Goal: Transaction & Acquisition: Purchase product/service

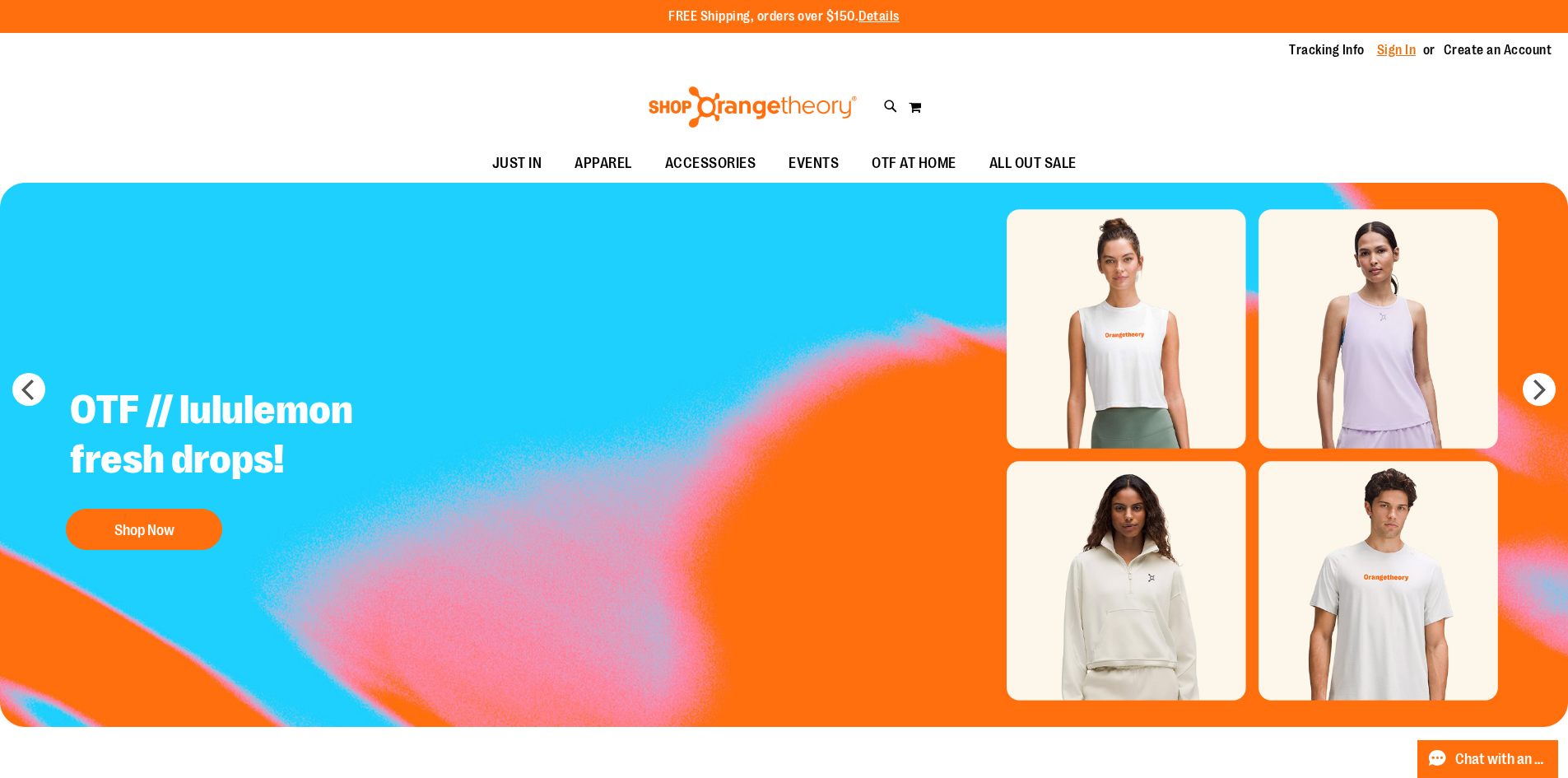
drag, startPoint x: 1395, startPoint y: 49, endPoint x: 1387, endPoint y: 49, distance: 8.0
click at [1395, 49] on link "Sign In" at bounding box center [1396, 50] width 39 height 18
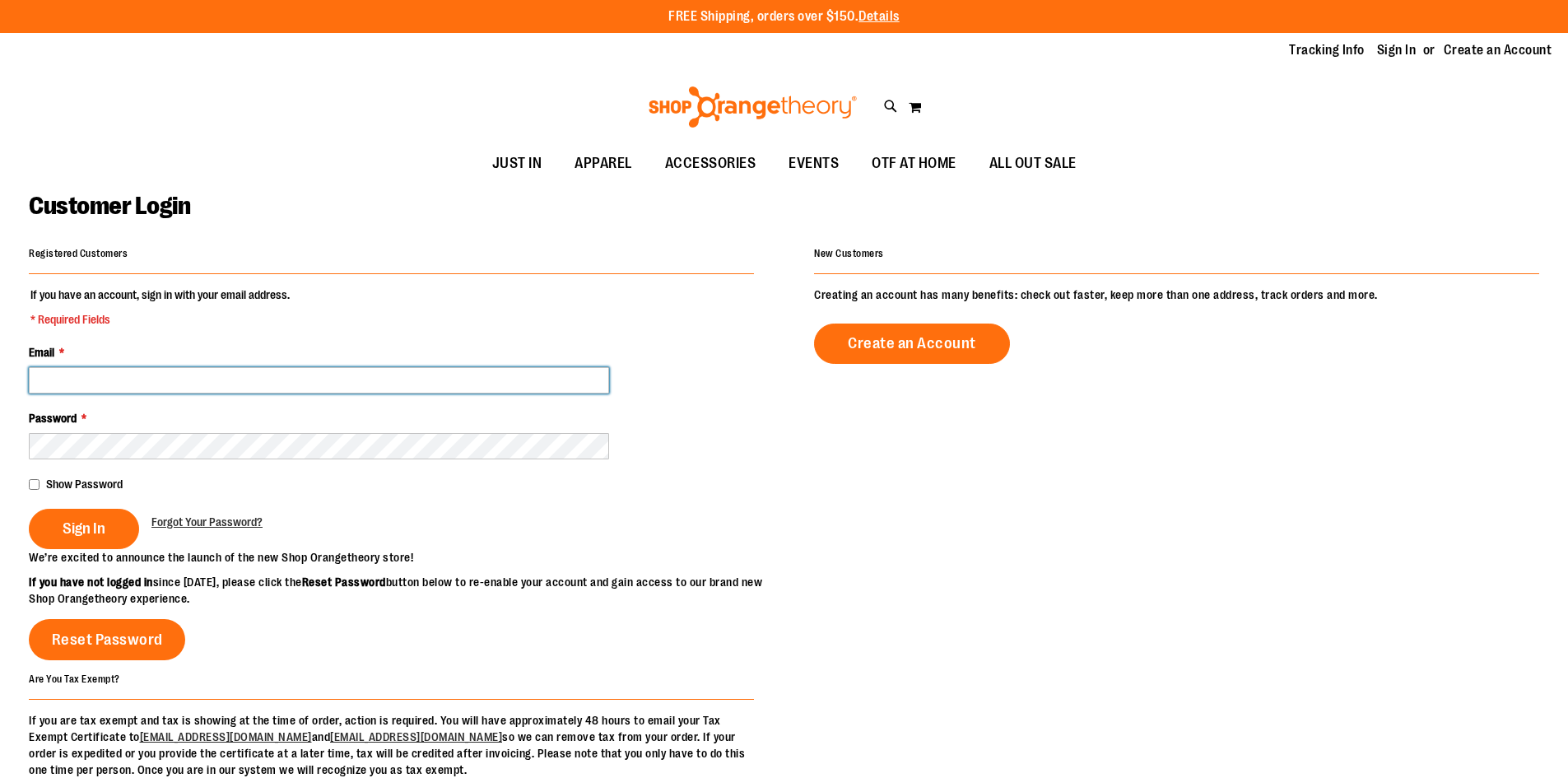
click at [207, 375] on input "Email *" at bounding box center [318, 380] width 580 height 26
type input "**********"
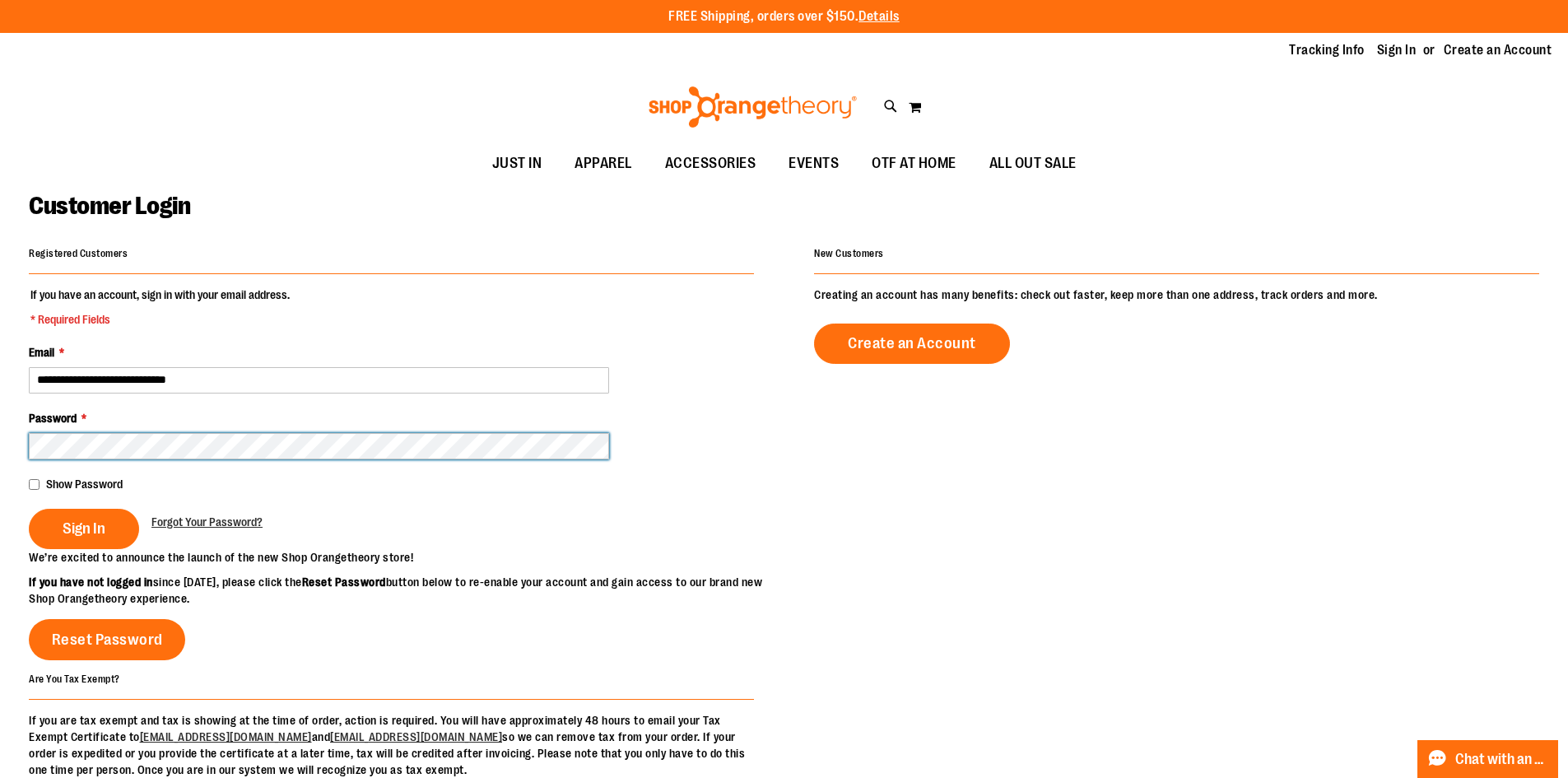
click at [29, 509] on button "Sign In" at bounding box center [83, 529] width 110 height 40
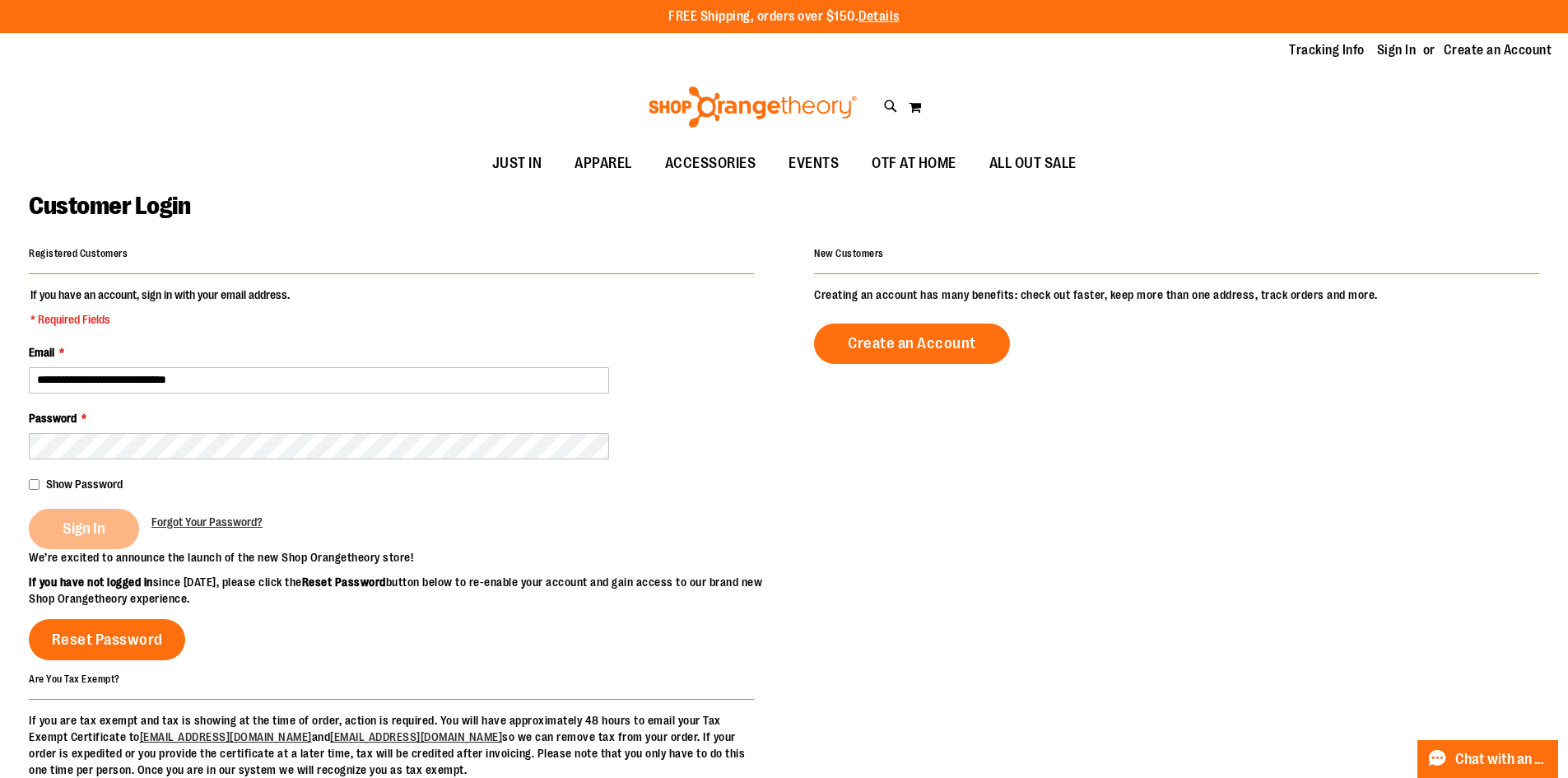
click at [68, 521] on div "Sign In" at bounding box center [89, 529] width 122 height 40
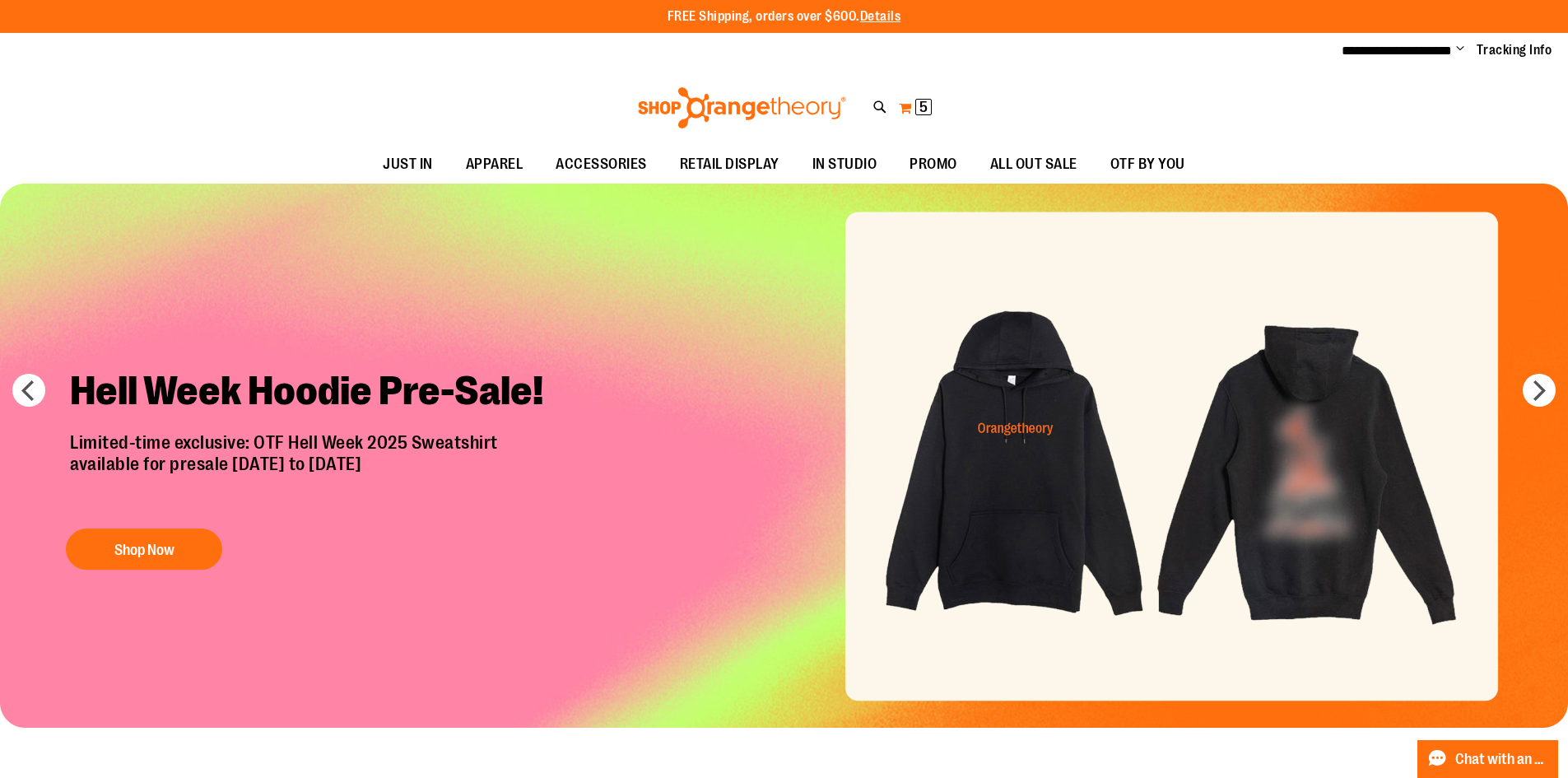
click at [912, 104] on button "My Cart 5 5 items" at bounding box center [915, 107] width 35 height 26
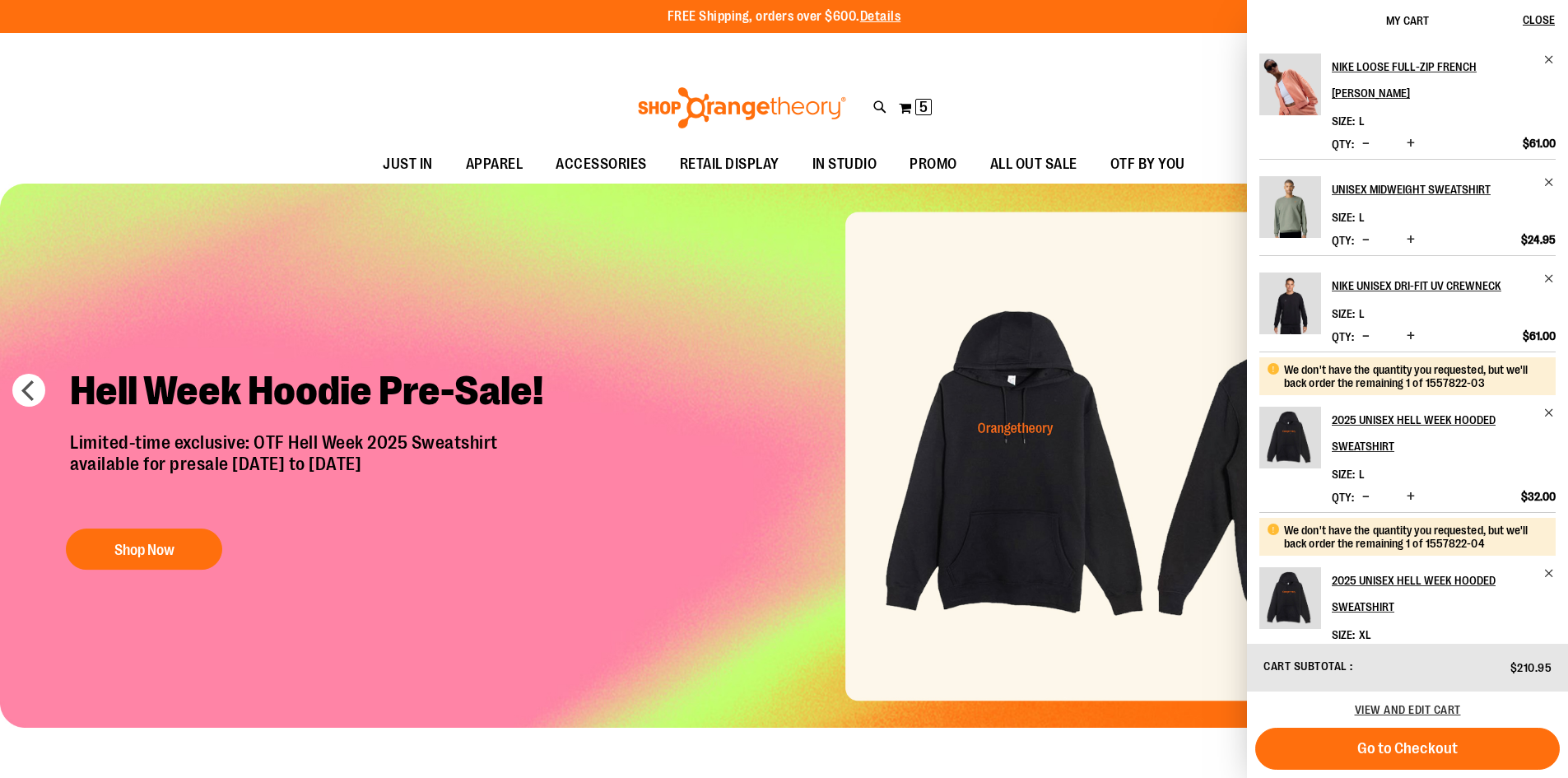
click at [1142, 88] on div "Toggle Nav Search Popular Suggestions Advanced Search" at bounding box center [784, 107] width 1568 height 76
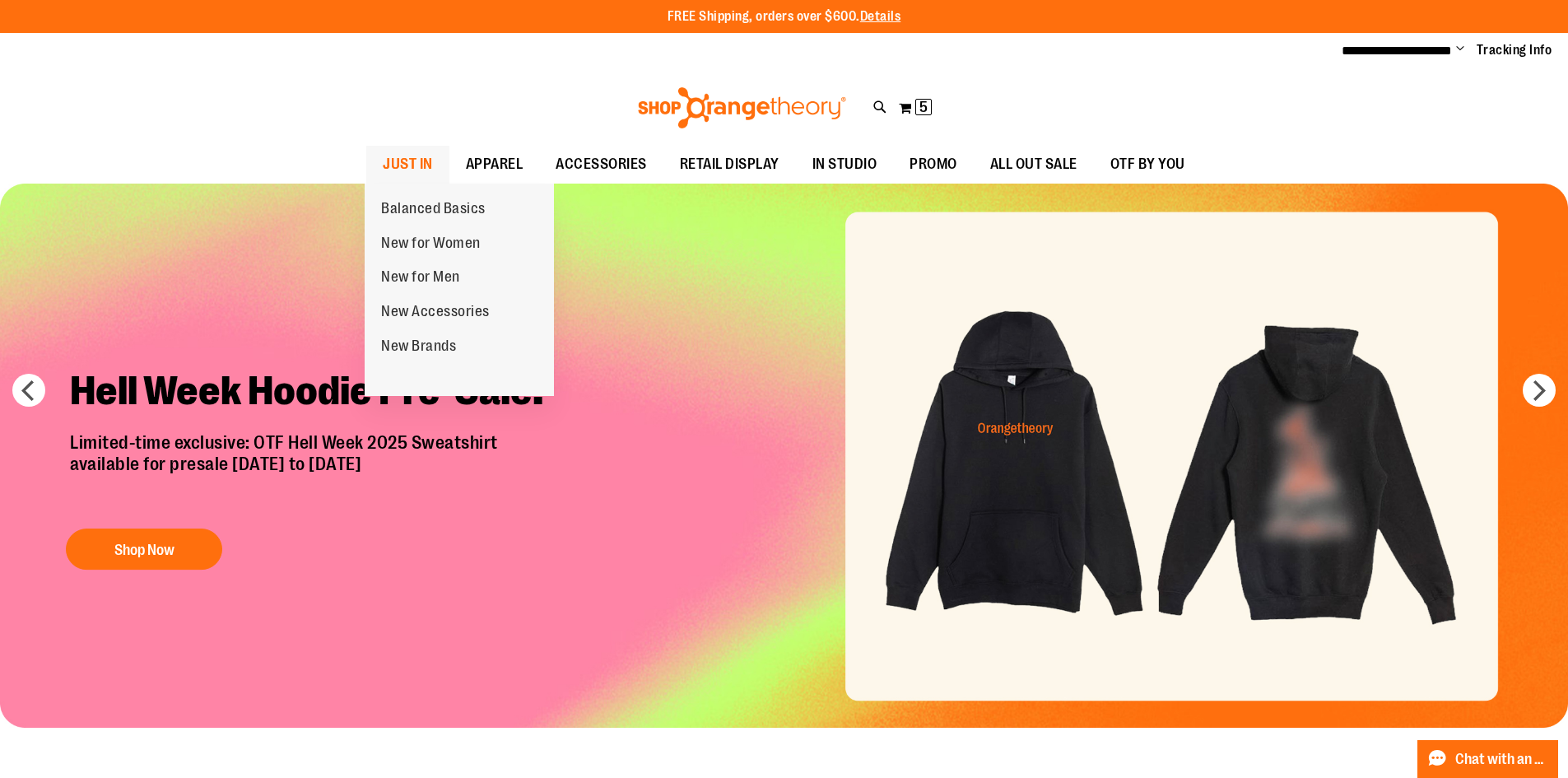
click at [409, 156] on span "JUST IN" at bounding box center [408, 164] width 50 height 37
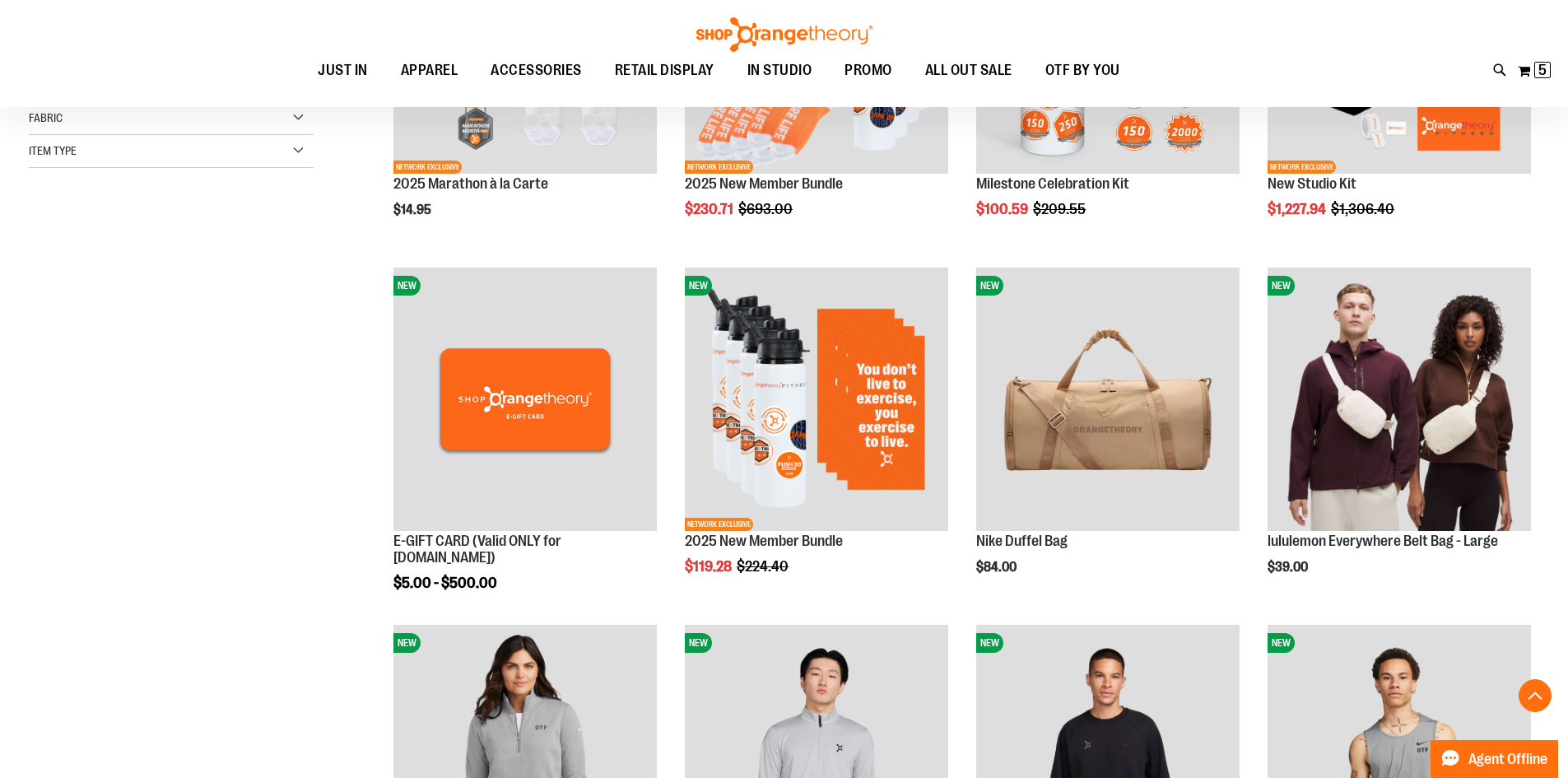
scroll to position [576, 0]
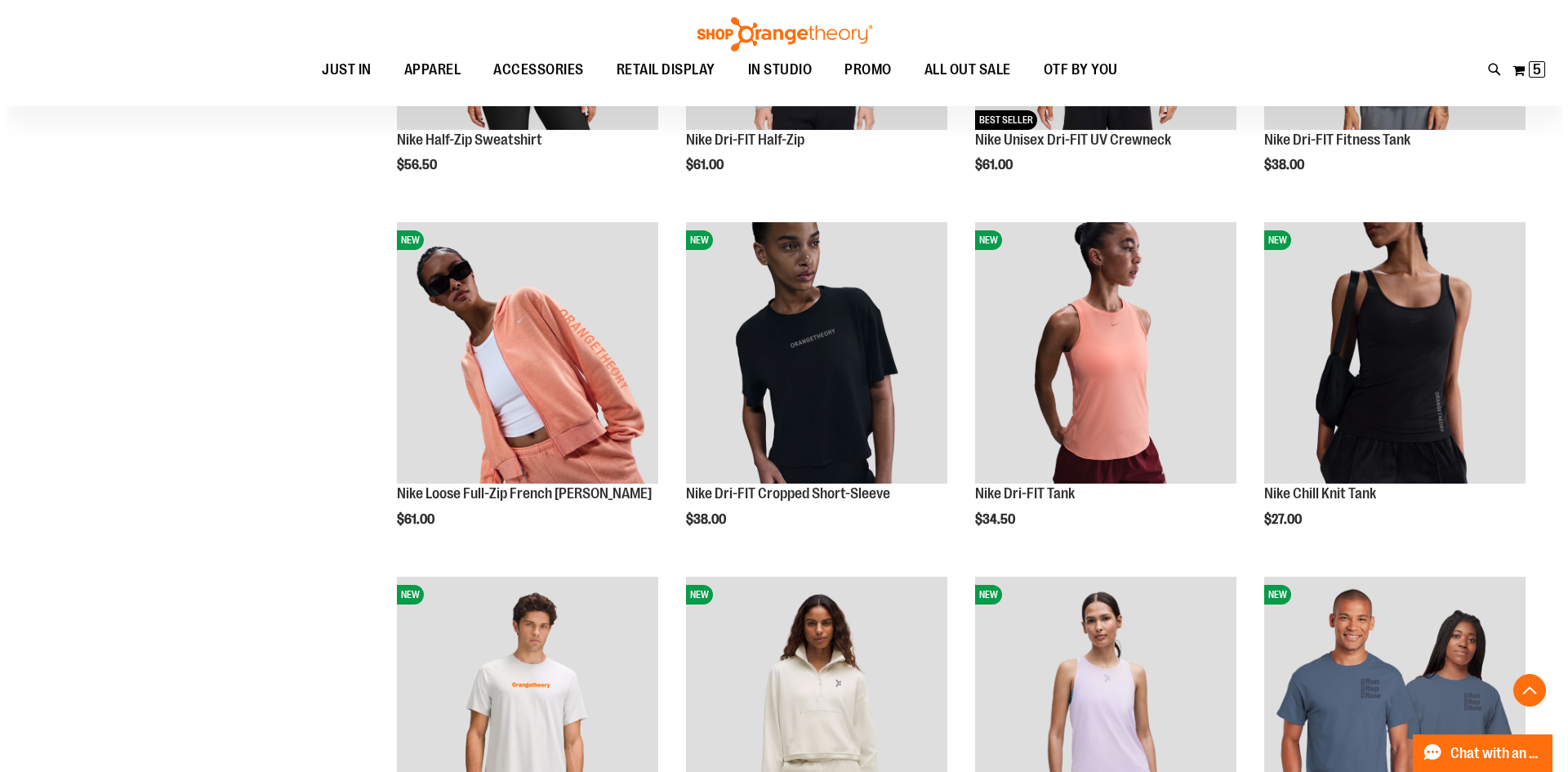
scroll to position [1225, 0]
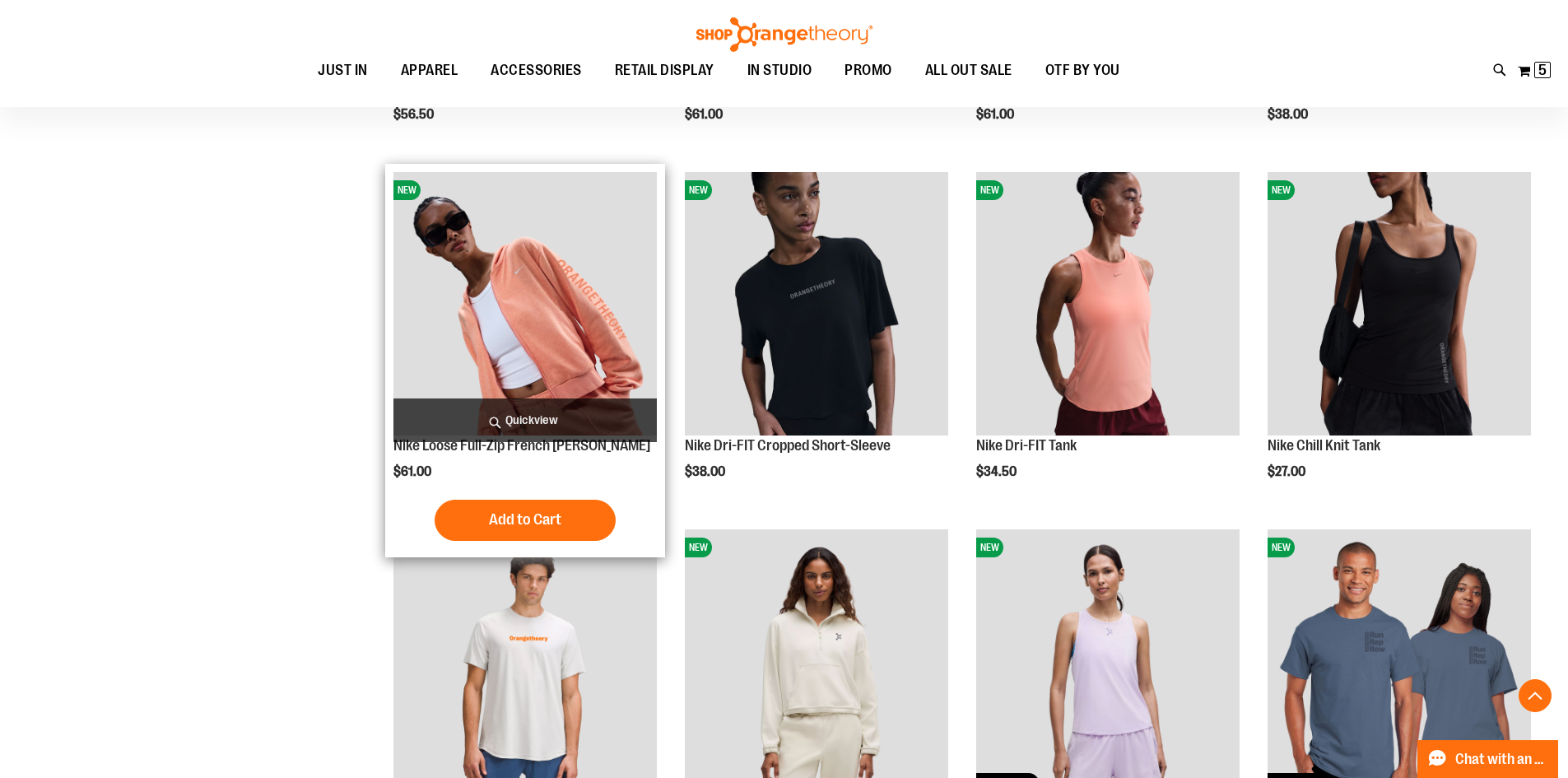
click at [535, 423] on span "Quickview" at bounding box center [525, 420] width 264 height 44
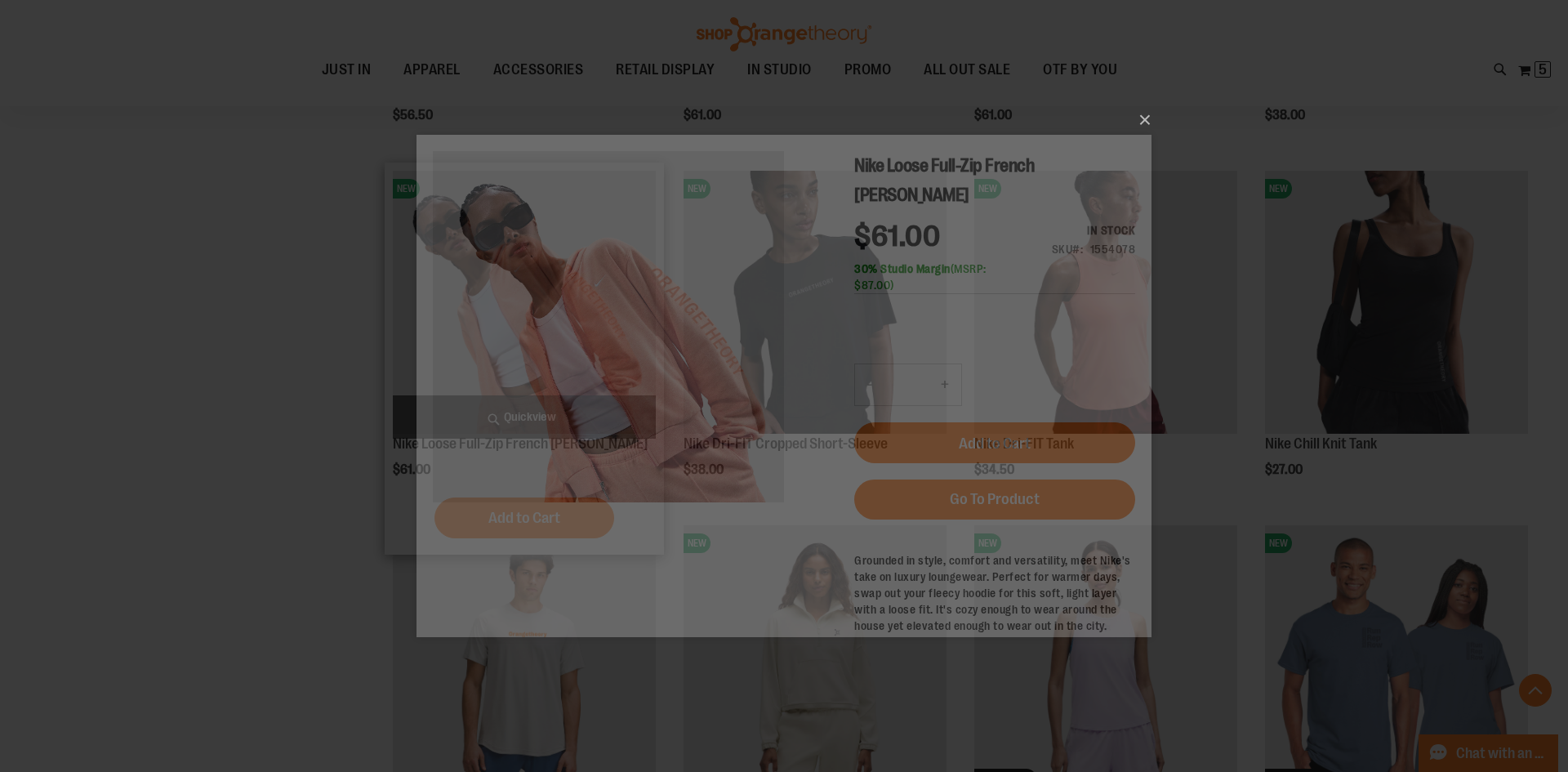
scroll to position [0, 0]
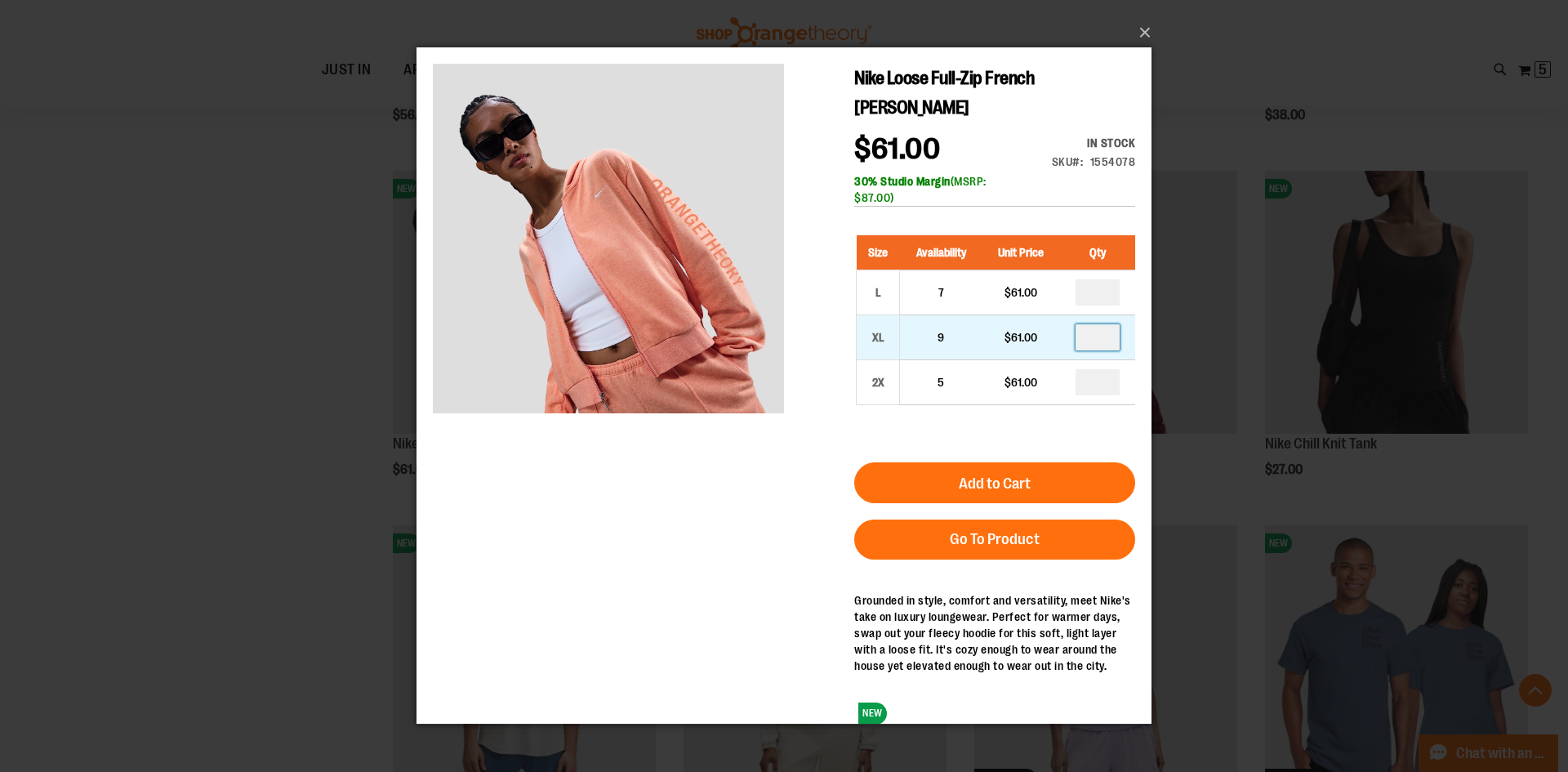
click at [1103, 325] on input "number" at bounding box center [1098, 337] width 44 height 26
type input "*"
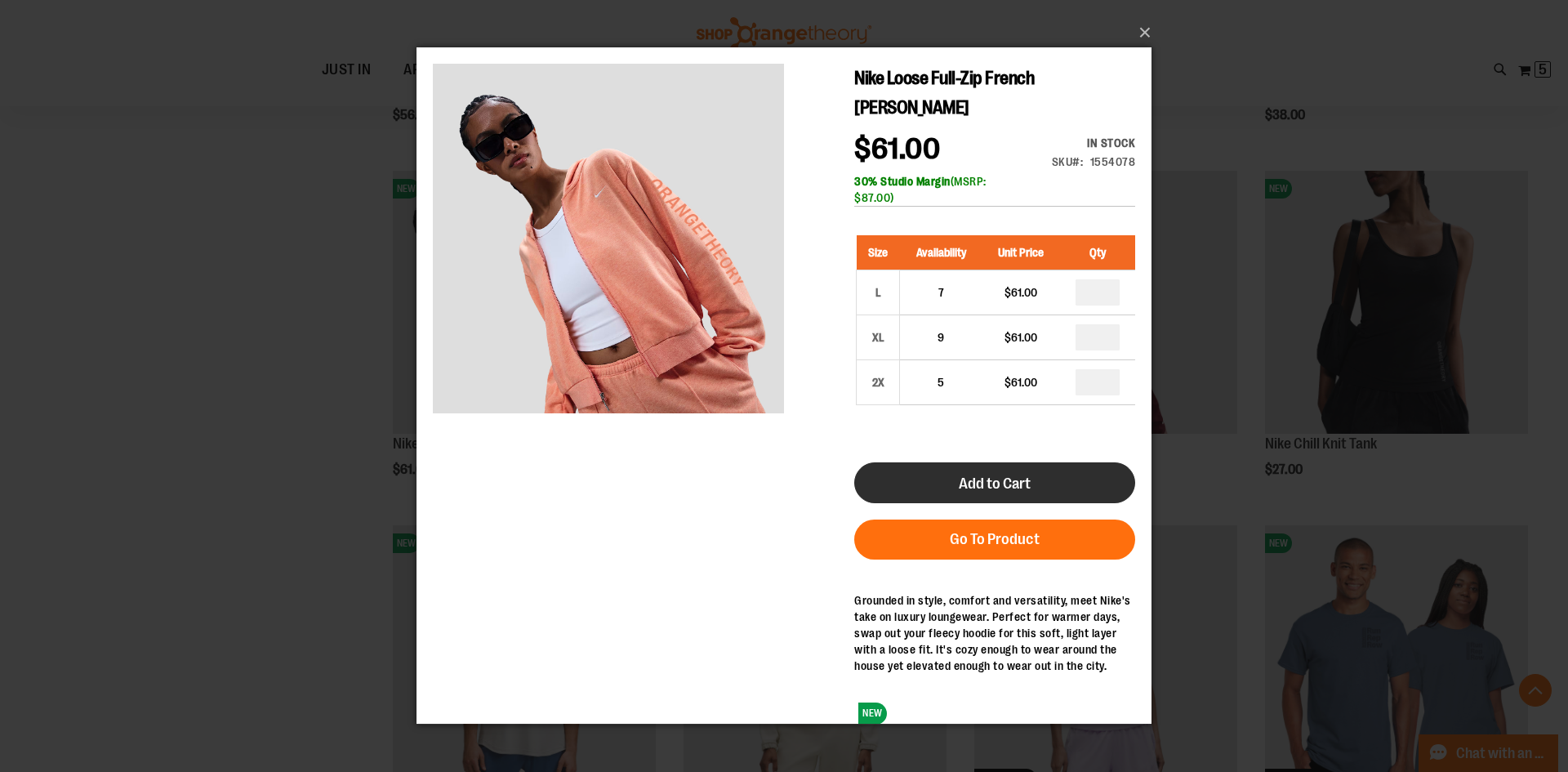
click at [1048, 462] on button "Add to Cart" at bounding box center [994, 483] width 281 height 41
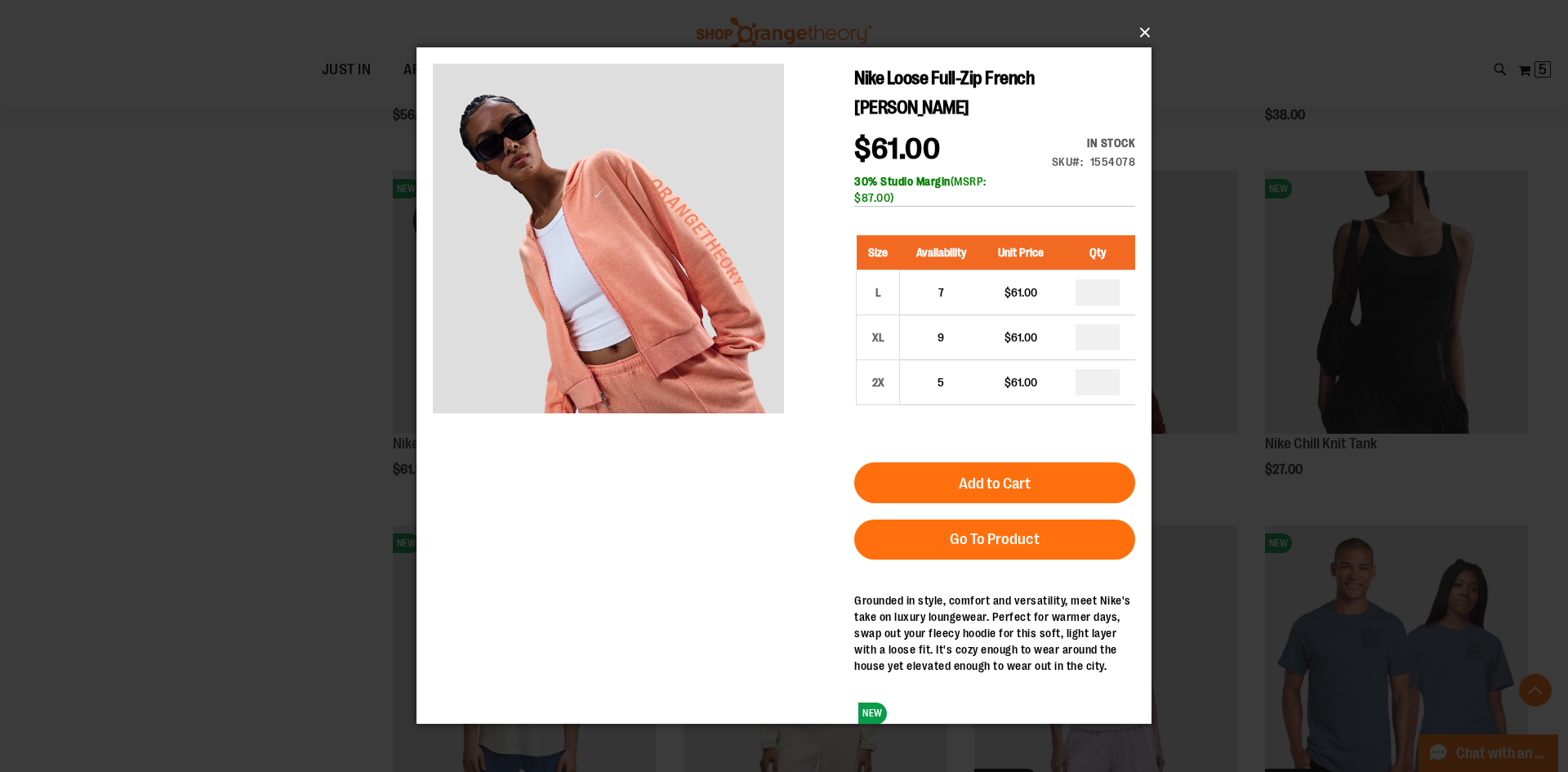
click at [1142, 23] on button "×" at bounding box center [788, 33] width 735 height 36
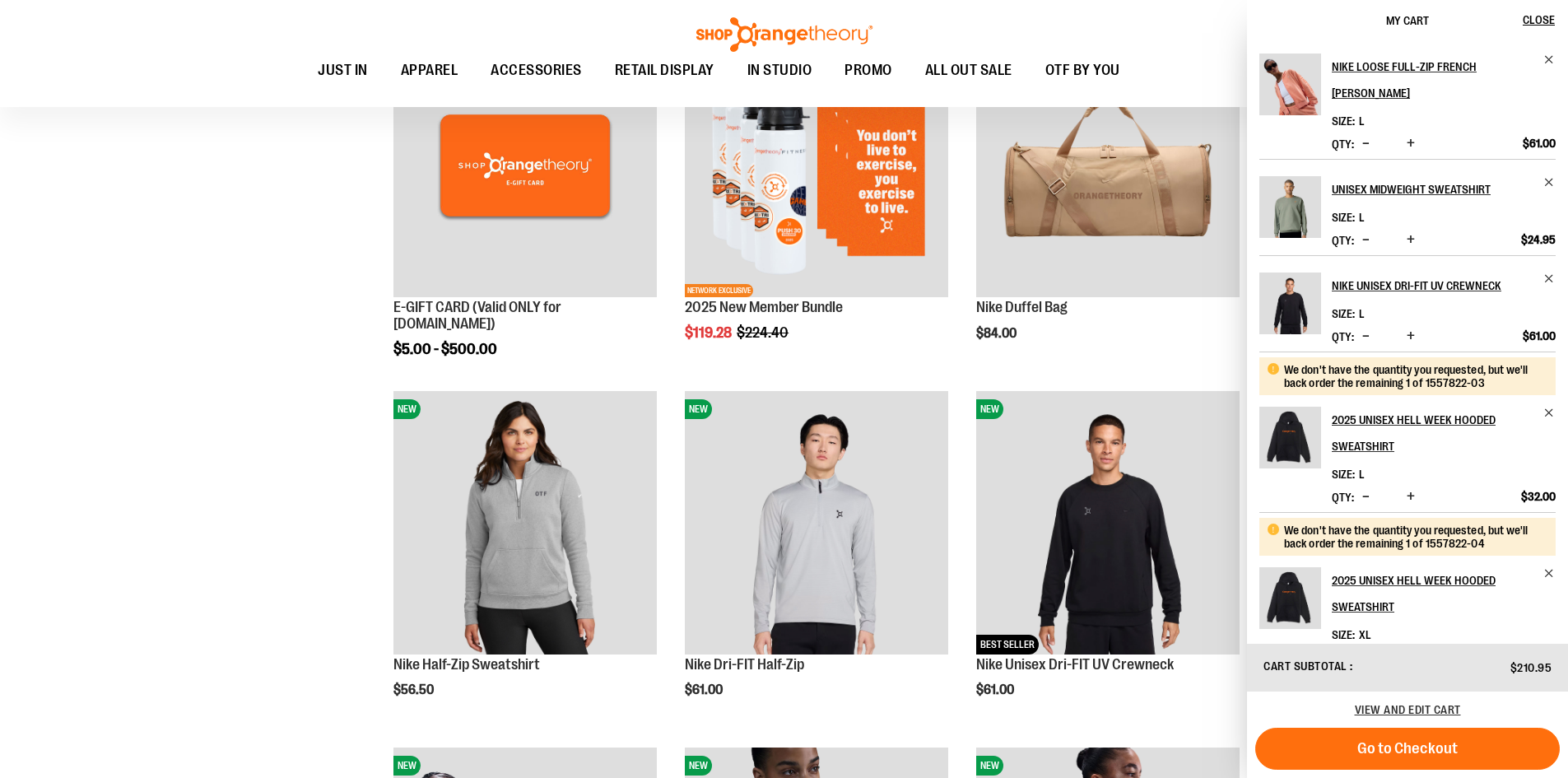
scroll to position [1070, 0]
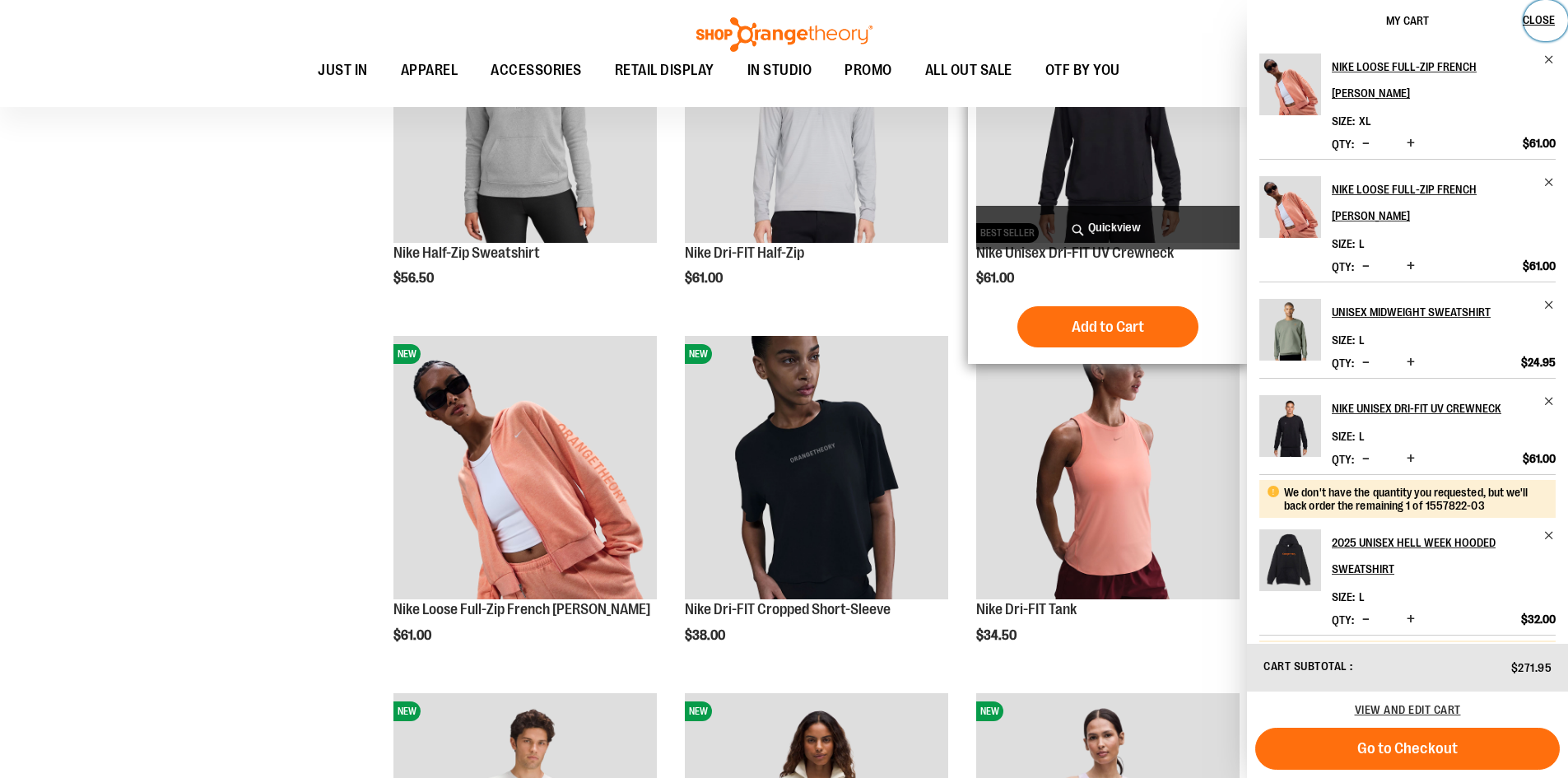
drag, startPoint x: 1532, startPoint y: 22, endPoint x: 1117, endPoint y: 183, distance: 445.1
click at [1532, 22] on span "Close" at bounding box center [1538, 20] width 32 height 13
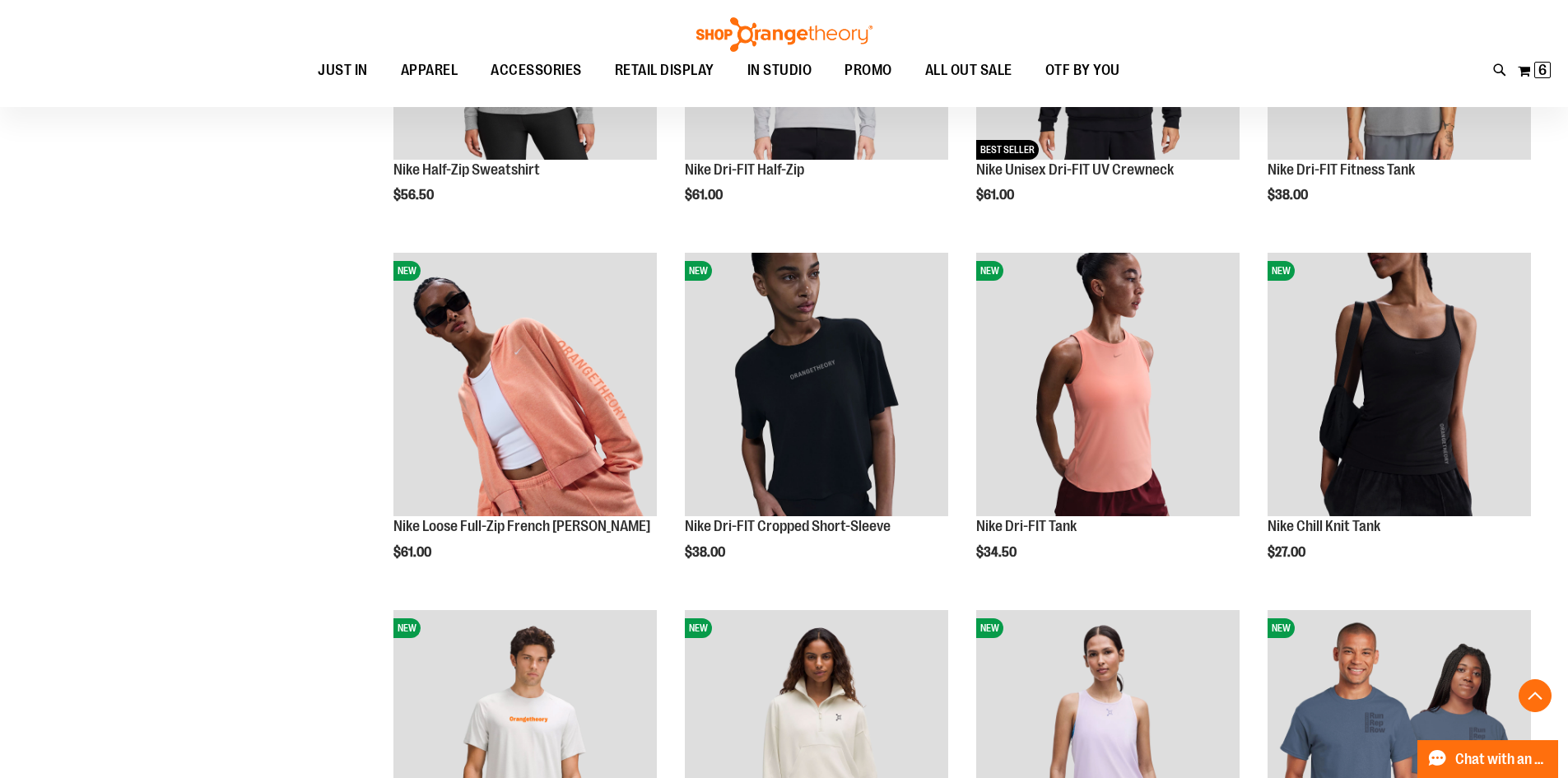
scroll to position [1153, 0]
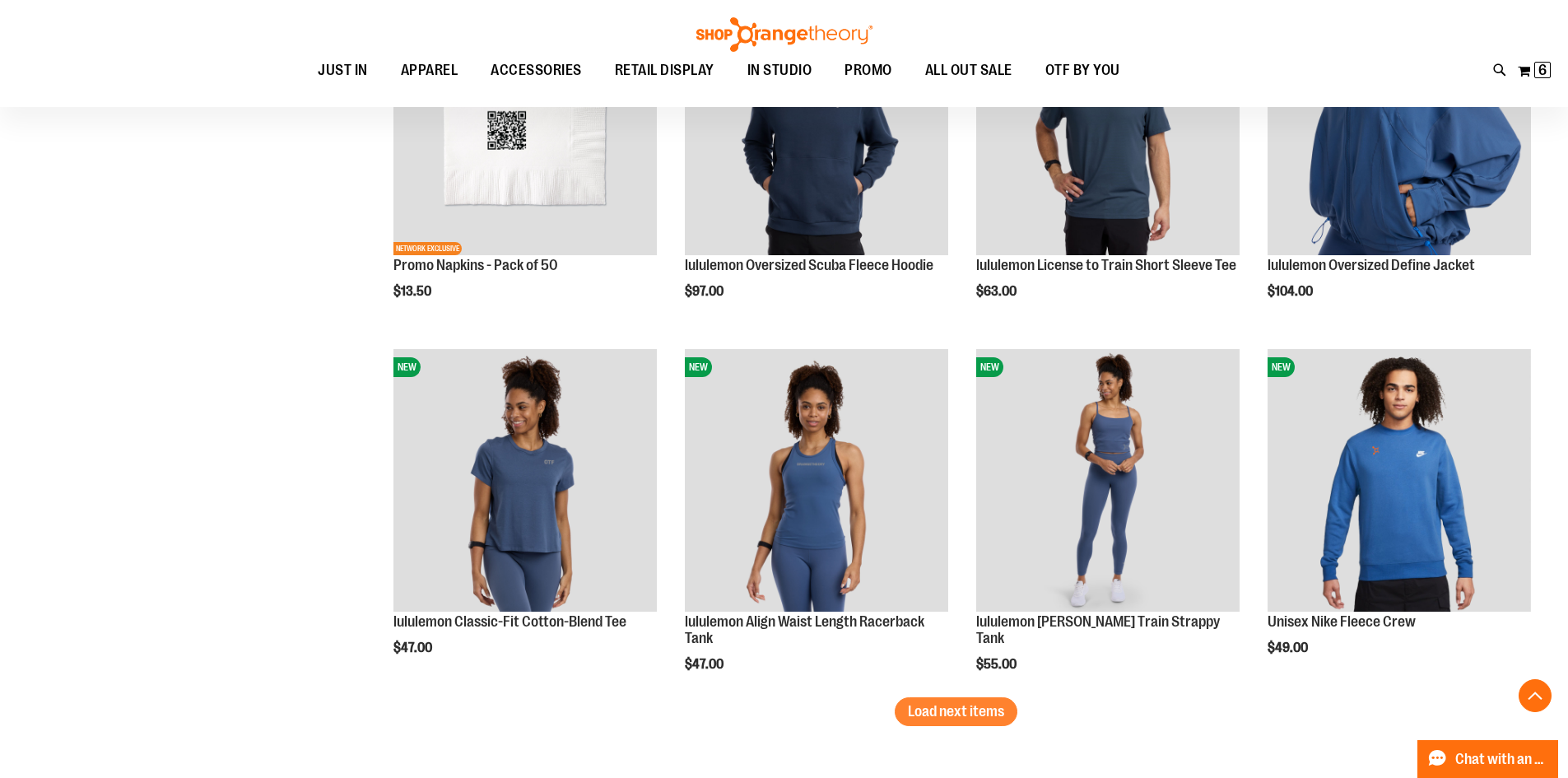
scroll to position [2881, 0]
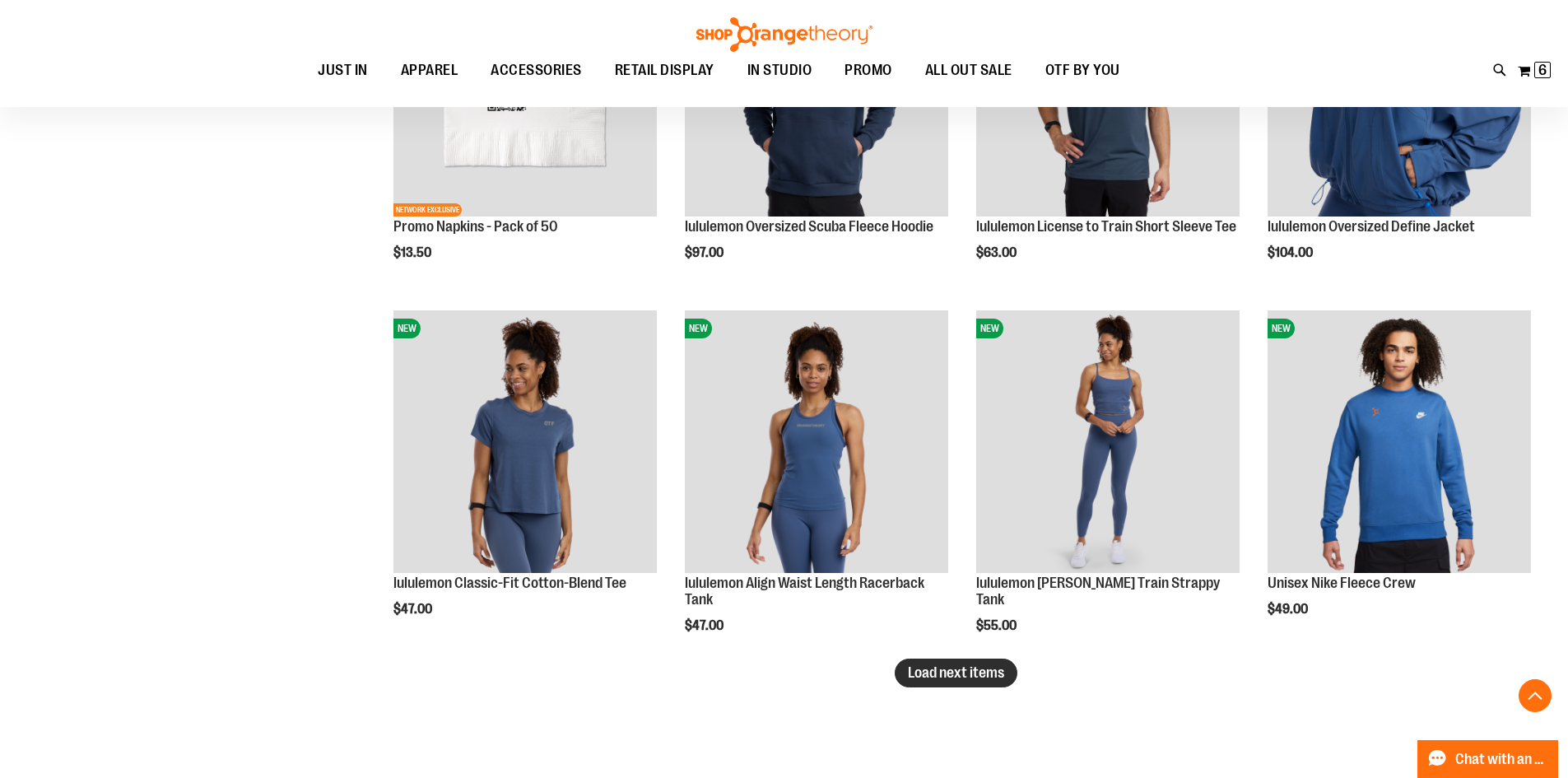
click at [944, 664] on button "Load next items" at bounding box center [956, 673] width 122 height 29
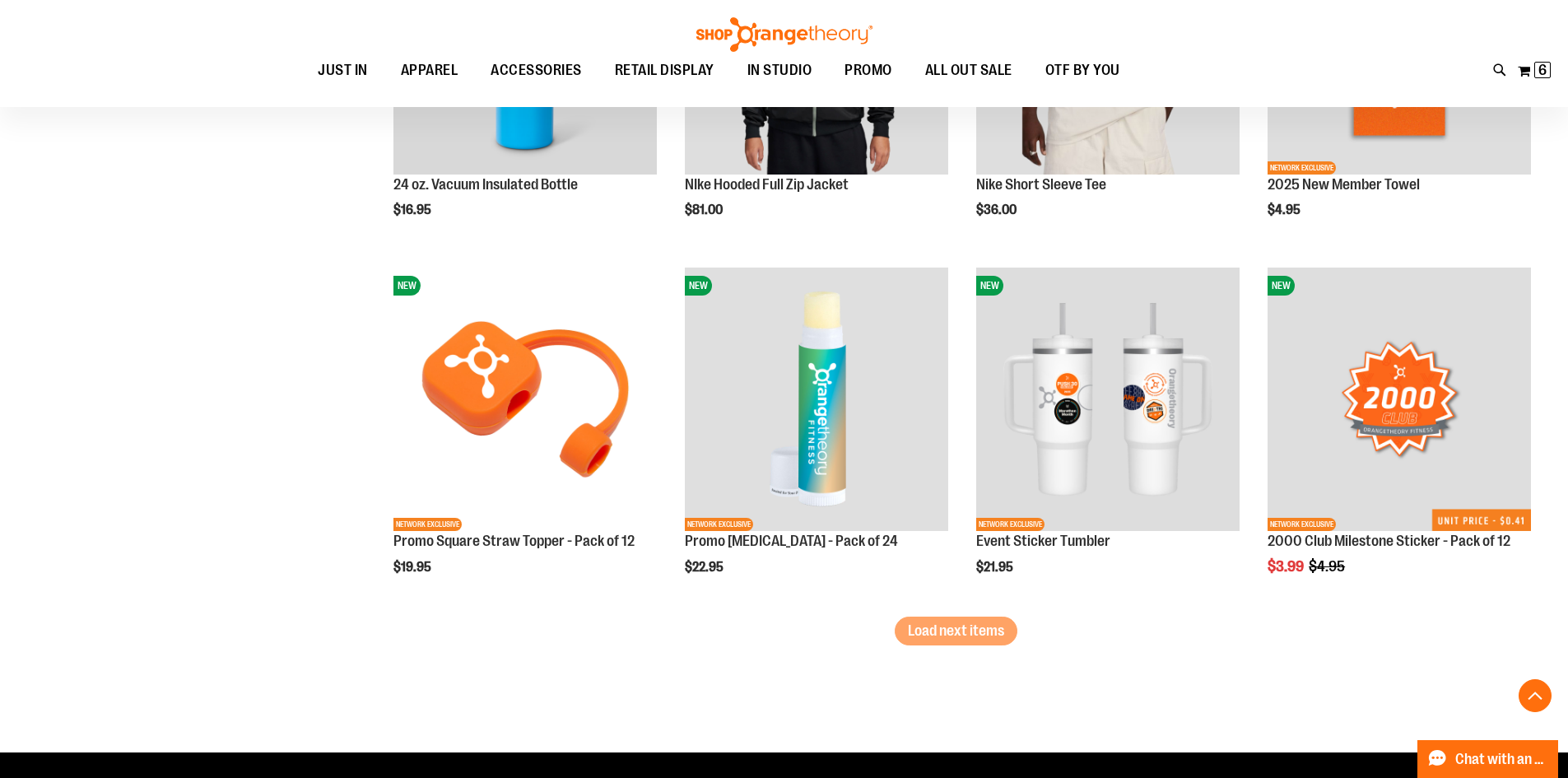
scroll to position [4034, 0]
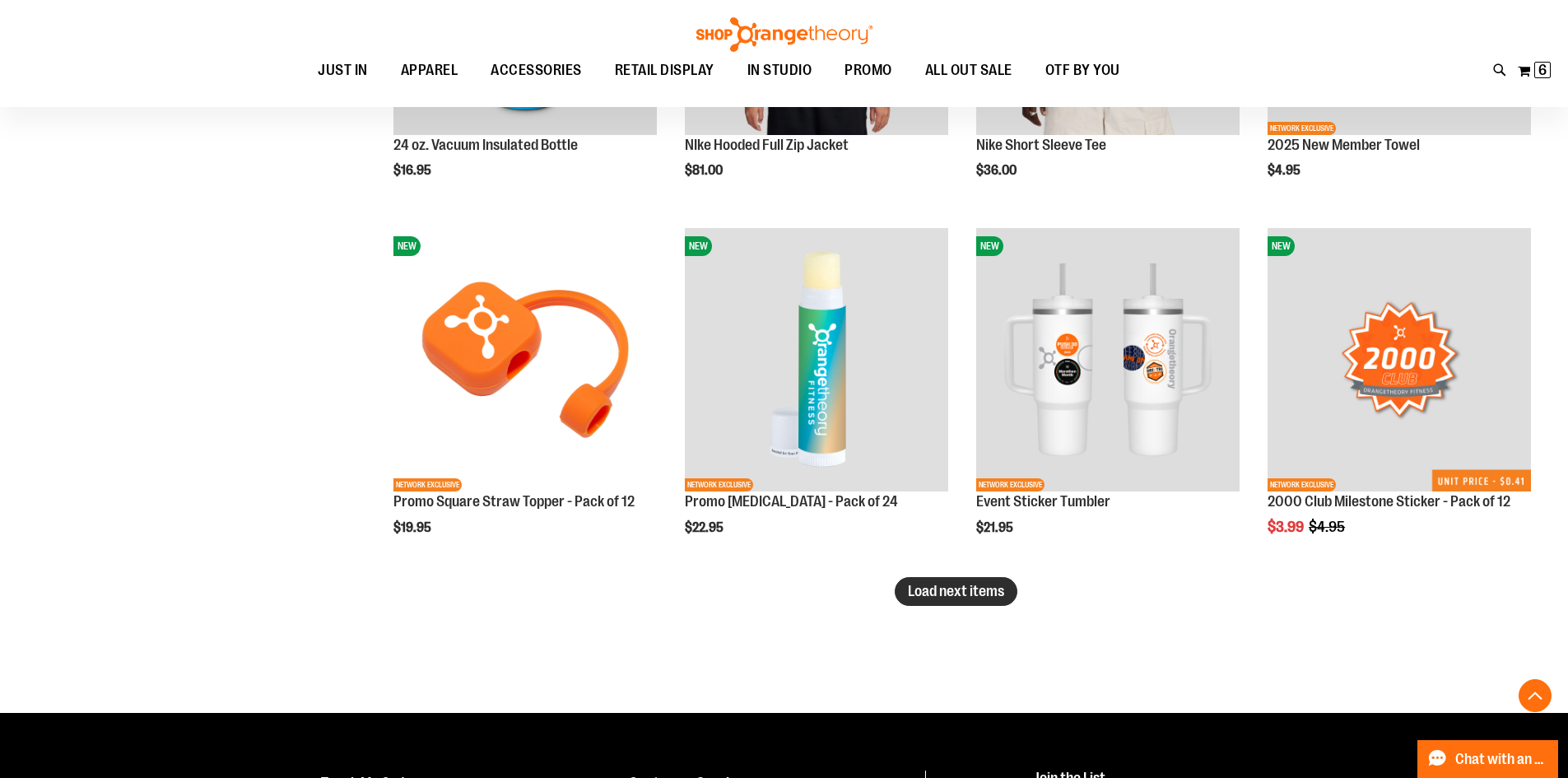
click at [936, 588] on span "Load next items" at bounding box center [956, 591] width 97 height 16
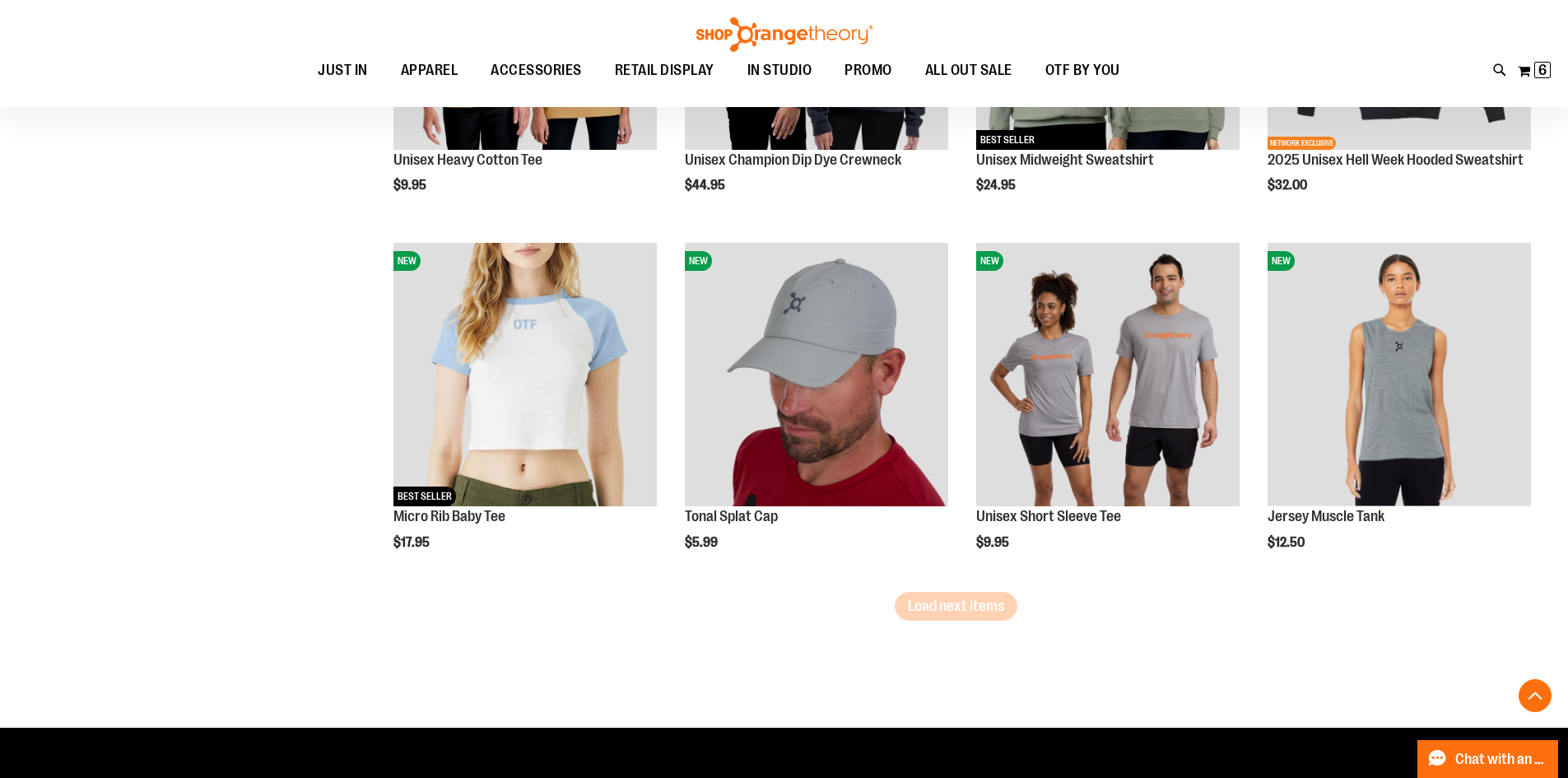
scroll to position [5104, 0]
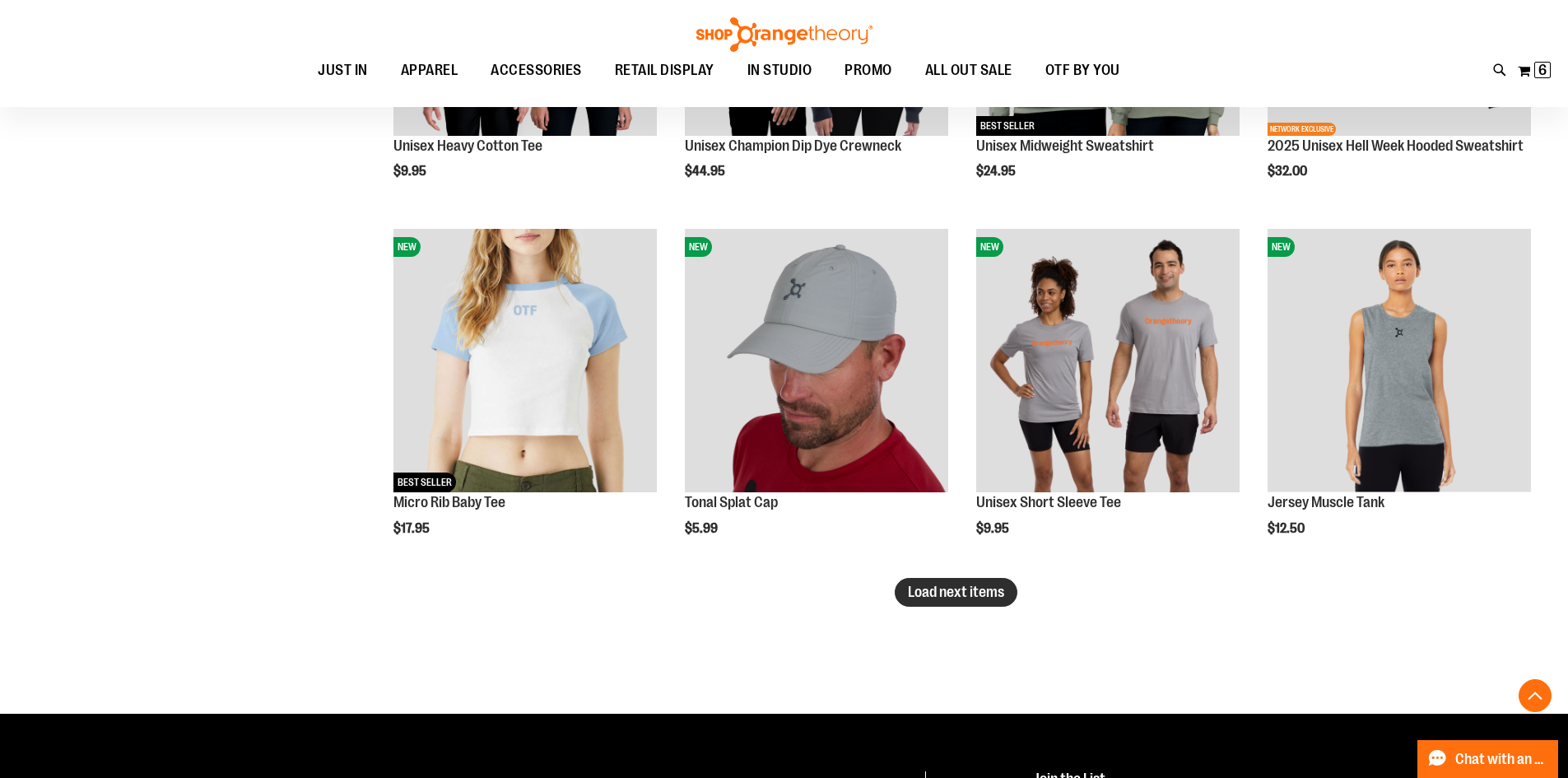
click at [929, 594] on span "Load next items" at bounding box center [956, 592] width 97 height 16
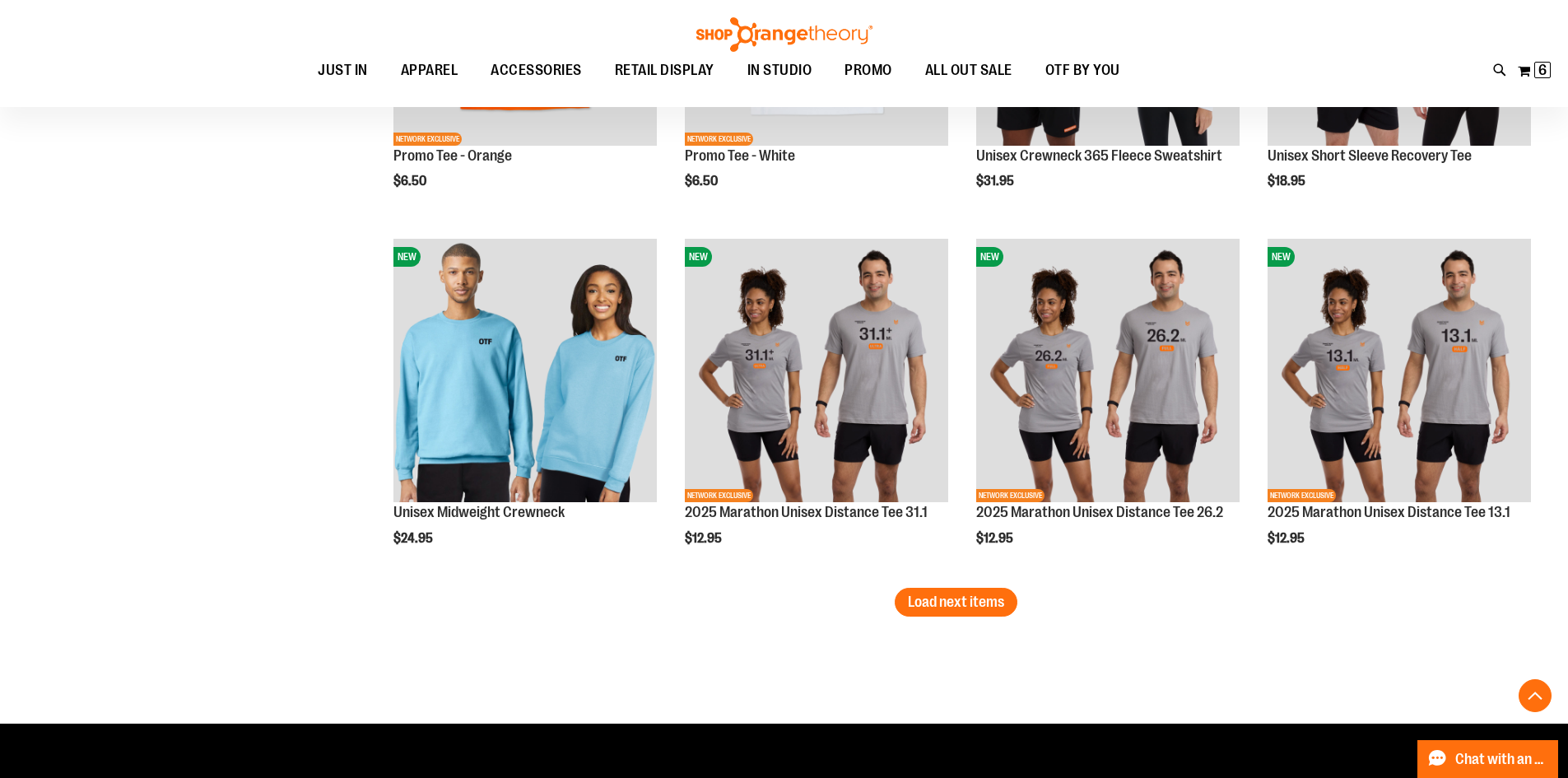
scroll to position [6175, 0]
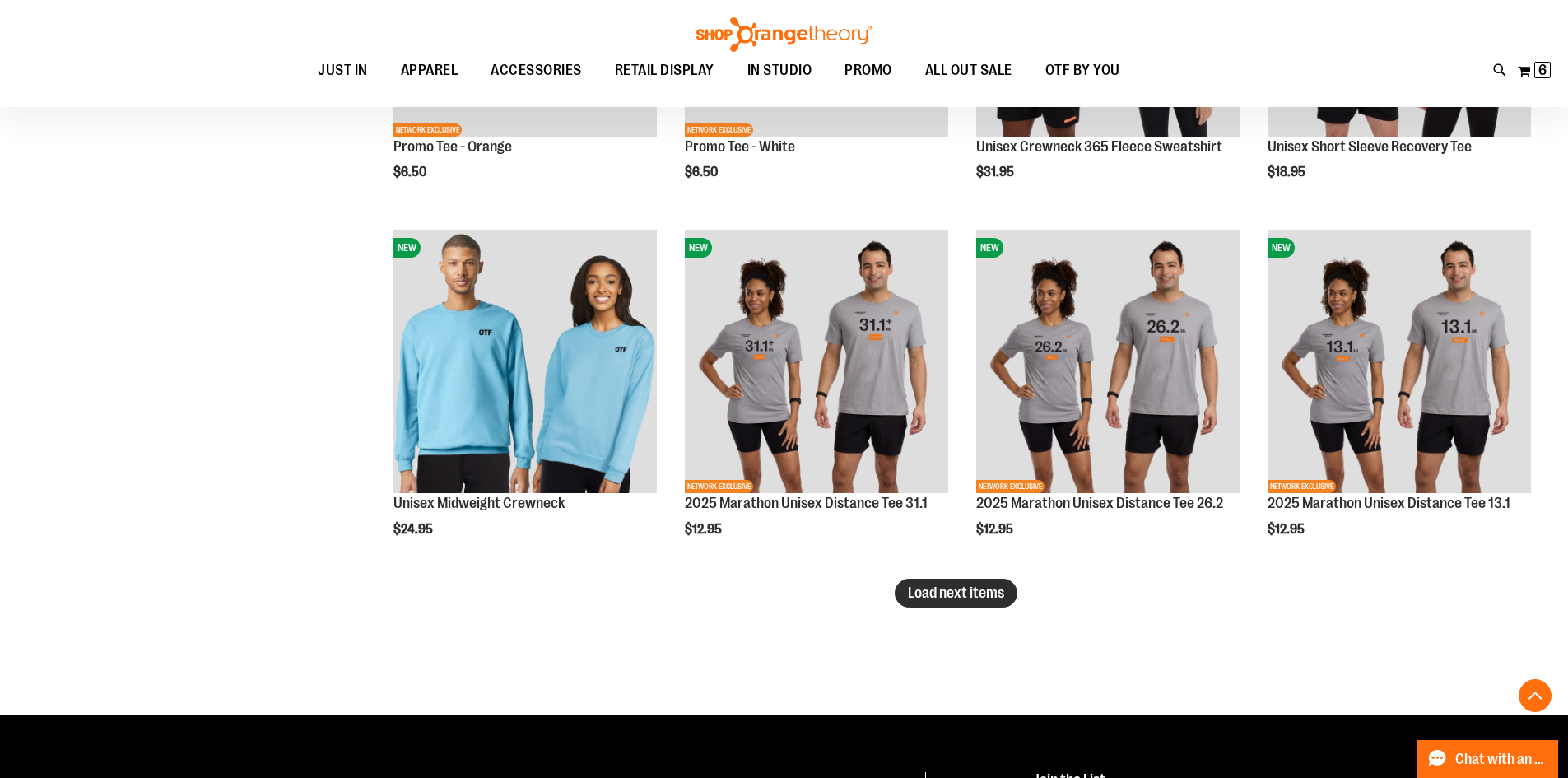
click at [939, 605] on button "Load next items" at bounding box center [956, 593] width 122 height 29
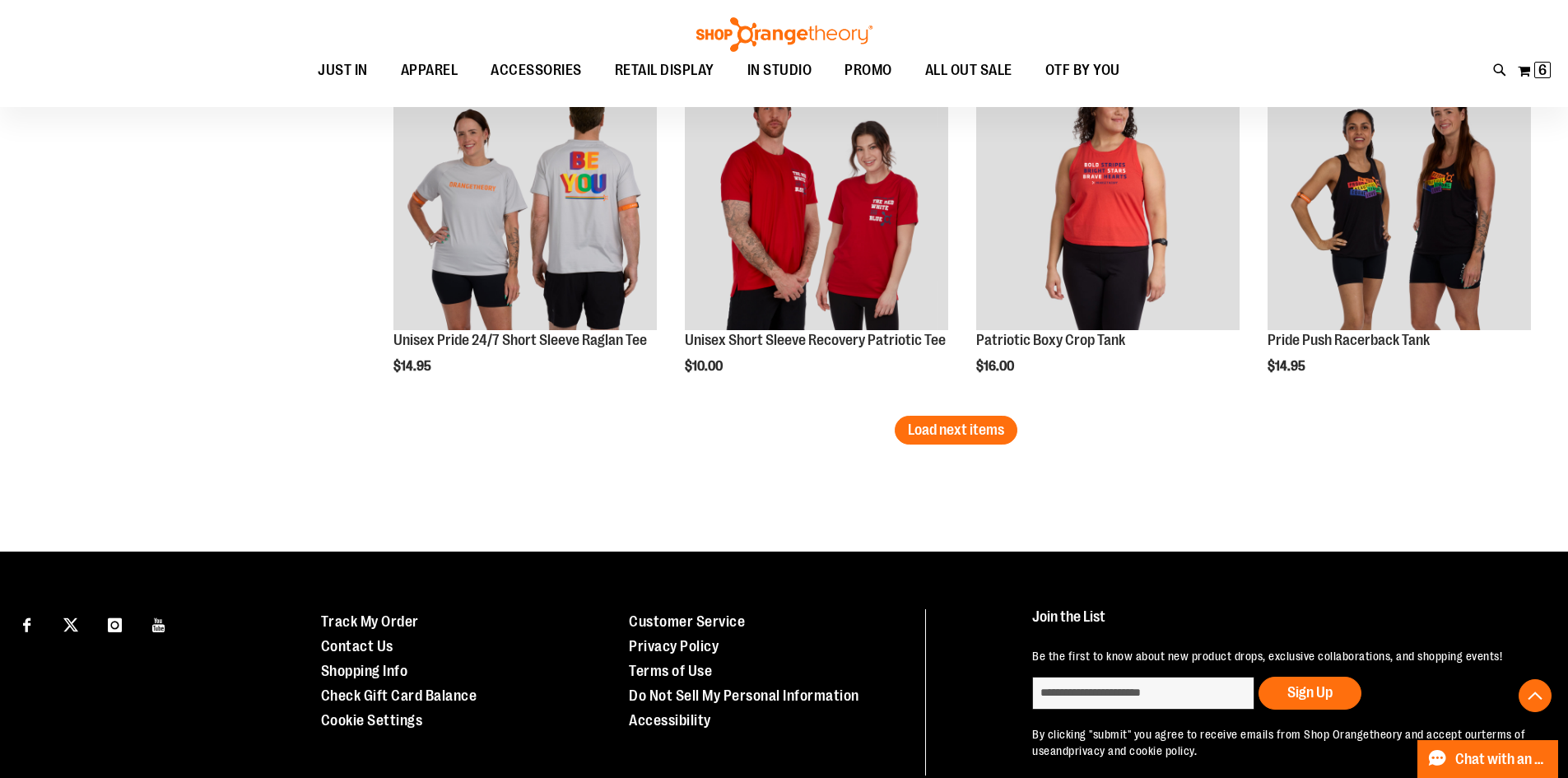
scroll to position [7410, 0]
click at [931, 427] on span "Load next items" at bounding box center [956, 428] width 97 height 16
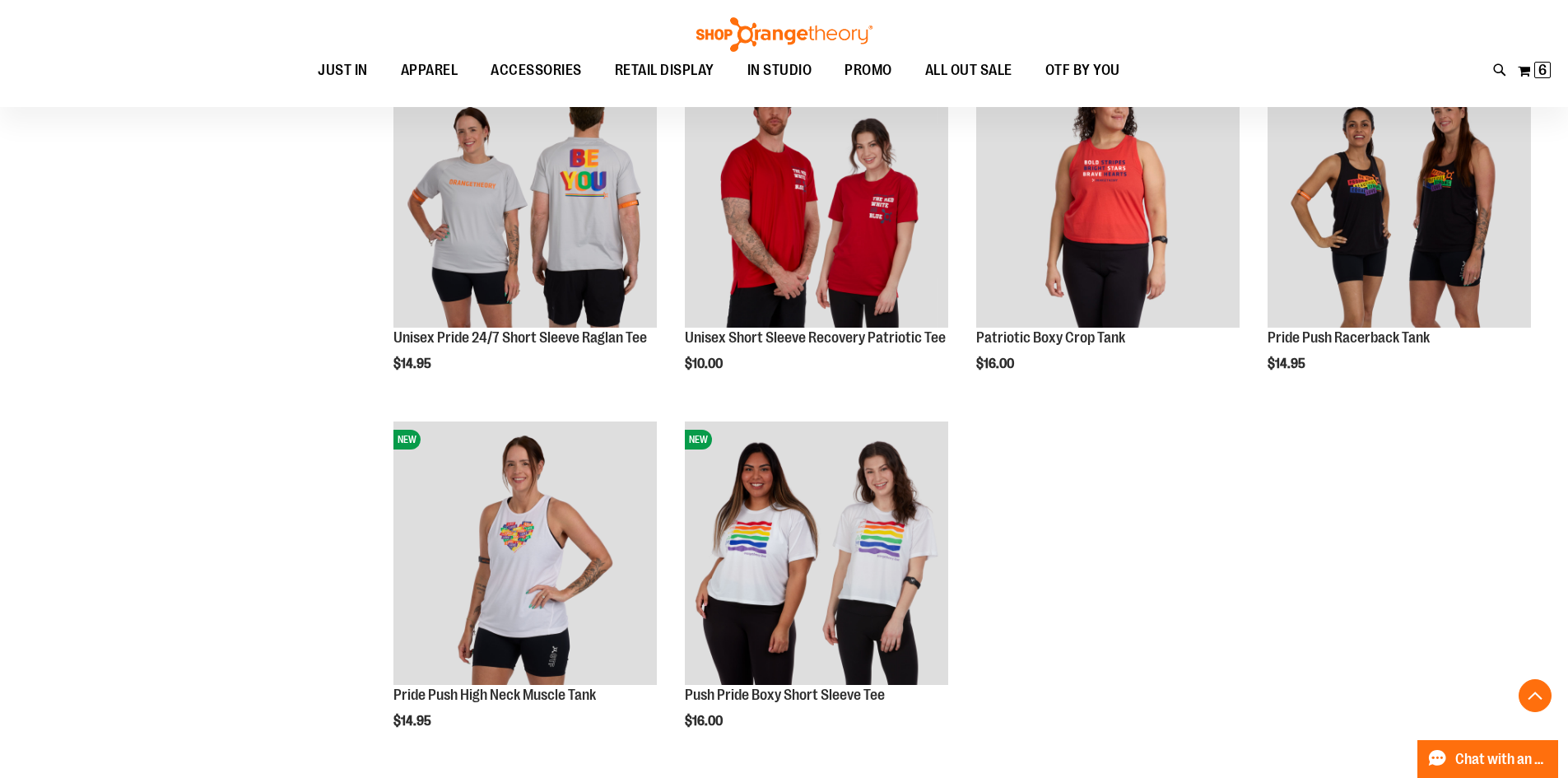
scroll to position [7093, 0]
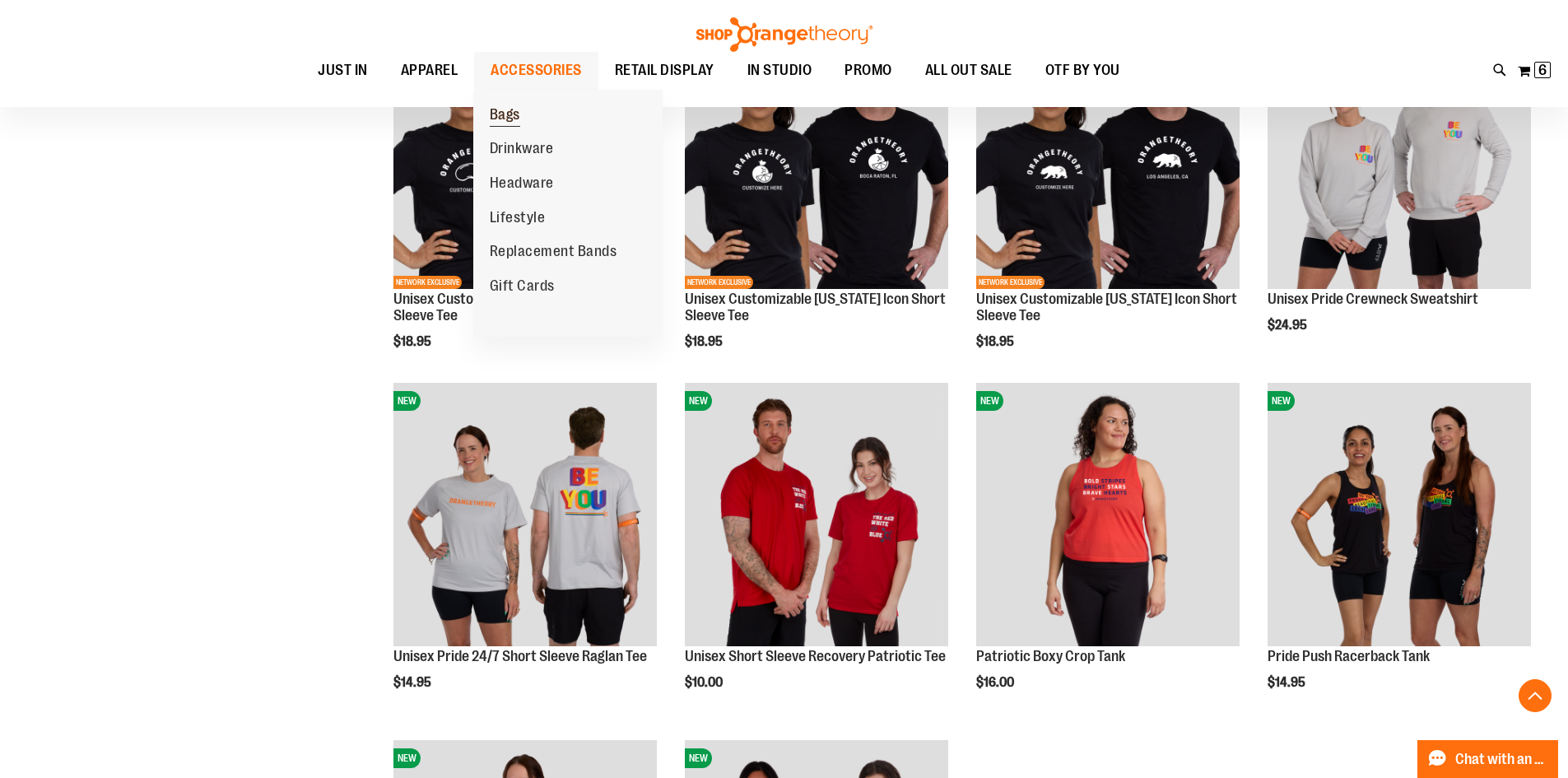
click at [510, 108] on span "Bags" at bounding box center [505, 116] width 30 height 21
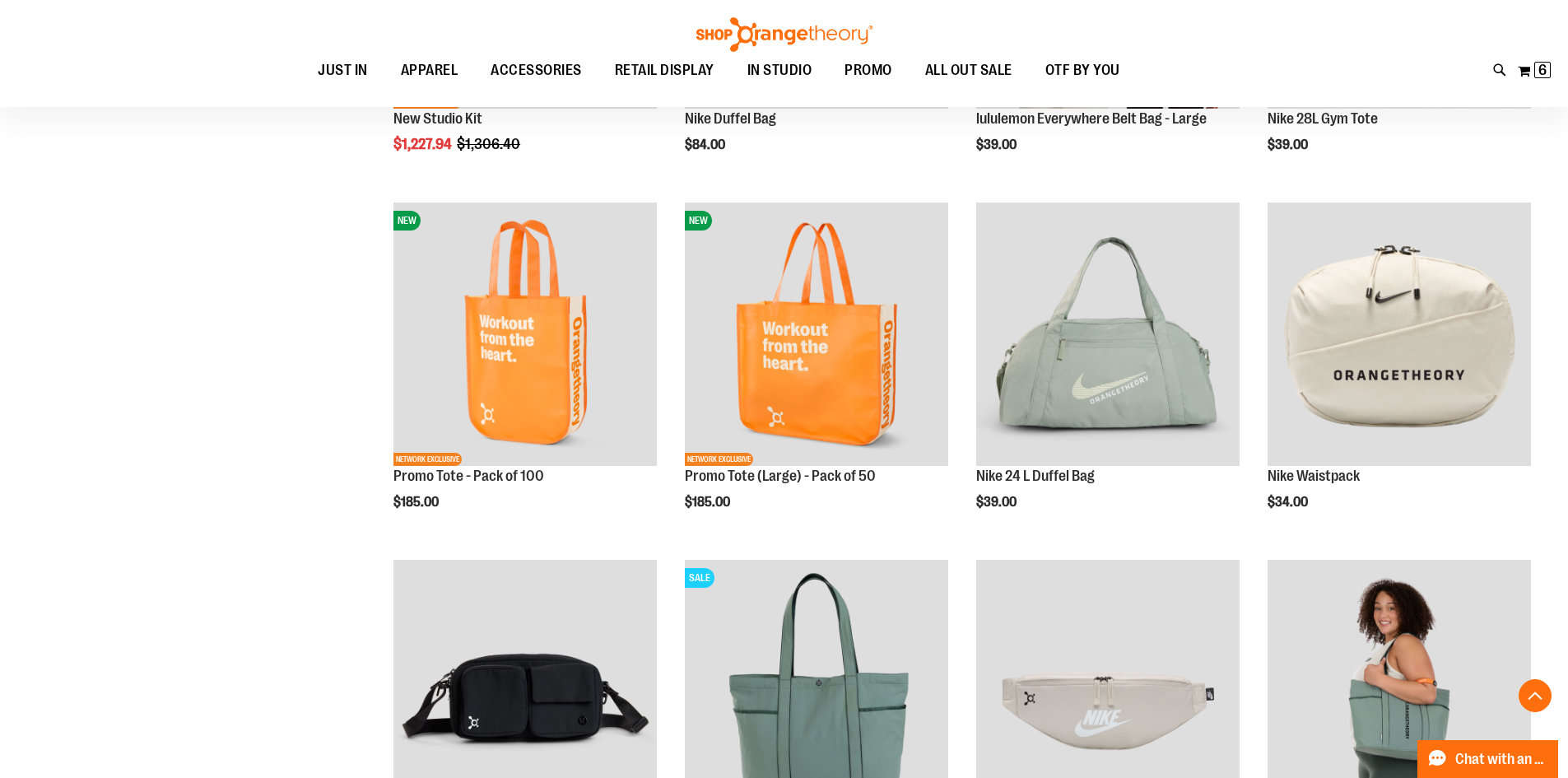
scroll to position [493, 0]
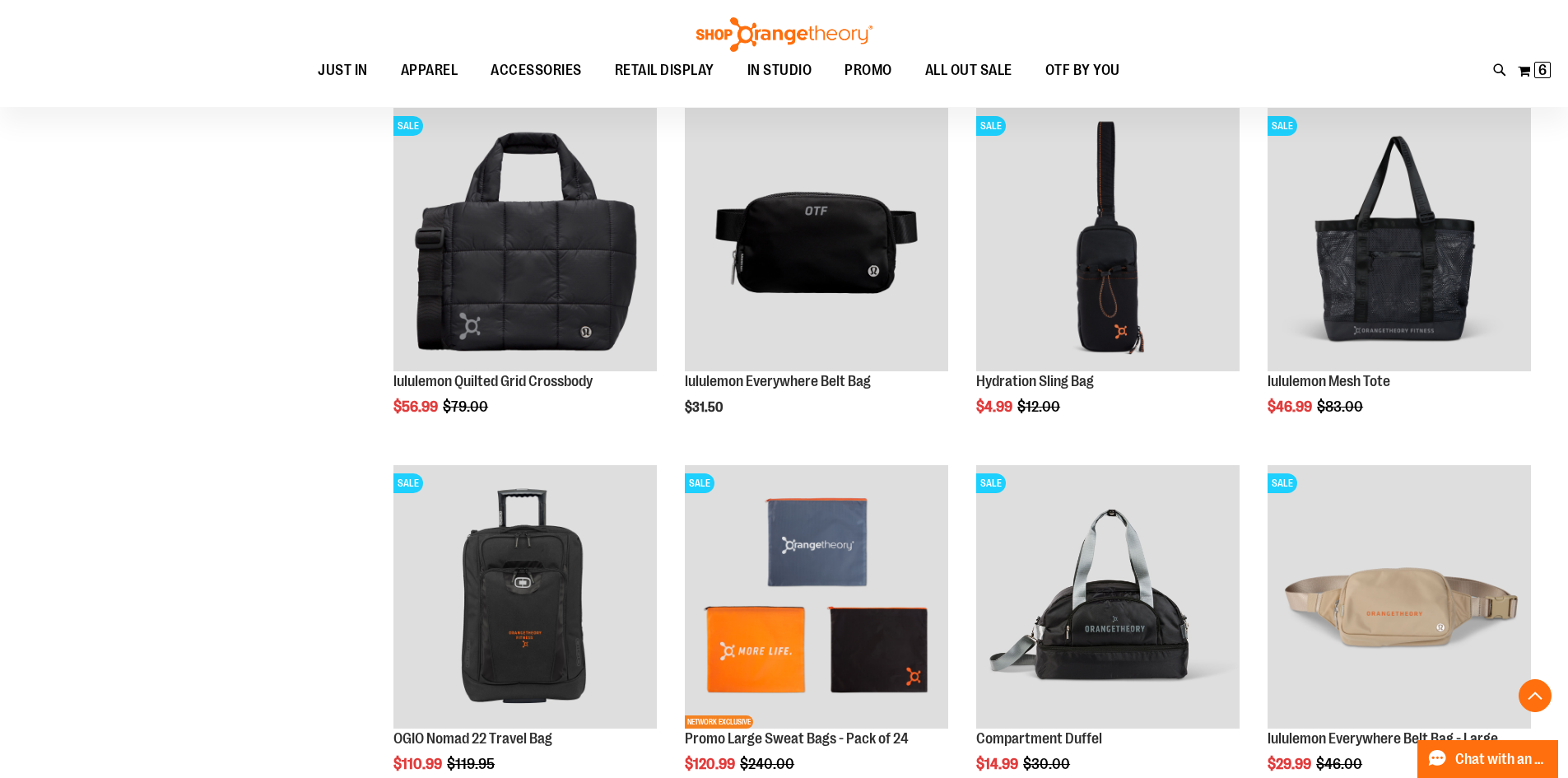
scroll to position [1216, 0]
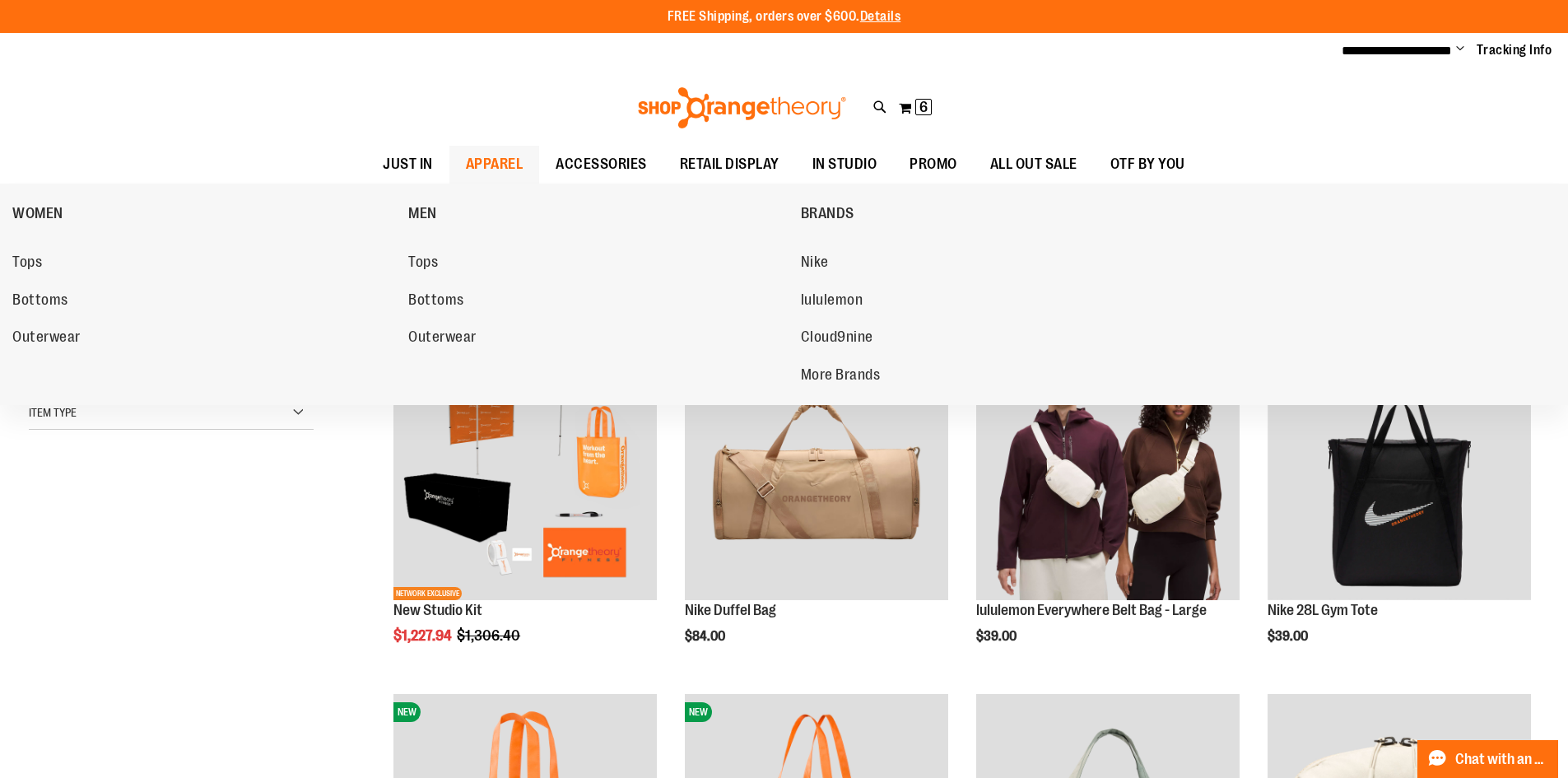
click at [481, 156] on span "APPAREL" at bounding box center [494, 164] width 57 height 37
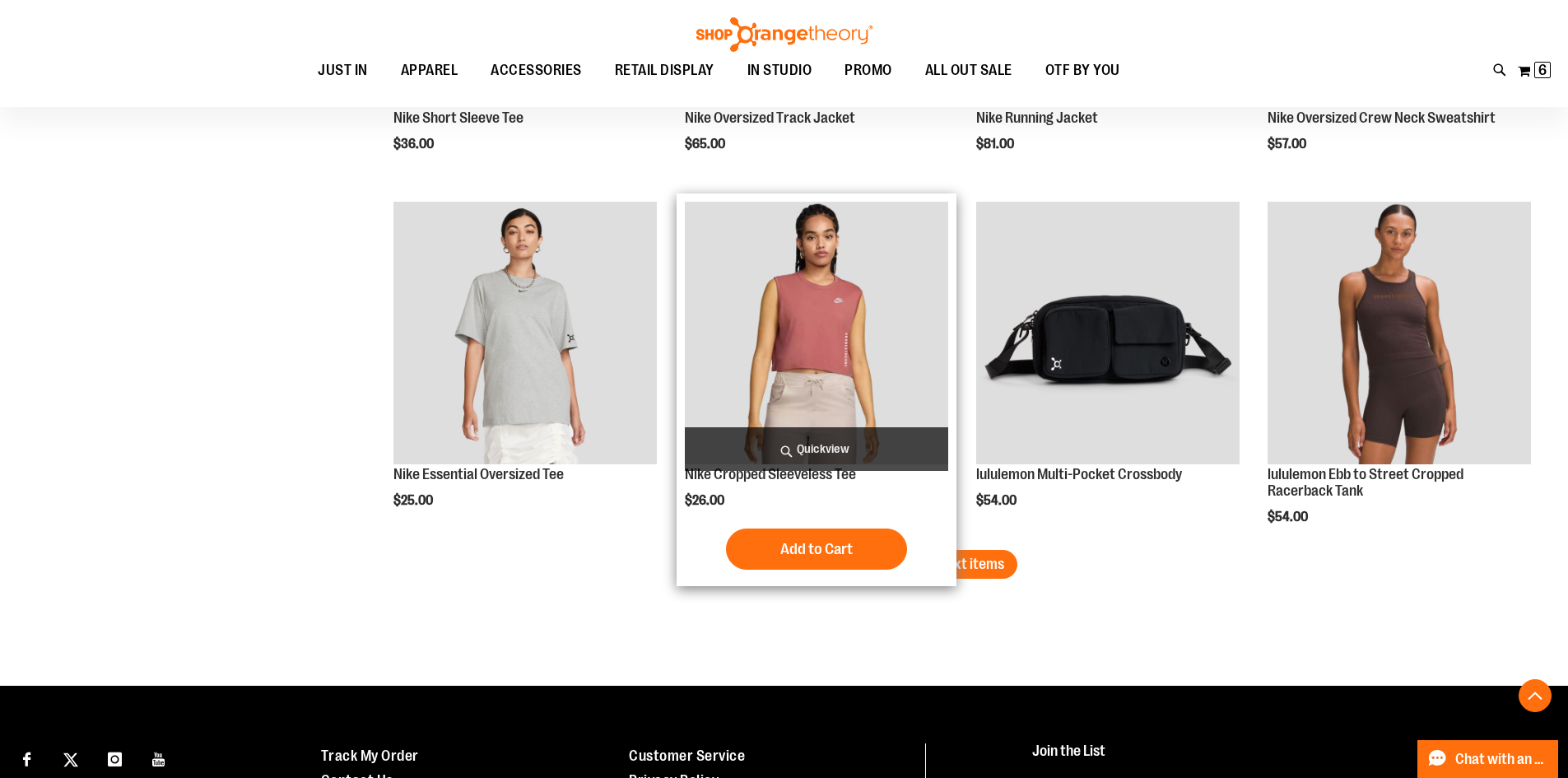
scroll to position [2974, 0]
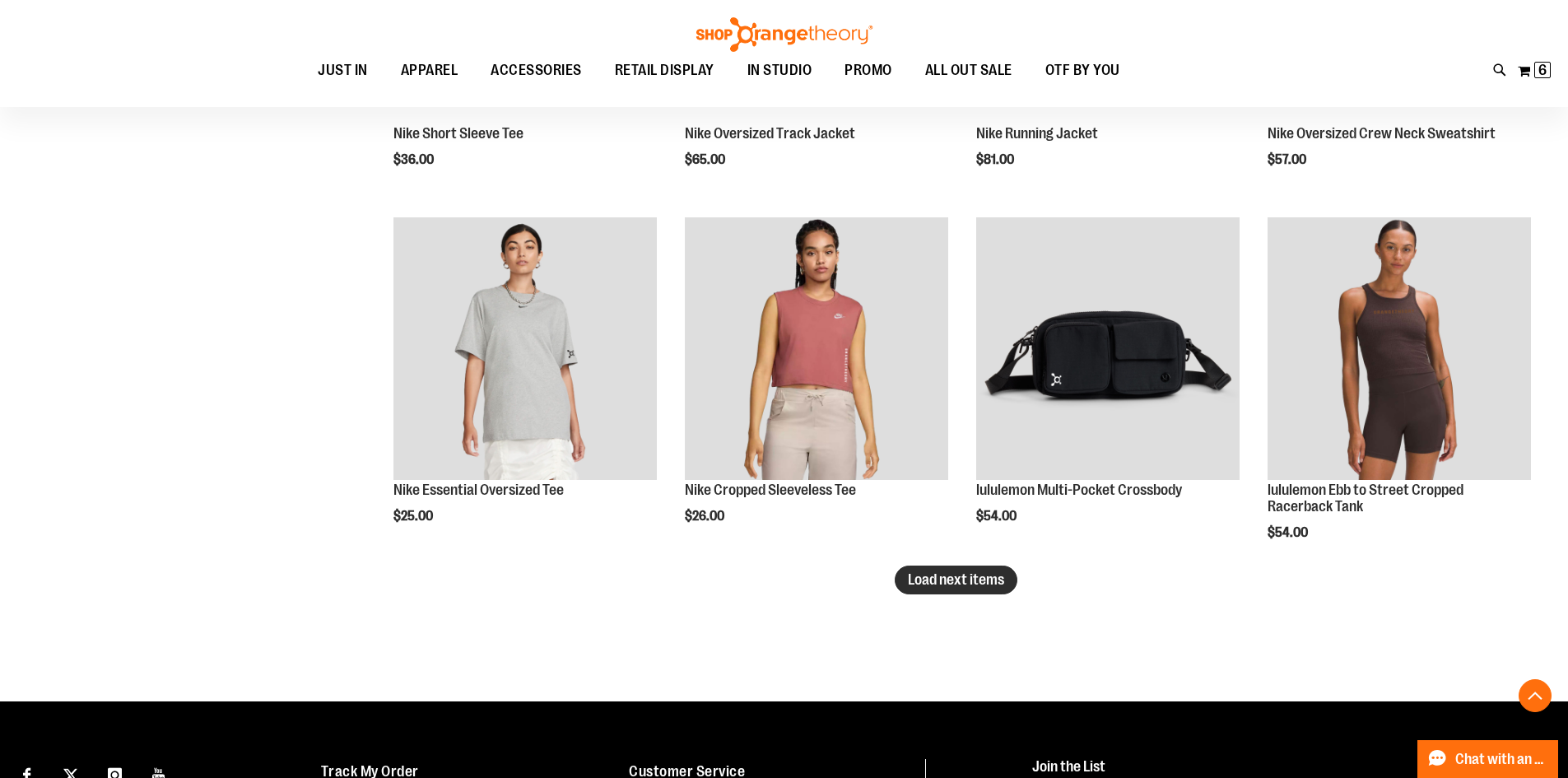
click at [999, 582] on span "Load next items" at bounding box center [956, 579] width 97 height 16
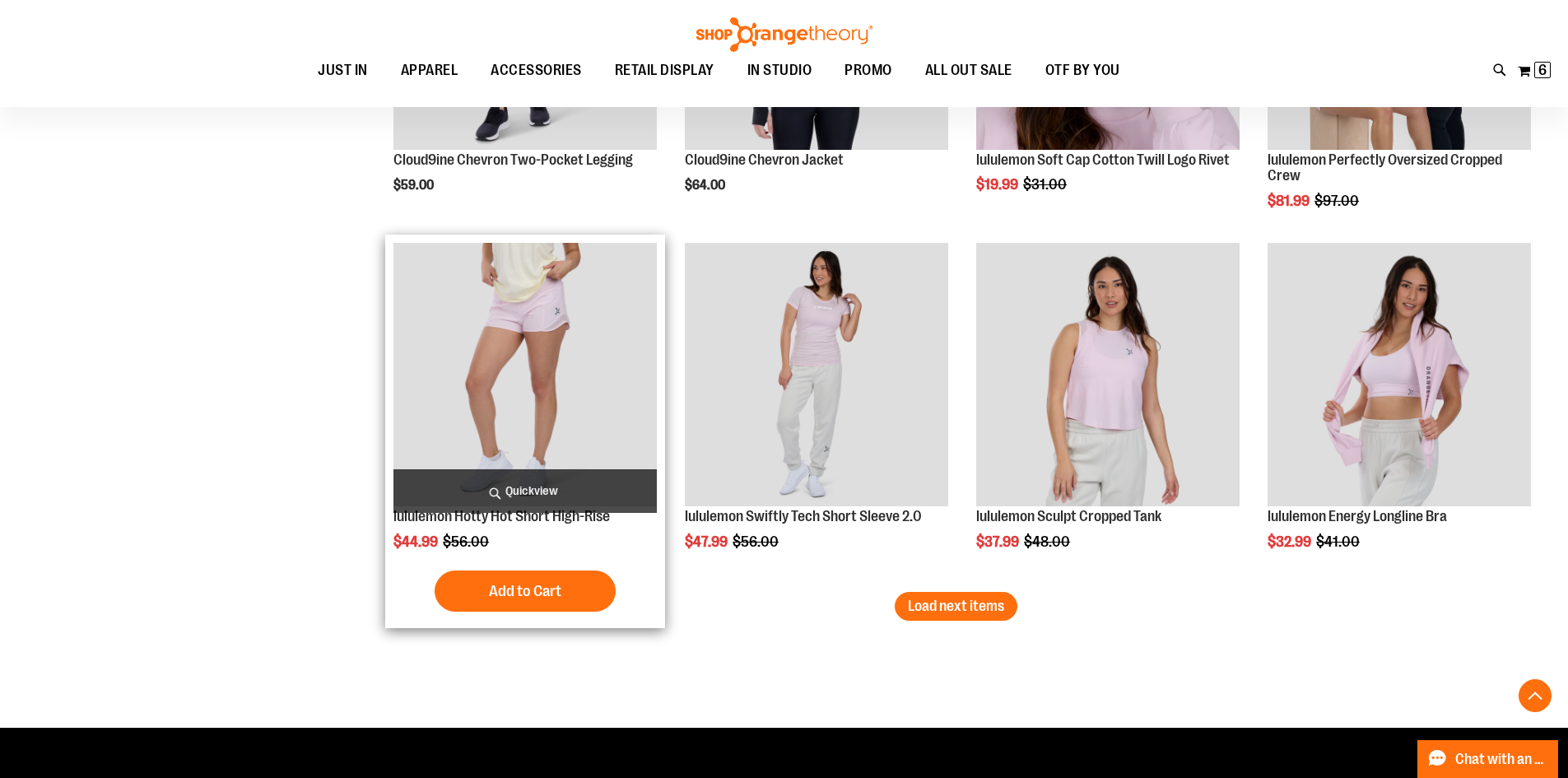
scroll to position [4045, 0]
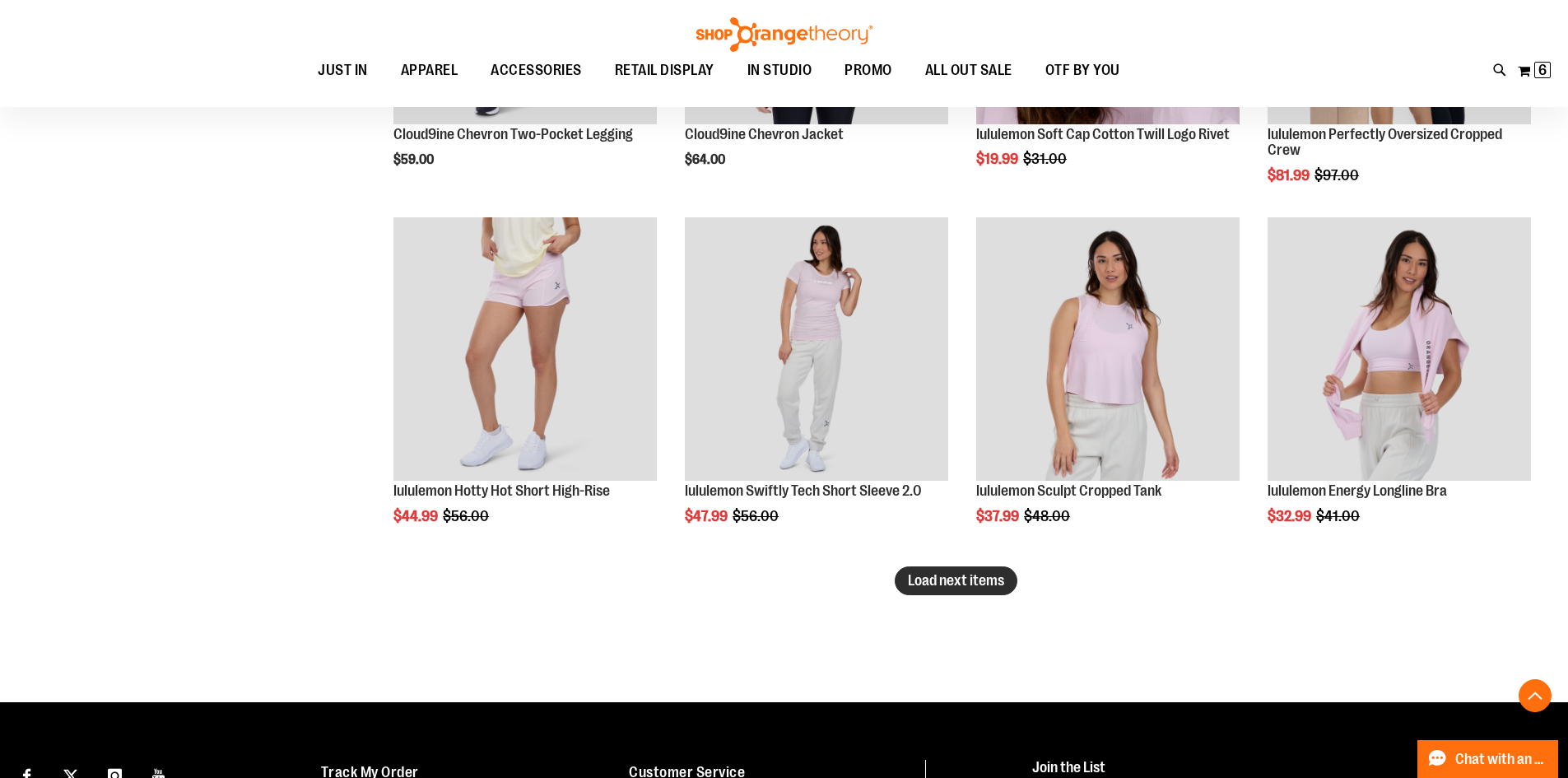
click at [977, 589] on button "Load next items" at bounding box center [956, 580] width 122 height 29
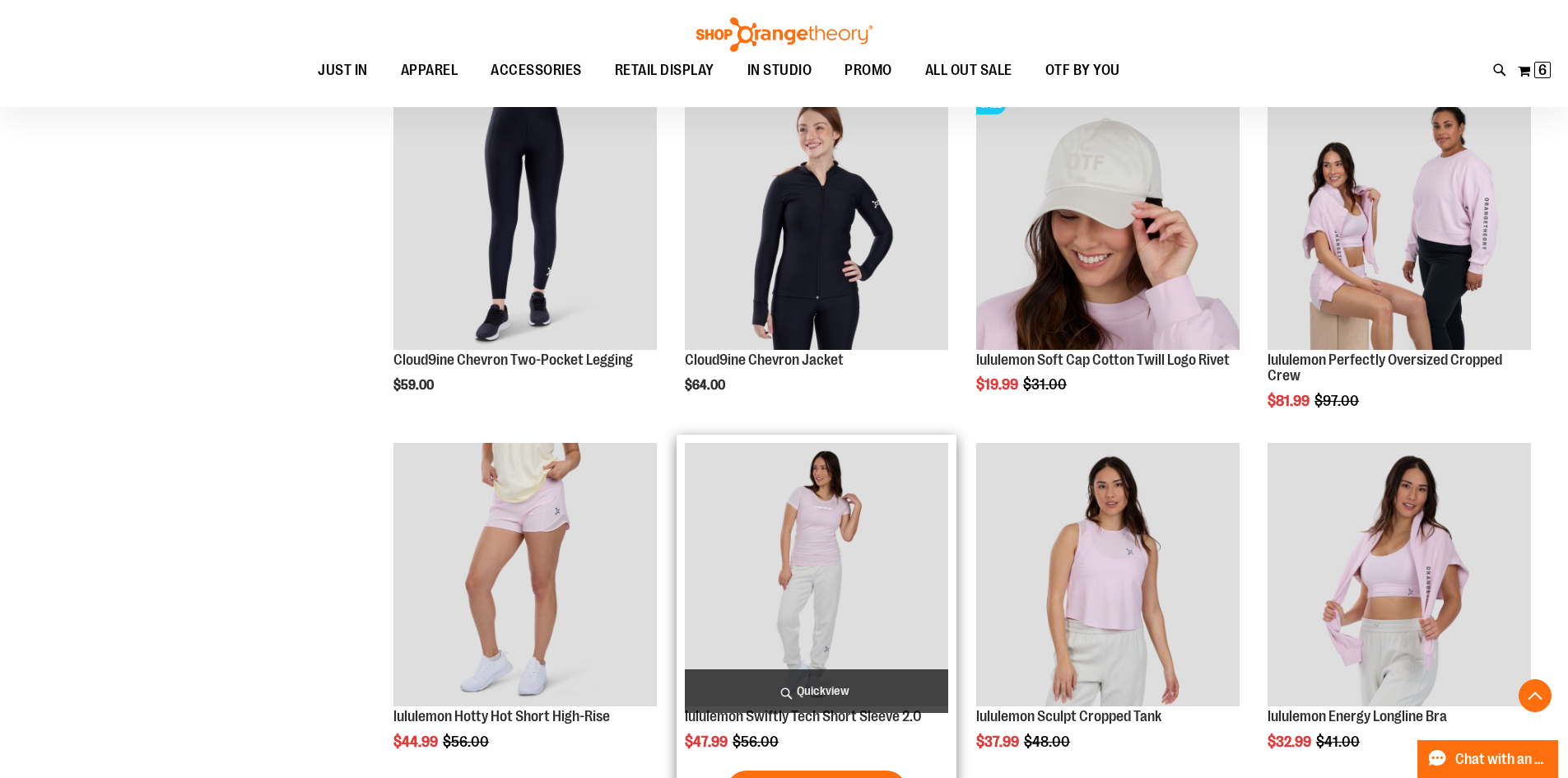
scroll to position [3798, 0]
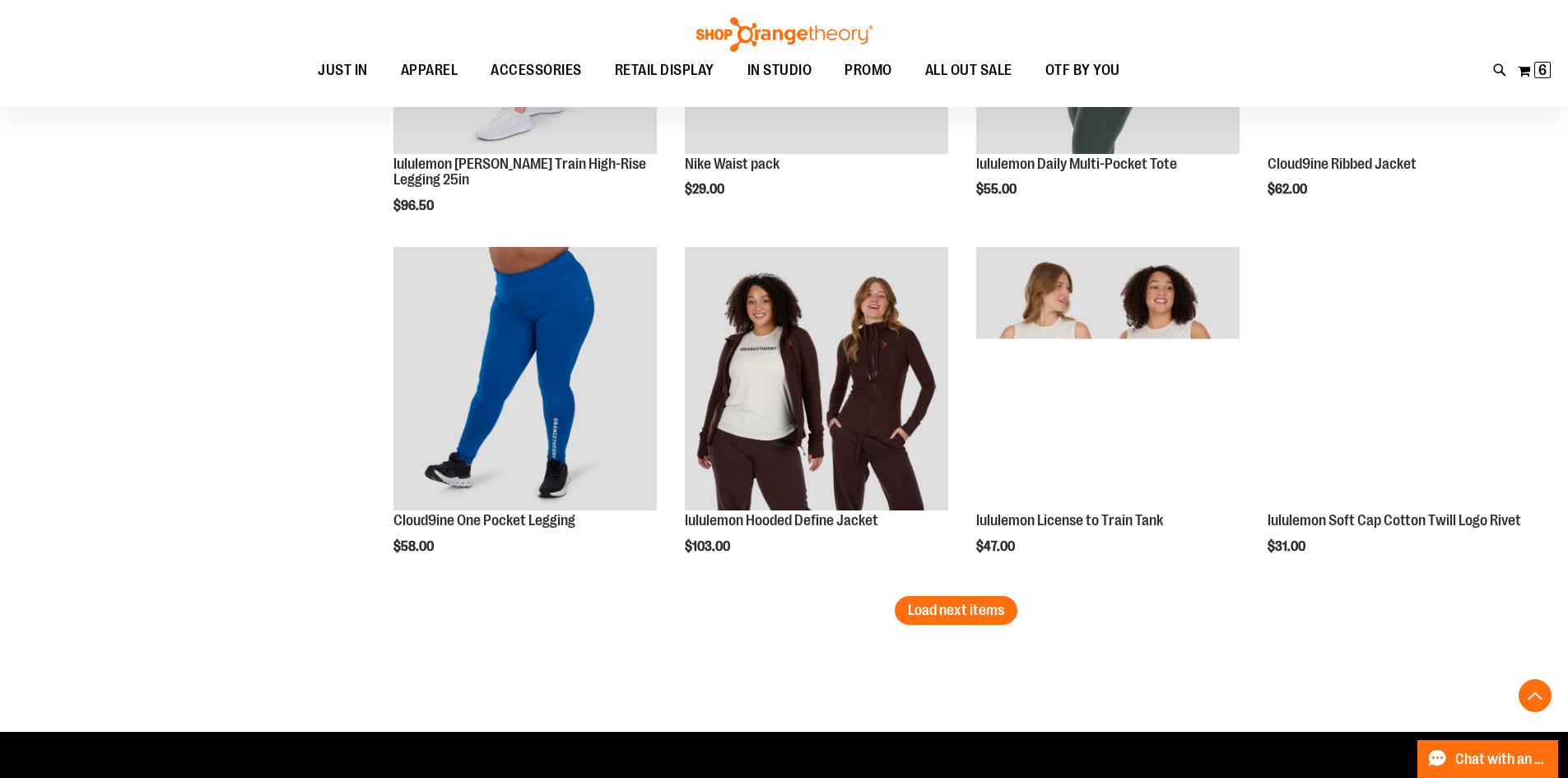
scroll to position [5115, 0]
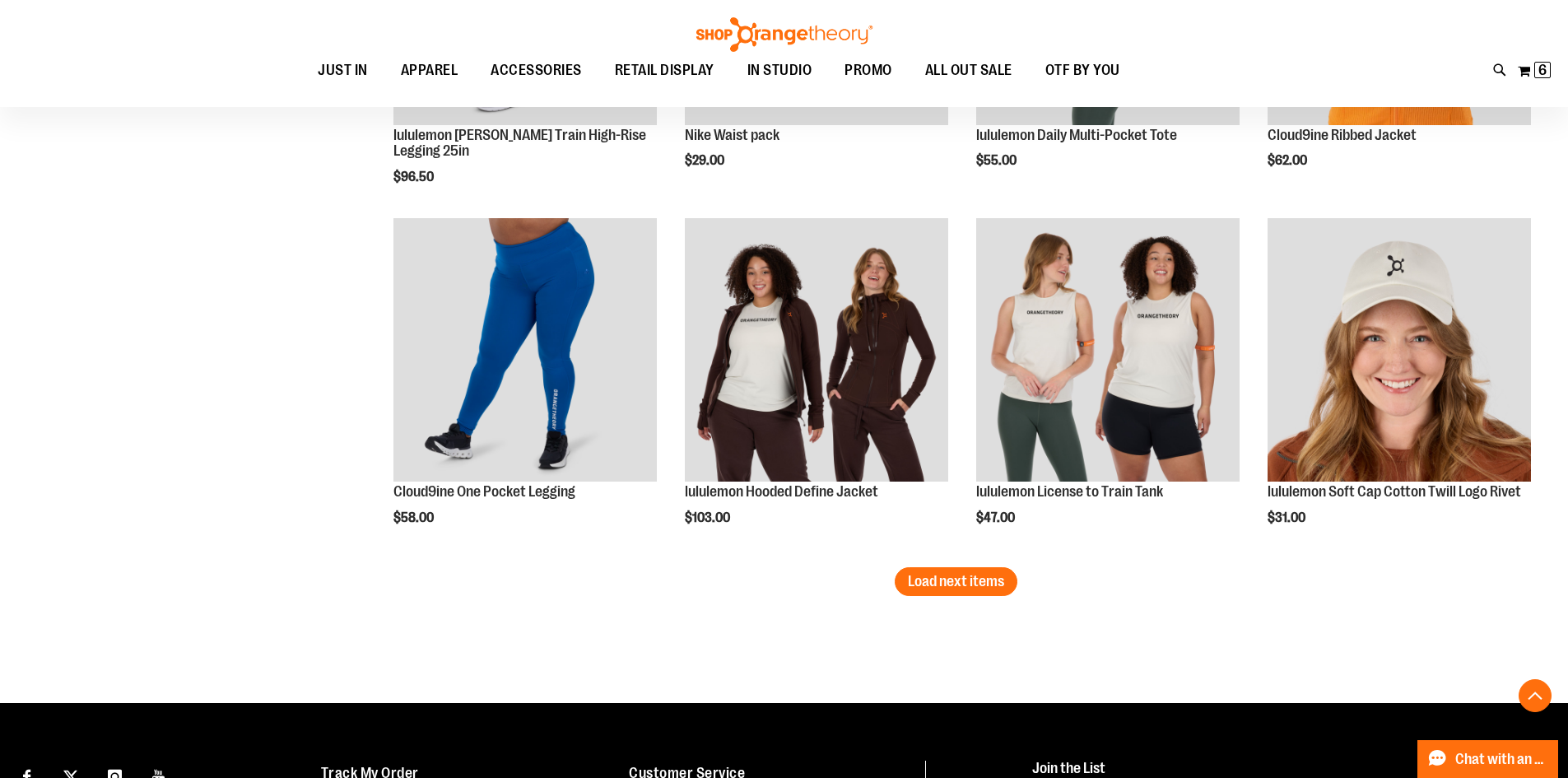
click at [971, 581] on span "Load next items" at bounding box center [956, 581] width 97 height 16
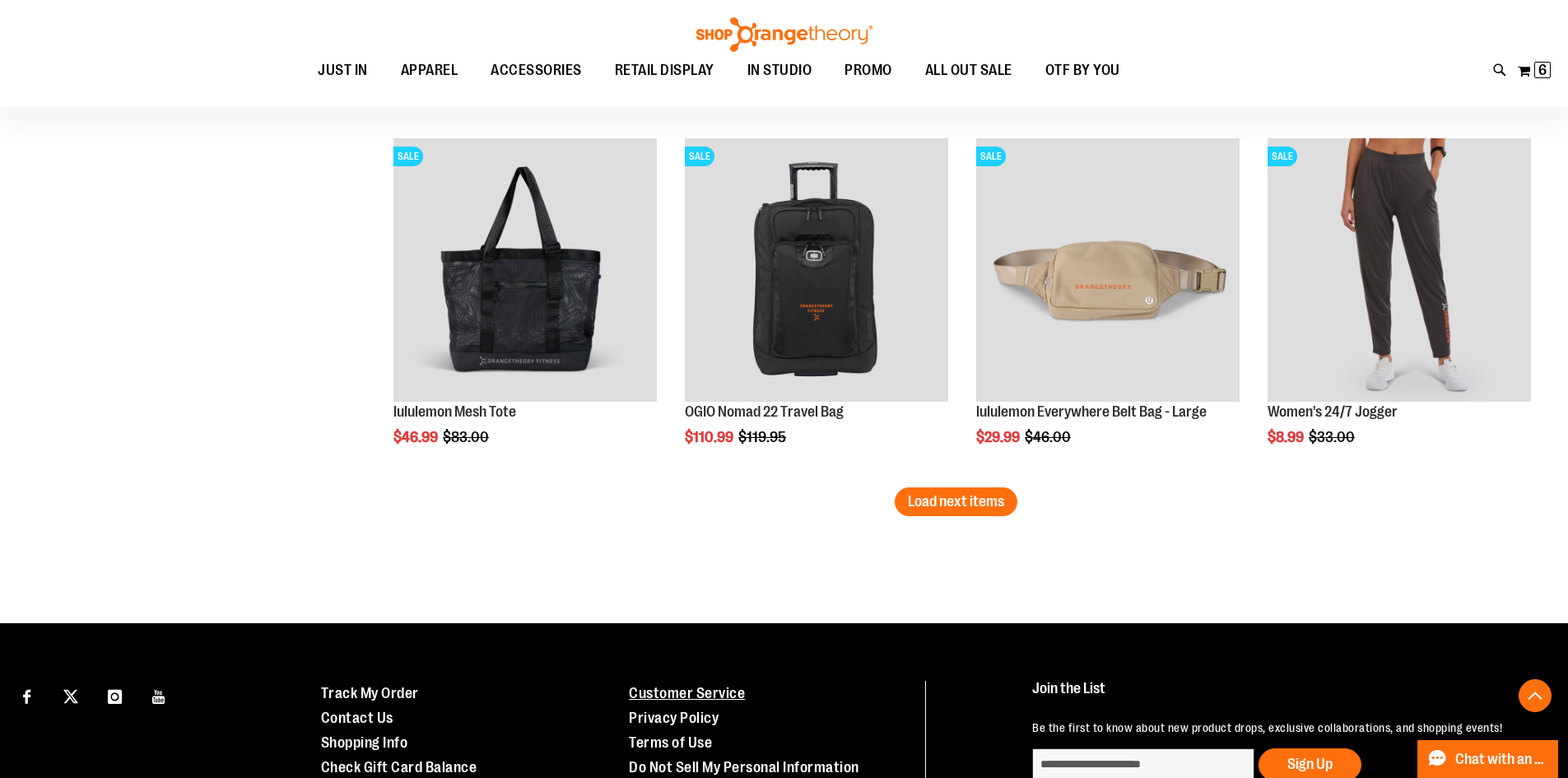
scroll to position [6268, 0]
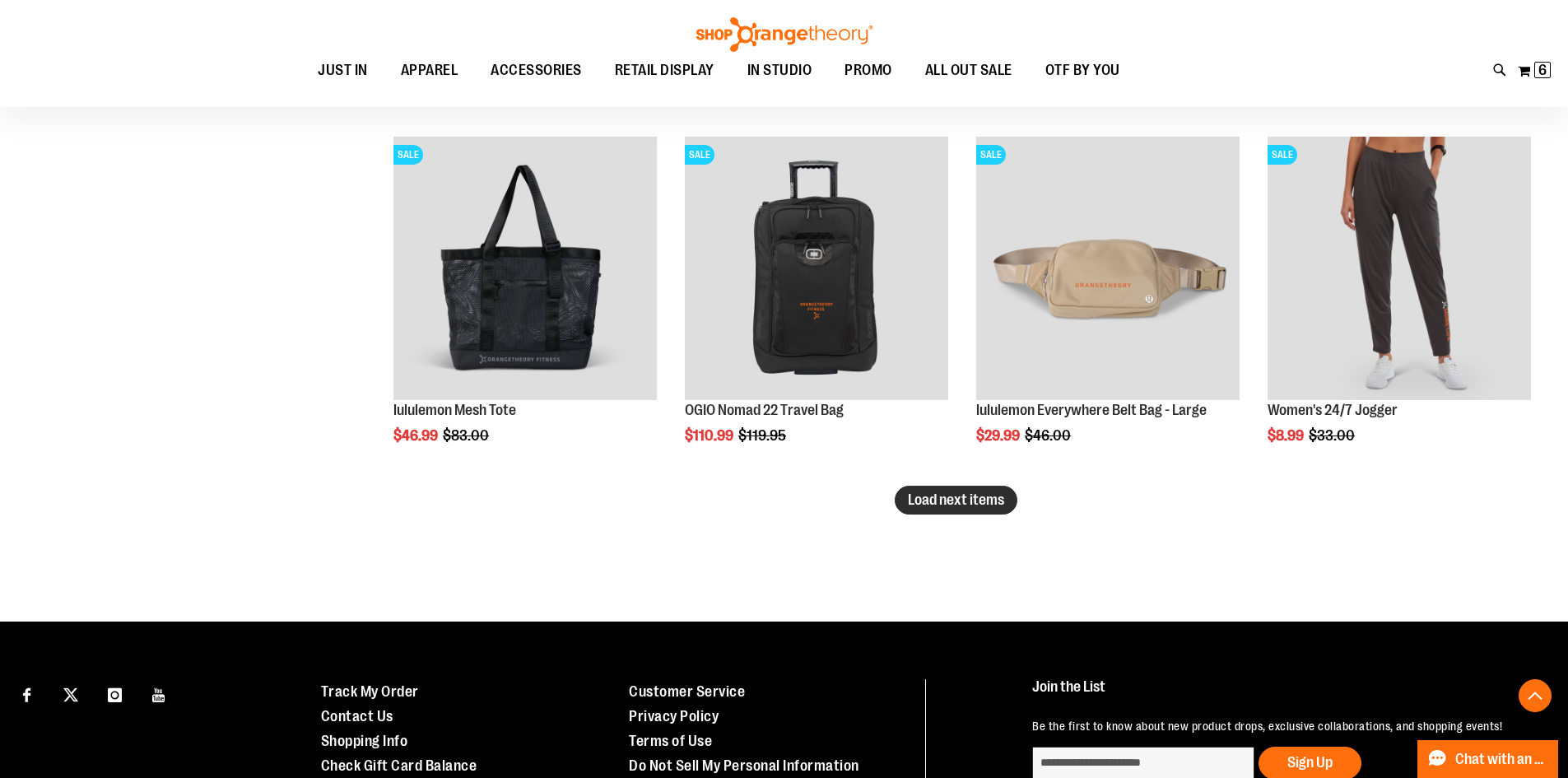
click at [967, 487] on button "Load next items" at bounding box center [956, 500] width 122 height 29
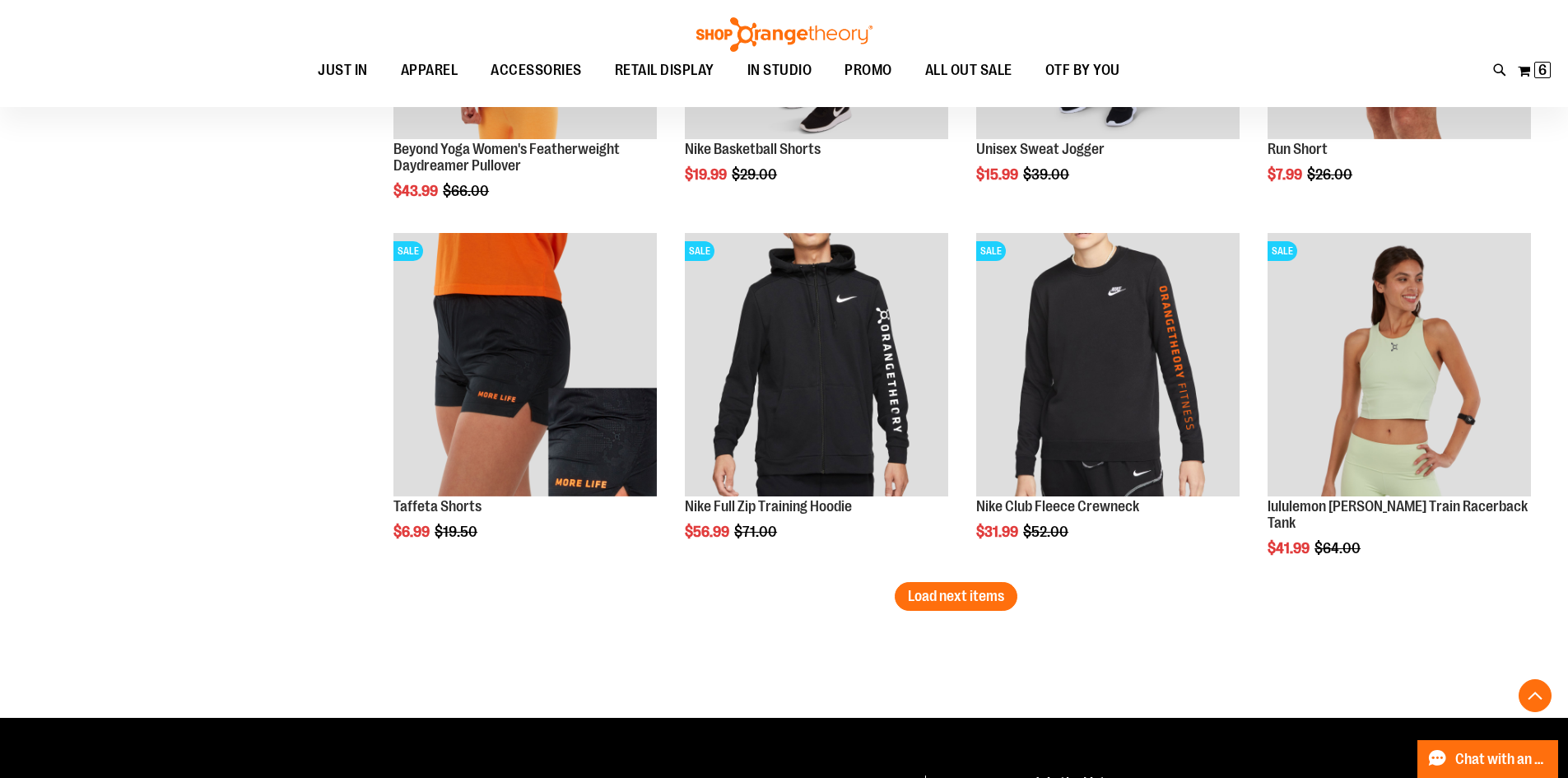
scroll to position [7256, 0]
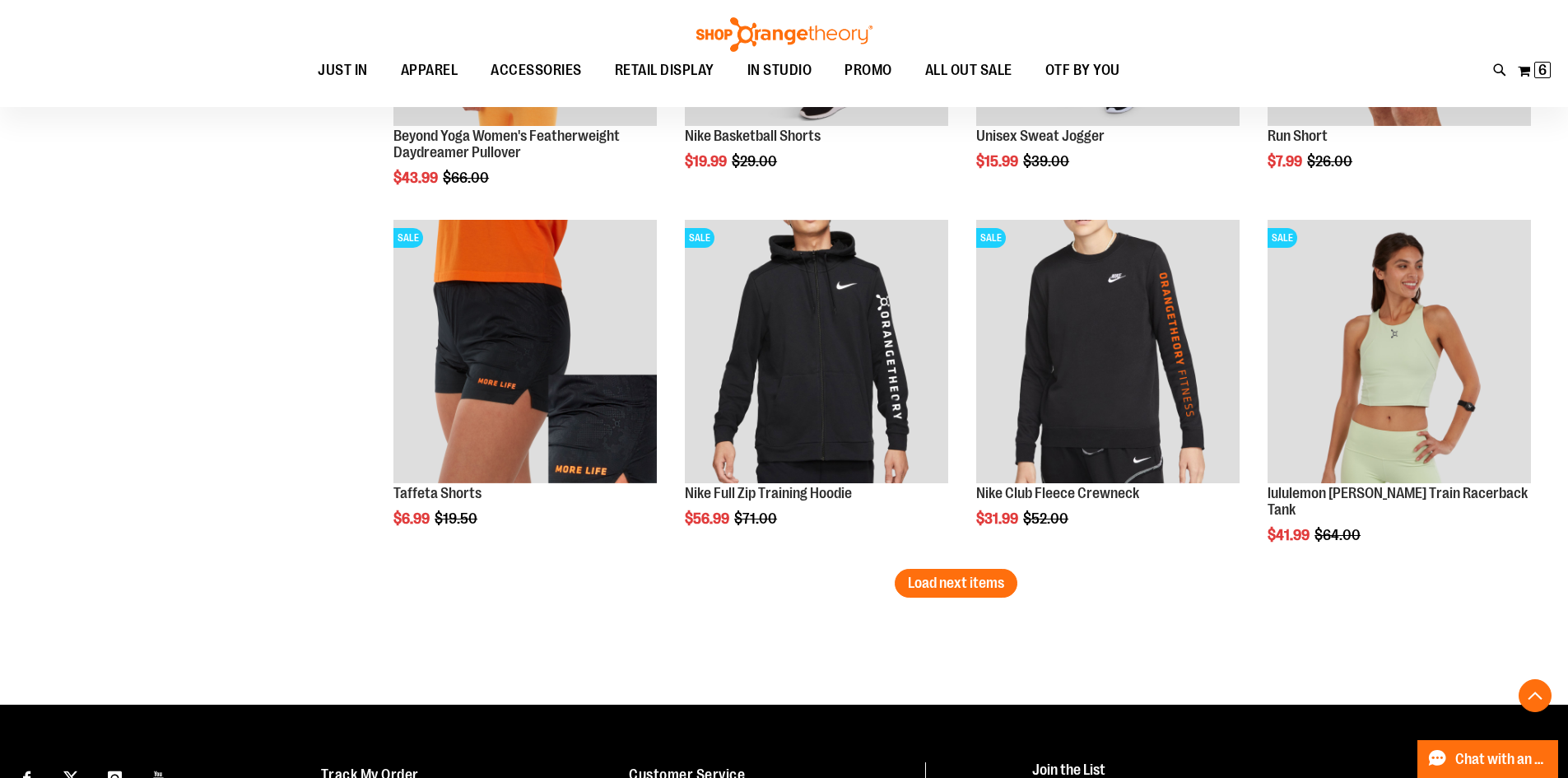
click at [991, 587] on span "Load next items" at bounding box center [956, 583] width 97 height 16
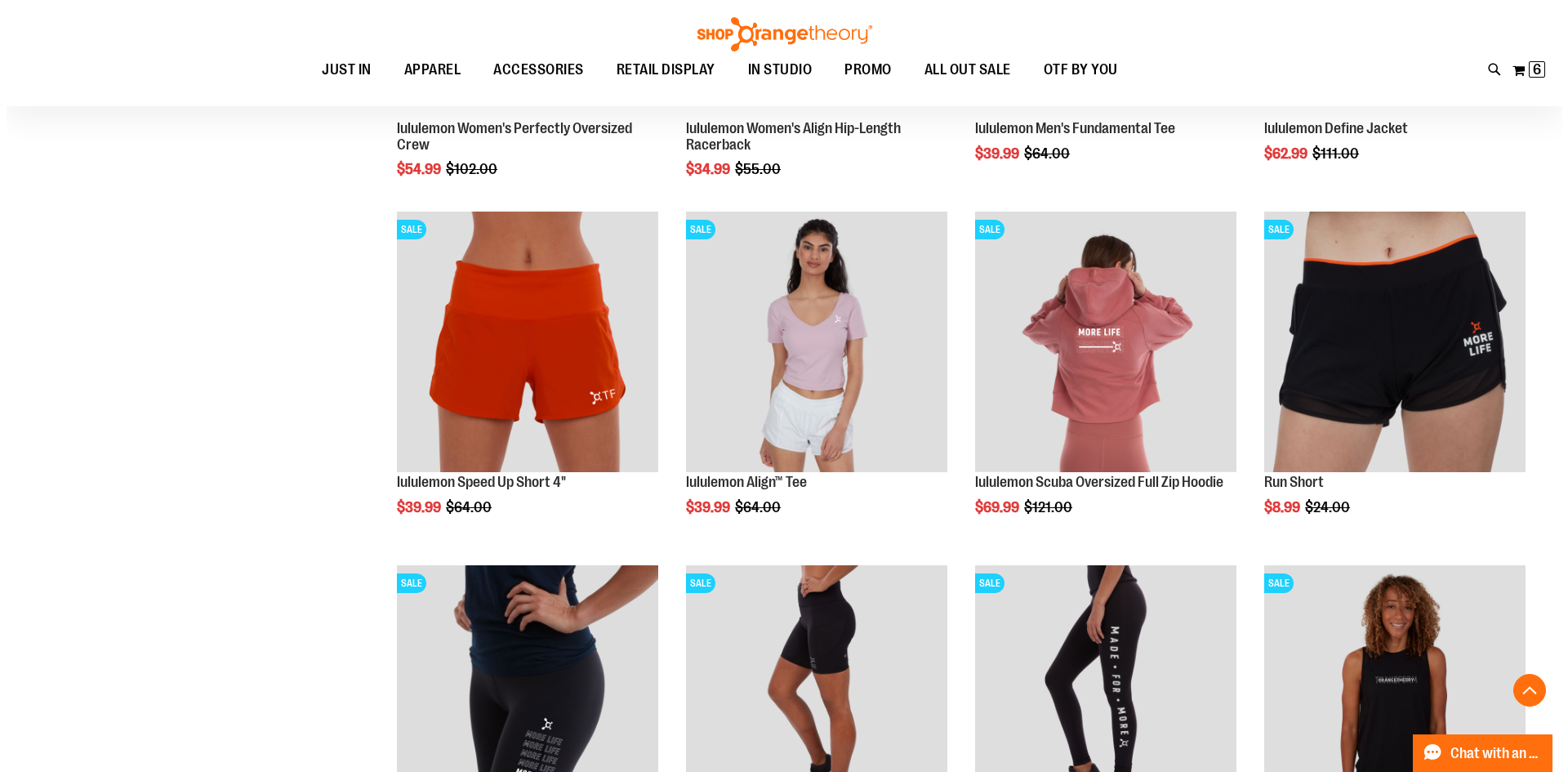
scroll to position [7935, 0]
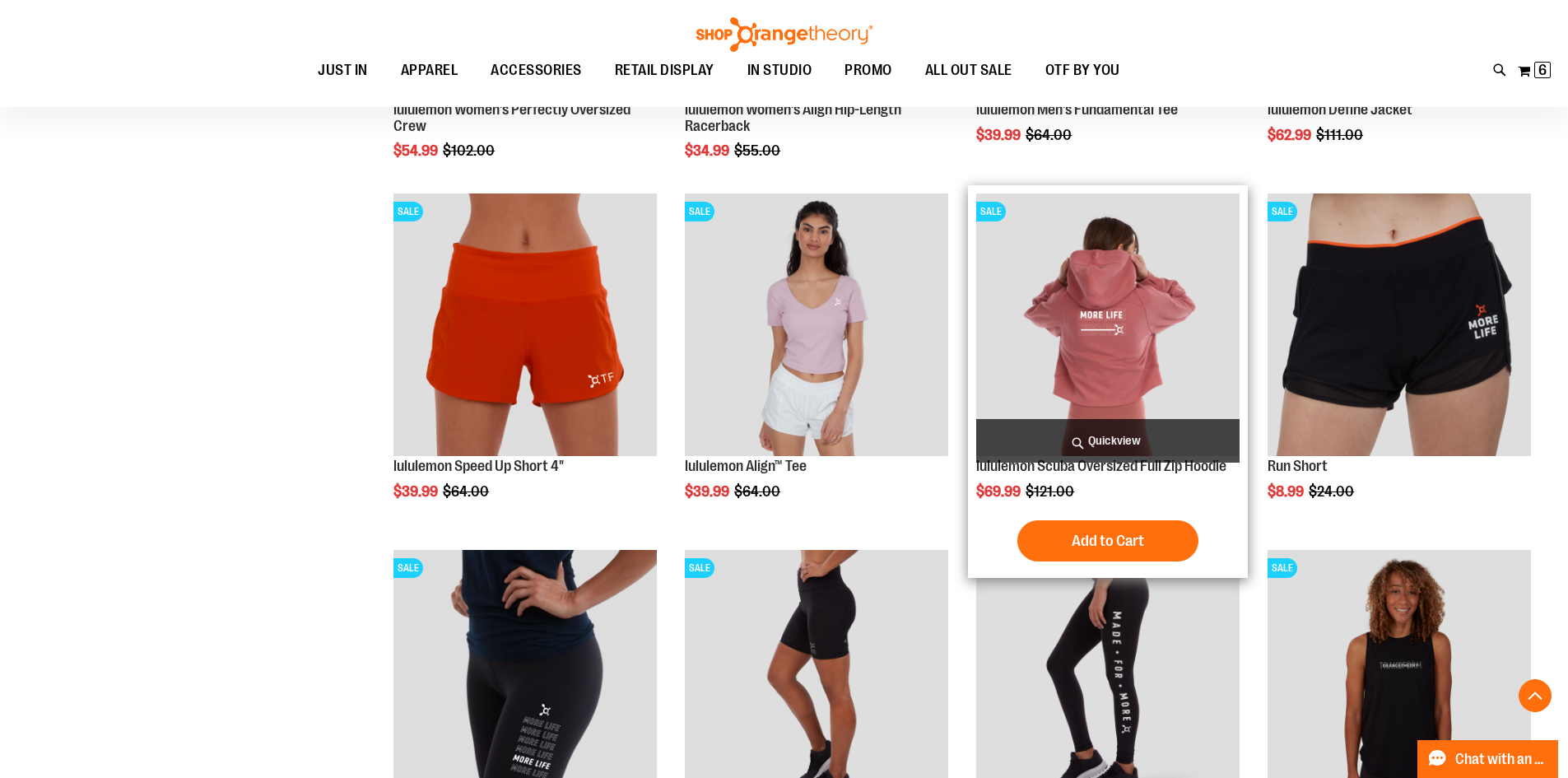
click at [1086, 440] on span "Quickview" at bounding box center [1108, 441] width 264 height 44
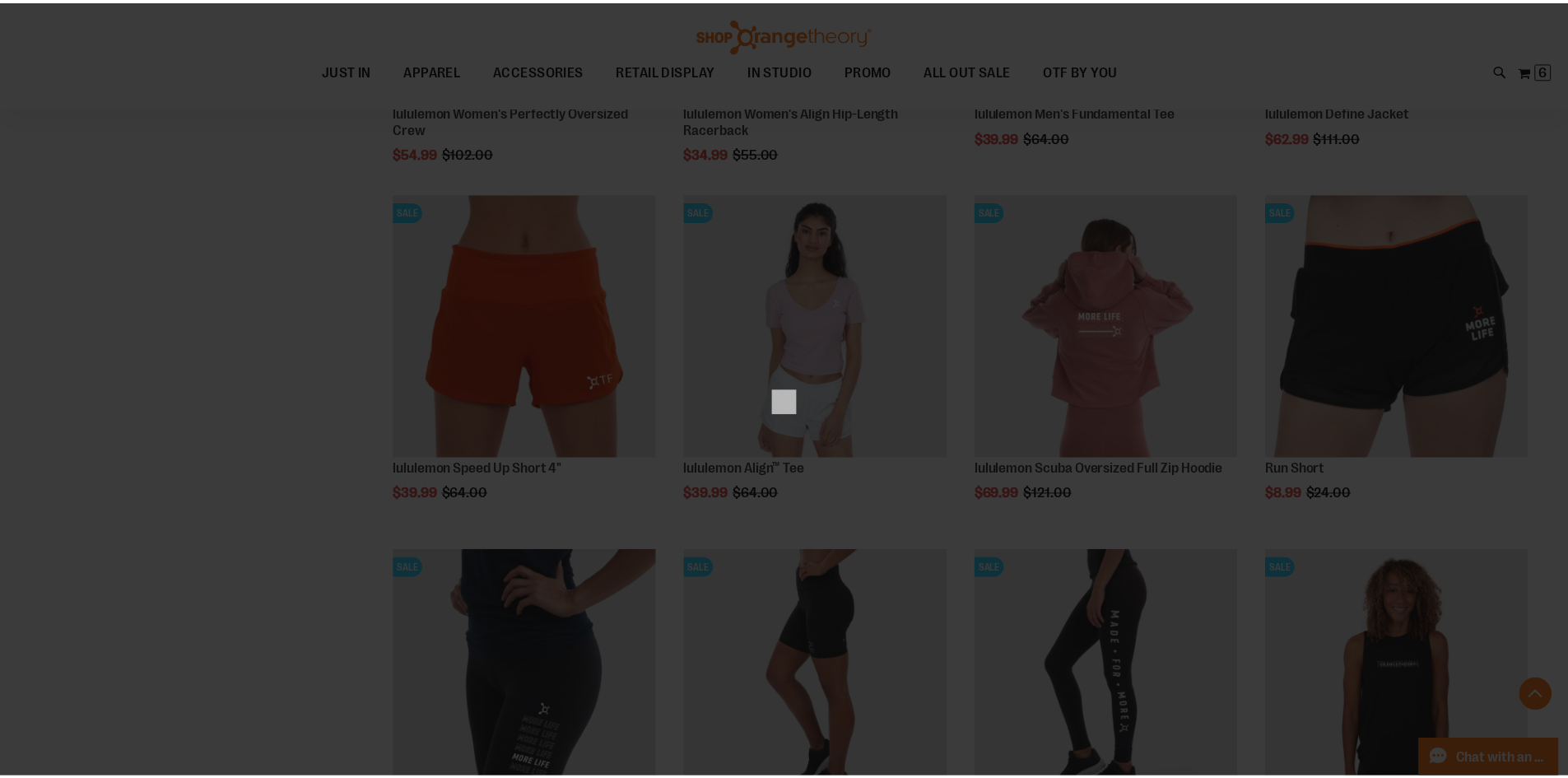
scroll to position [0, 0]
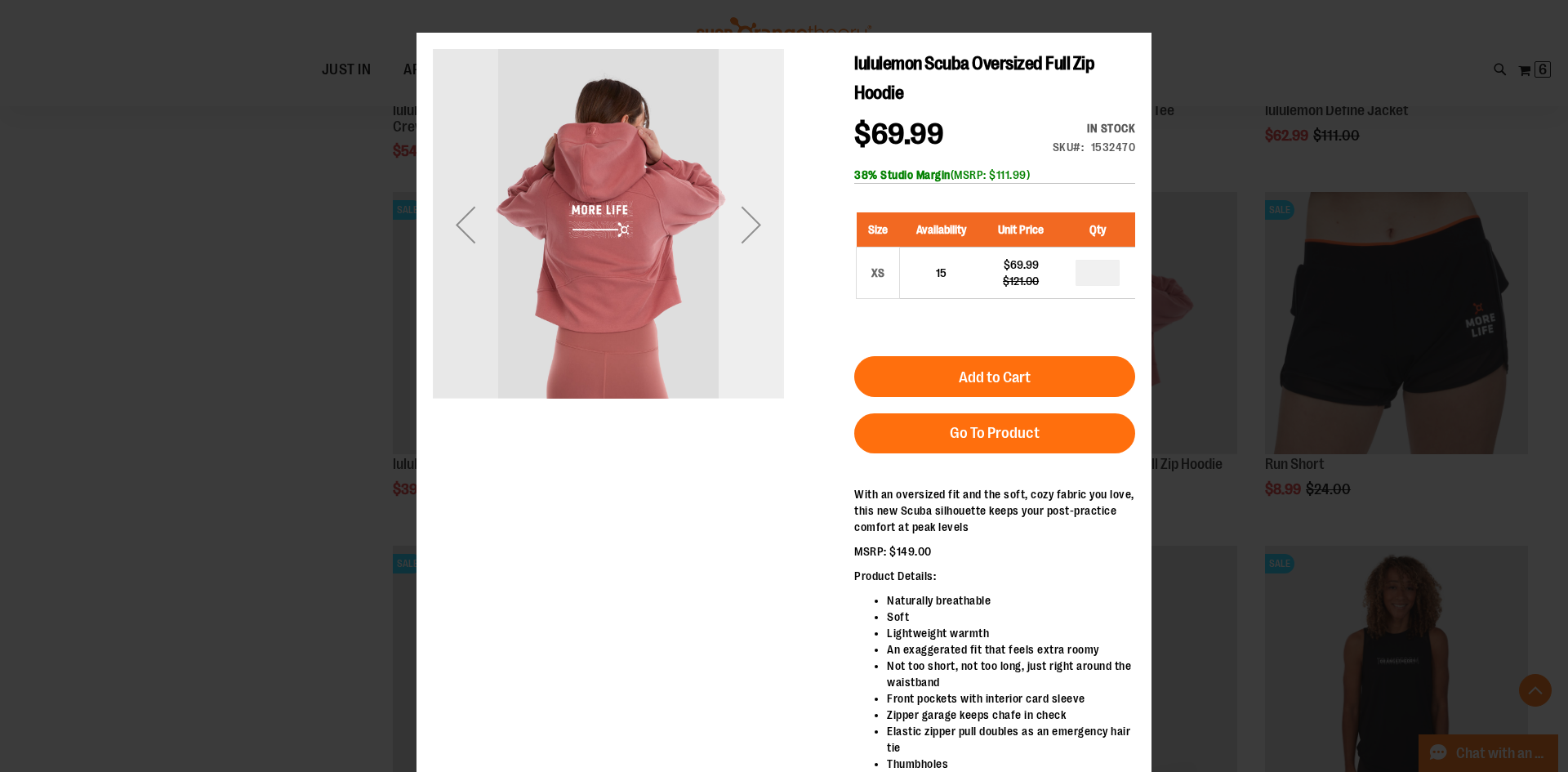
click at [754, 225] on div "Next" at bounding box center [751, 225] width 66 height 66
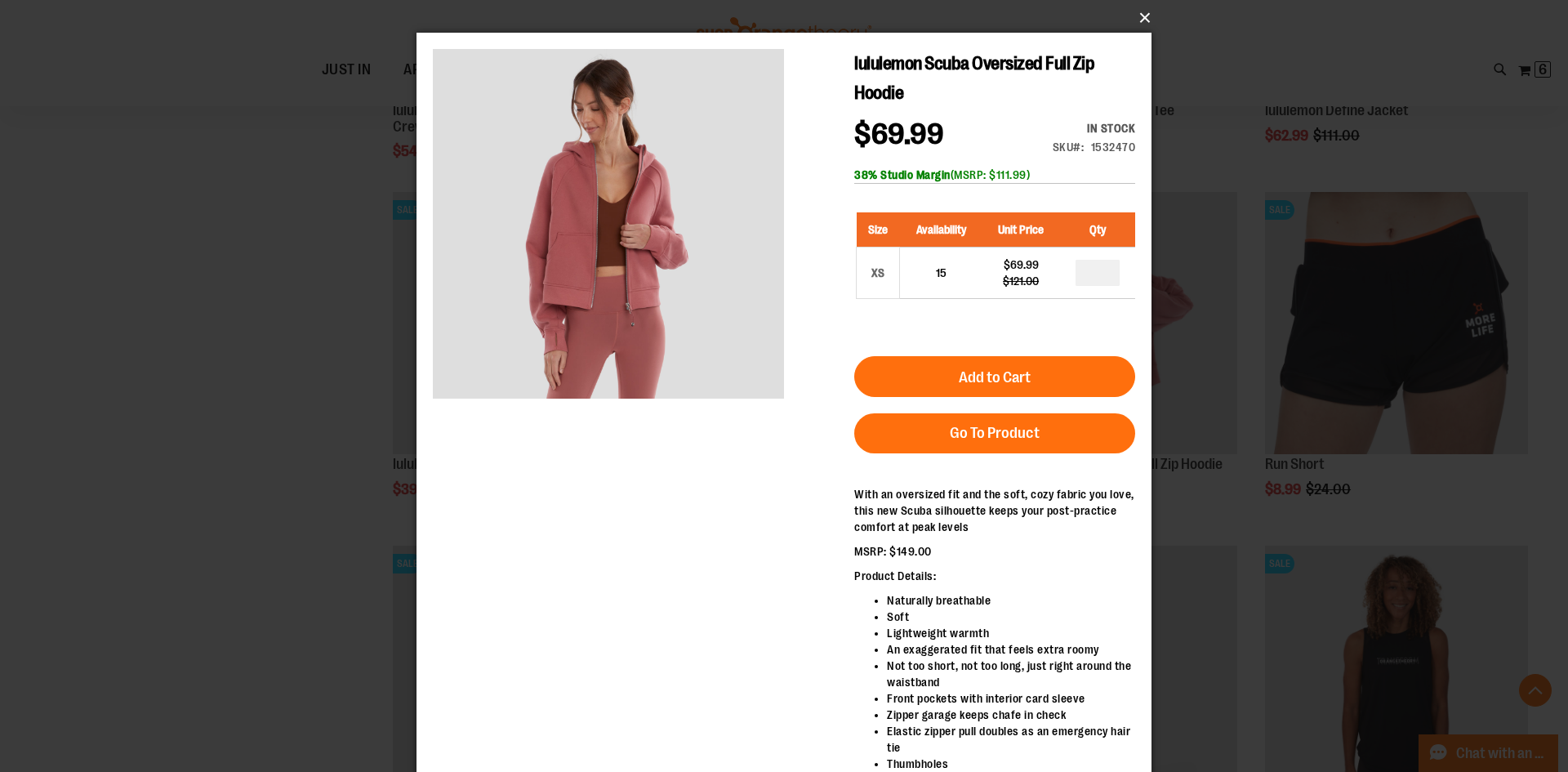
click at [1138, 16] on button "×" at bounding box center [788, 18] width 735 height 36
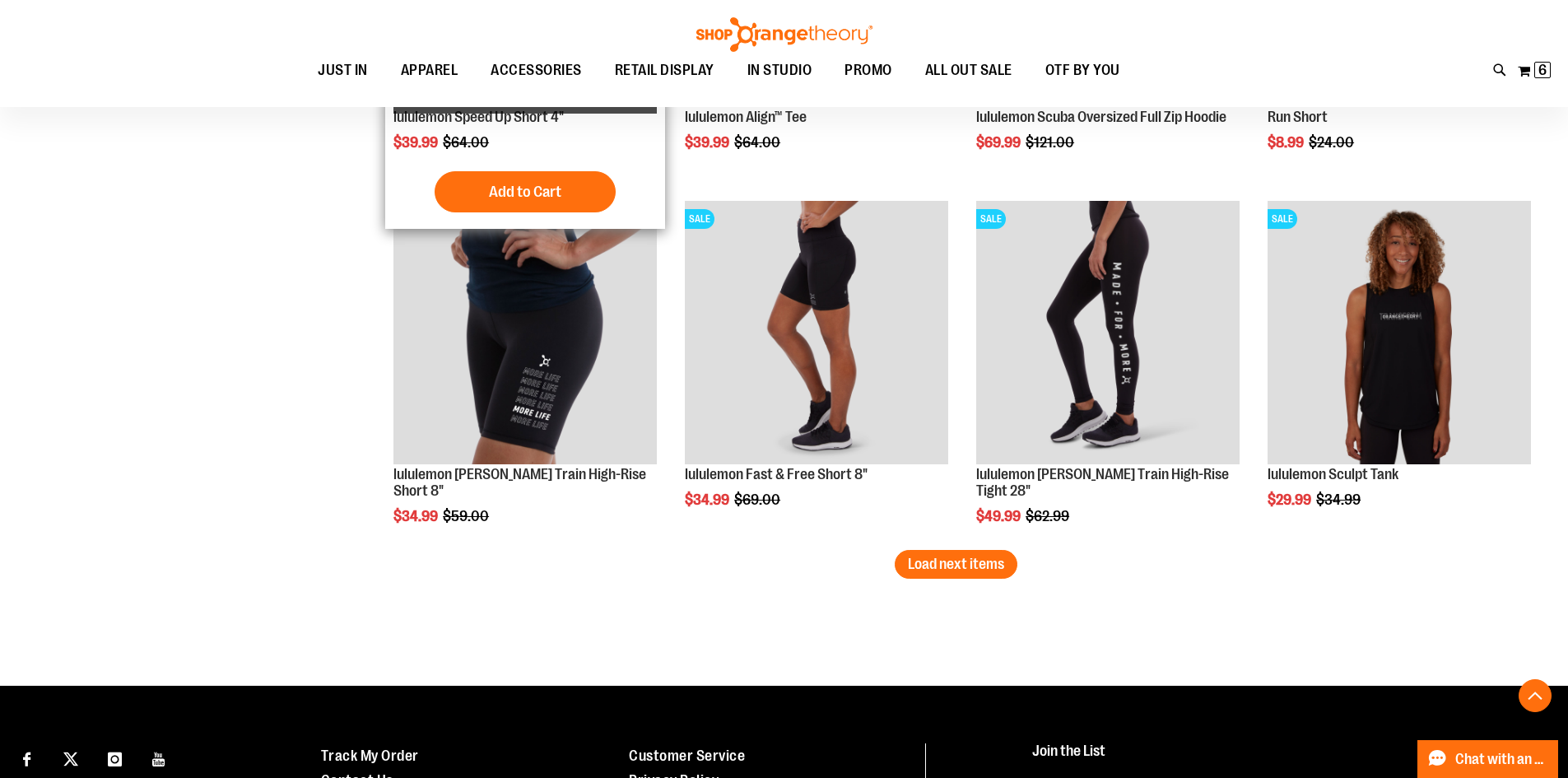
scroll to position [8409, 0]
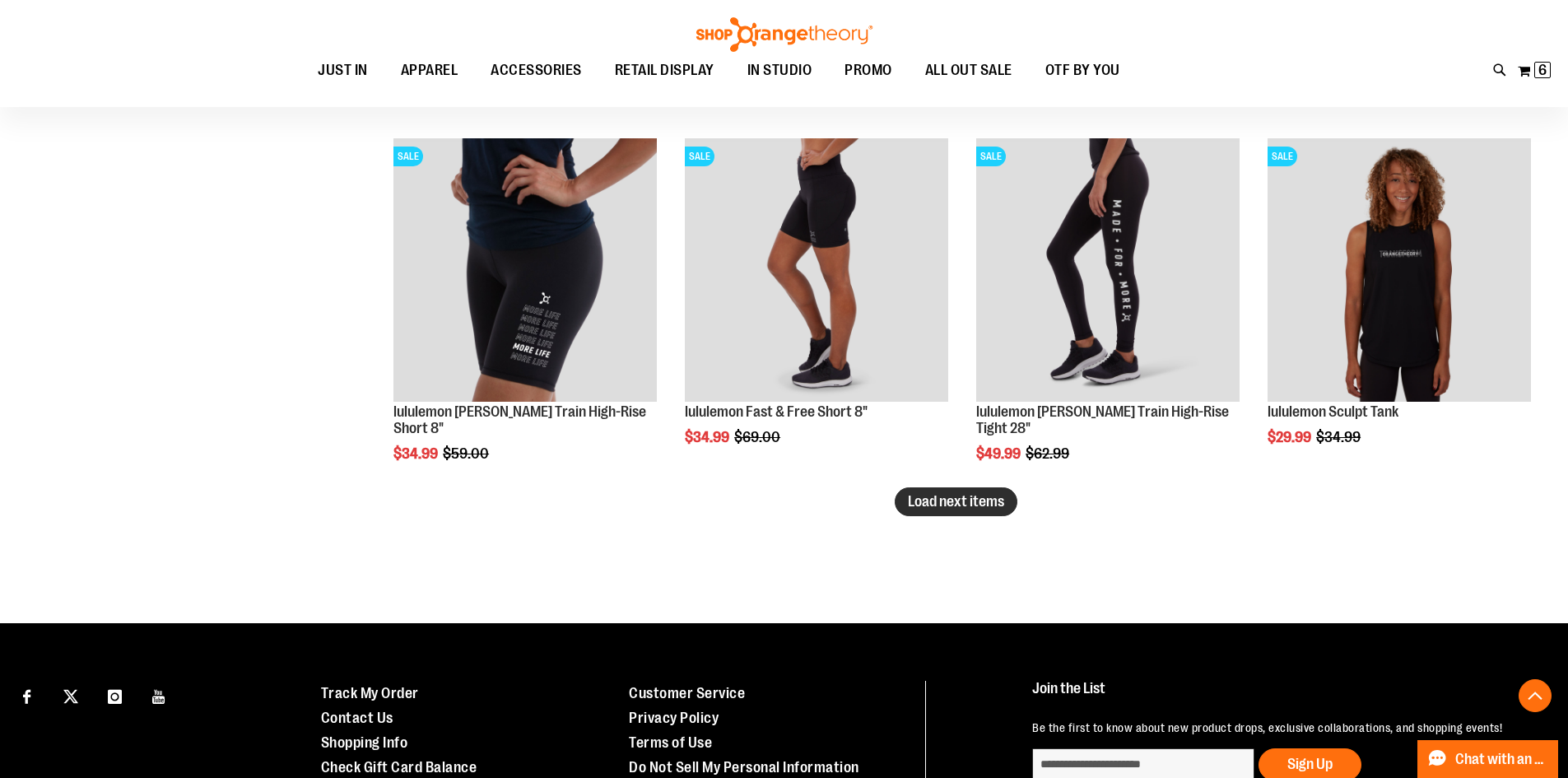
click at [970, 496] on span "Load next items" at bounding box center [956, 501] width 97 height 16
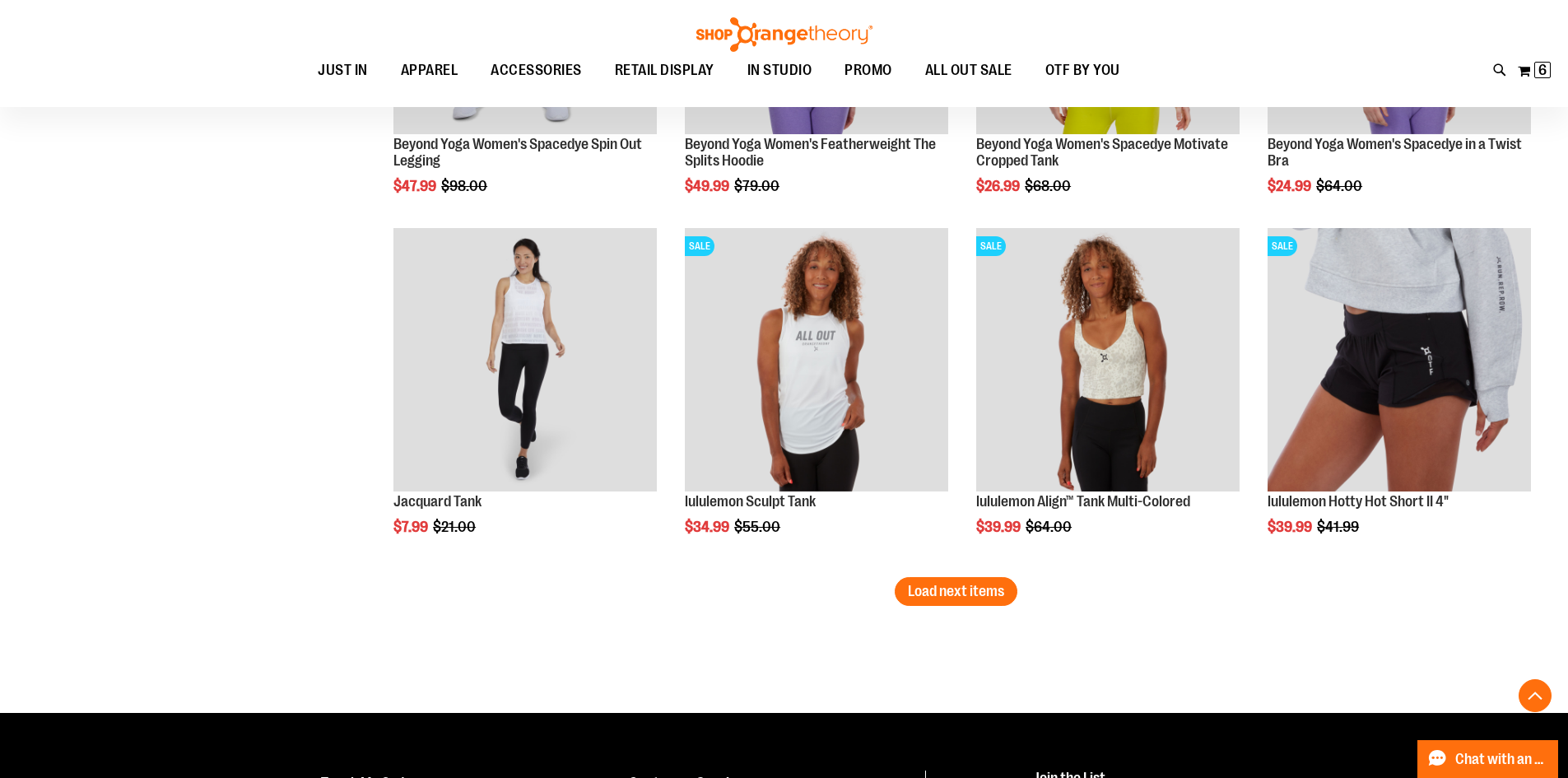
scroll to position [9397, 0]
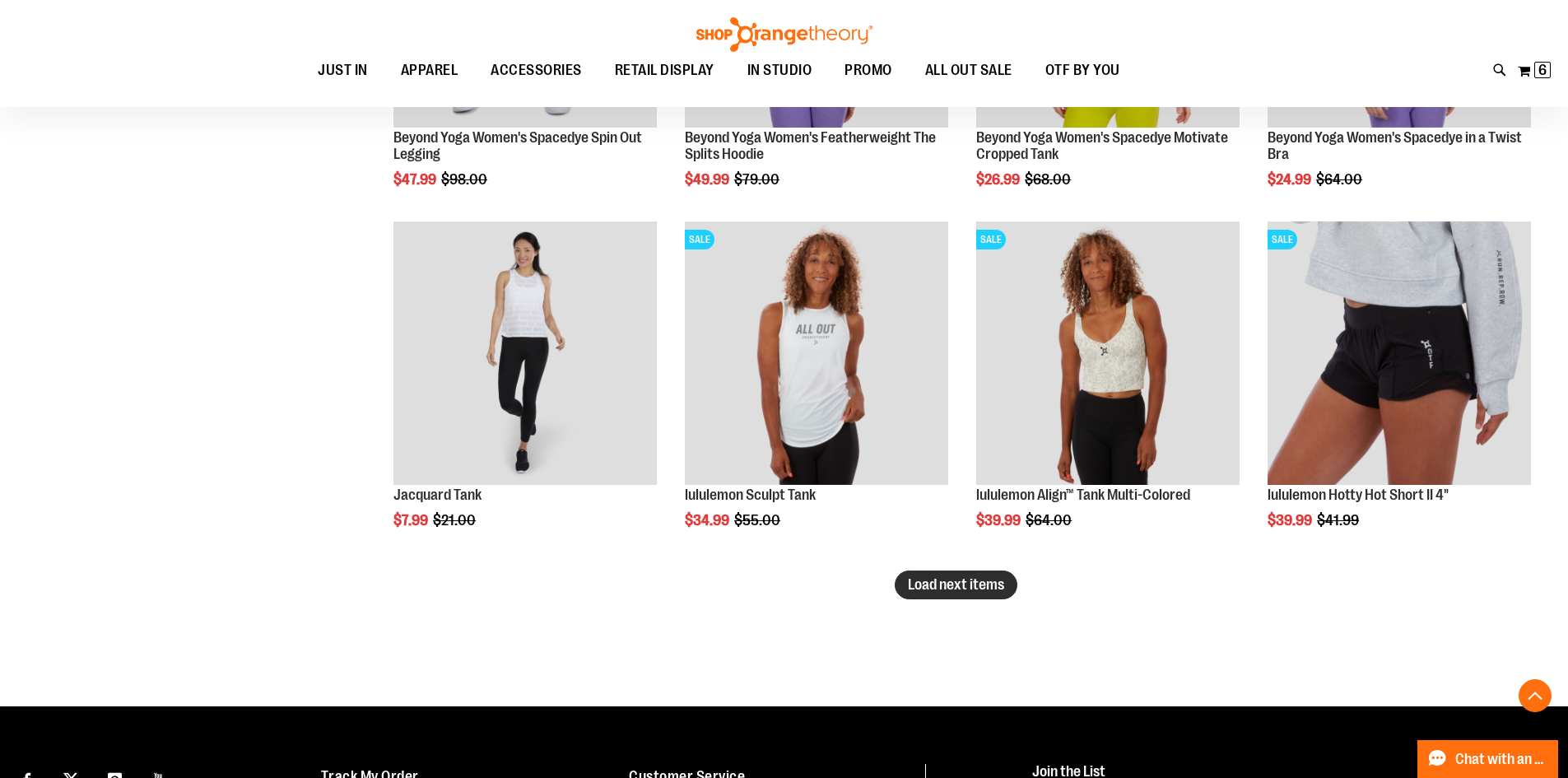
click at [990, 586] on span "Load next items" at bounding box center [956, 584] width 97 height 16
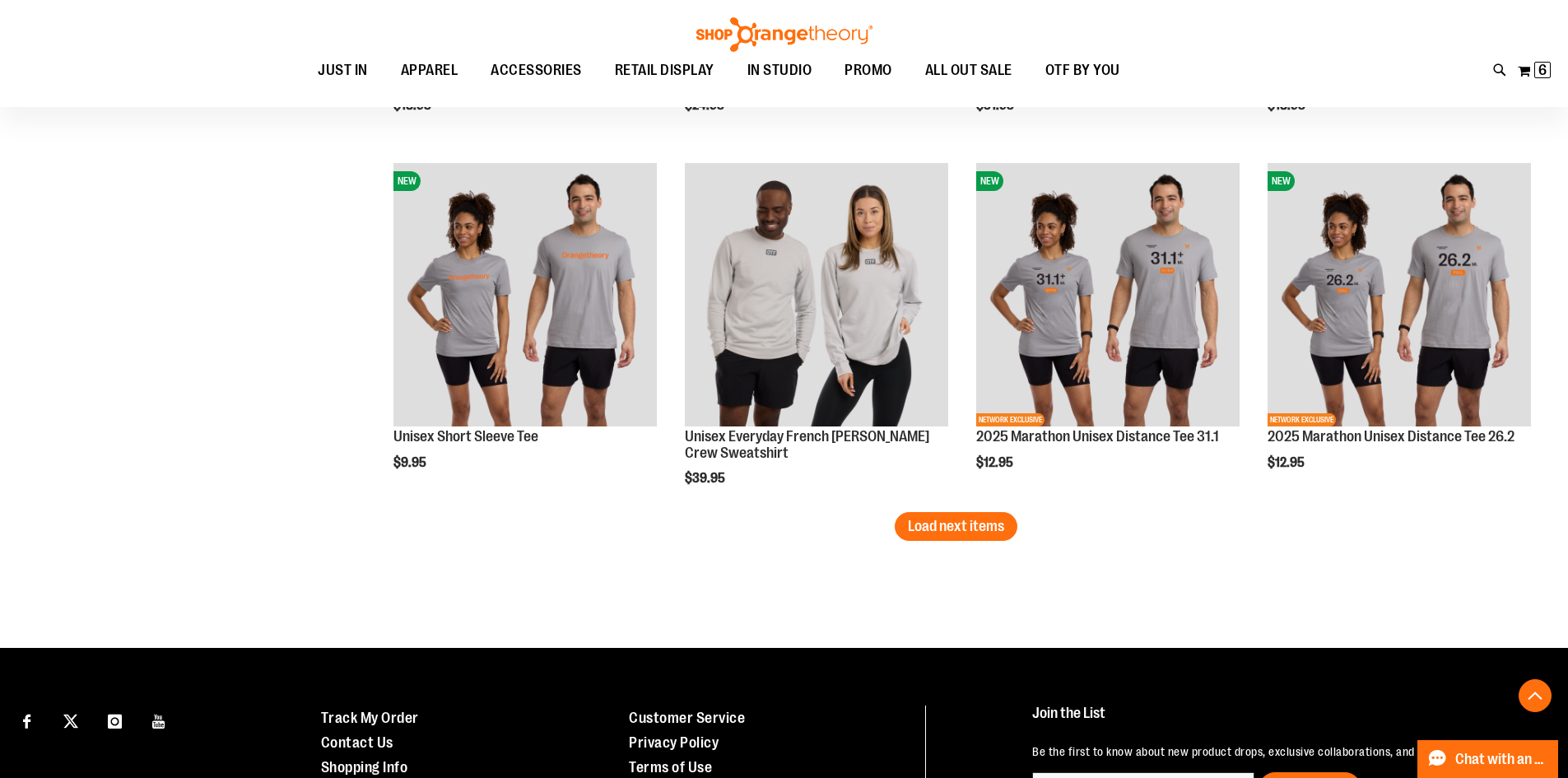
scroll to position [10549, 0]
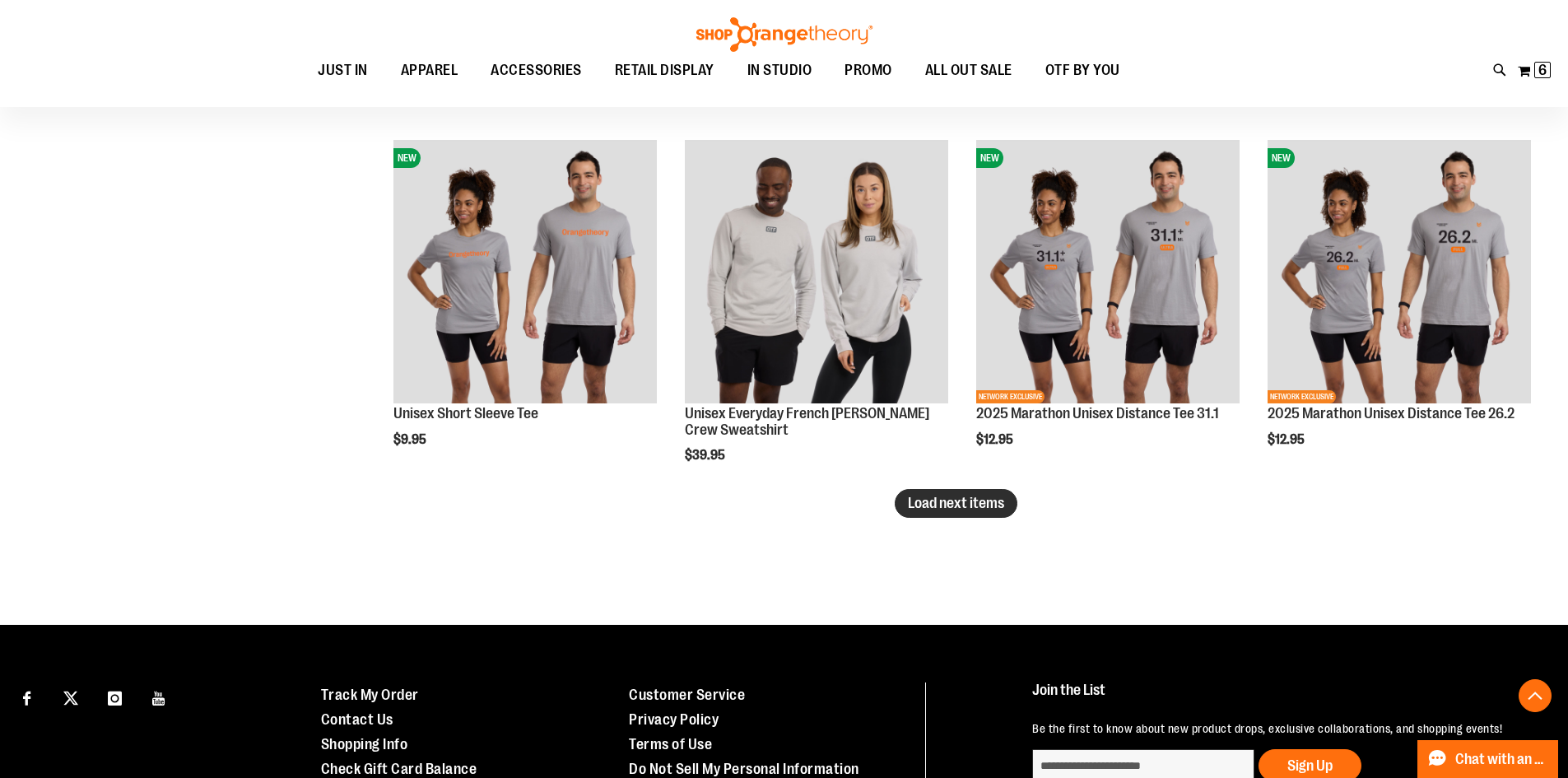
click at [975, 510] on span "Load next items" at bounding box center [956, 503] width 97 height 16
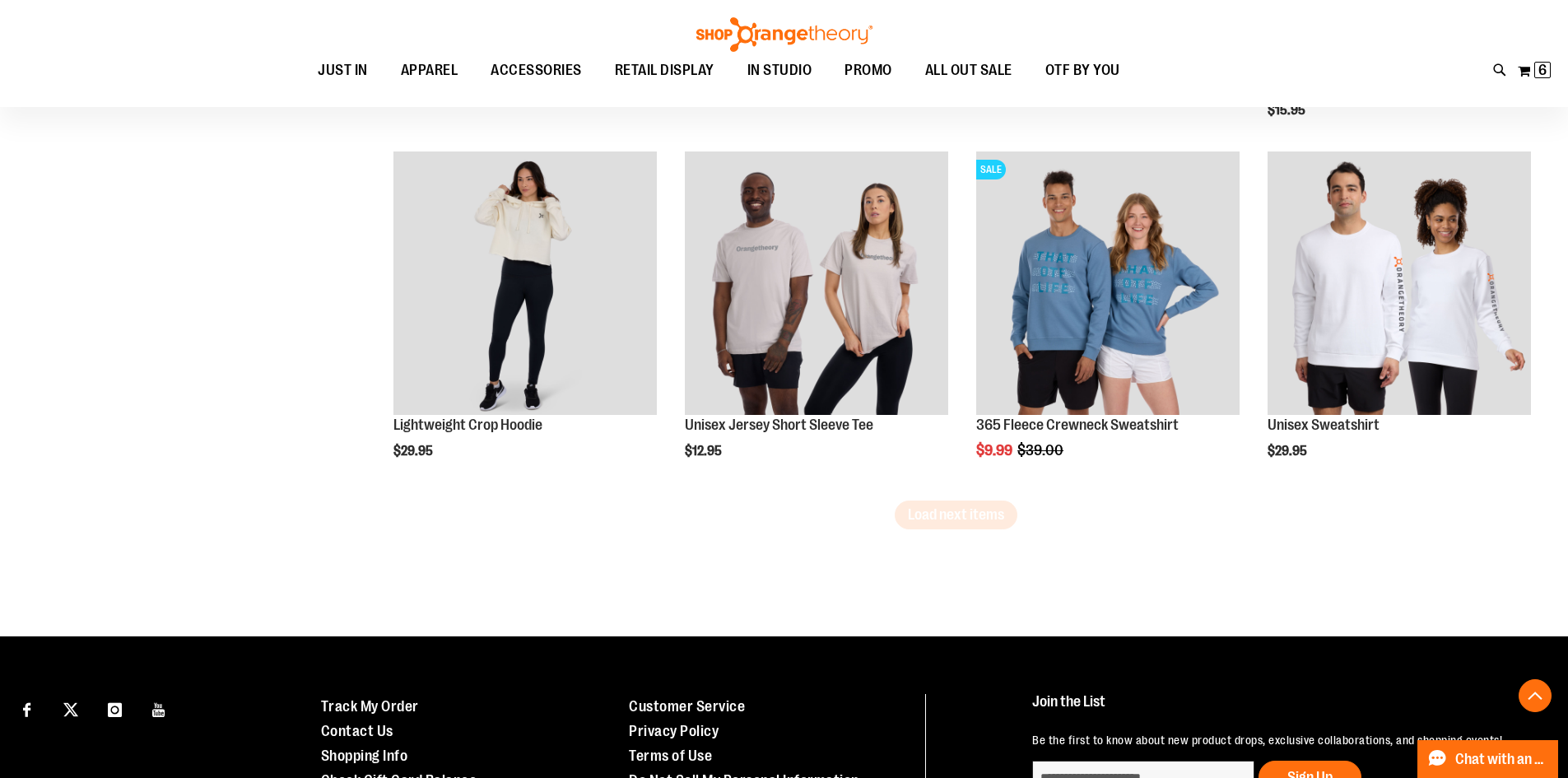
scroll to position [11619, 0]
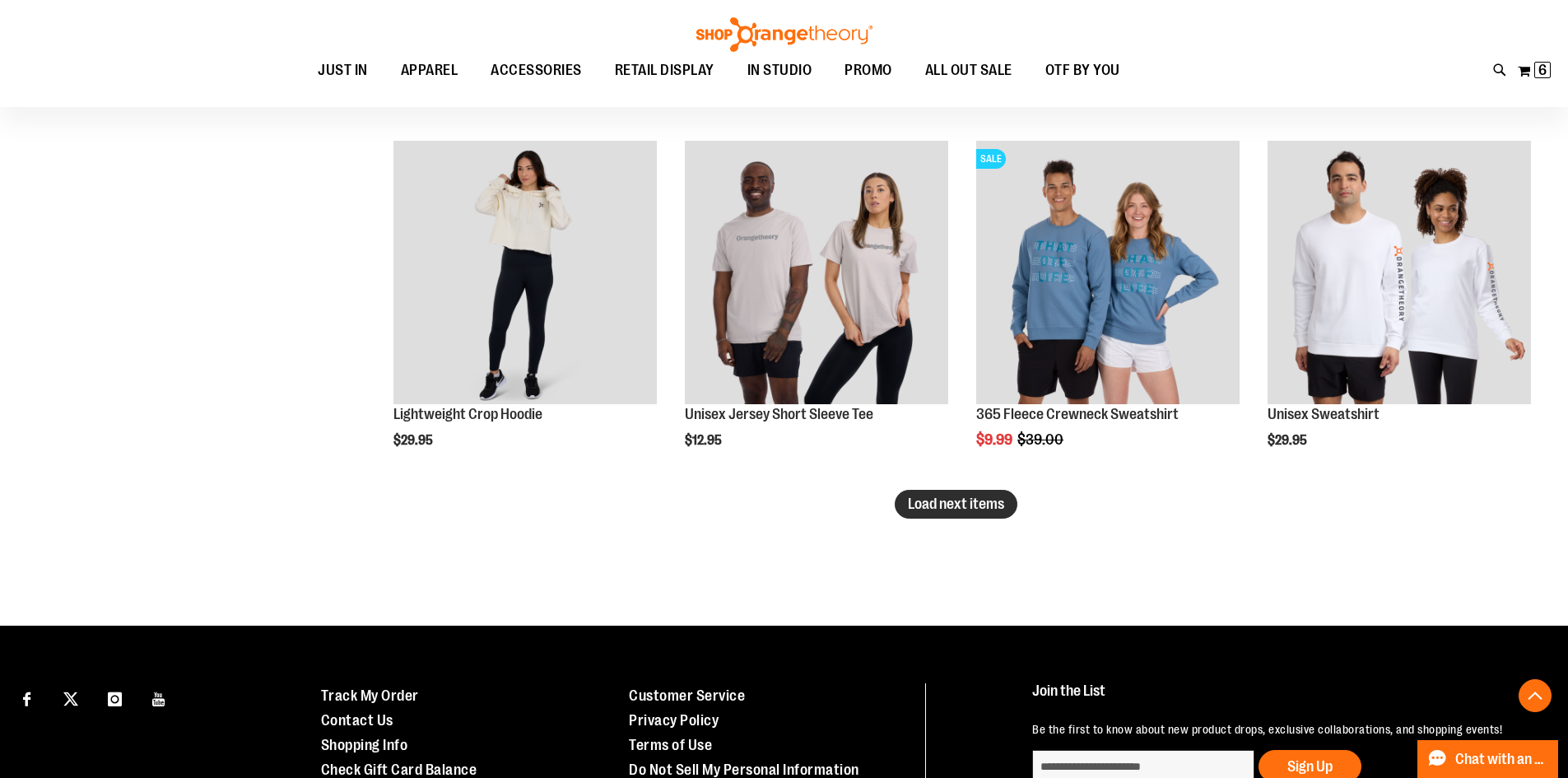
click at [994, 507] on span "Load next items" at bounding box center [956, 503] width 97 height 16
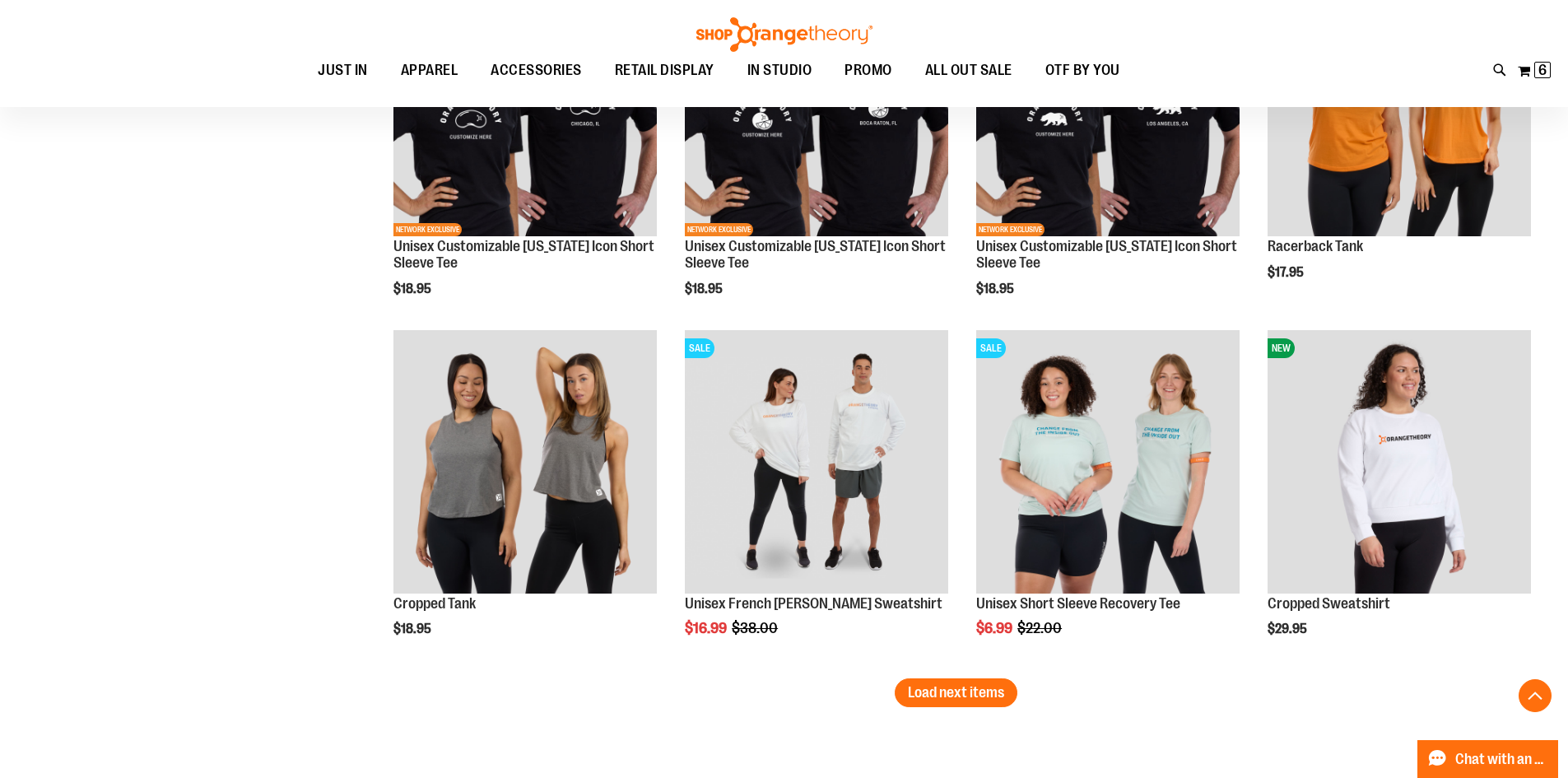
scroll to position [12607, 0]
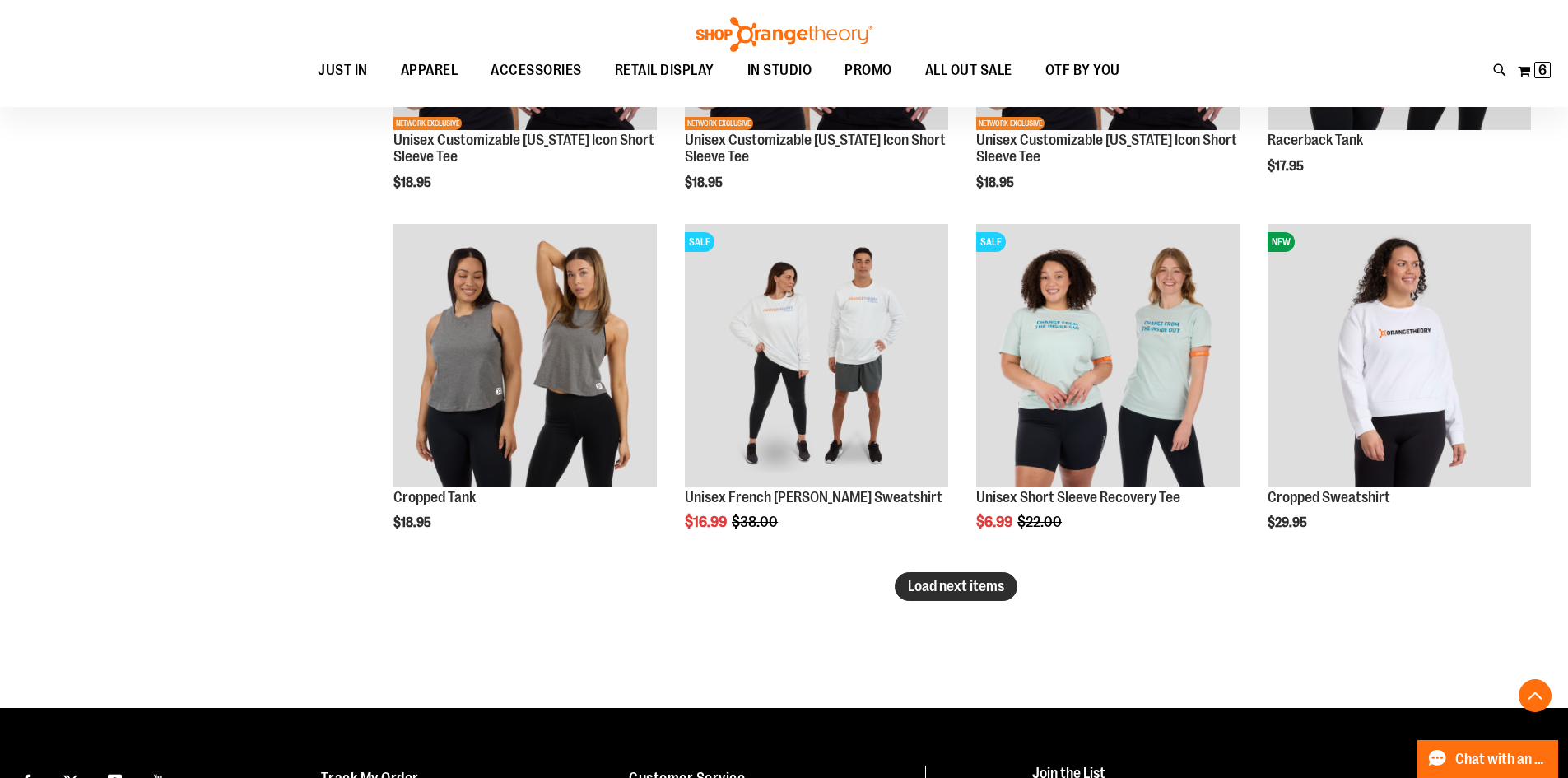
click at [951, 586] on span "Load next items" at bounding box center [956, 586] width 97 height 16
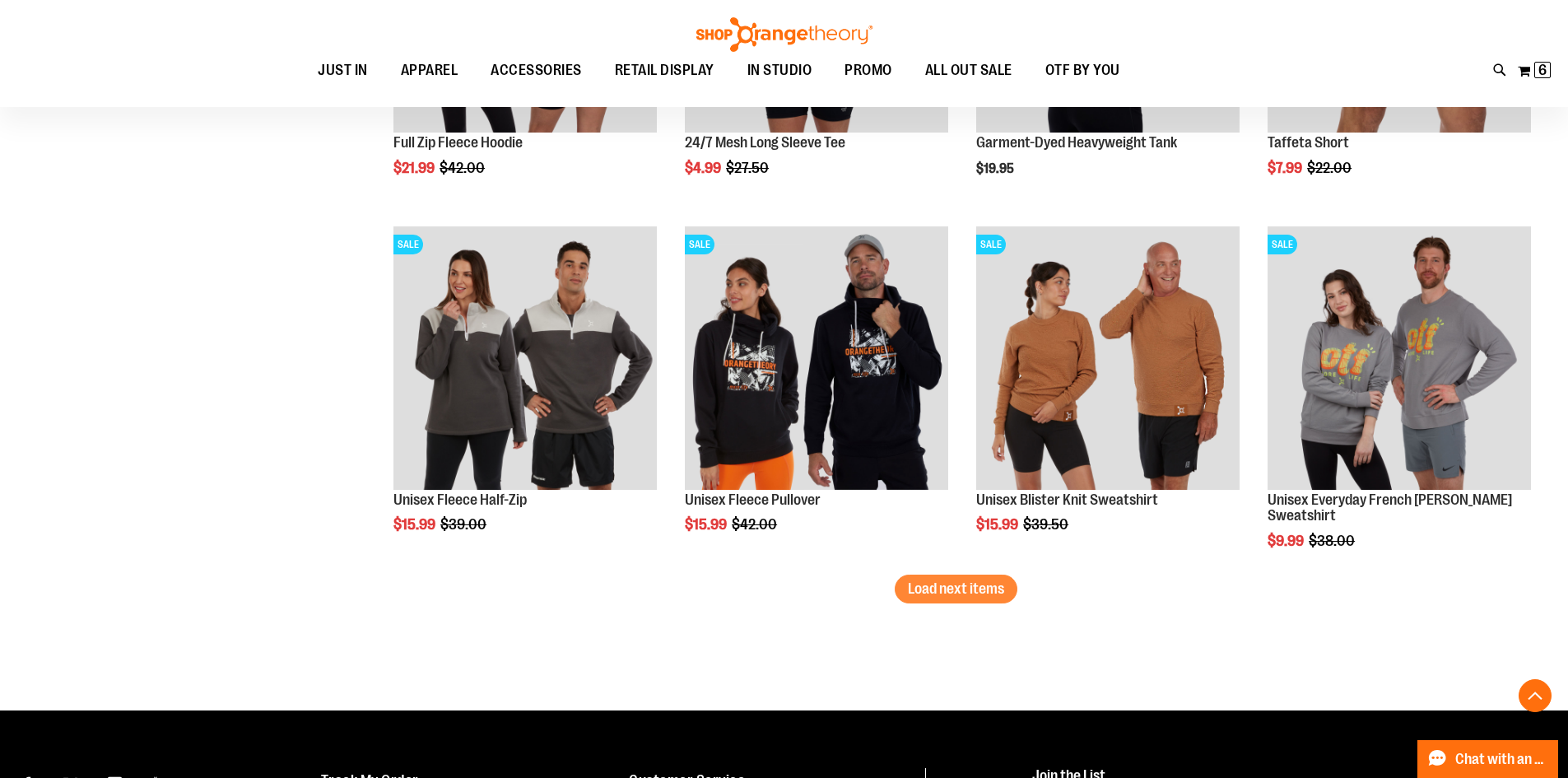
scroll to position [13678, 0]
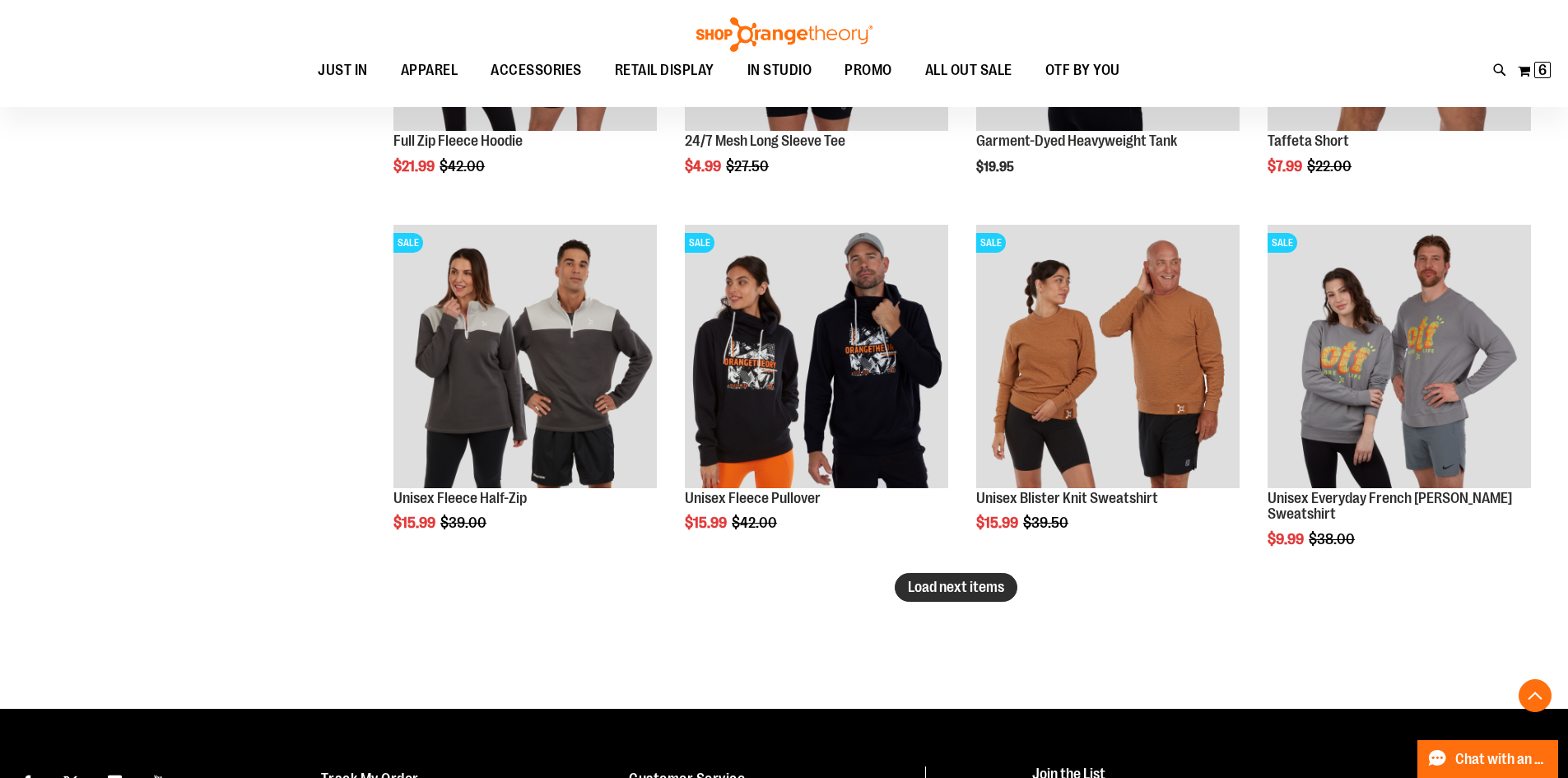
click at [984, 588] on span "Load next items" at bounding box center [956, 587] width 97 height 16
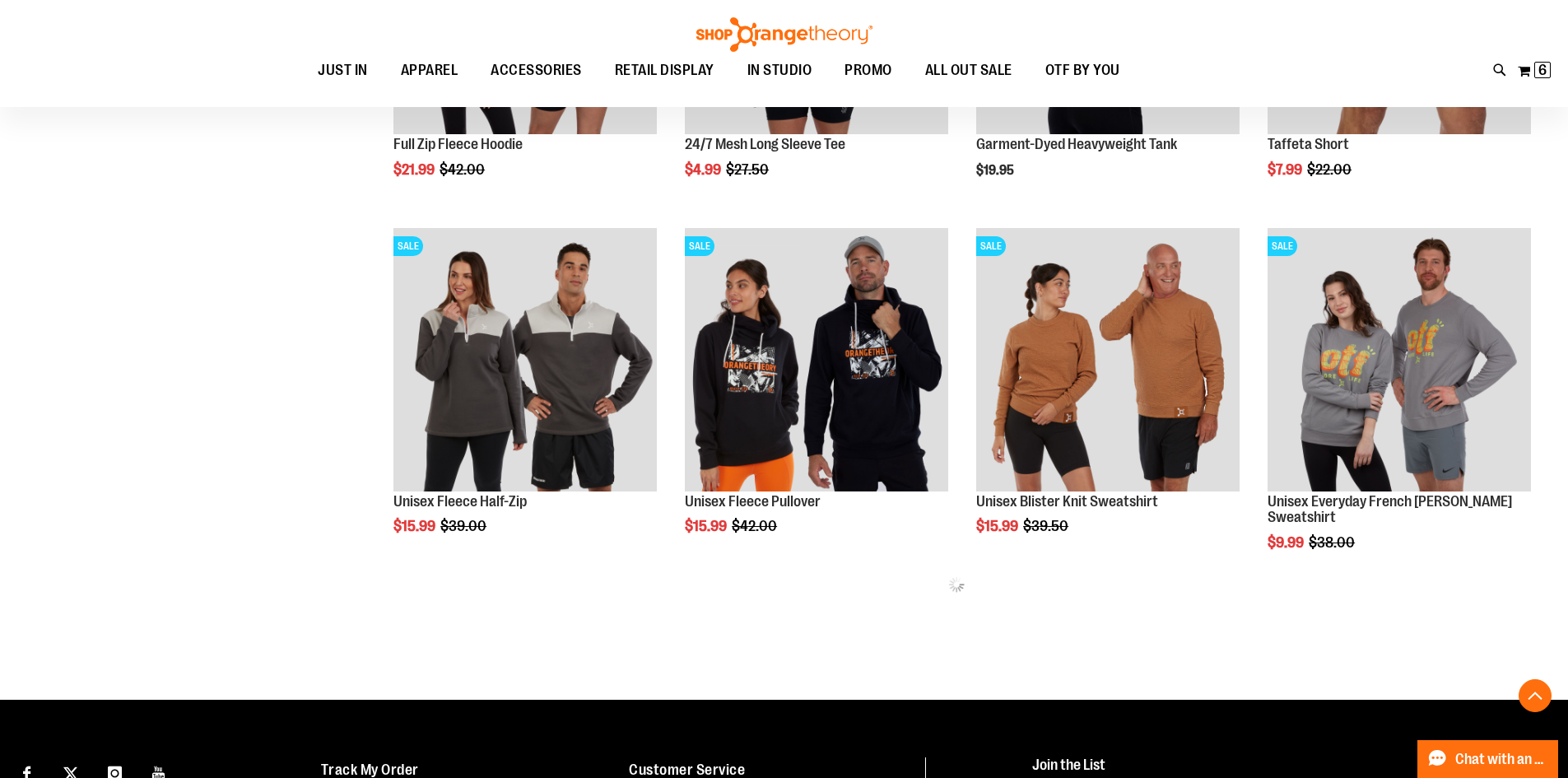
scroll to position [13672, 0]
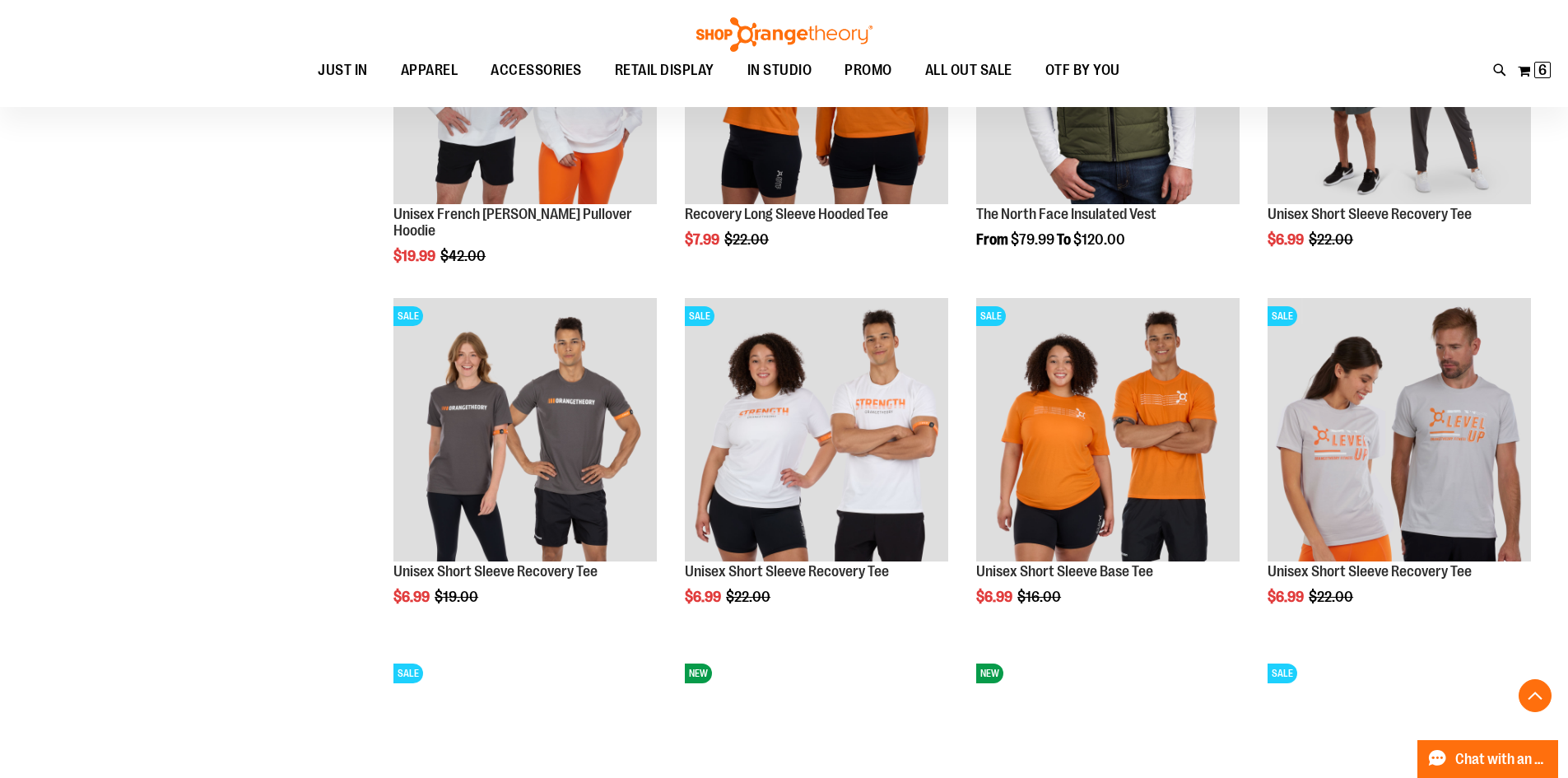
scroll to position [14660, 0]
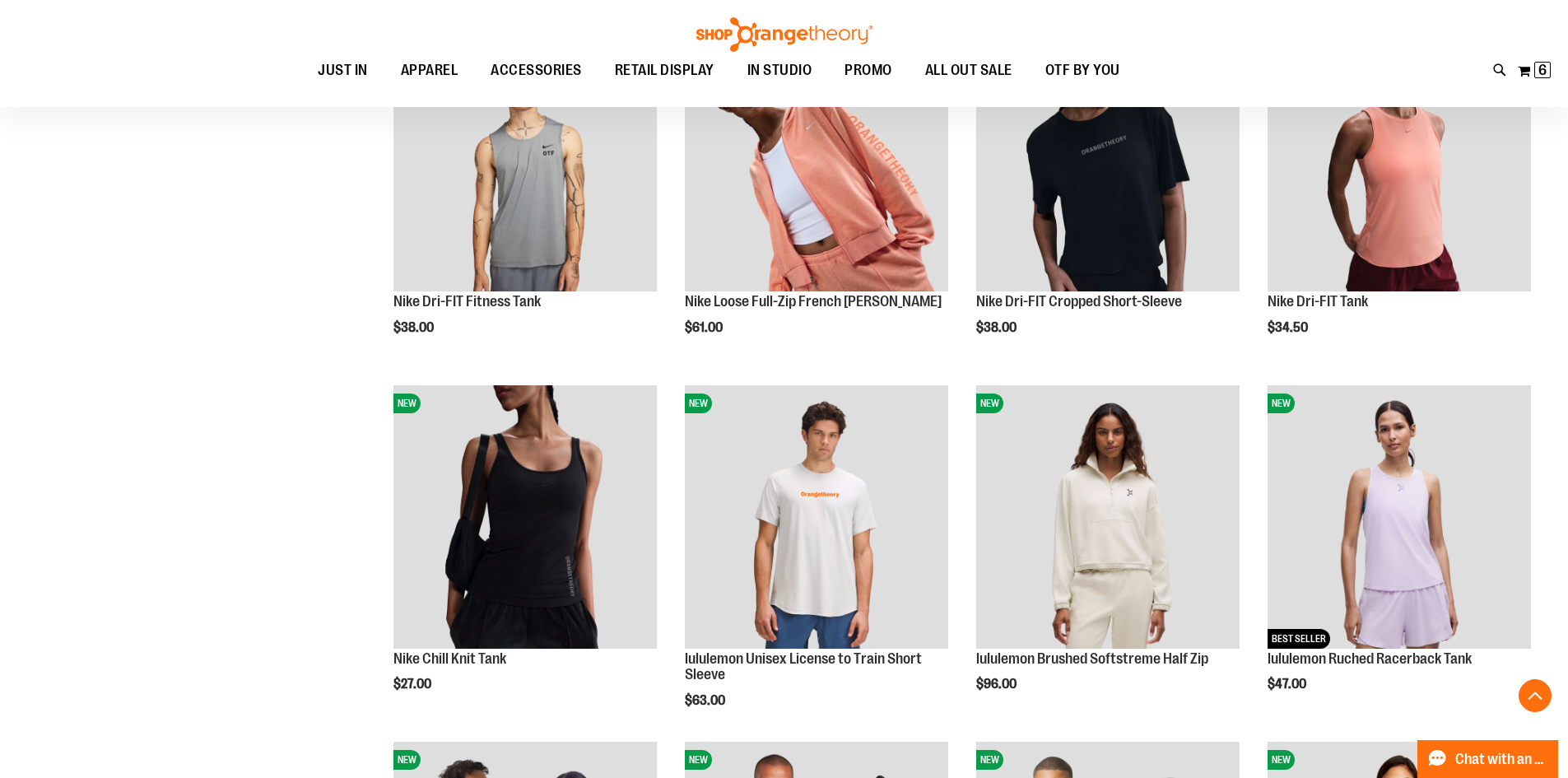
scroll to position [140, 0]
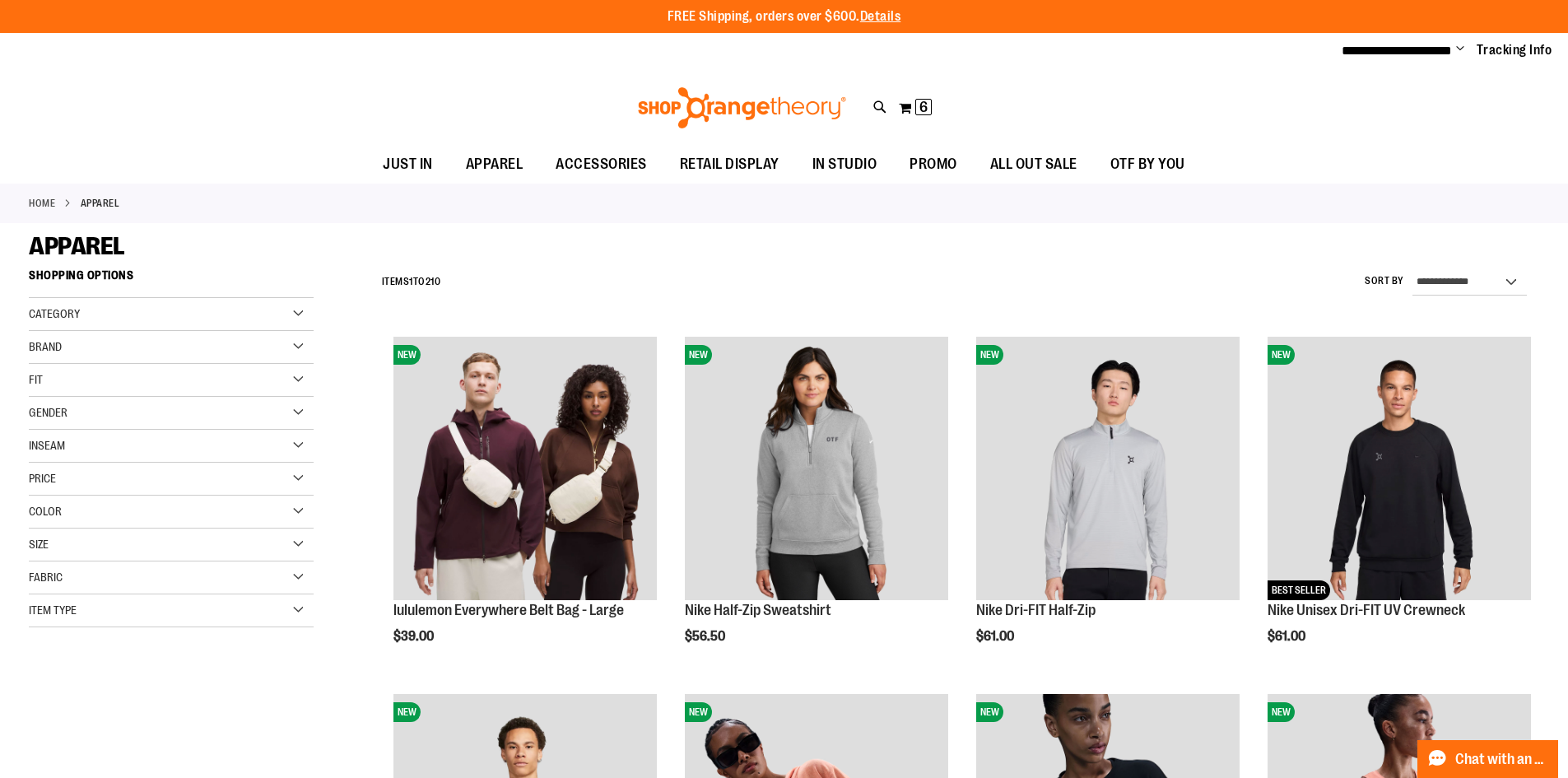
click at [1167, 287] on div "**********" at bounding box center [957, 283] width 1166 height 43
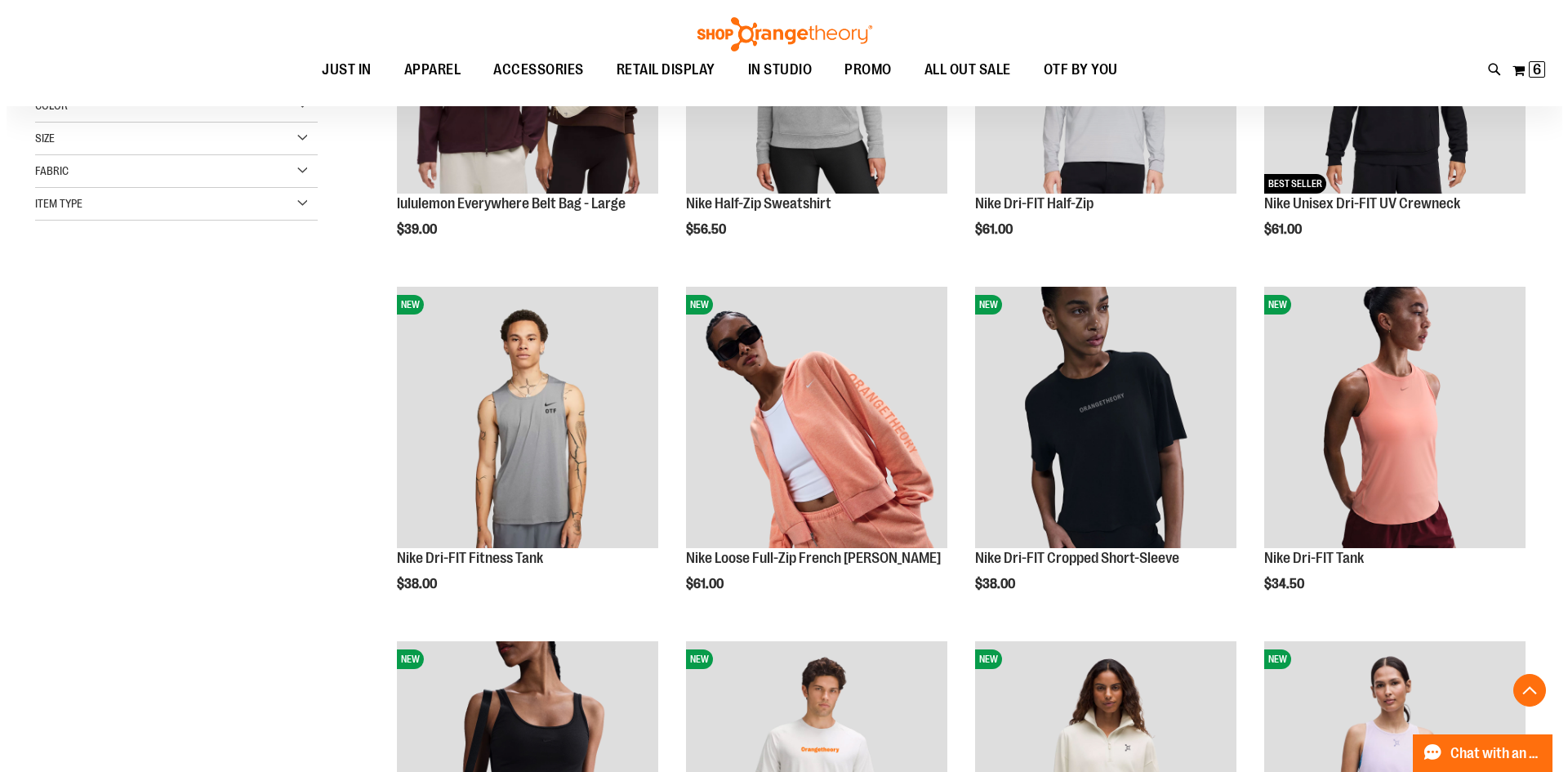
scroll to position [407, 0]
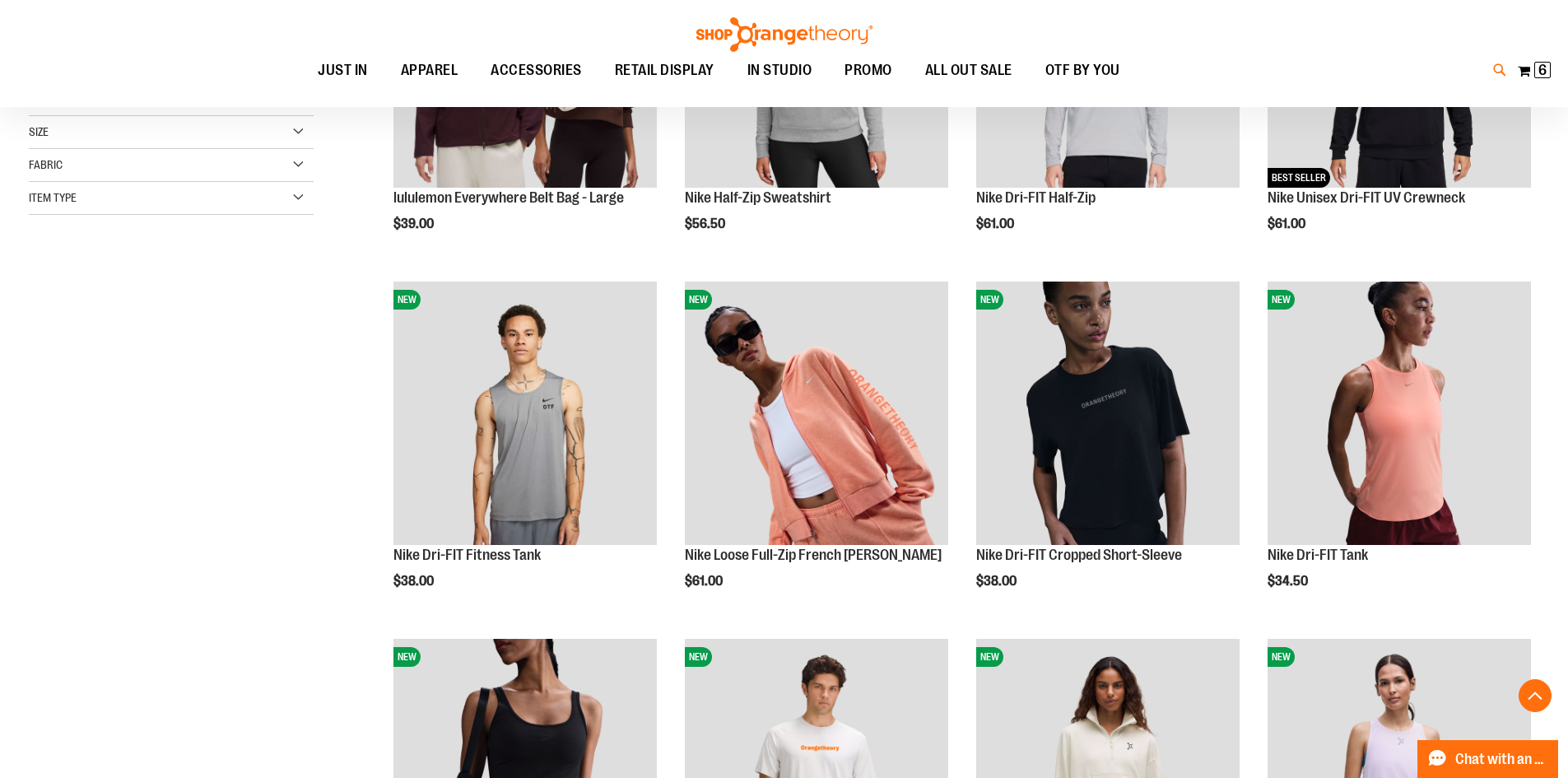
click at [1496, 70] on icon at bounding box center [1500, 70] width 14 height 19
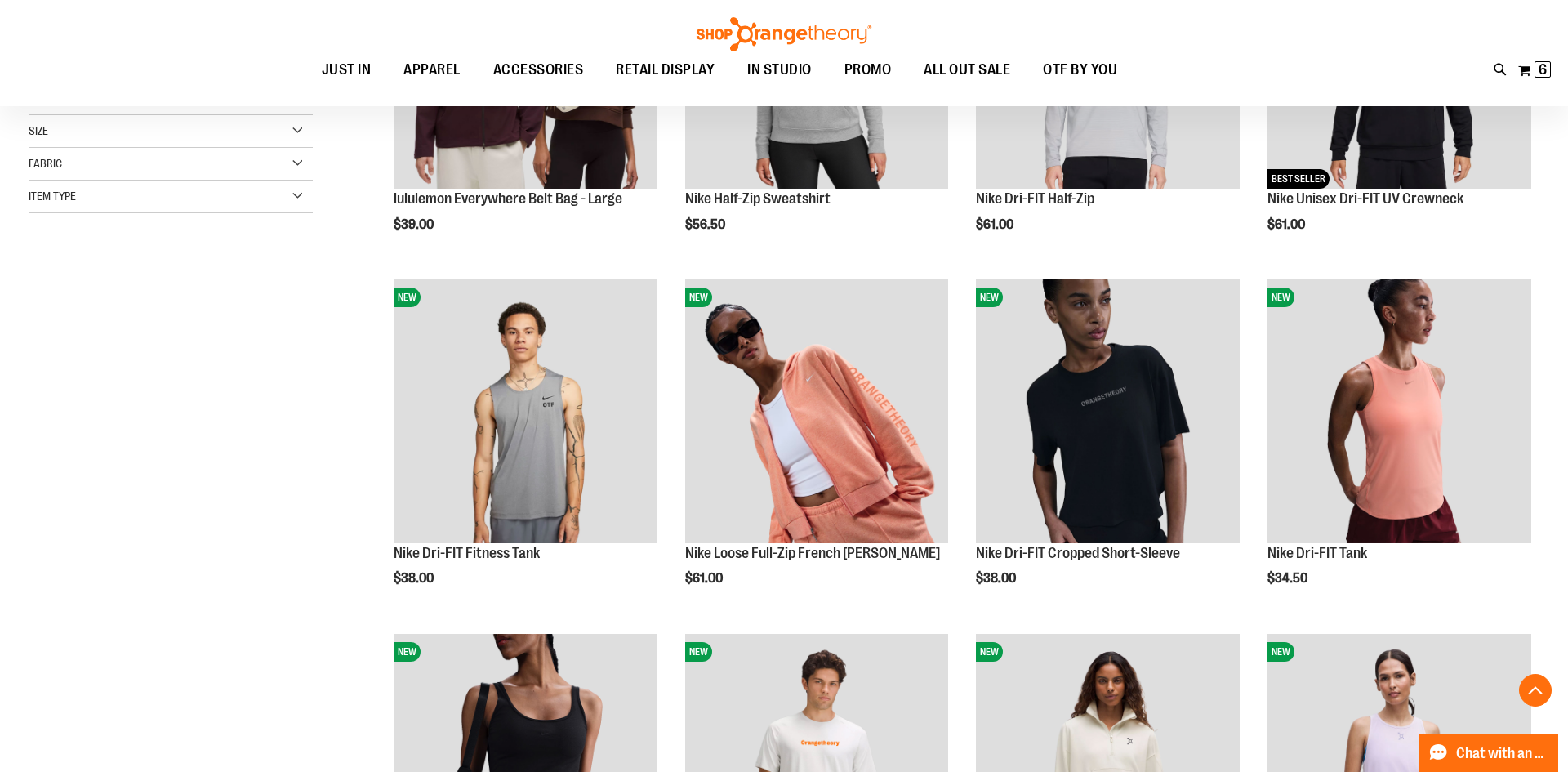
type input "*******"
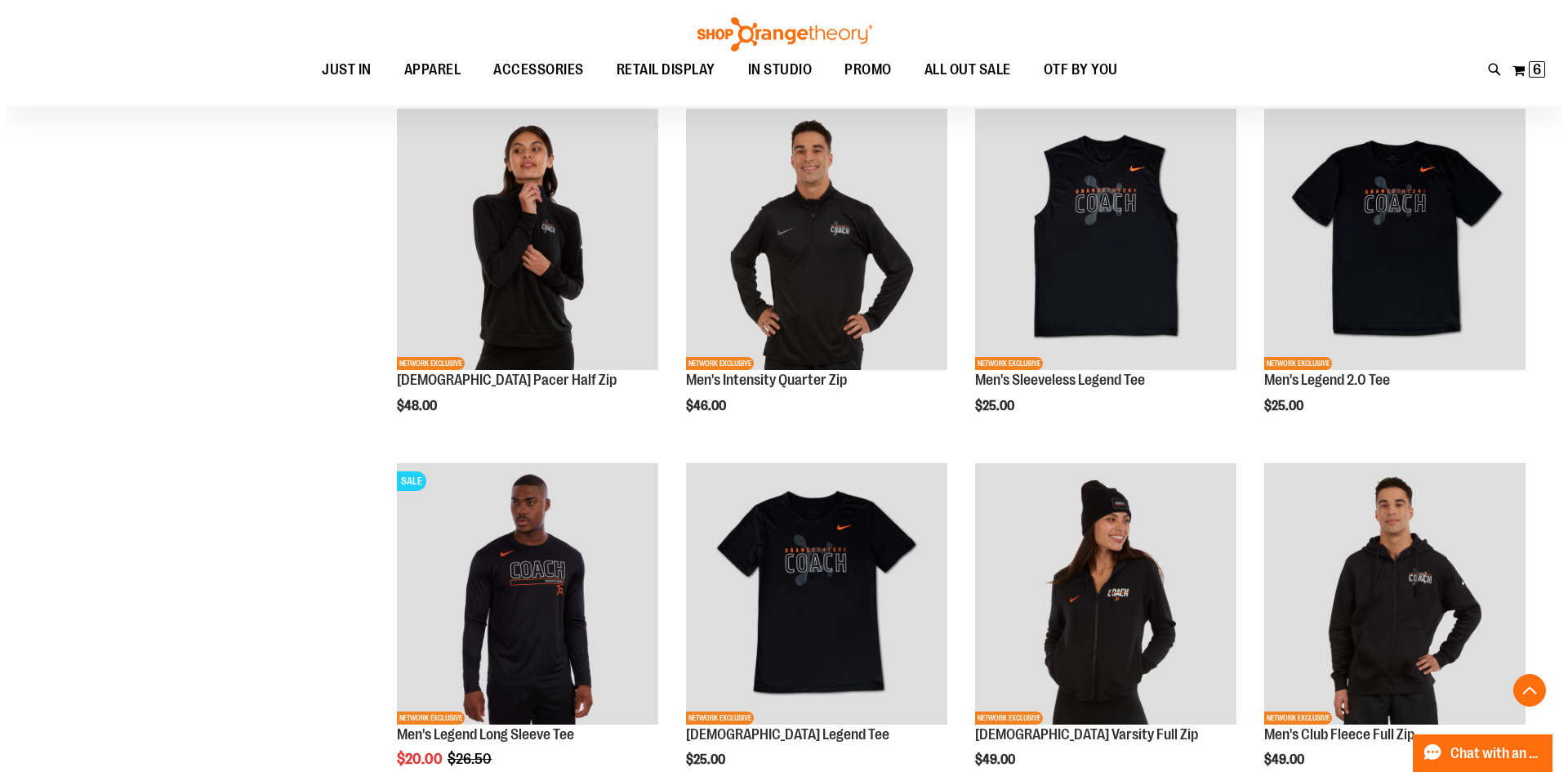
scroll to position [898, 0]
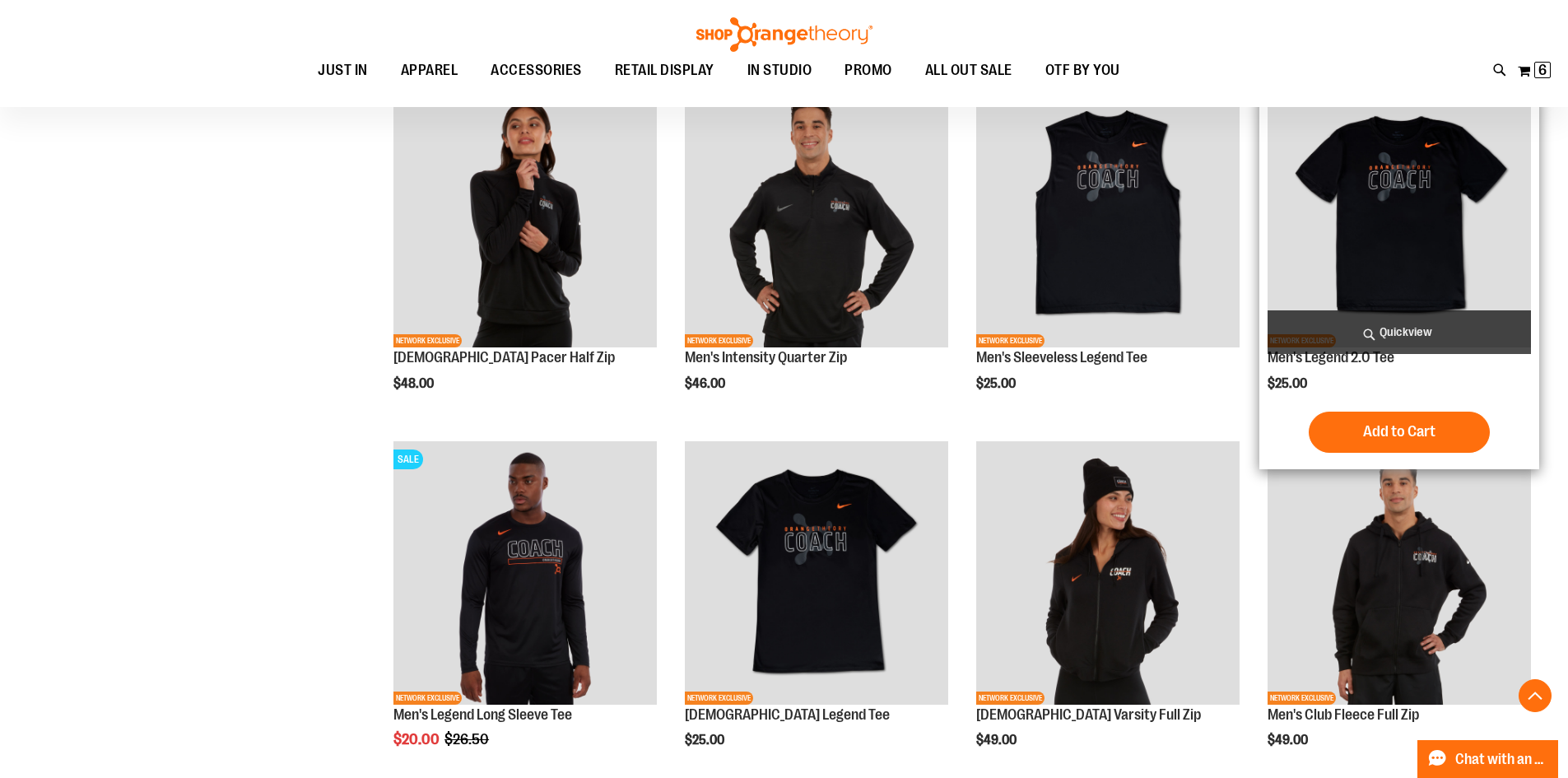
click at [1394, 336] on span "Quickview" at bounding box center [1399, 332] width 264 height 44
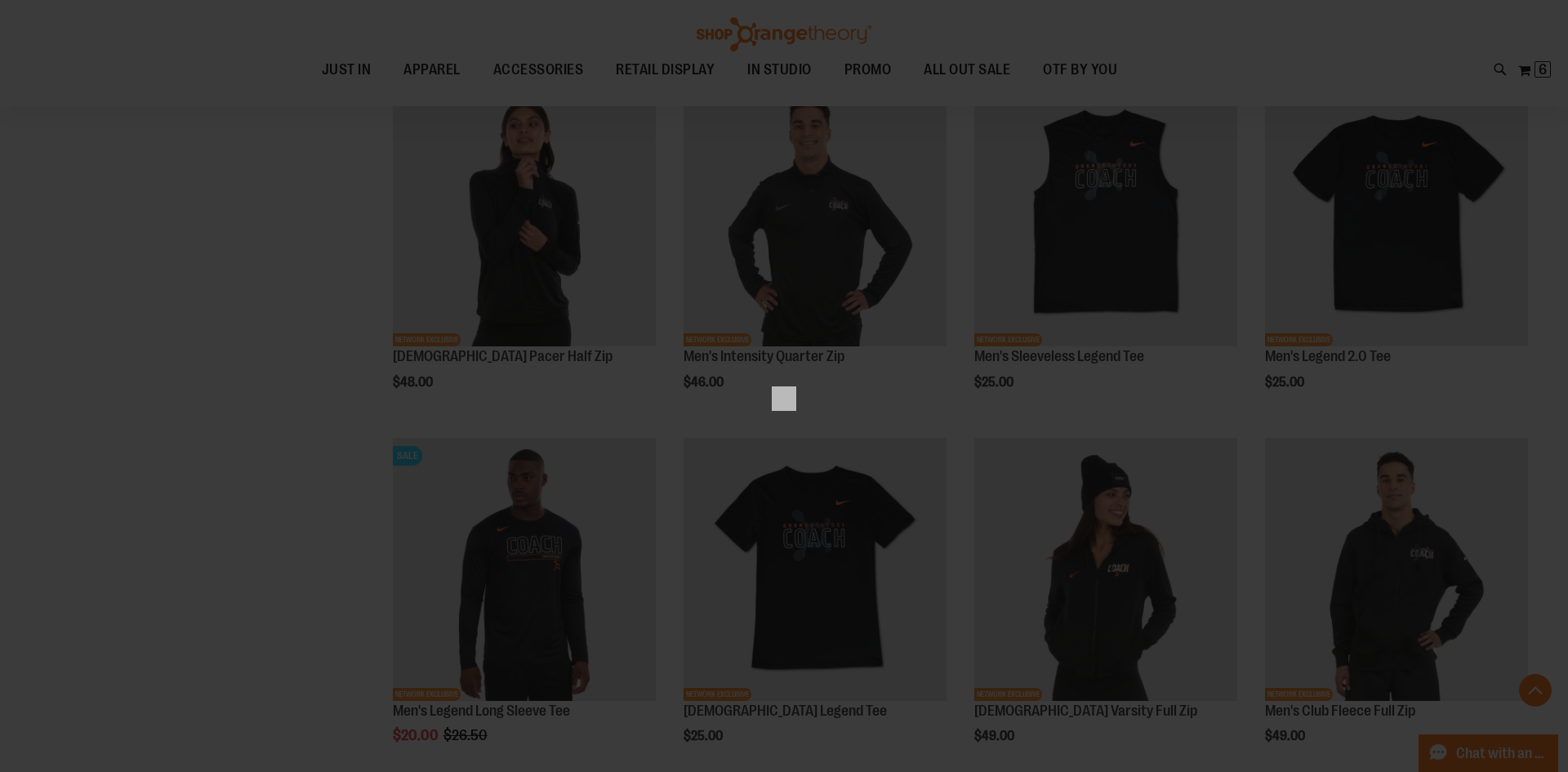
scroll to position [0, 0]
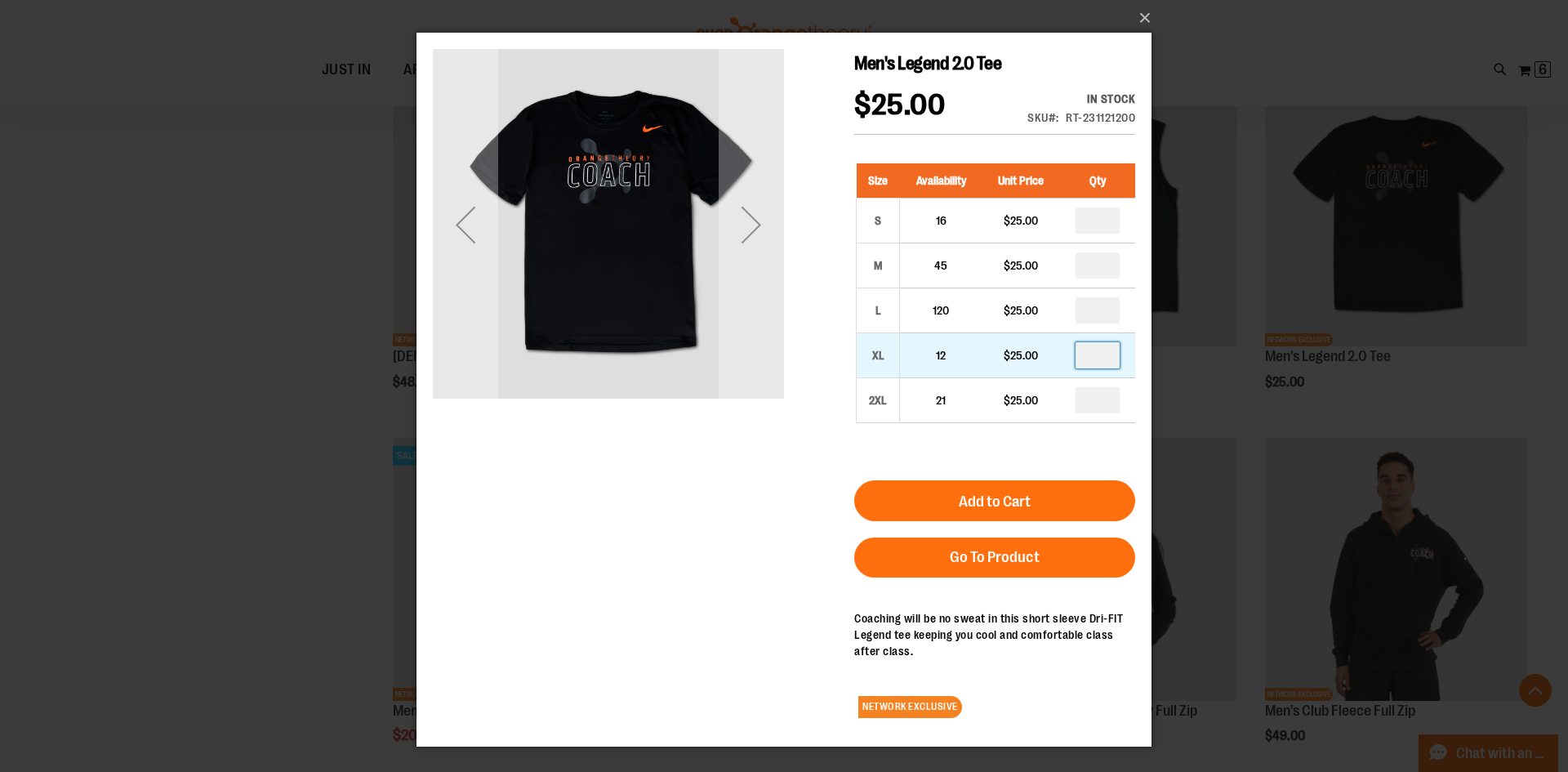
click at [1110, 361] on input "number" at bounding box center [1098, 355] width 44 height 26
type input "*"
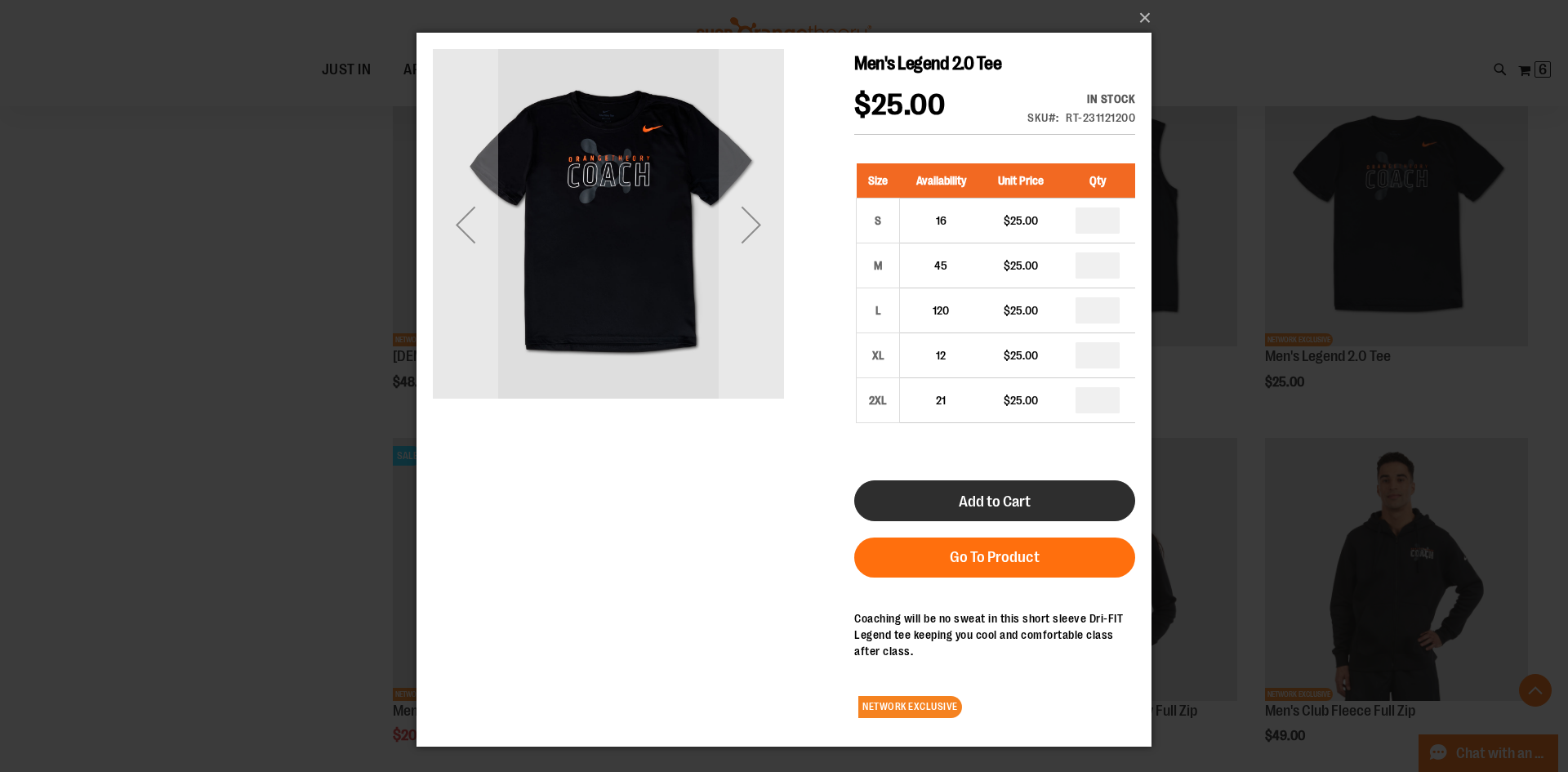
click at [1010, 505] on span "Add to Cart" at bounding box center [994, 501] width 72 height 18
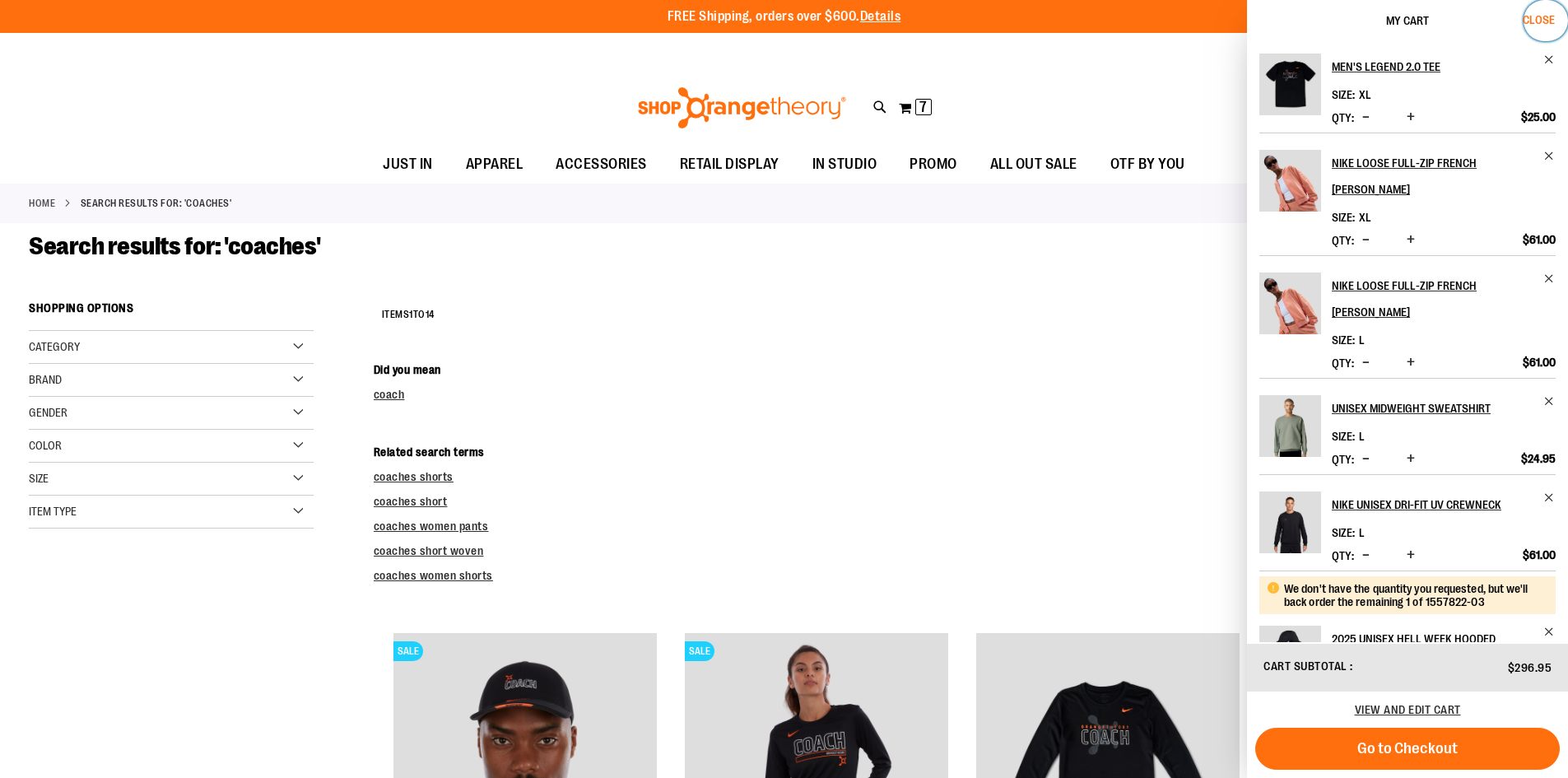
click at [1540, 16] on span "Close" at bounding box center [1538, 20] width 32 height 13
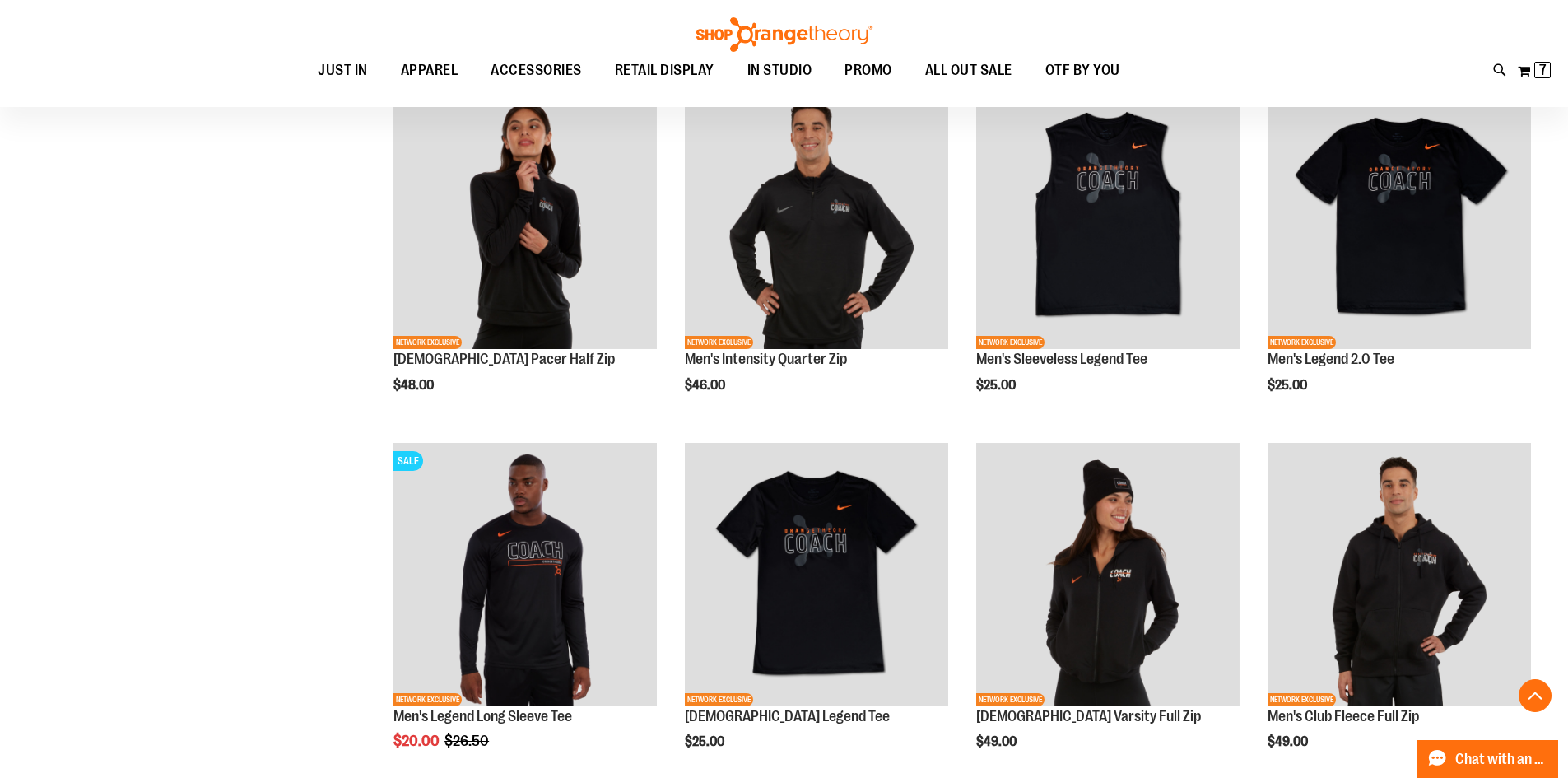
scroll to position [905, 0]
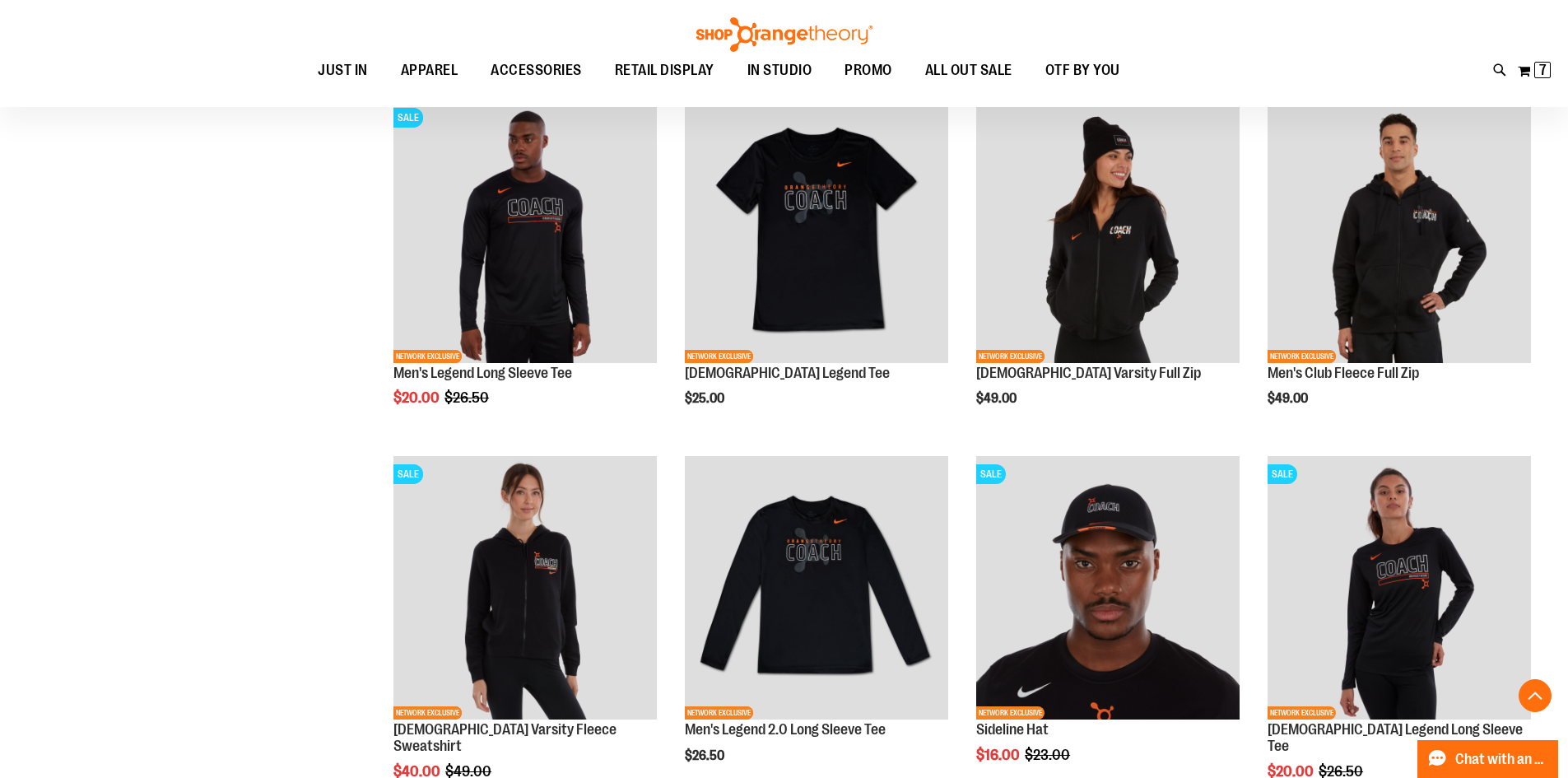
scroll to position [1152, 0]
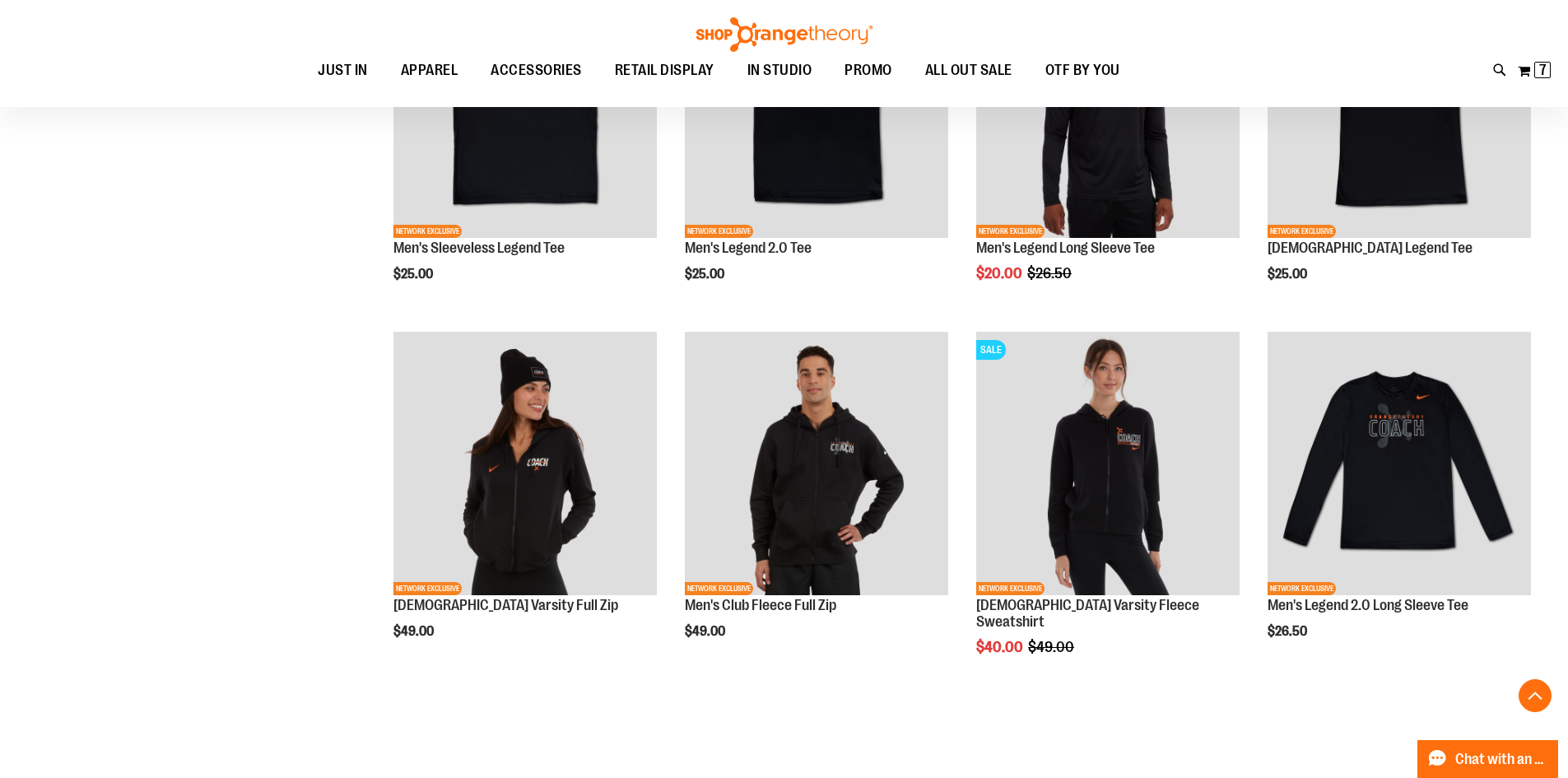
scroll to position [2469, 0]
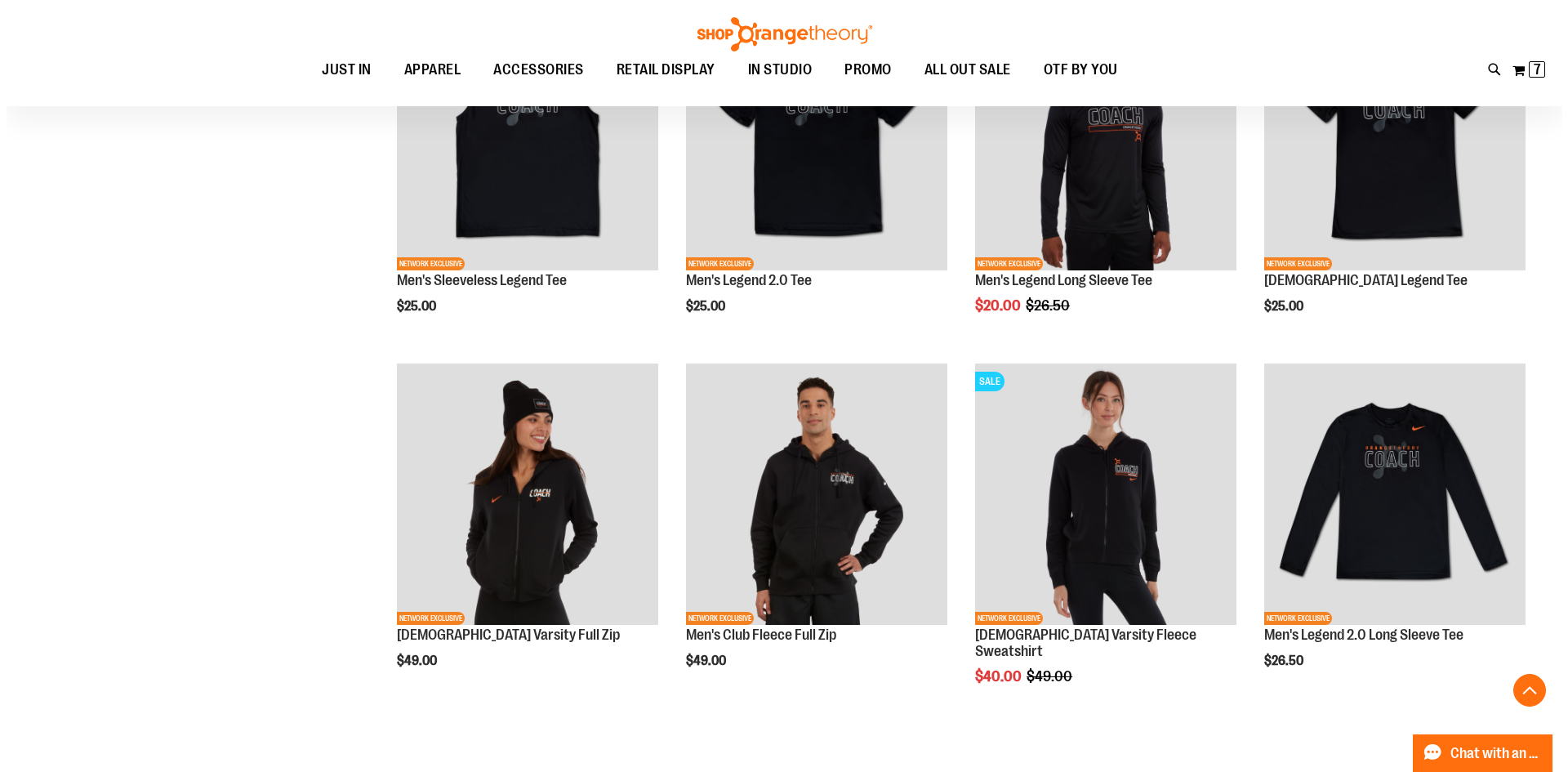
scroll to position [2532, 0]
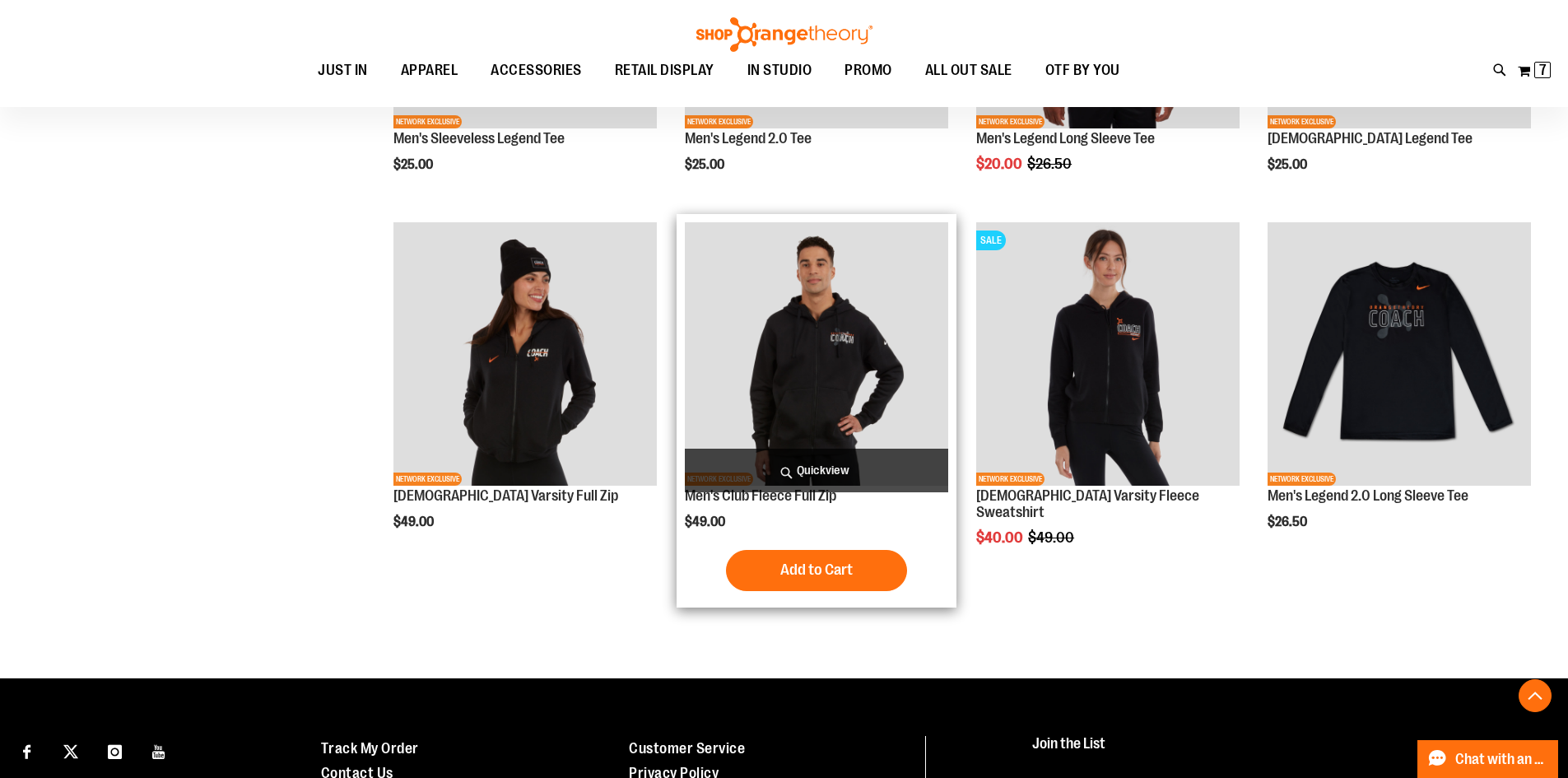
click at [834, 466] on span "Quickview" at bounding box center [816, 470] width 264 height 44
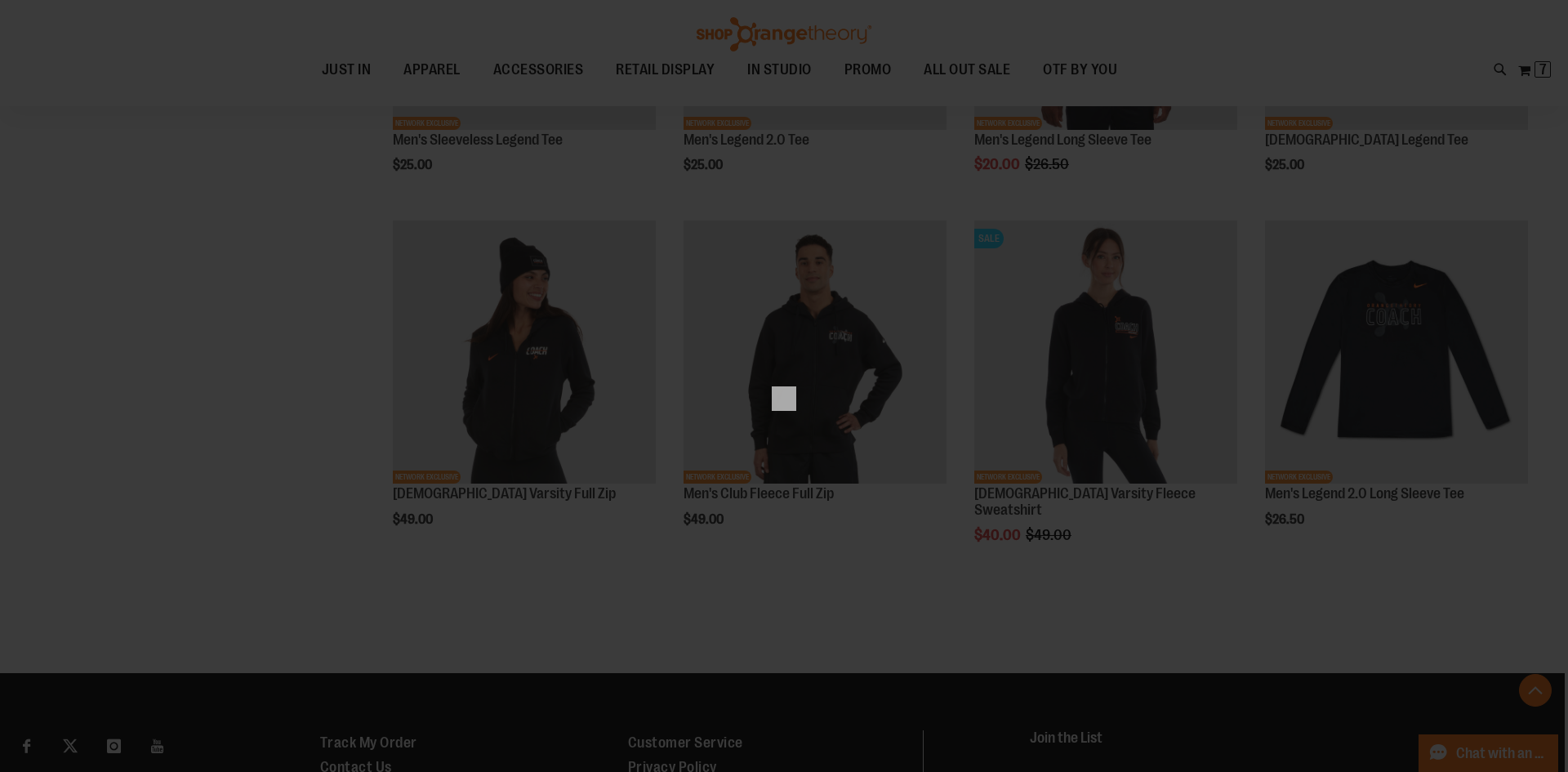
scroll to position [0, 0]
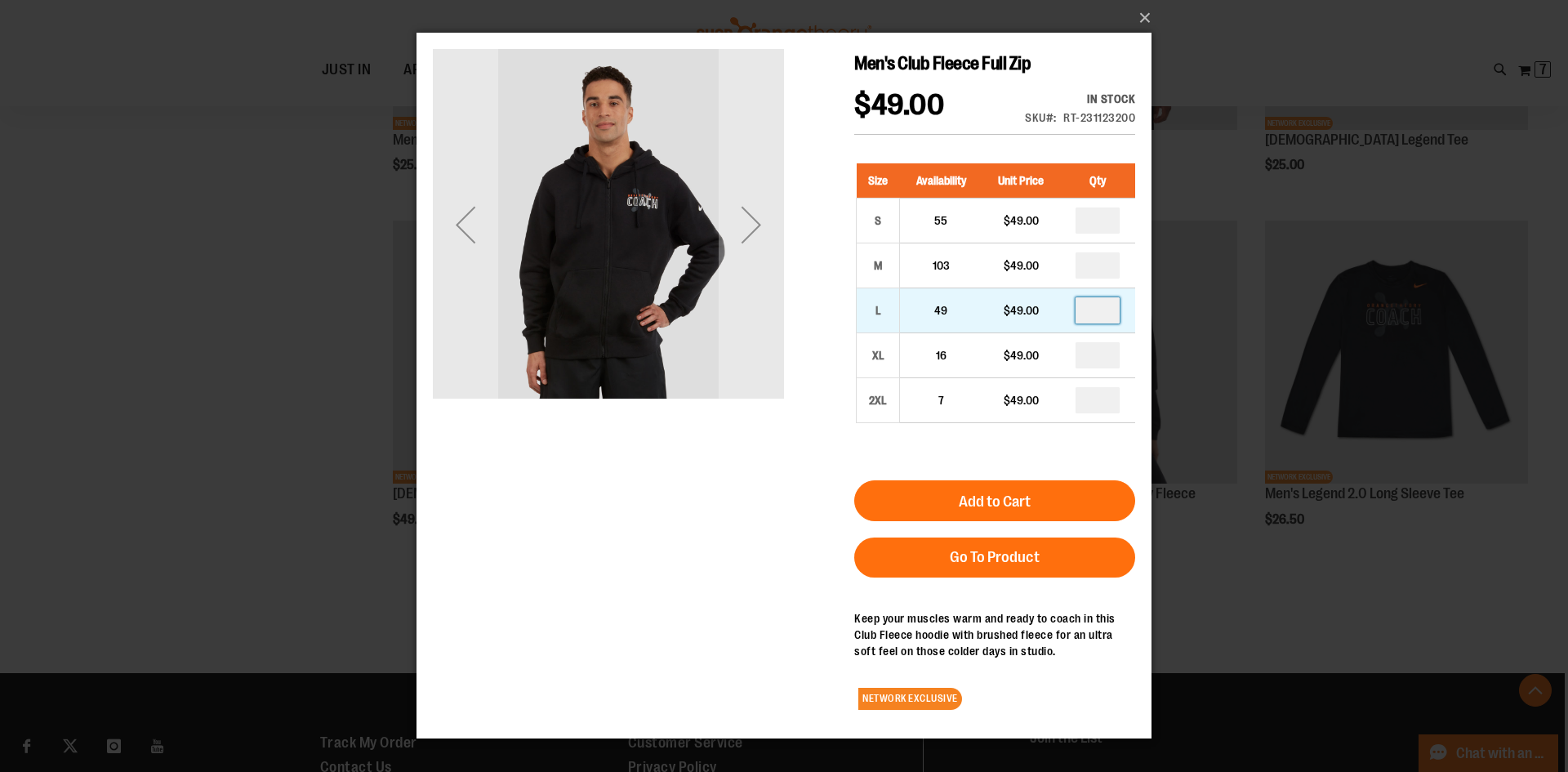
click at [1101, 306] on input "number" at bounding box center [1098, 310] width 44 height 26
type input "*"
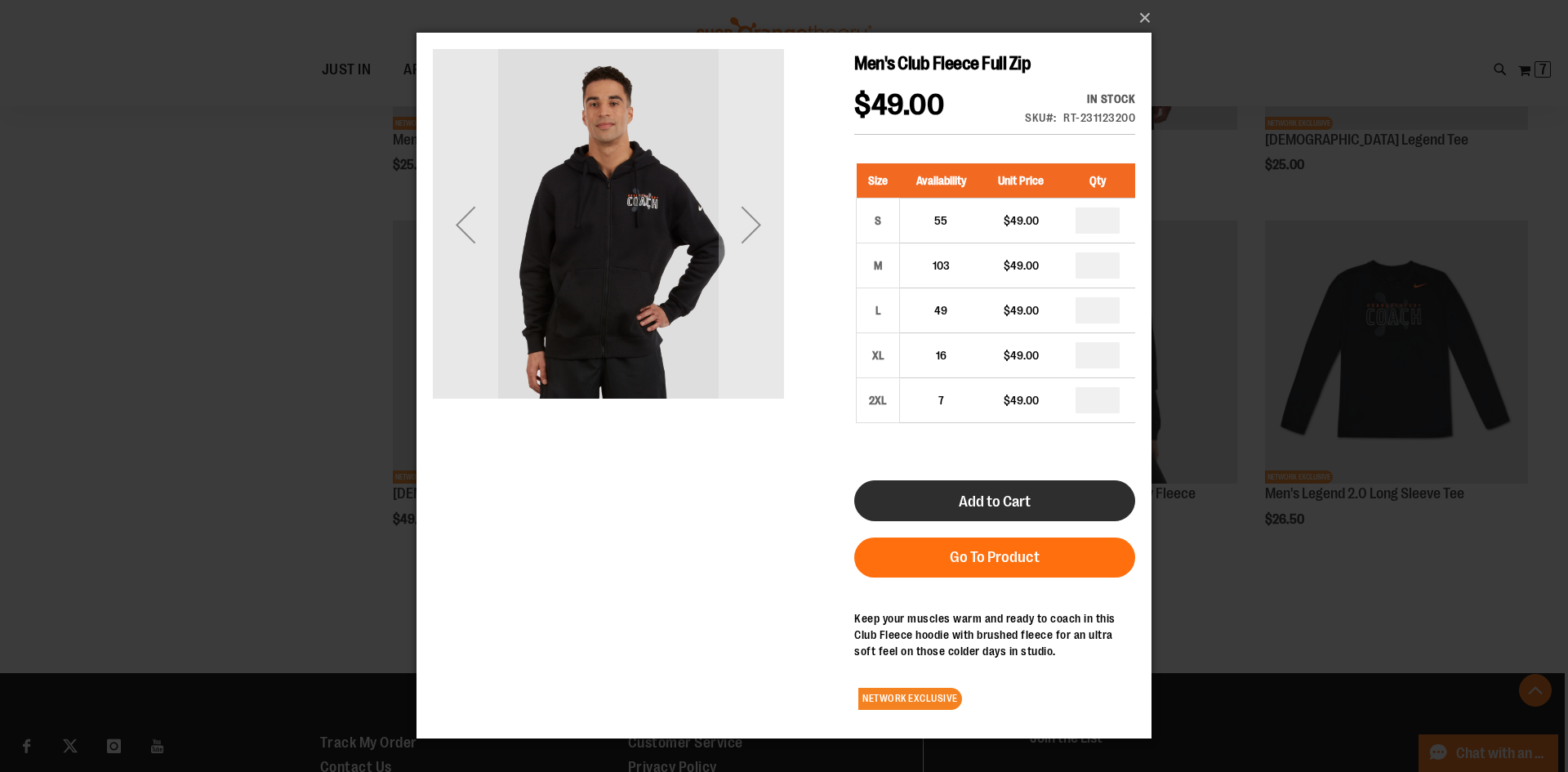
click at [1085, 506] on button "Add to Cart" at bounding box center [994, 500] width 281 height 41
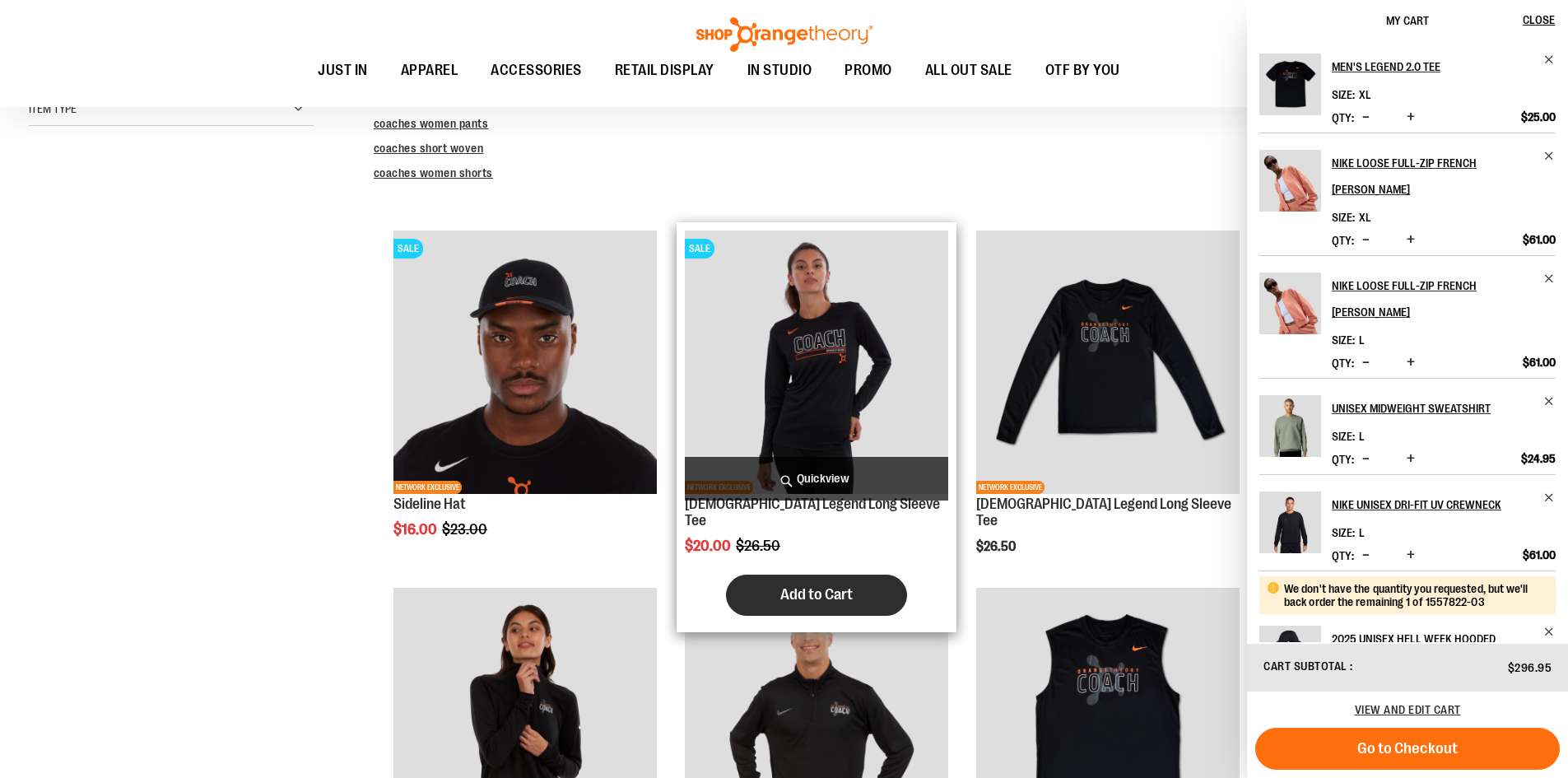
scroll to position [576, 0]
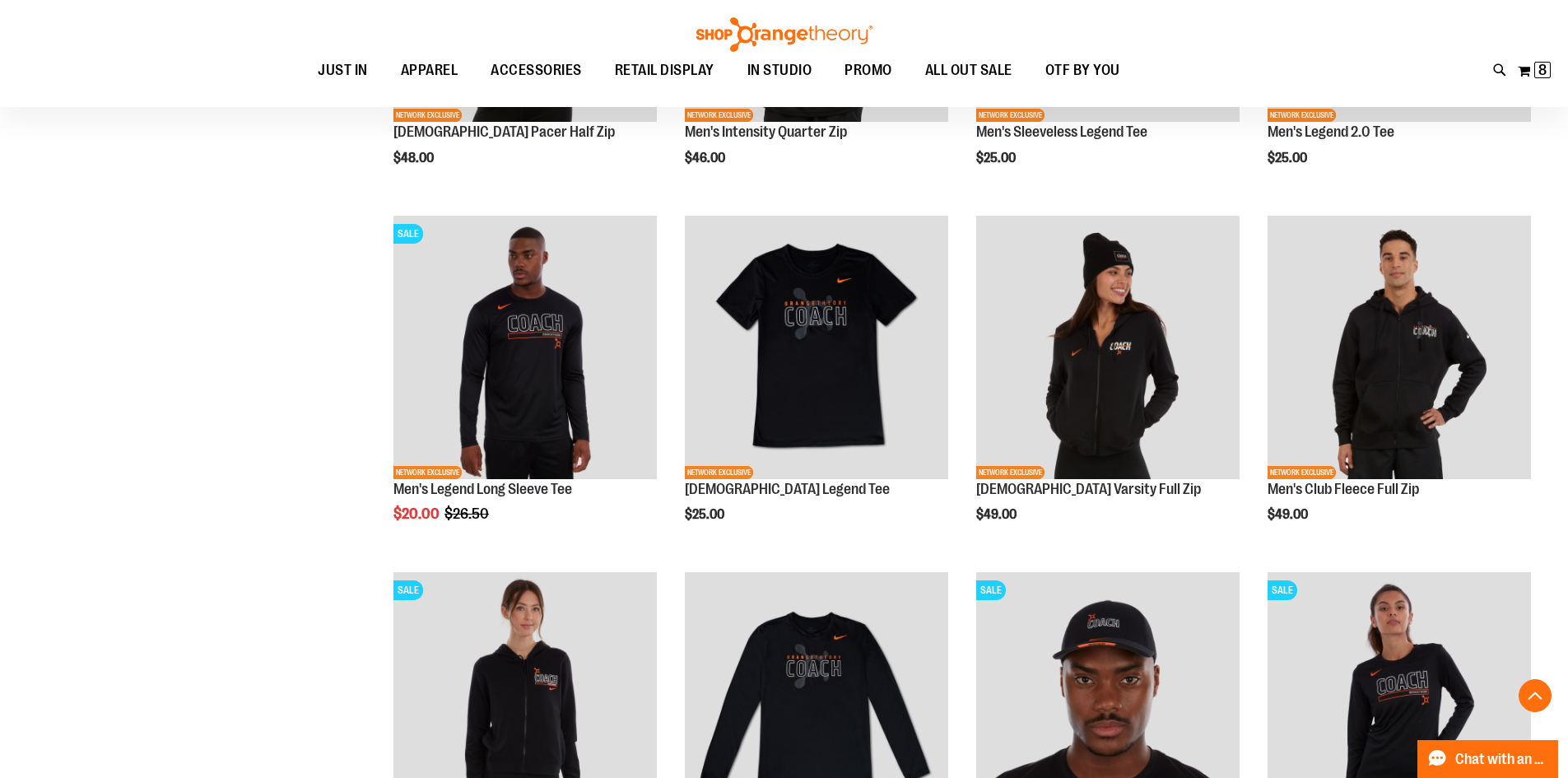
scroll to position [1153, 0]
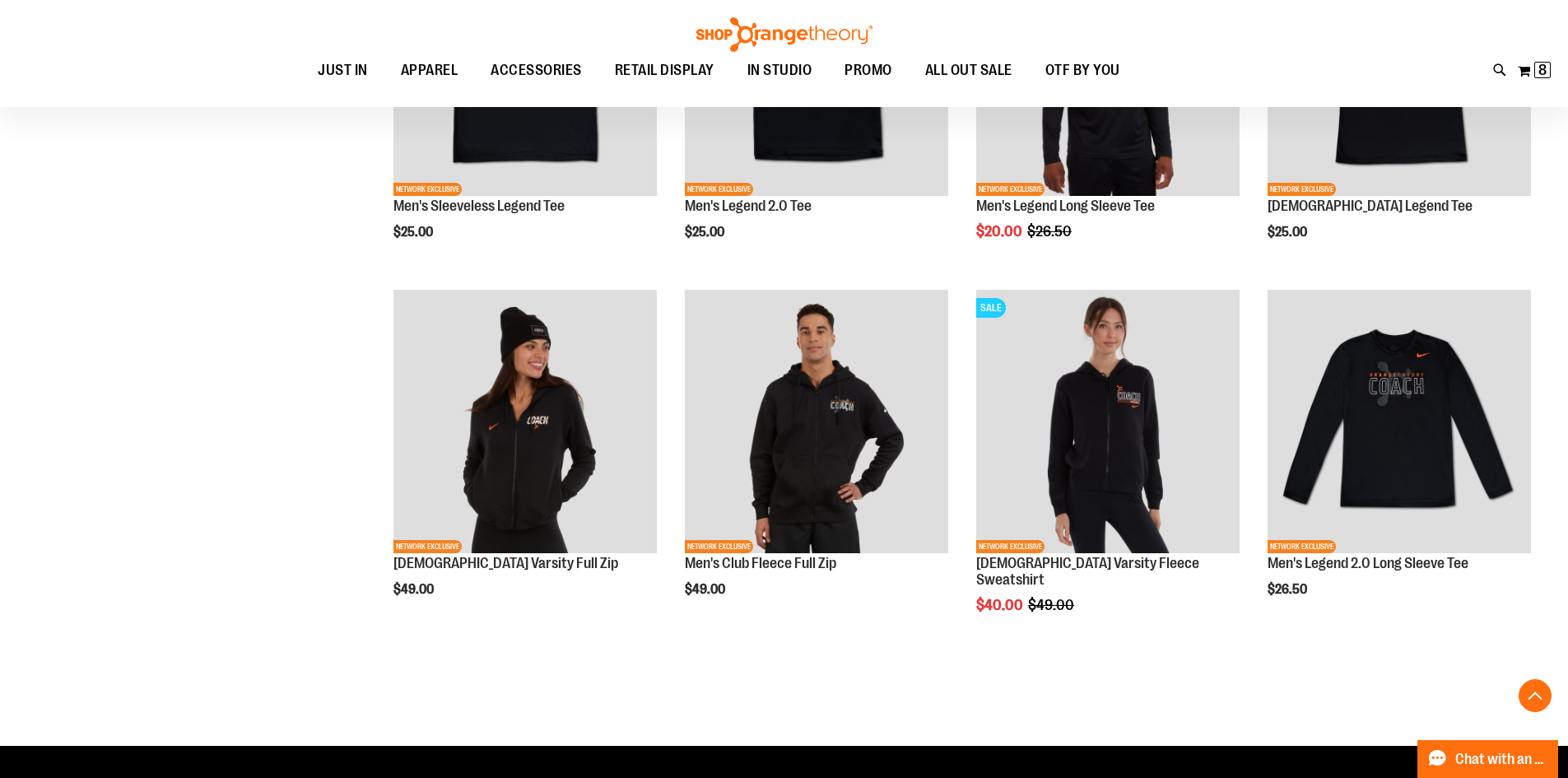
scroll to position [2634, 0]
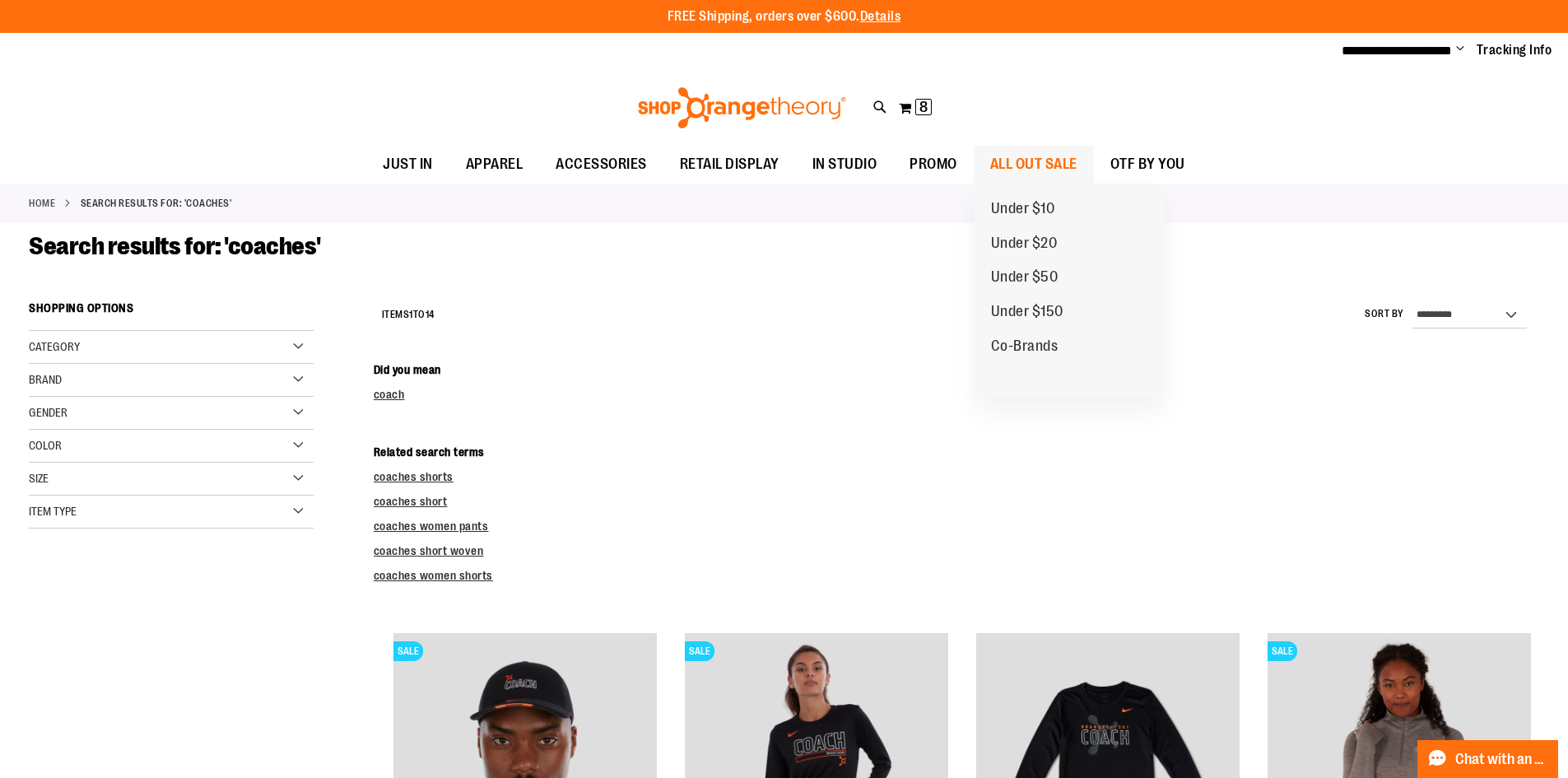
click at [1056, 160] on span "ALL OUT SALE" at bounding box center [1034, 164] width 88 height 37
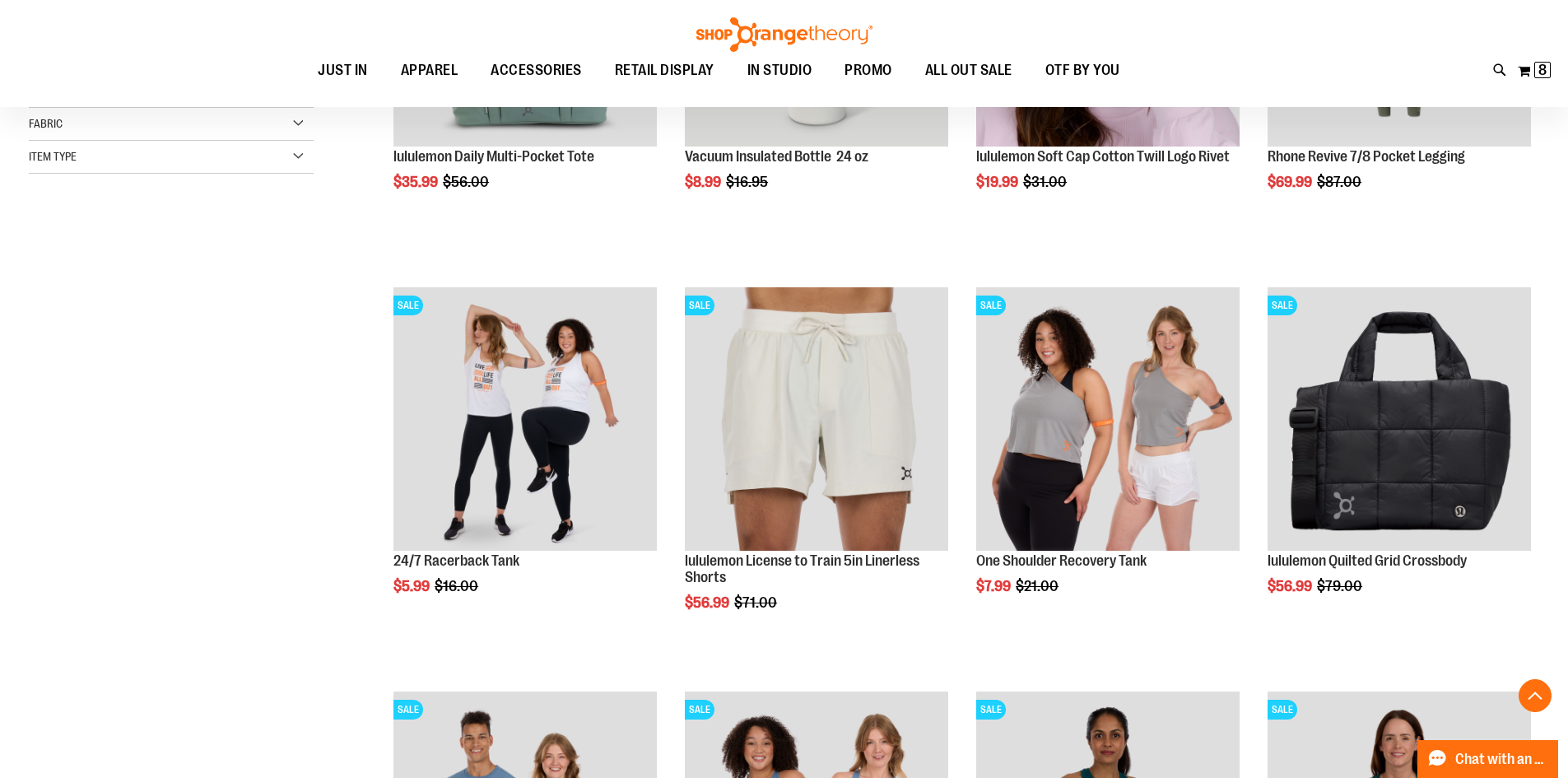
scroll to position [576, 0]
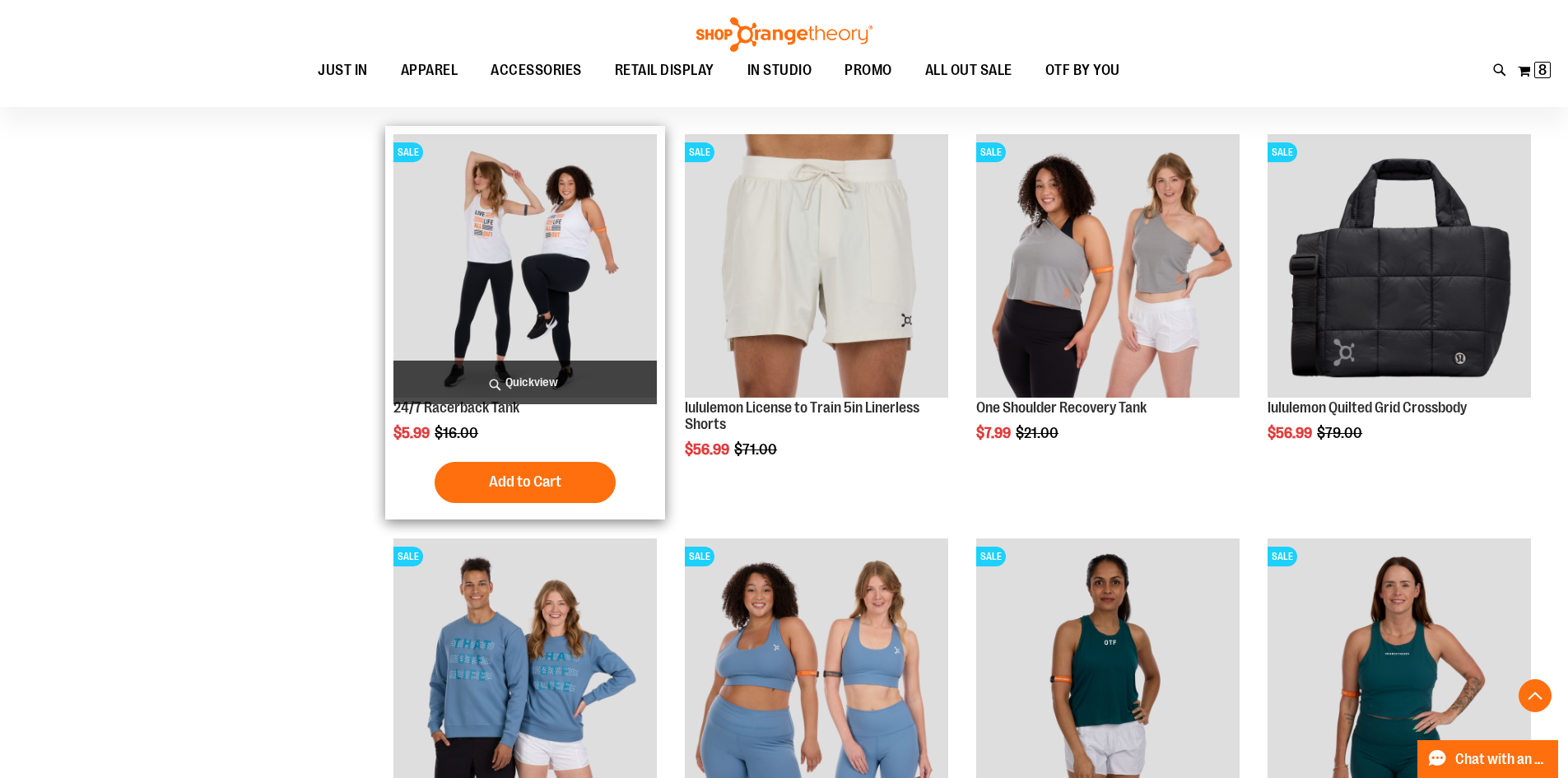
scroll to position [576, 0]
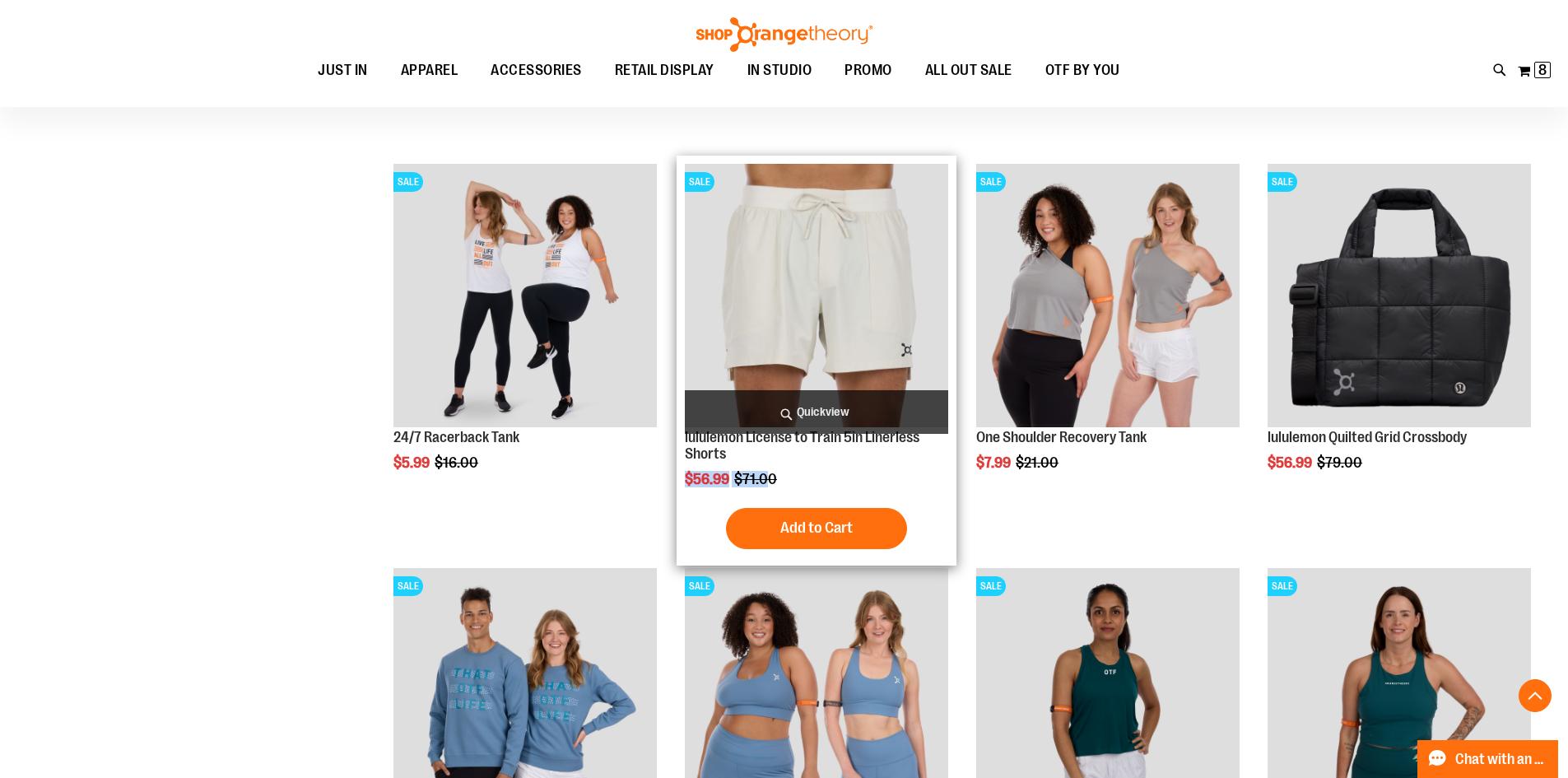
drag, startPoint x: 685, startPoint y: 478, endPoint x: 772, endPoint y: 486, distance: 87.4
click at [771, 486] on div "$56.99 Regular Price $71.00" at bounding box center [816, 479] width 264 height 16
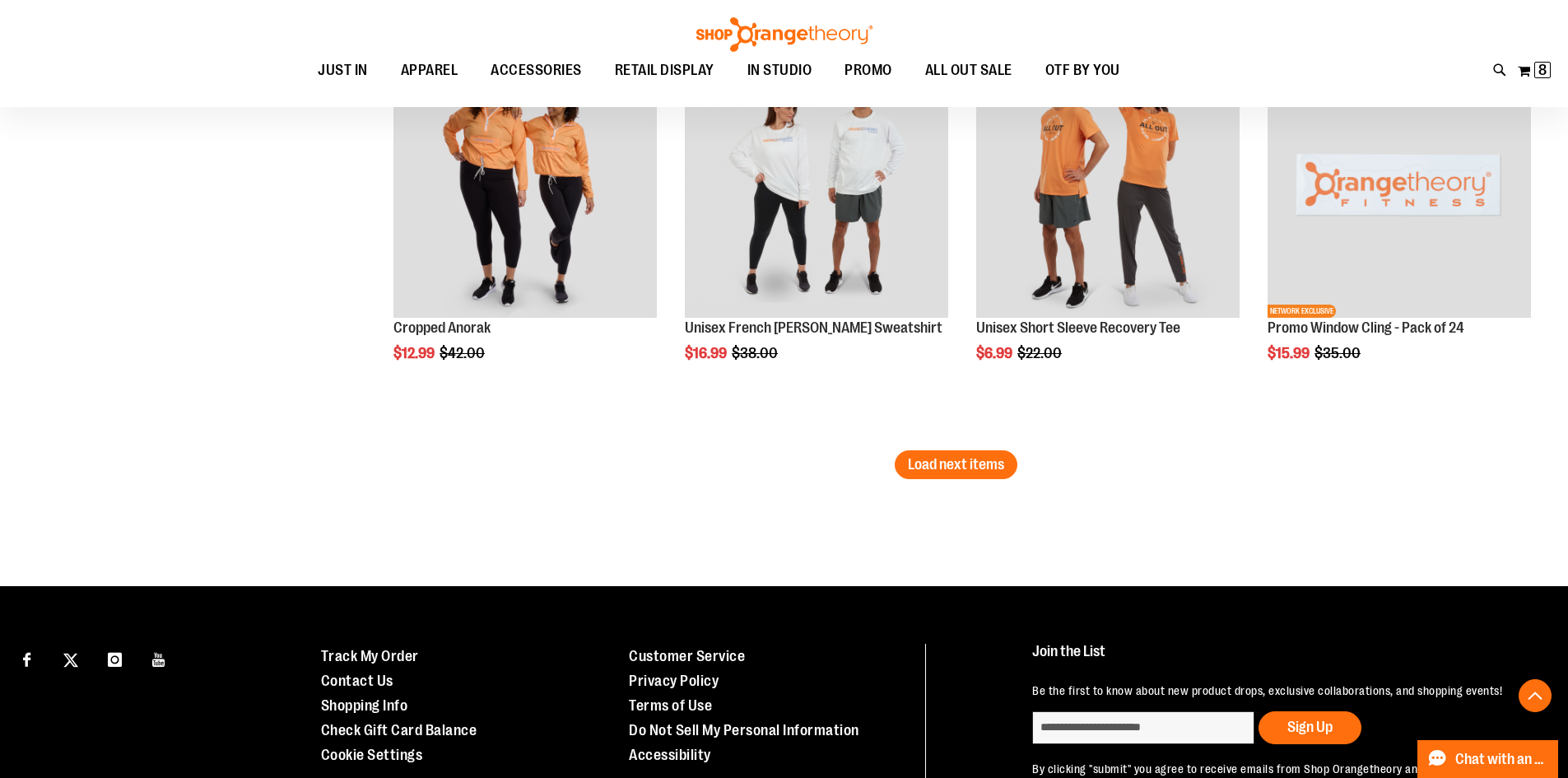
scroll to position [3539, 0]
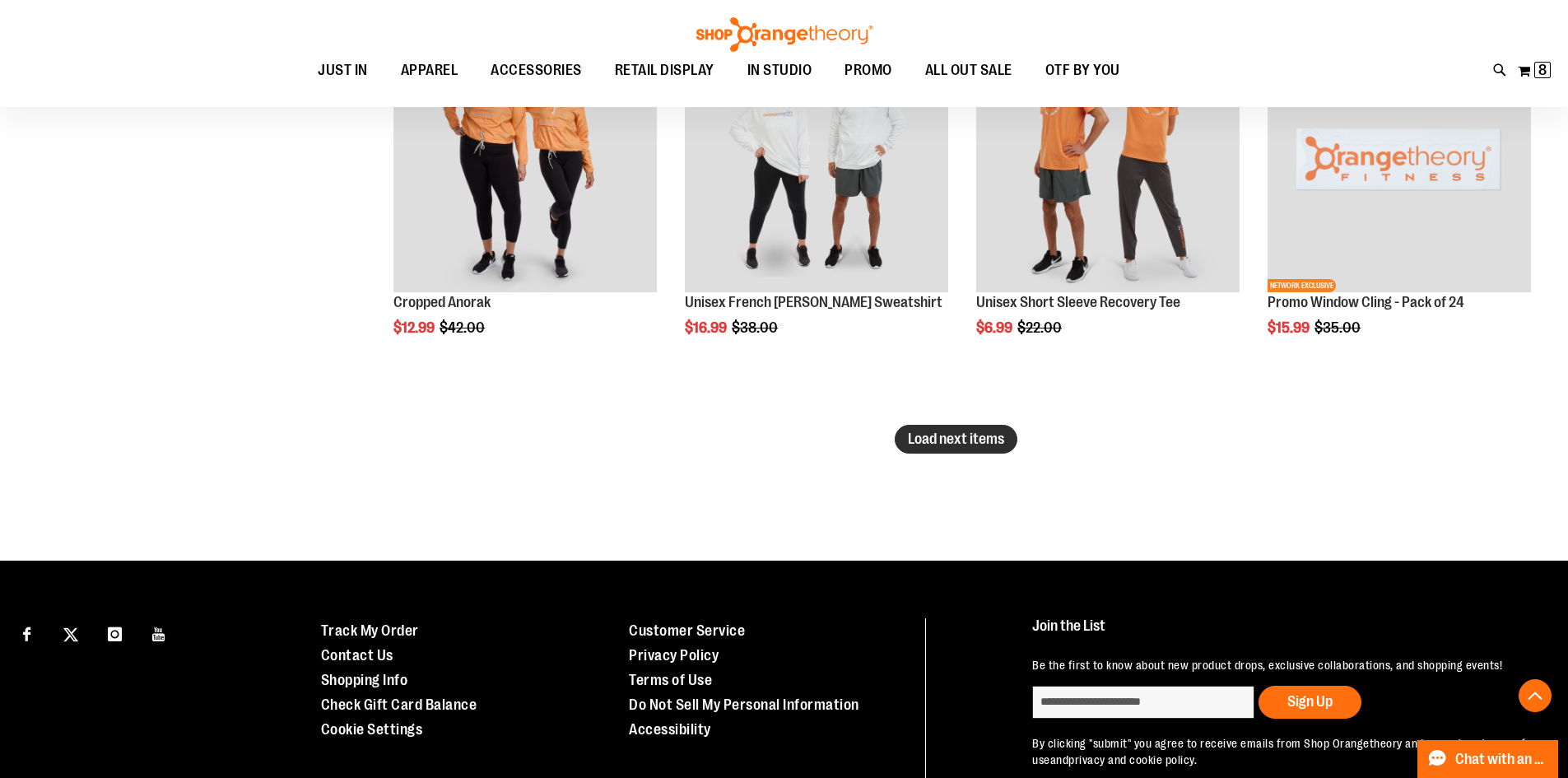
click at [979, 431] on span "Load next items" at bounding box center [956, 439] width 97 height 16
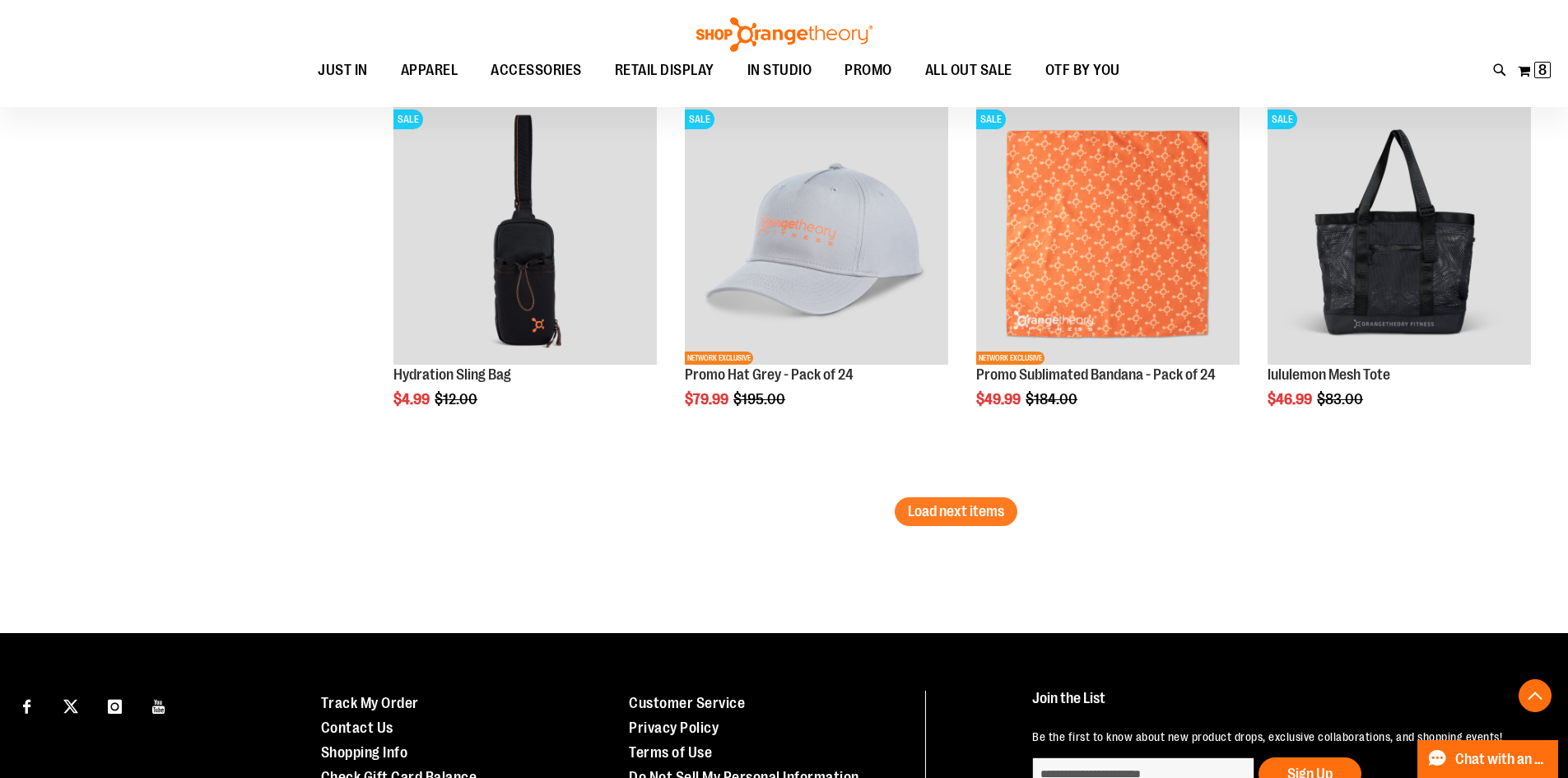
scroll to position [4774, 0]
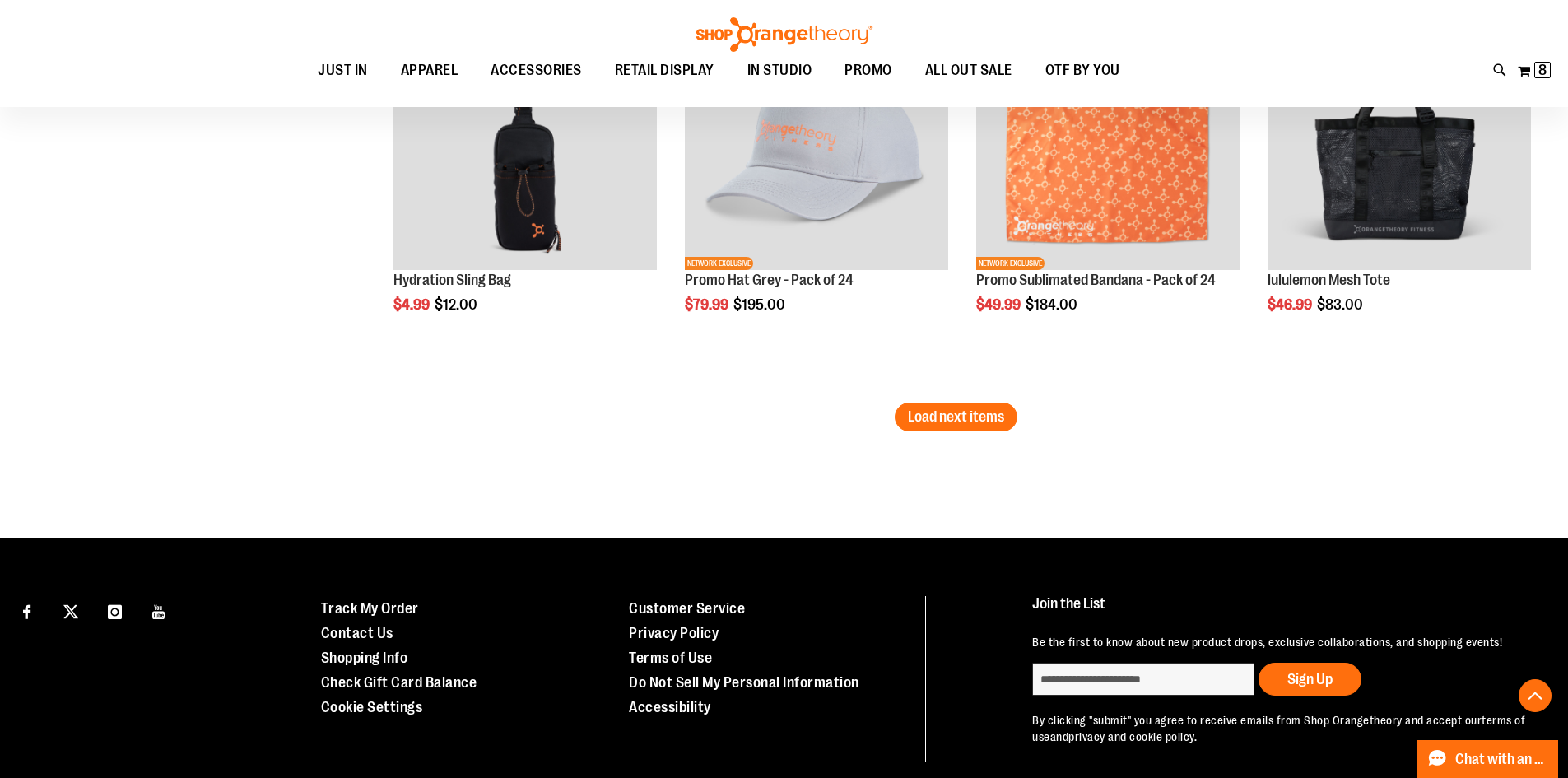
click at [954, 421] on span "Load next items" at bounding box center [956, 417] width 97 height 16
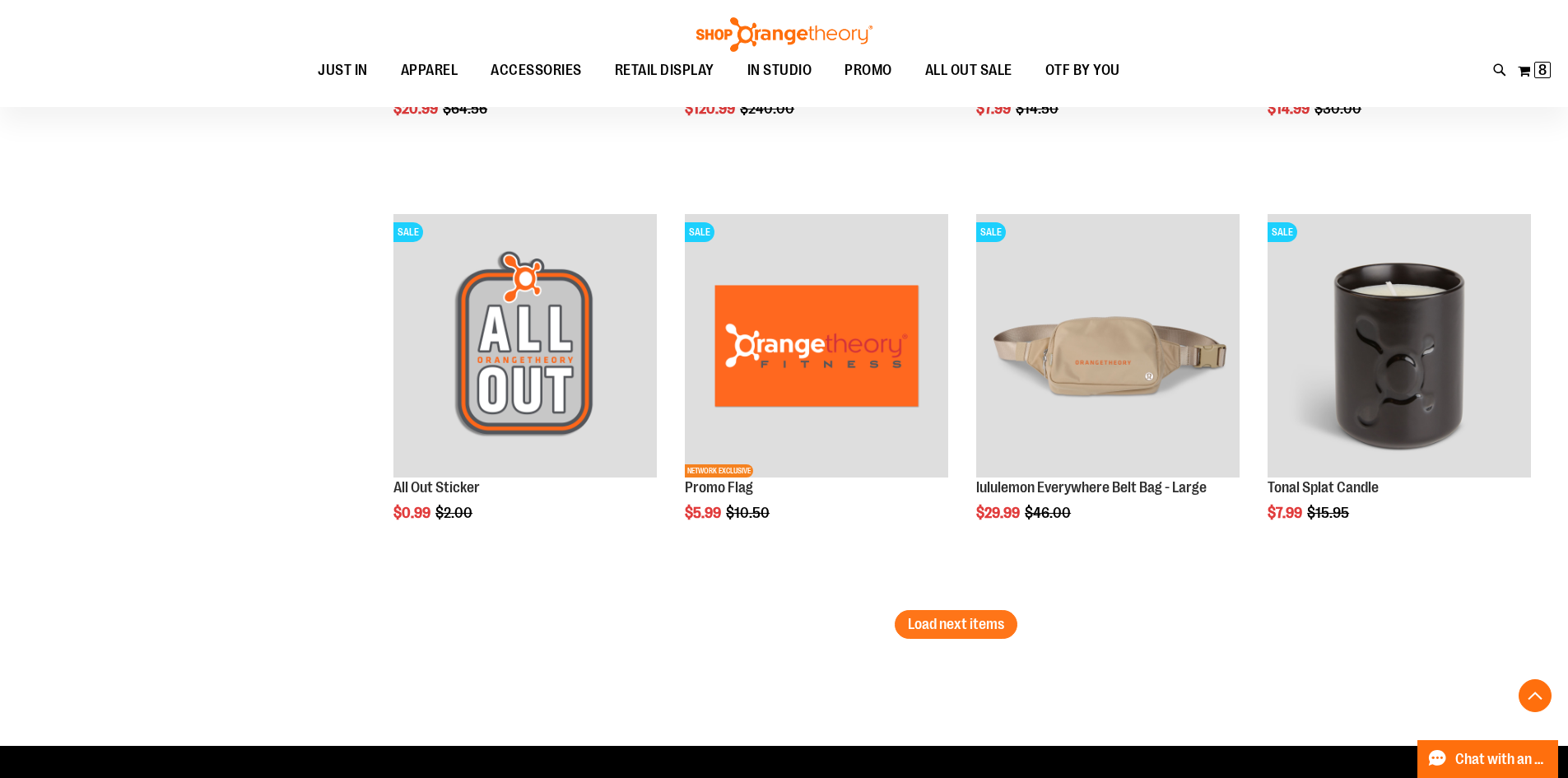
scroll to position [5845, 0]
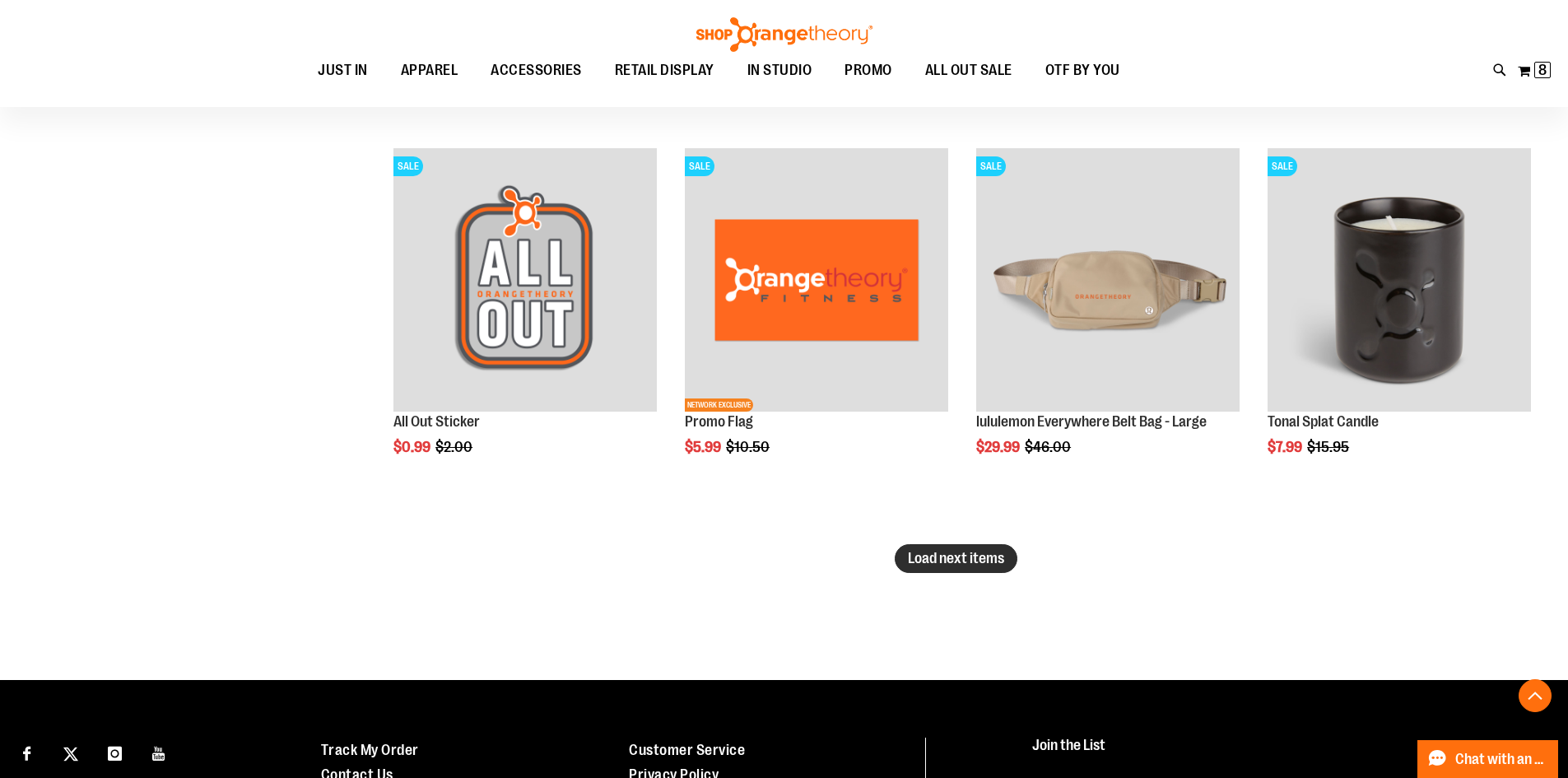
click at [953, 557] on span "Load next items" at bounding box center [956, 558] width 97 height 16
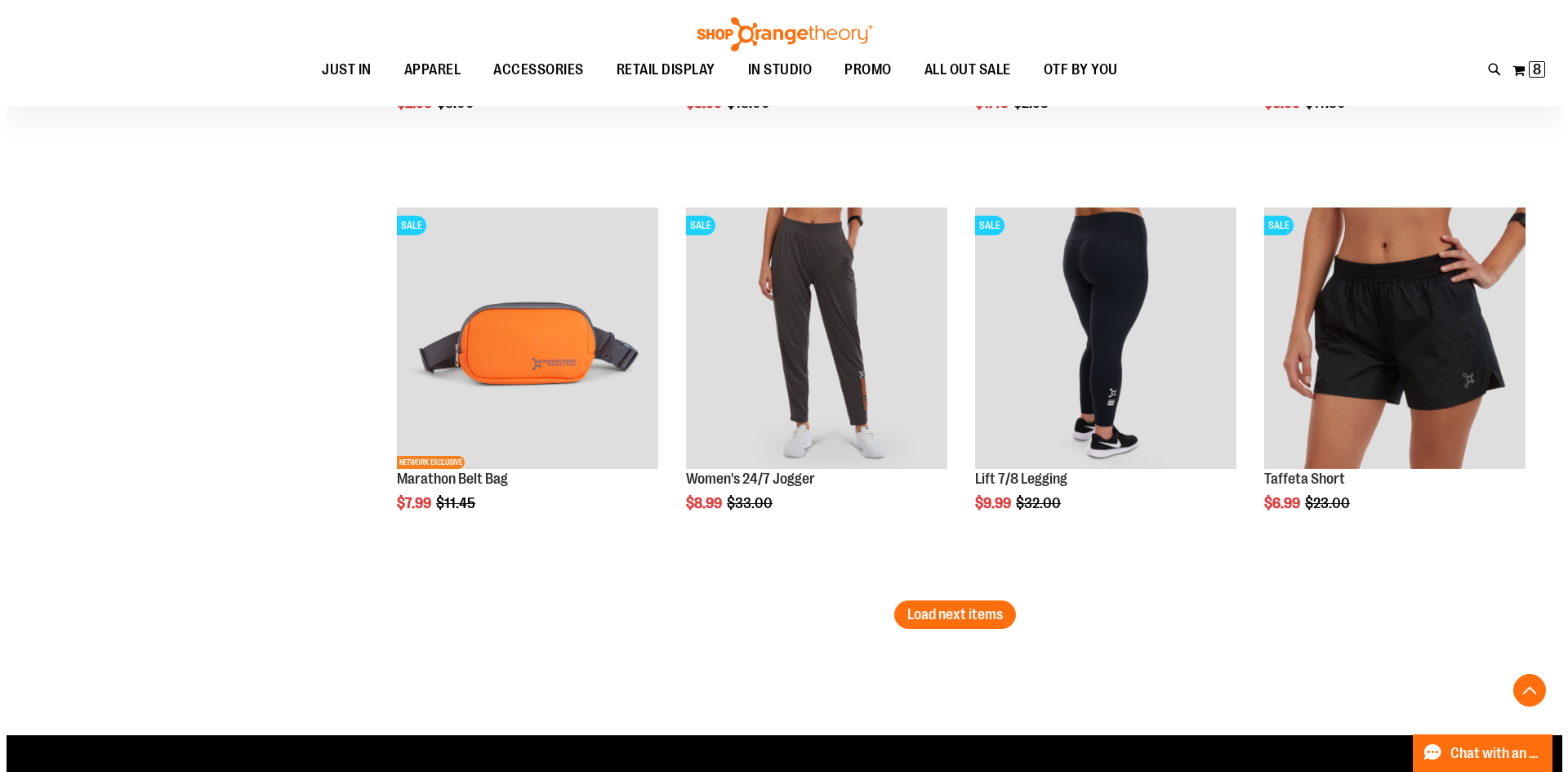
scroll to position [6944, 0]
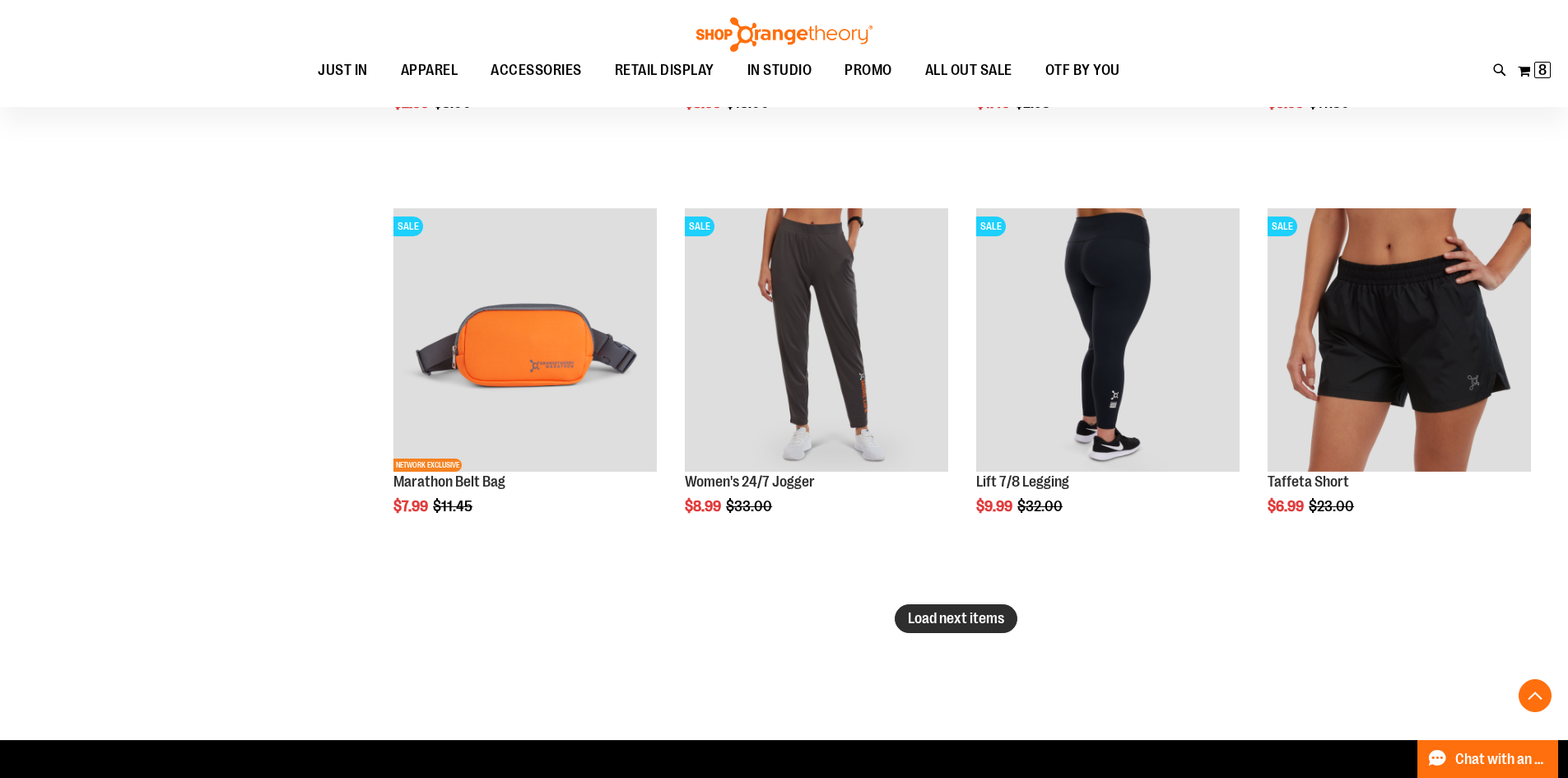
click at [930, 616] on span "Load next items" at bounding box center [956, 618] width 97 height 16
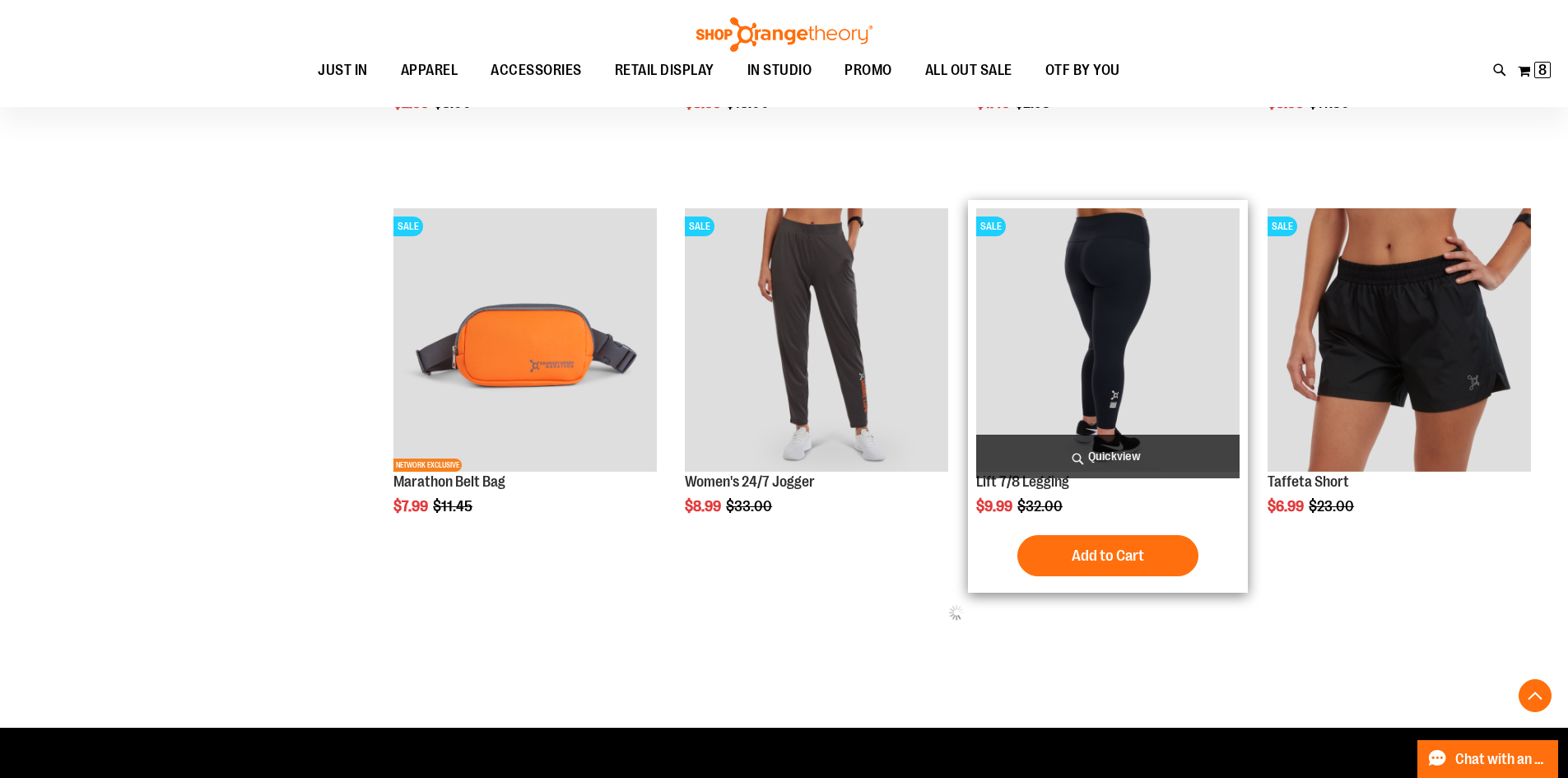
click at [1135, 456] on span "Quickview" at bounding box center [1108, 456] width 264 height 44
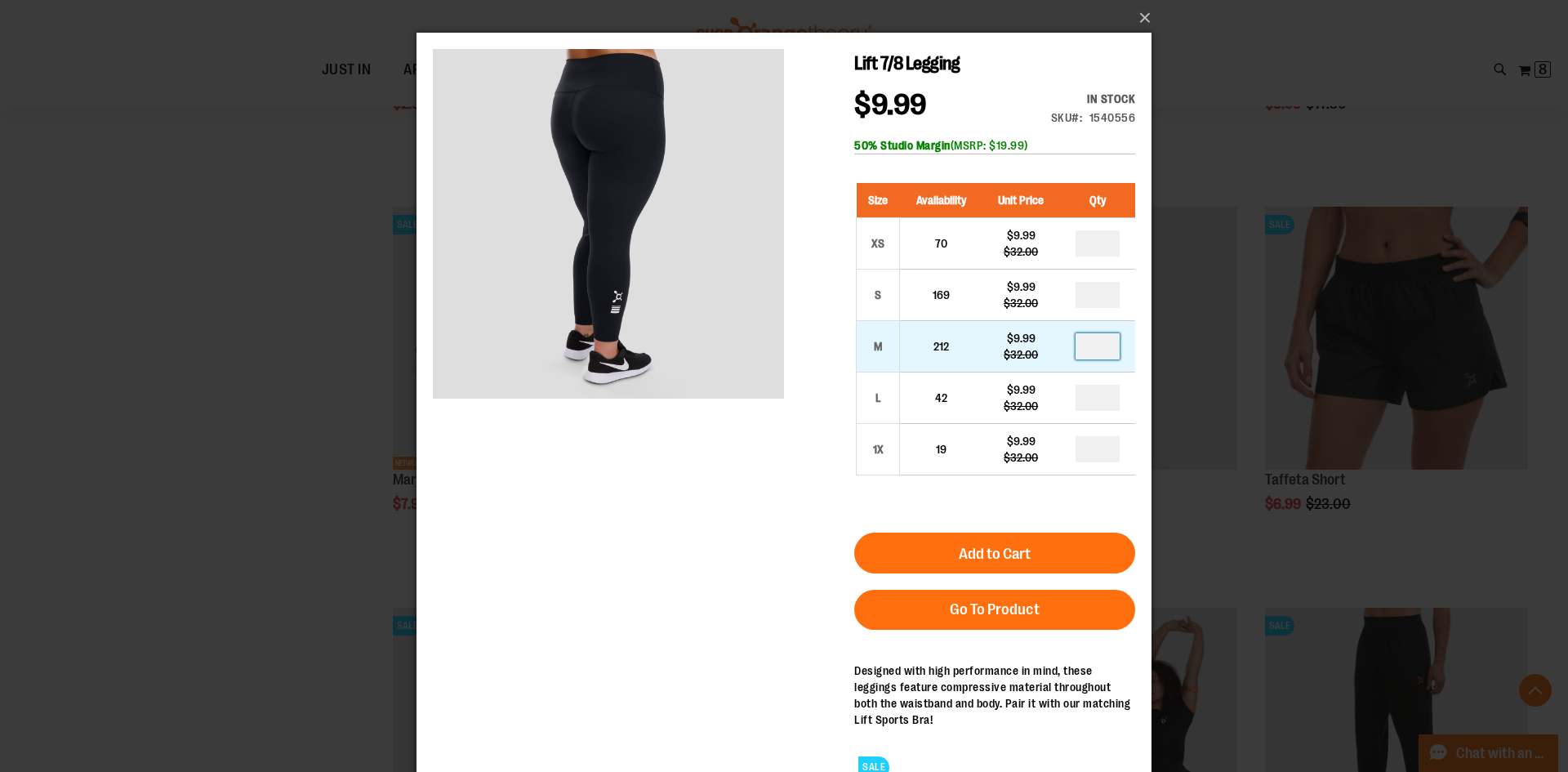
click at [1093, 345] on input "number" at bounding box center [1098, 346] width 44 height 26
type input "*"
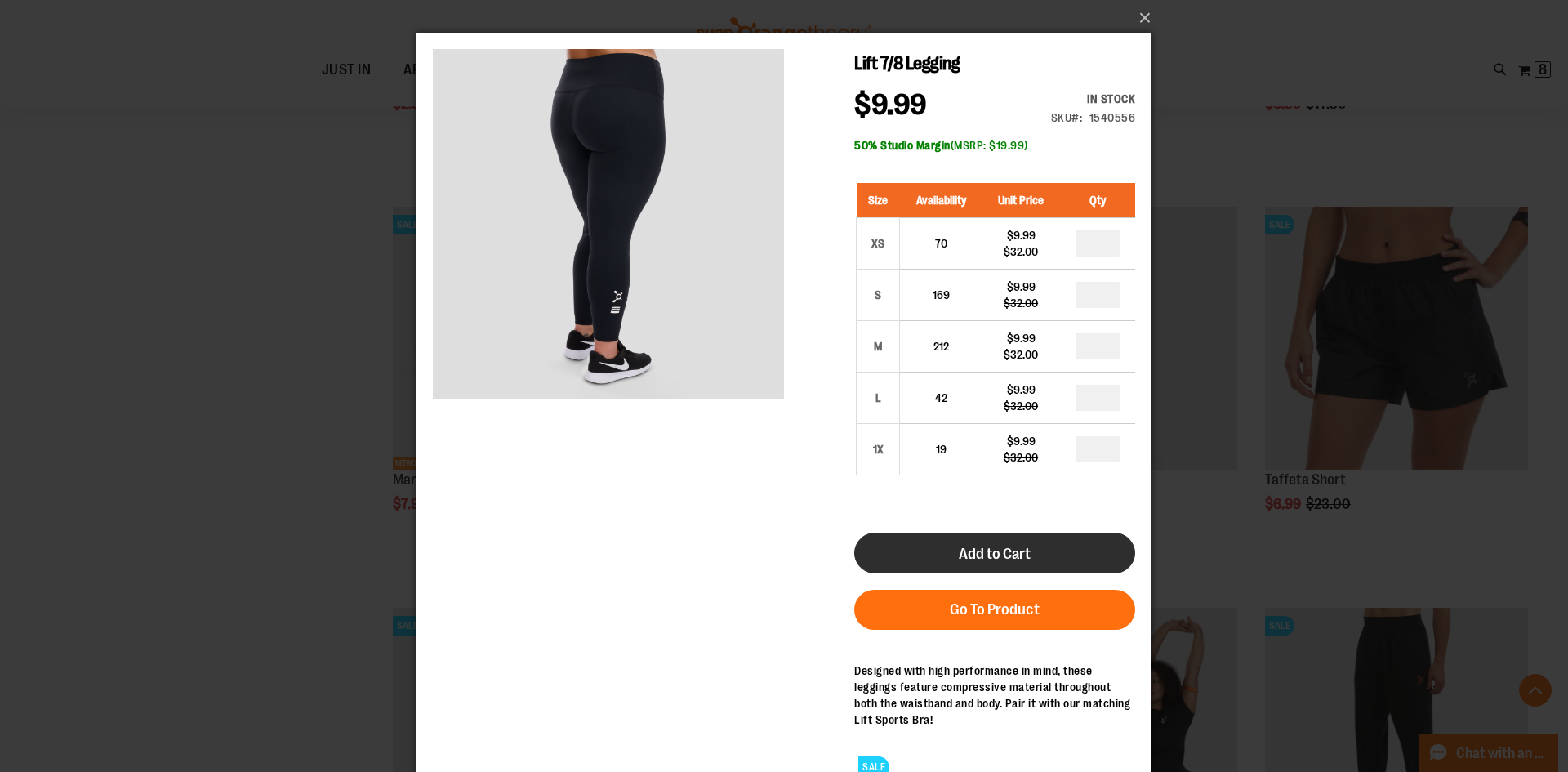
click at [1052, 547] on button "Add to Cart" at bounding box center [994, 553] width 281 height 41
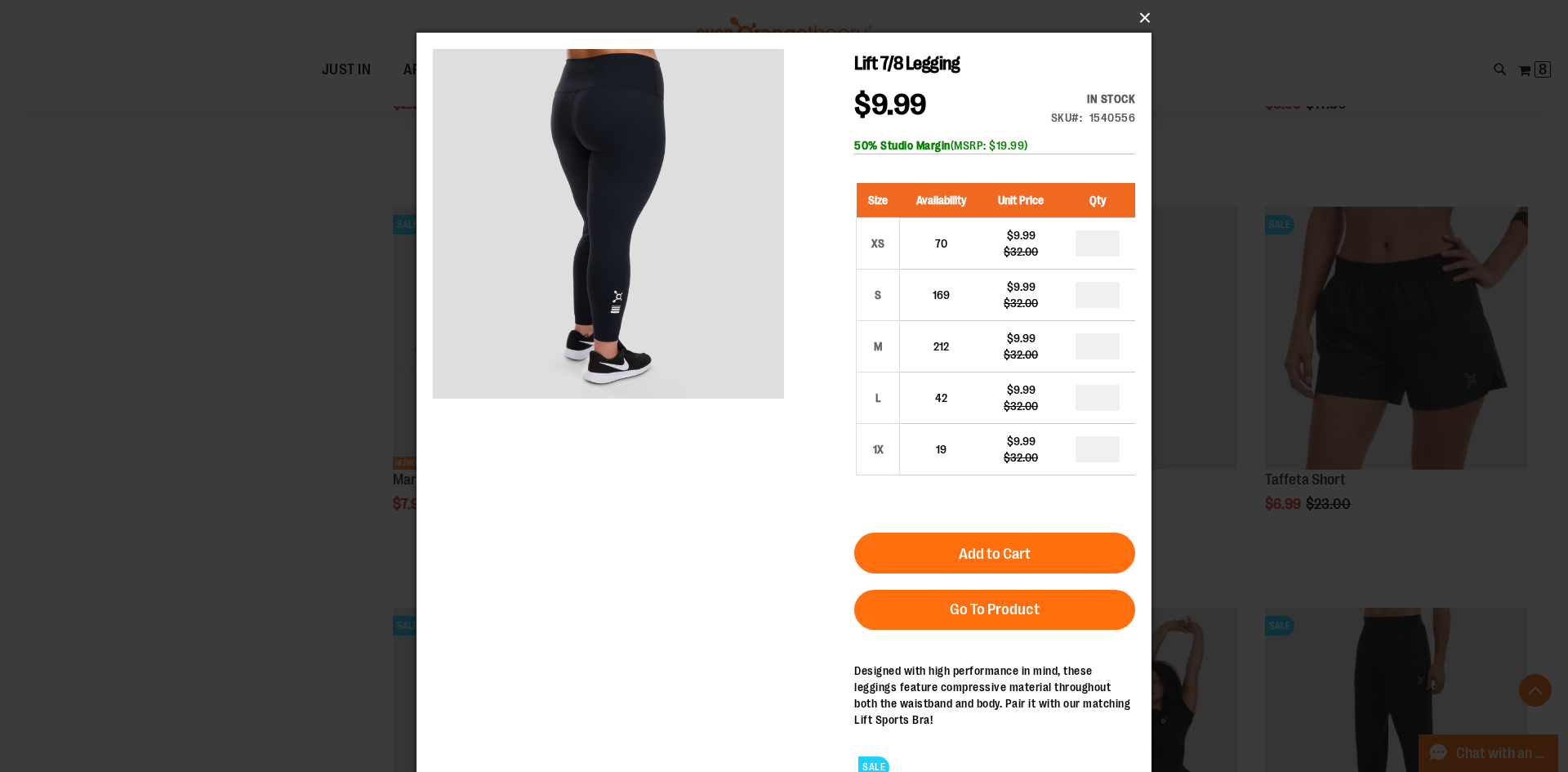
click at [1145, 11] on button "×" at bounding box center [788, 18] width 735 height 36
click at [1143, 12] on button "×" at bounding box center [788, 18] width 735 height 36
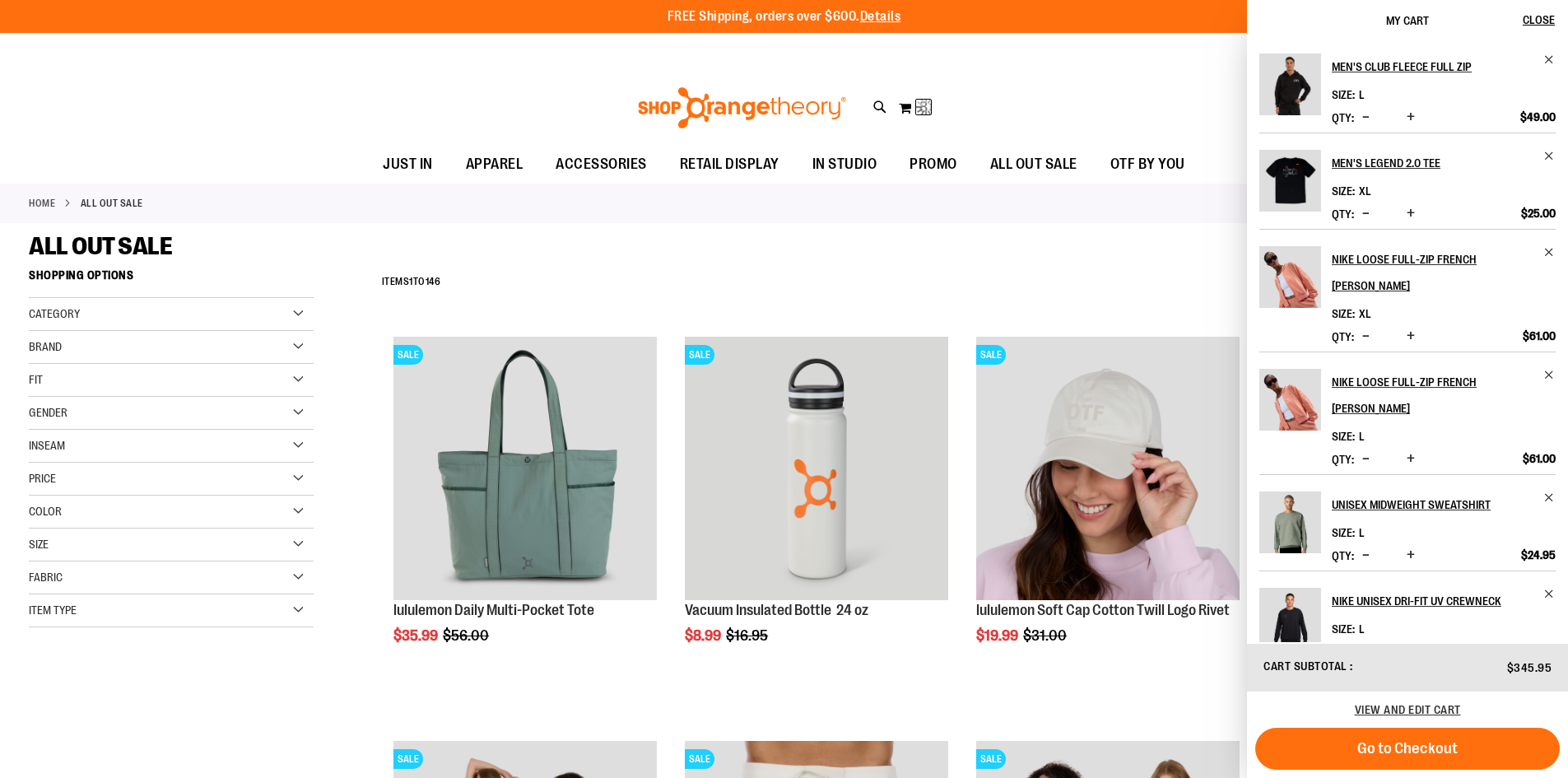
click at [872, 258] on div "ALL OUT SALE" at bounding box center [783, 246] width 1510 height 30
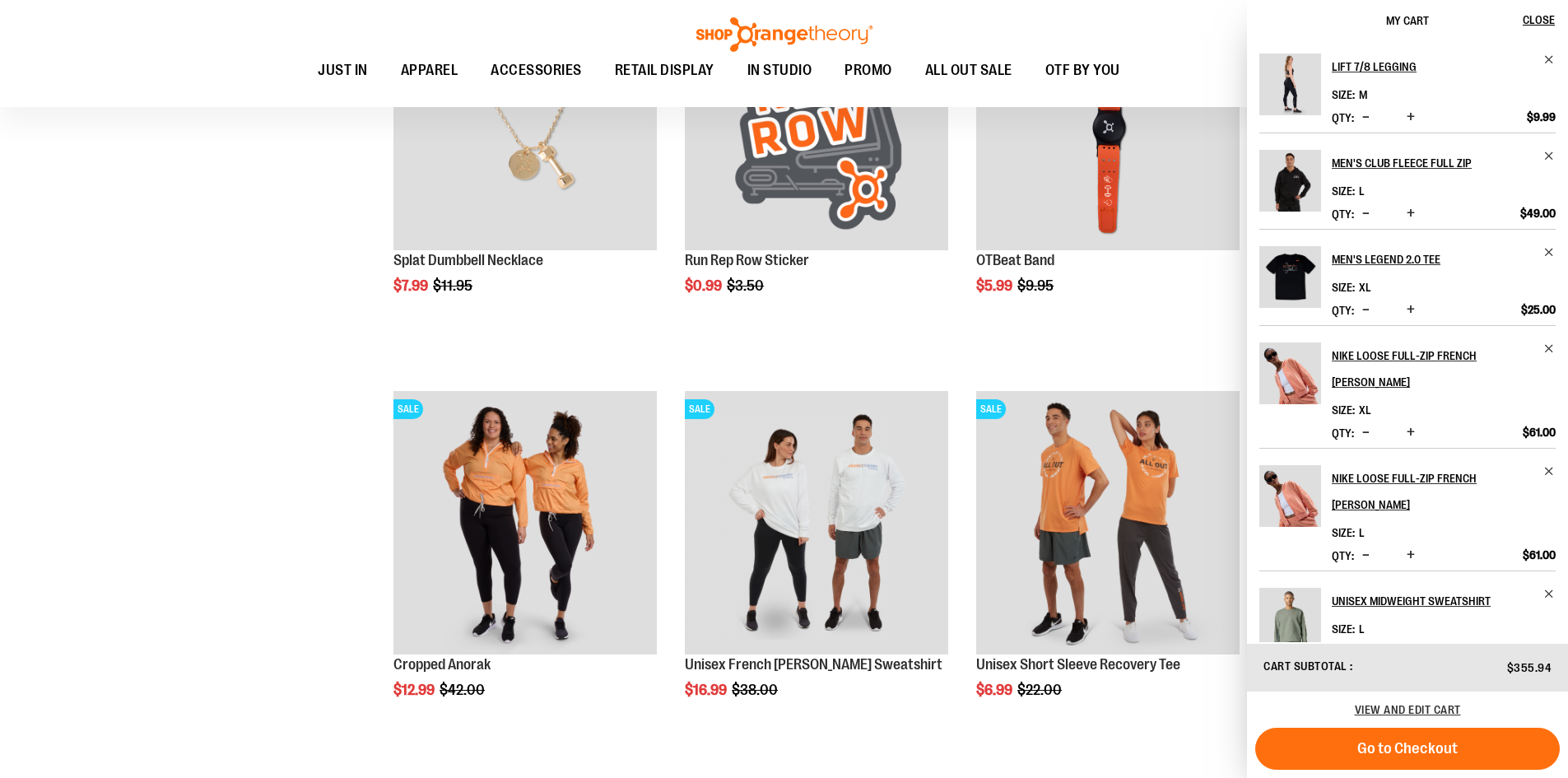
scroll to position [3210, 0]
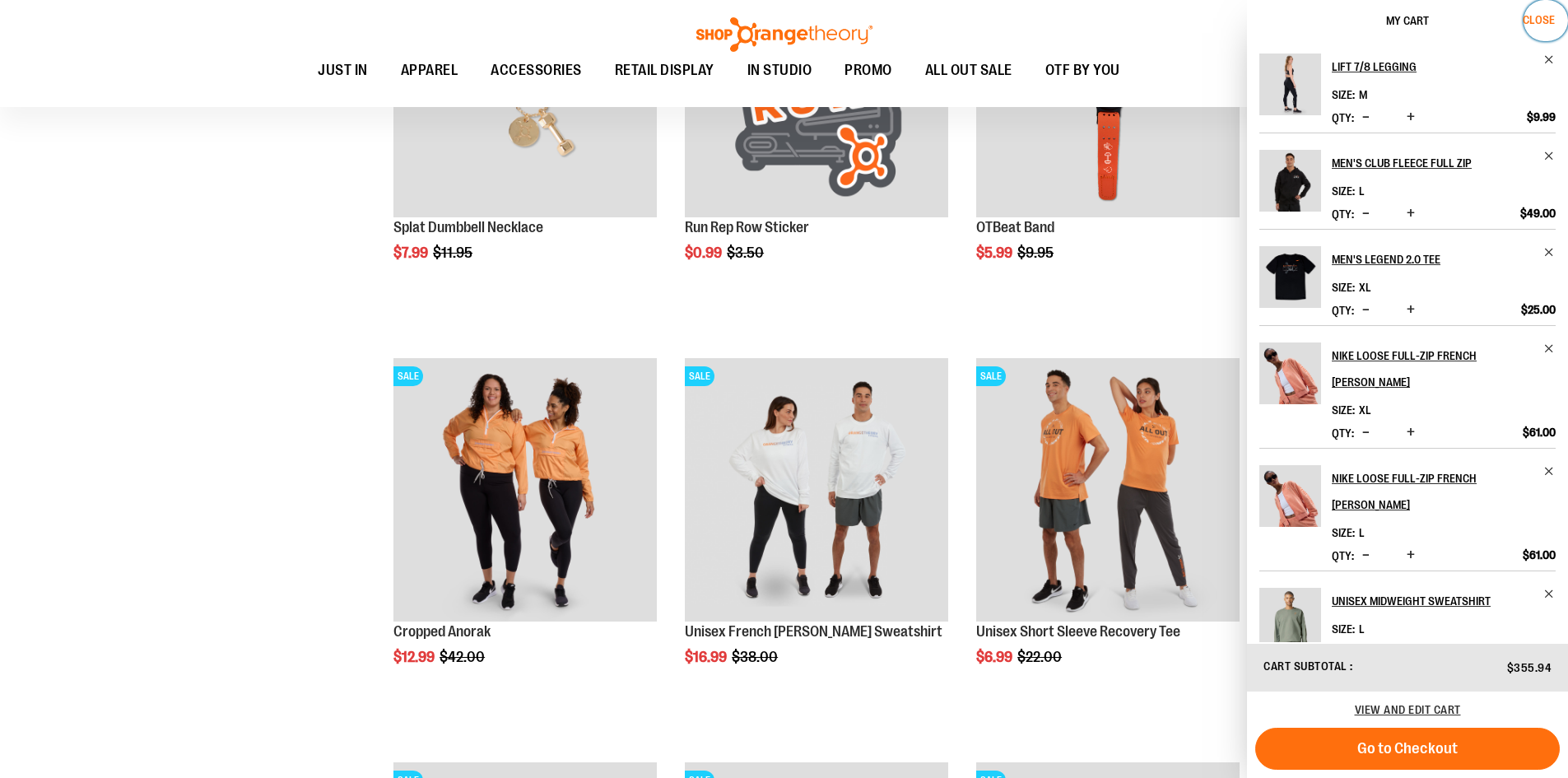
click at [1527, 18] on span "Close" at bounding box center [1538, 20] width 32 height 13
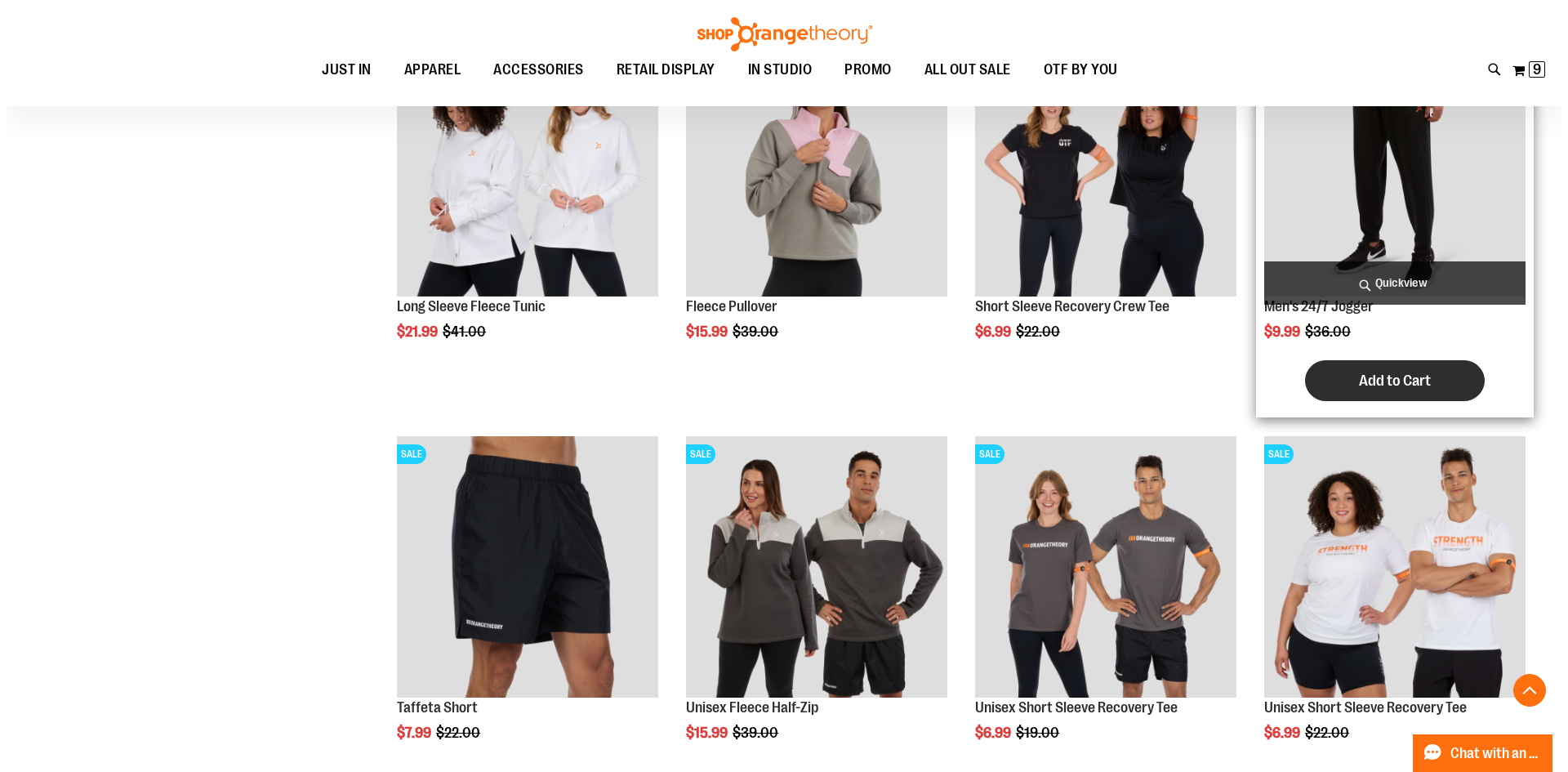
scroll to position [7352, 0]
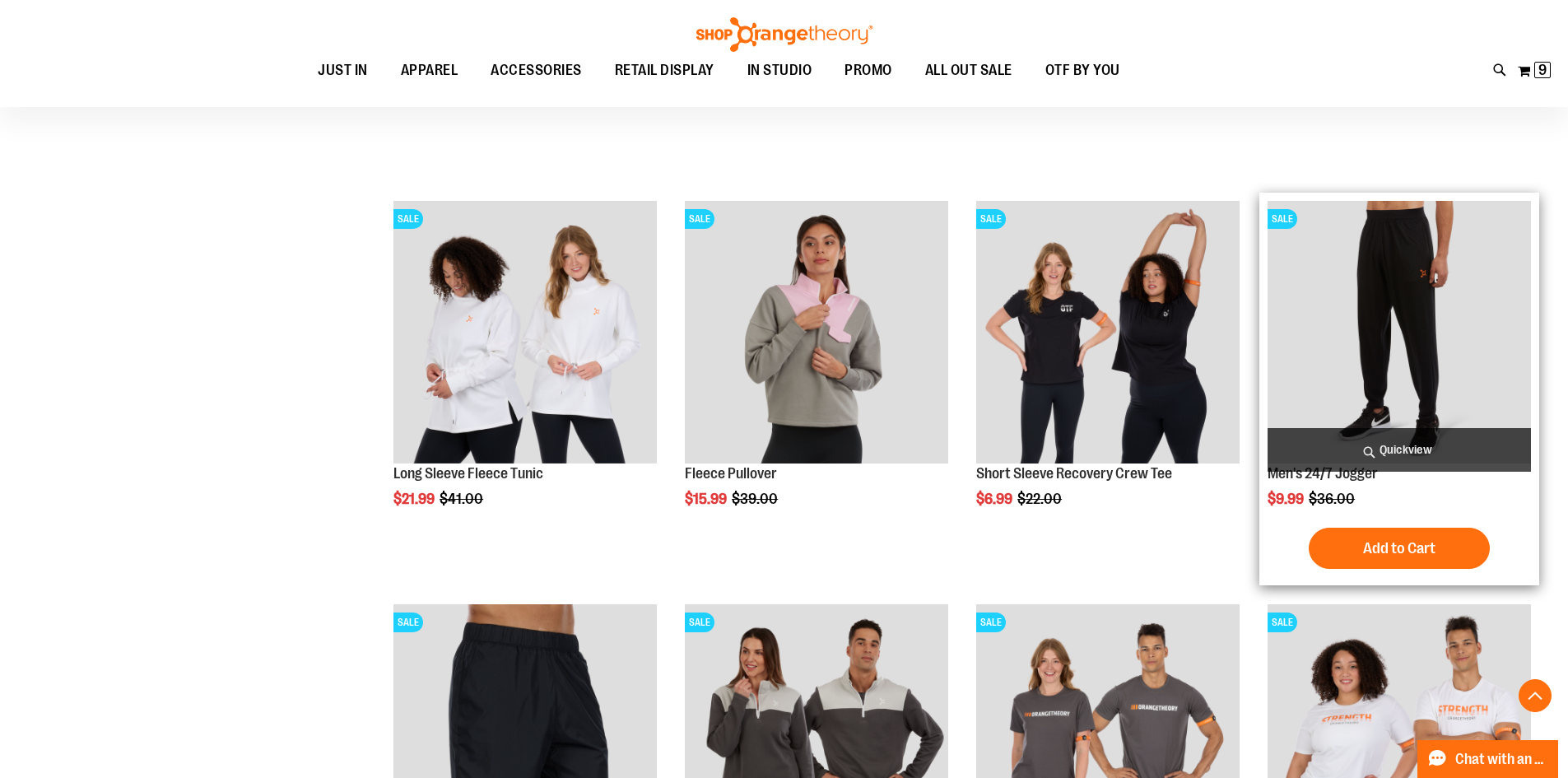
click at [1407, 444] on span "Quickview" at bounding box center [1399, 450] width 264 height 44
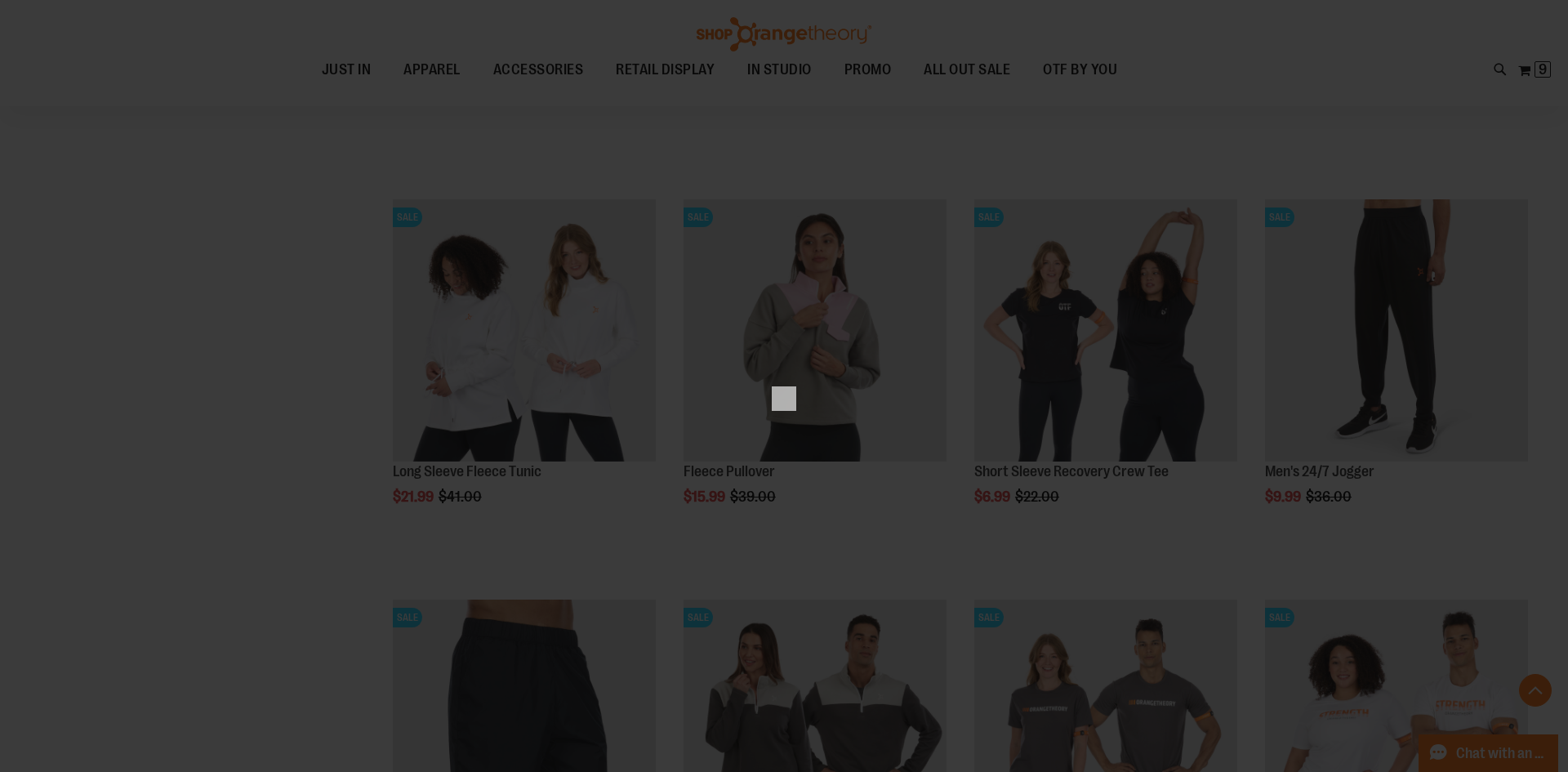
scroll to position [0, 0]
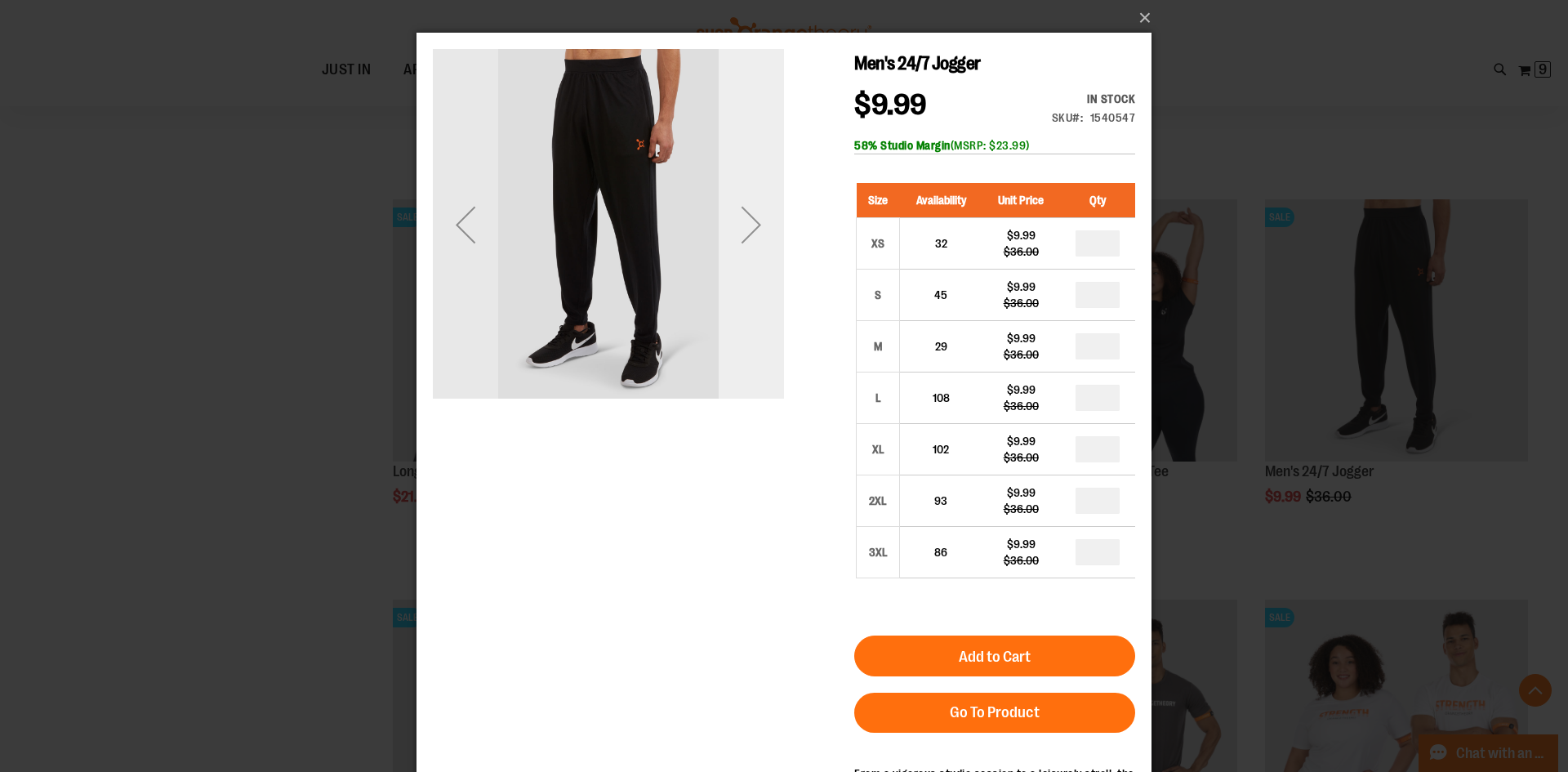
click at [738, 211] on div "Next" at bounding box center [751, 225] width 66 height 66
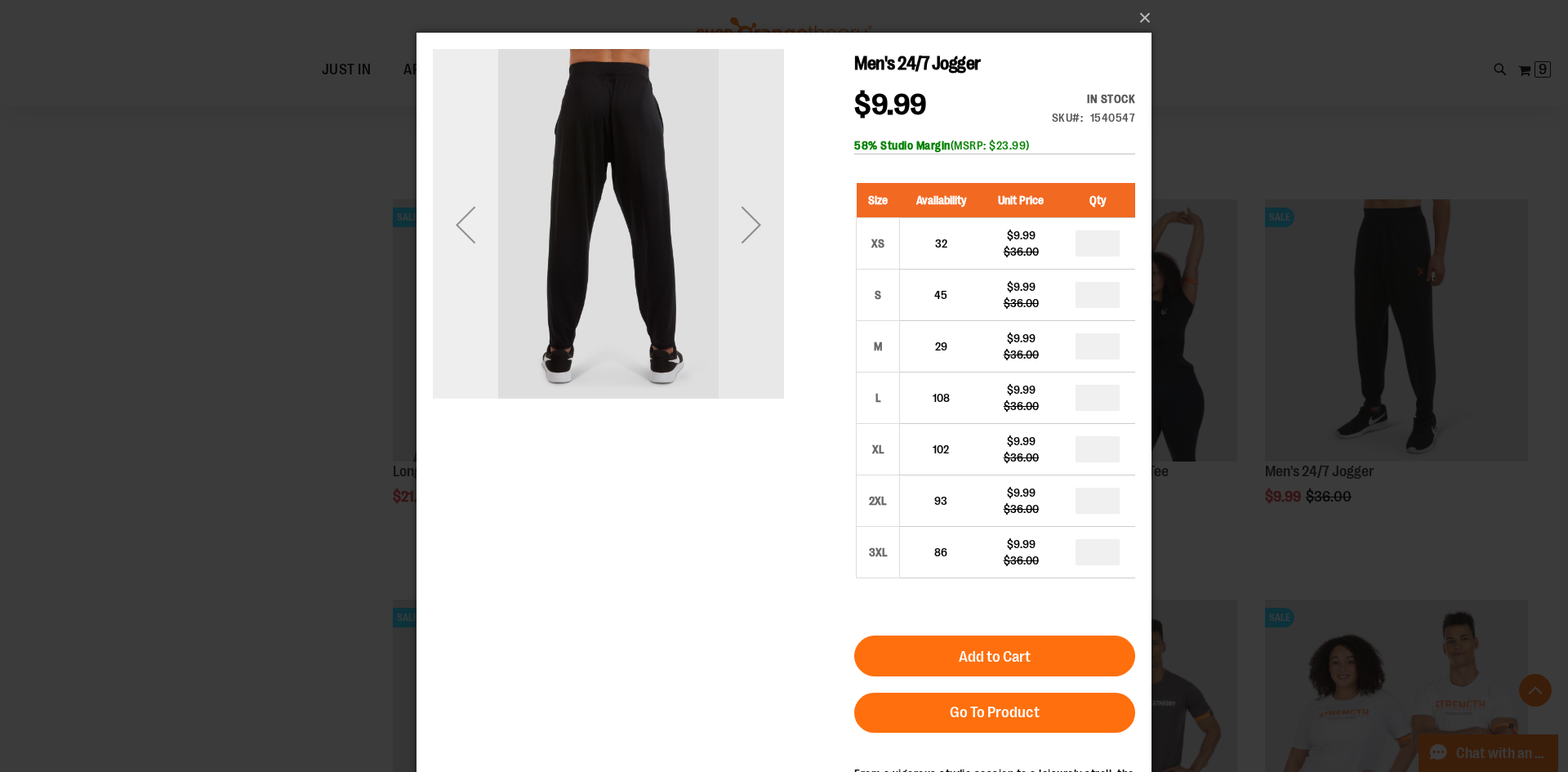
click at [458, 225] on div "Previous" at bounding box center [466, 225] width 66 height 66
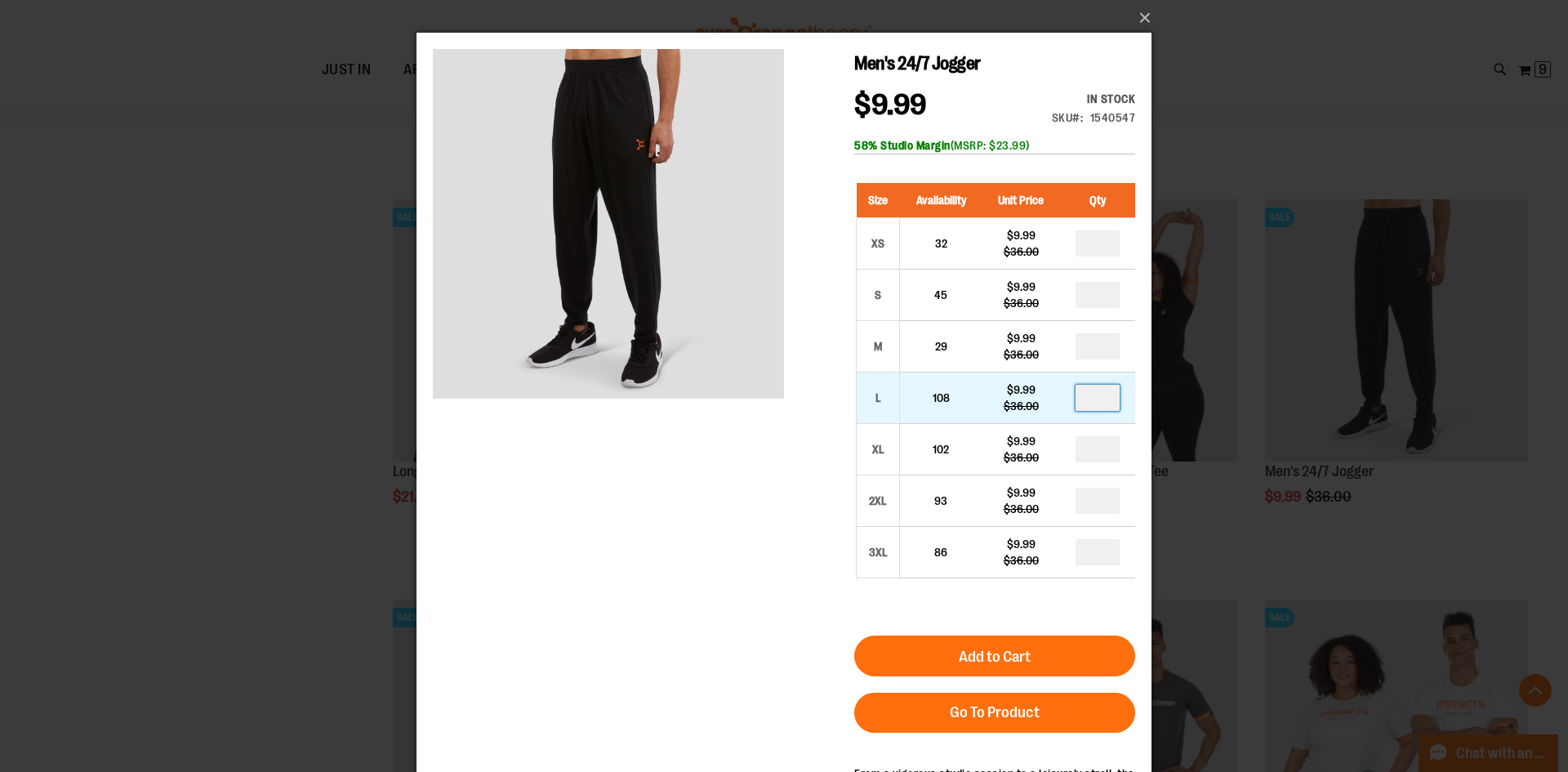
click at [1107, 390] on input "number" at bounding box center [1098, 398] width 44 height 26
type input "*"
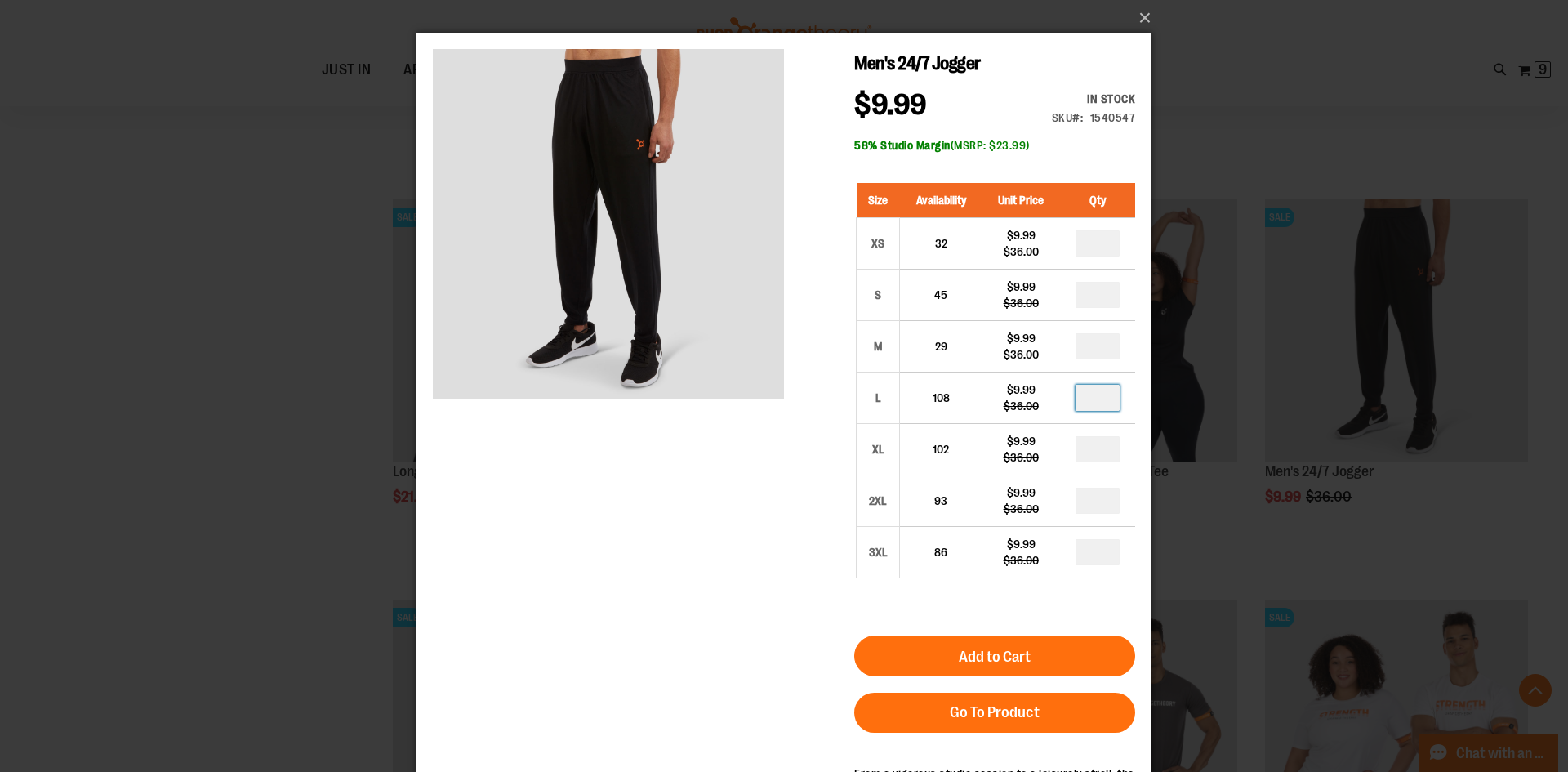
click at [642, 719] on div "Men's 24/7 Jogger $9.99 Regular Price $36.00 In stock Only %1 left SKU 1540547 …" at bounding box center [784, 487] width 702 height 878
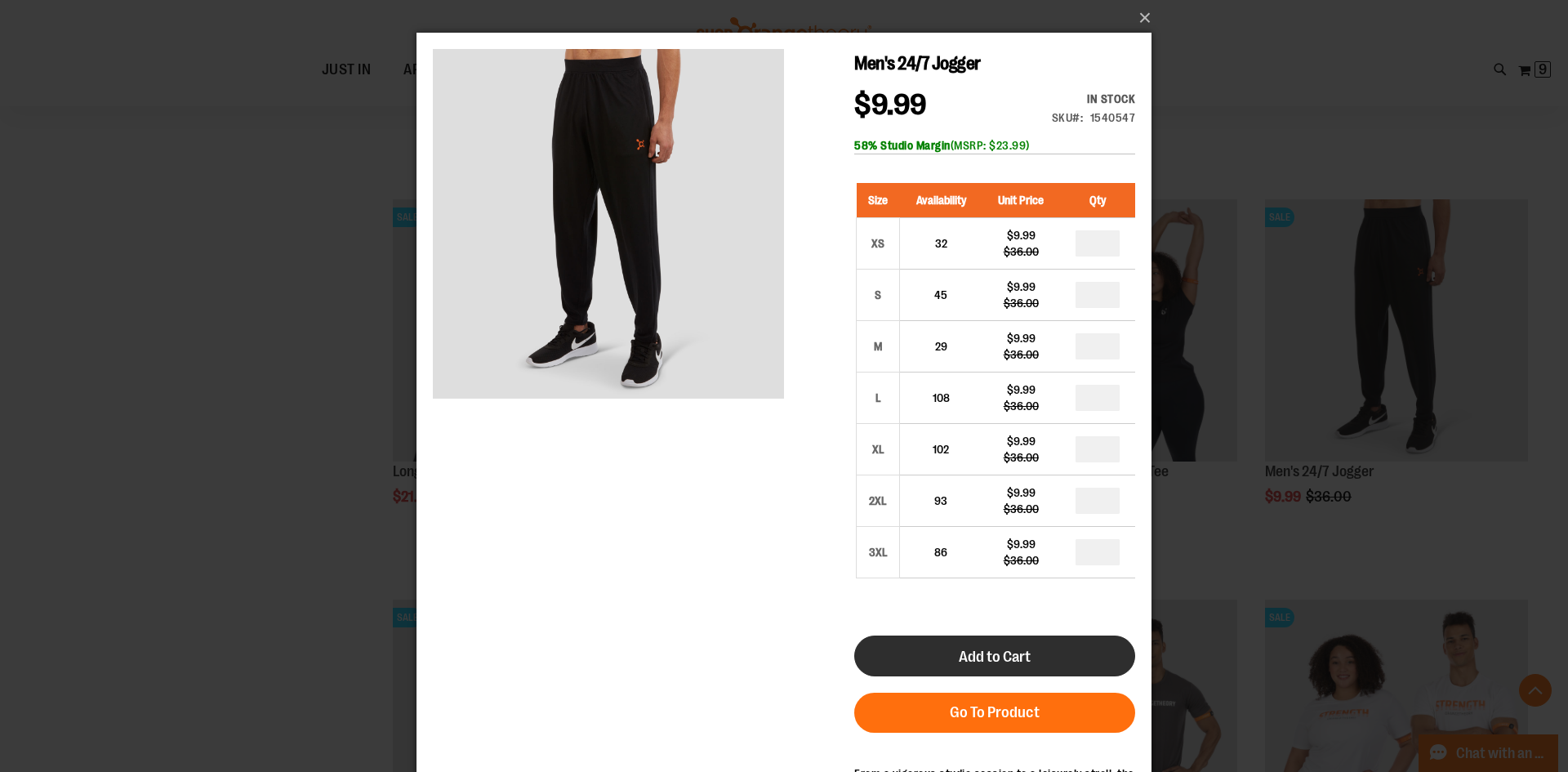
click at [1018, 649] on span "Add to Cart" at bounding box center [994, 657] width 72 height 18
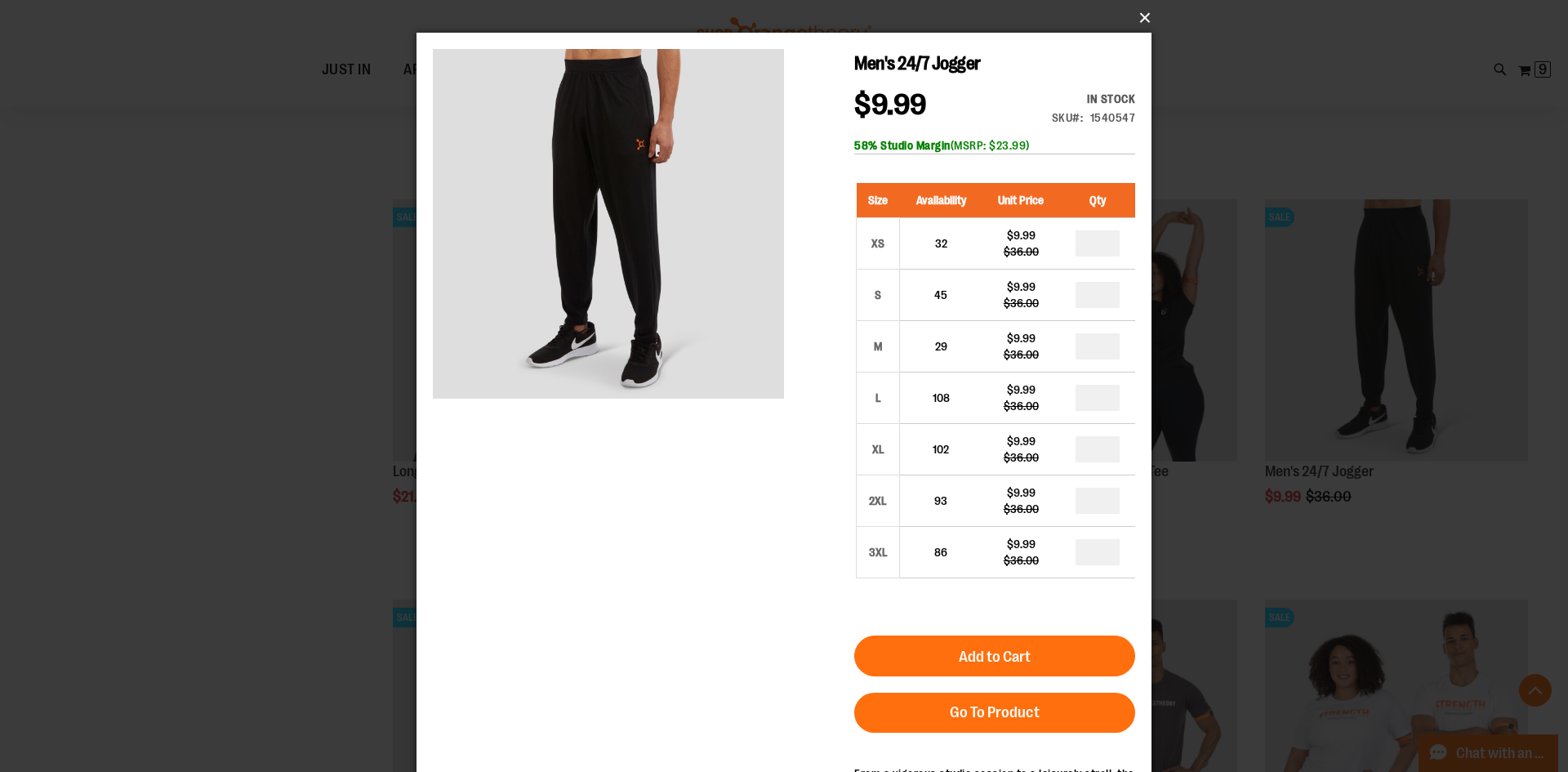
click at [1138, 17] on button "×" at bounding box center [788, 18] width 735 height 36
click at [1141, 12] on button "×" at bounding box center [788, 18] width 735 height 36
click at [231, 307] on div "×" at bounding box center [784, 386] width 1568 height 772
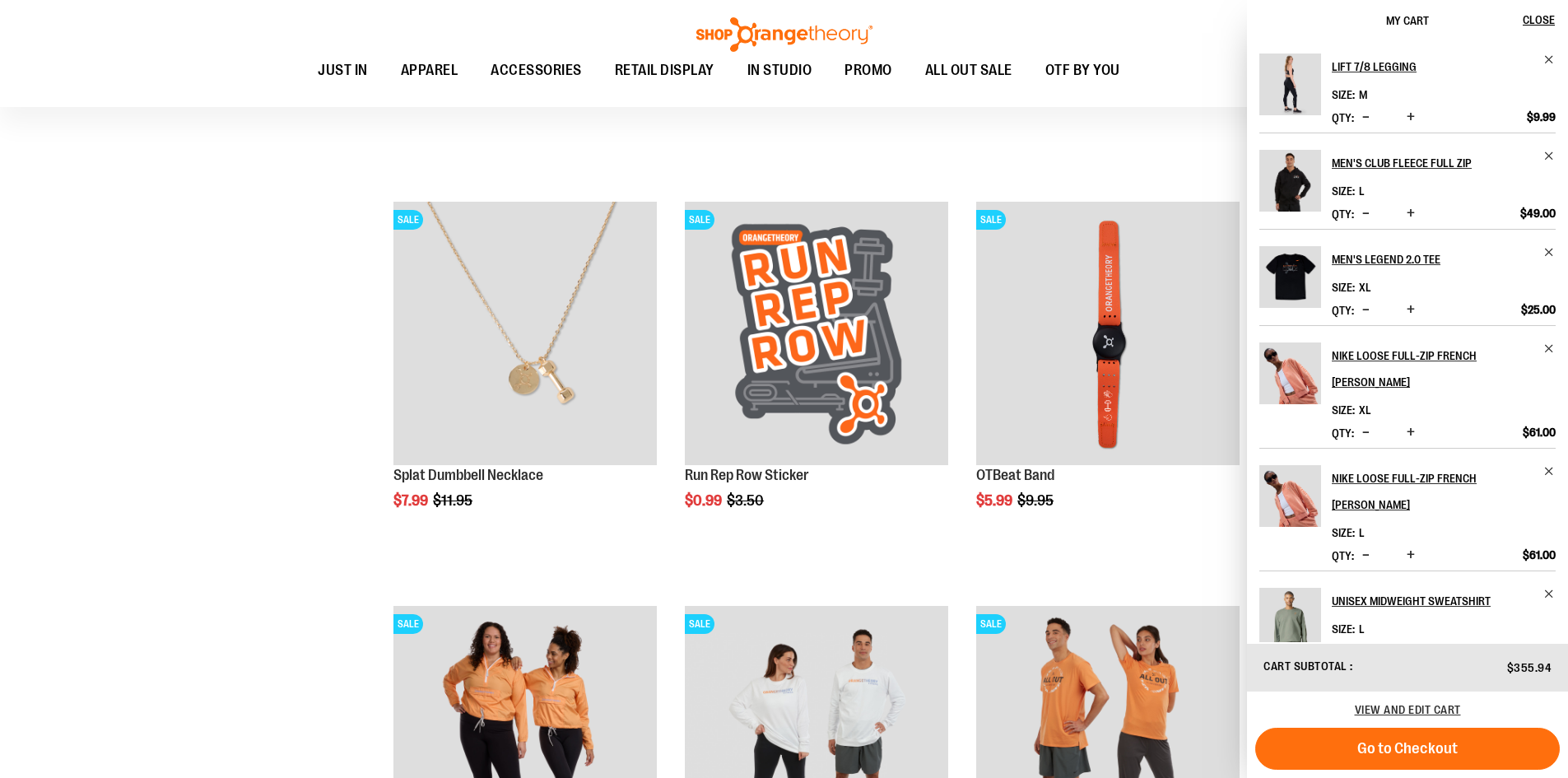
scroll to position [3540, 0]
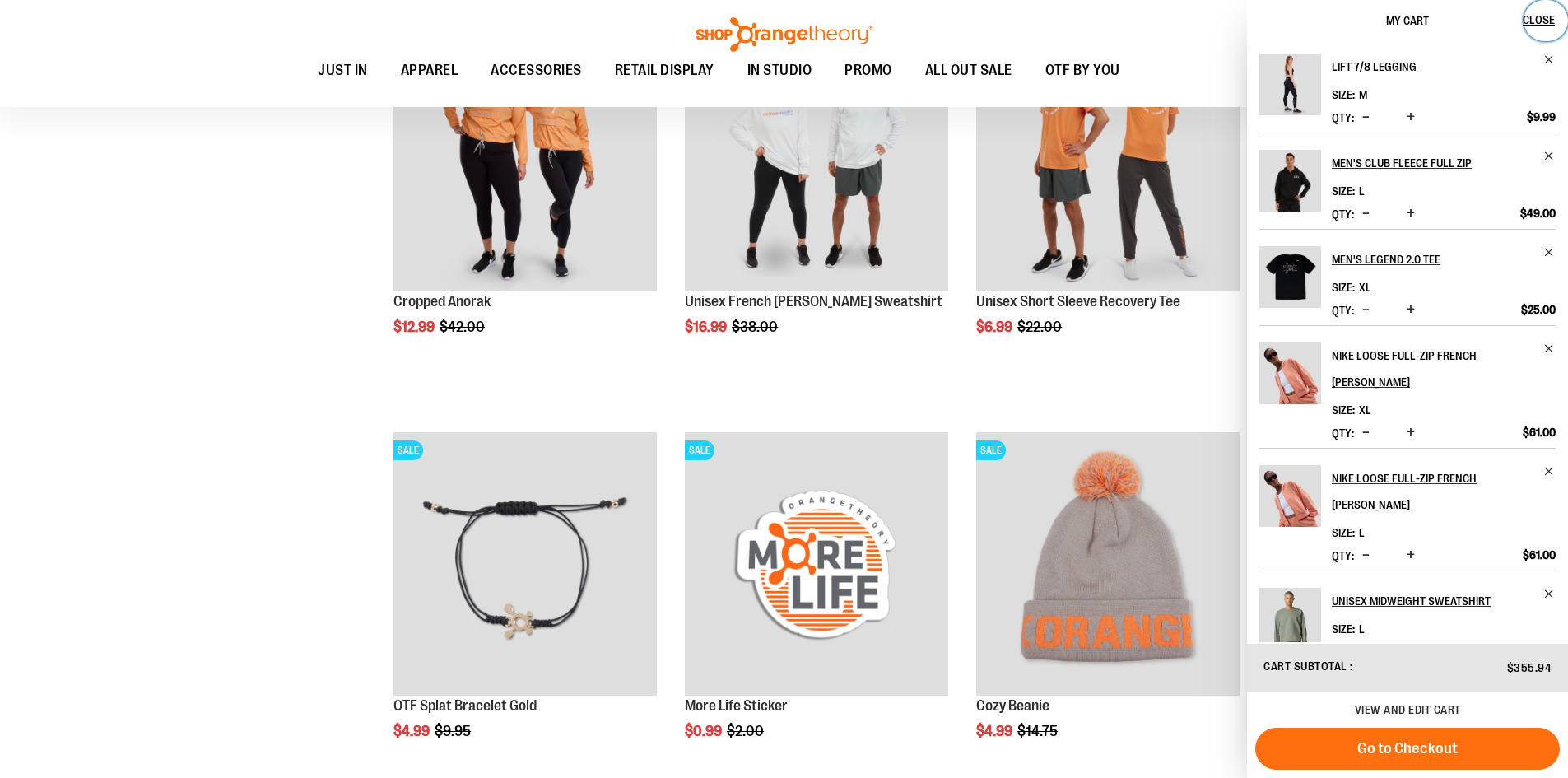
drag, startPoint x: 1529, startPoint y: 12, endPoint x: 1484, endPoint y: 55, distance: 62.2
click at [1530, 12] on button "Close" at bounding box center [1546, 21] width 45 height 41
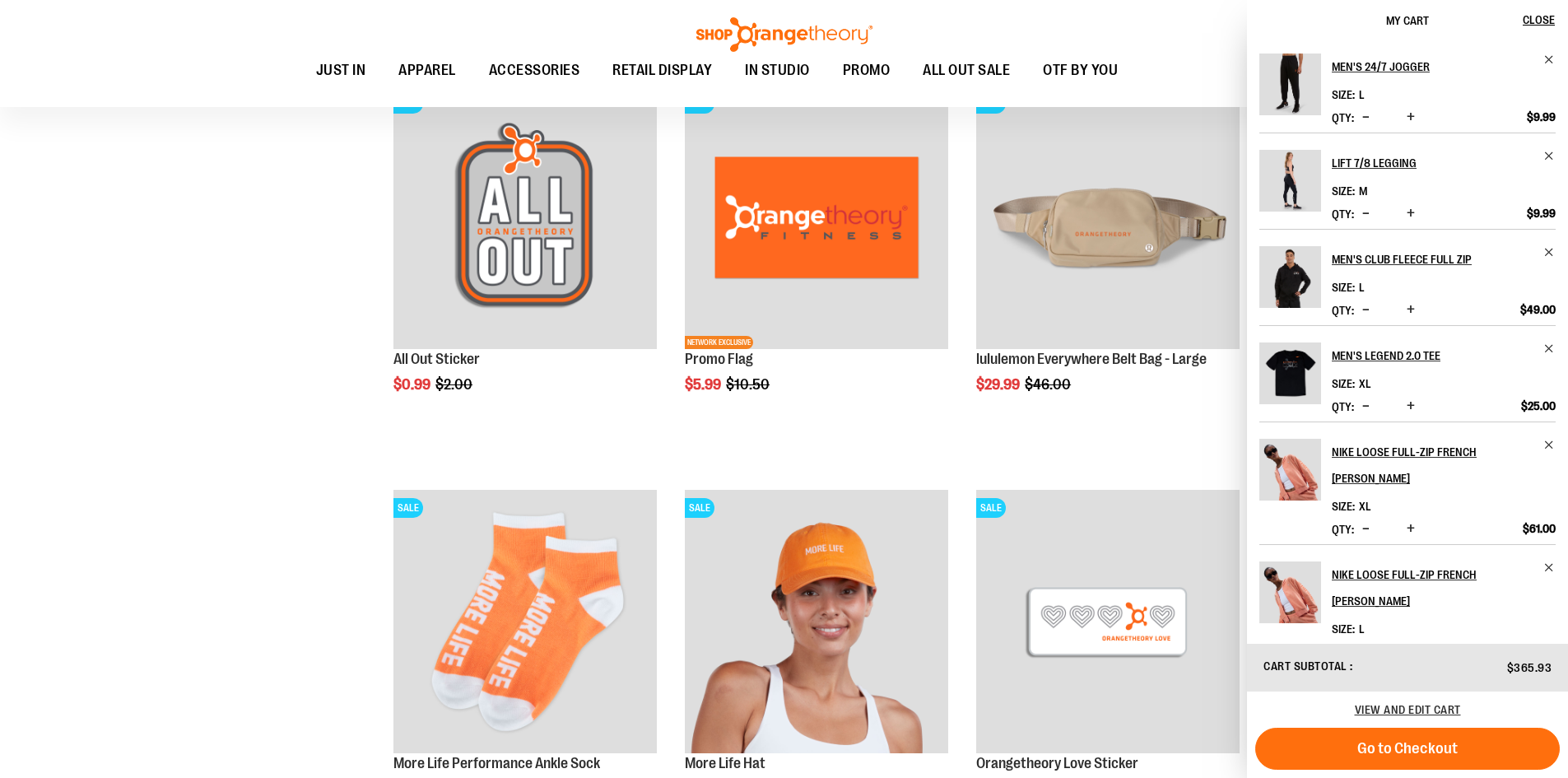
scroll to position [6339, 0]
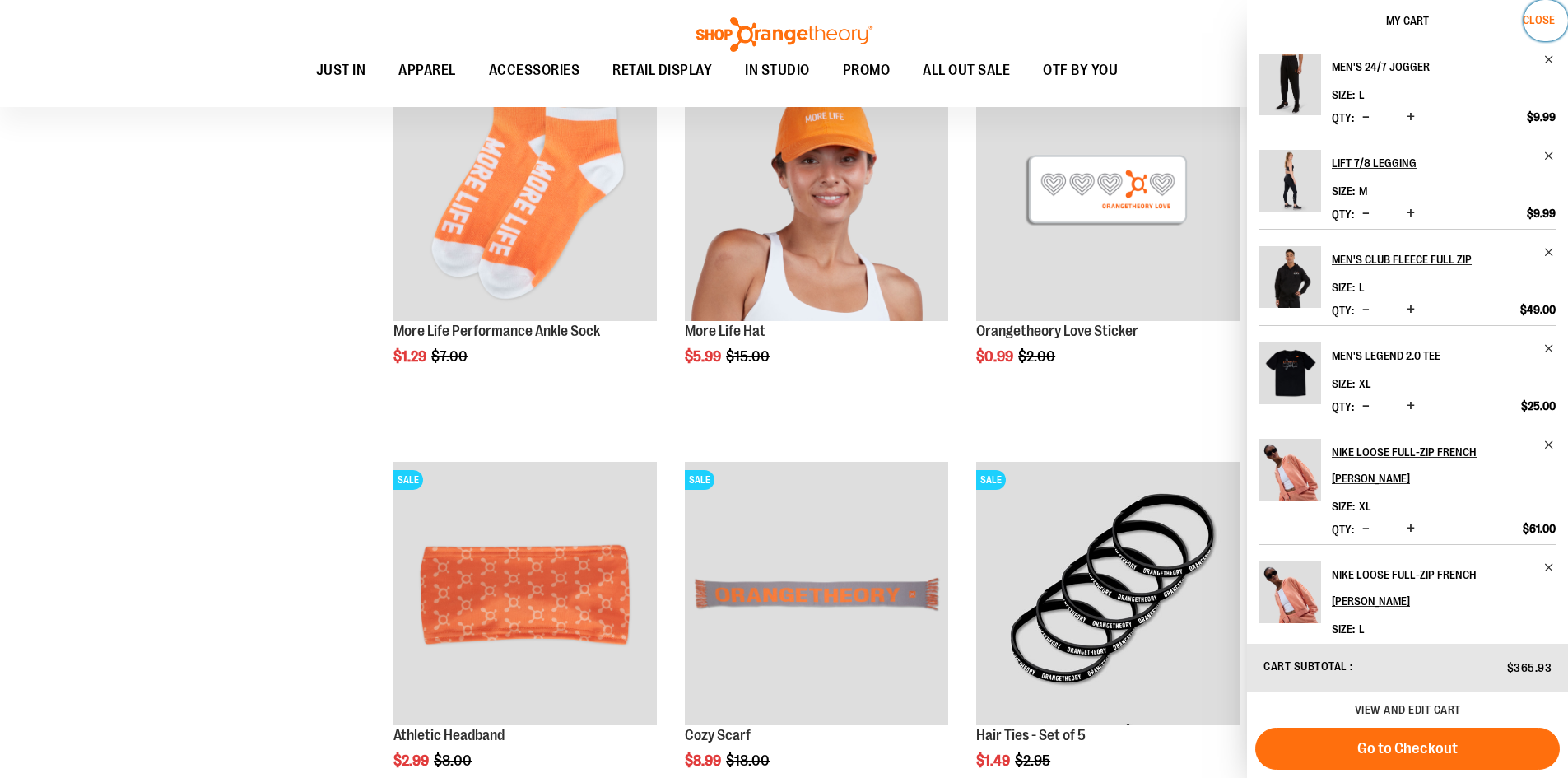
click at [1542, 10] on button "Close" at bounding box center [1546, 21] width 45 height 41
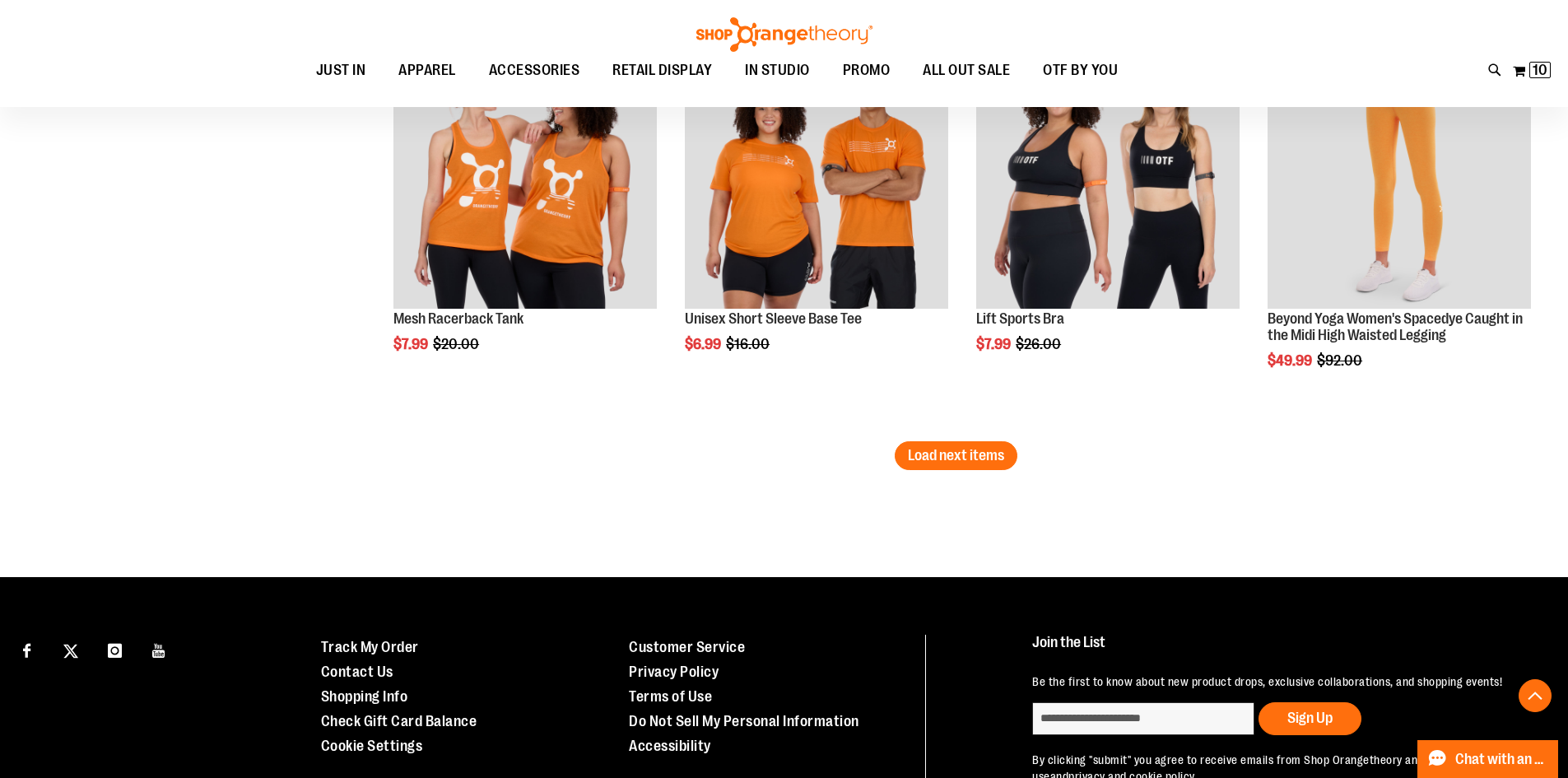
scroll to position [8398, 0]
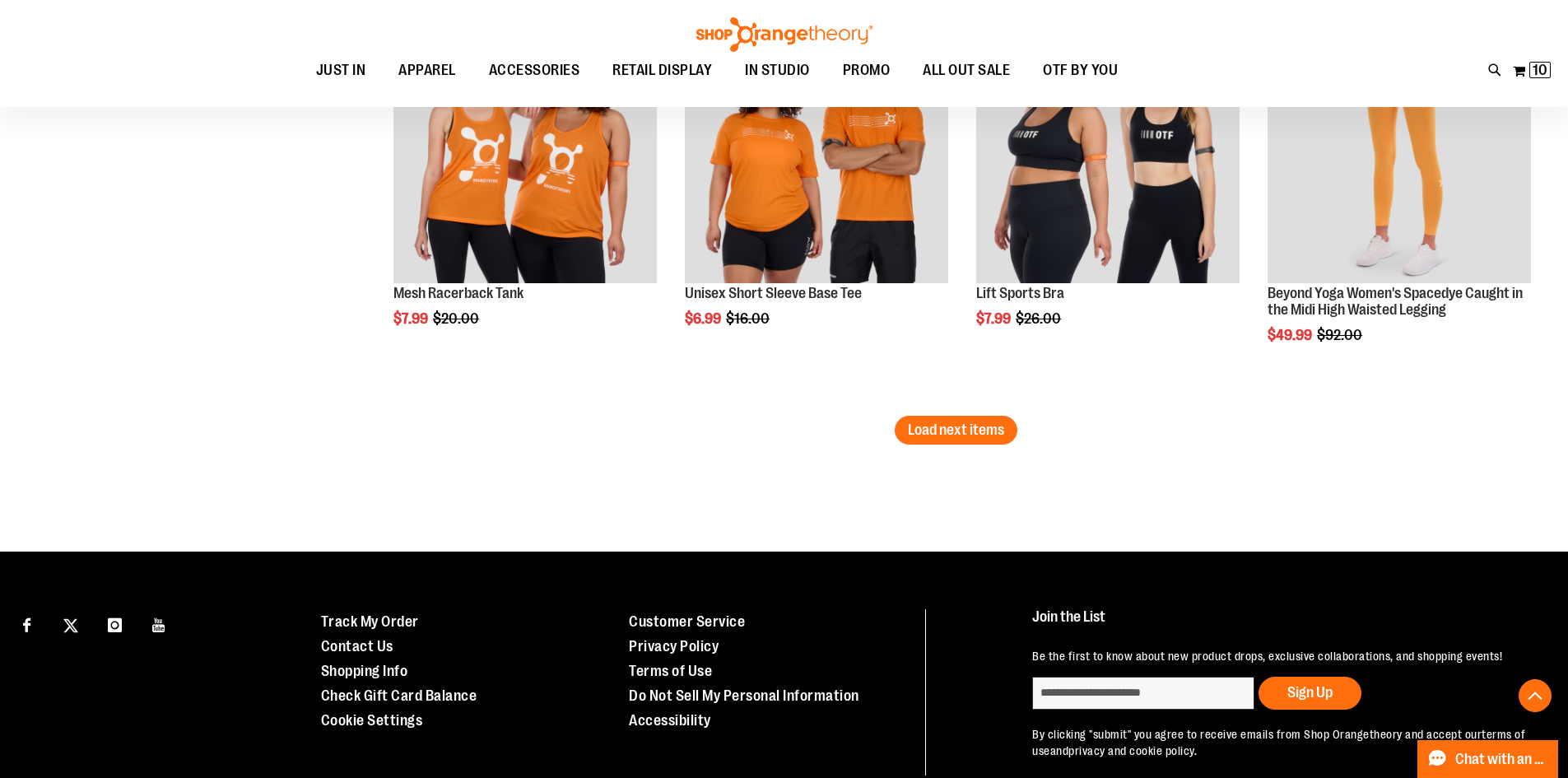
click at [942, 432] on span "Load next items" at bounding box center [956, 429] width 97 height 16
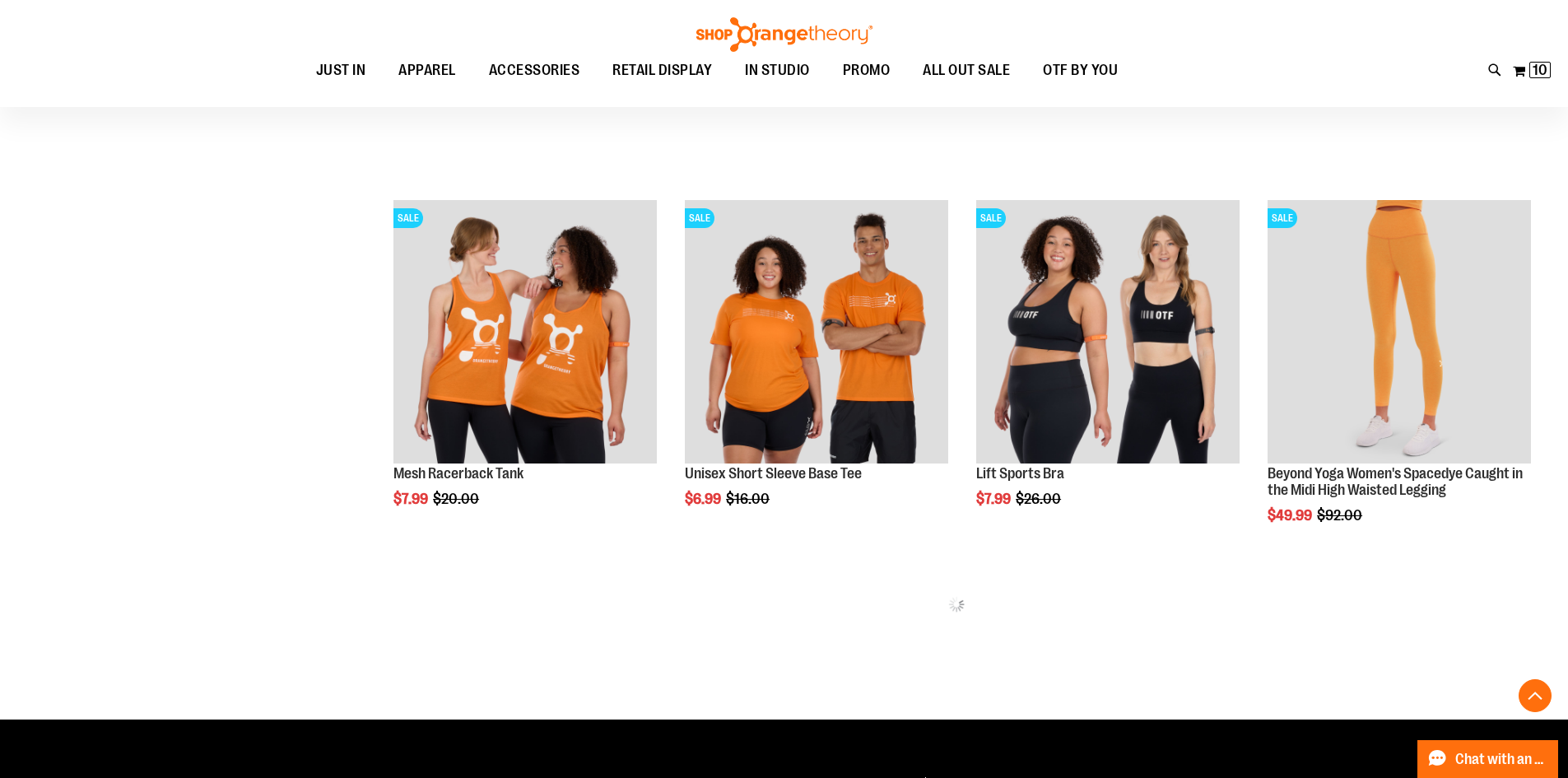
scroll to position [8151, 0]
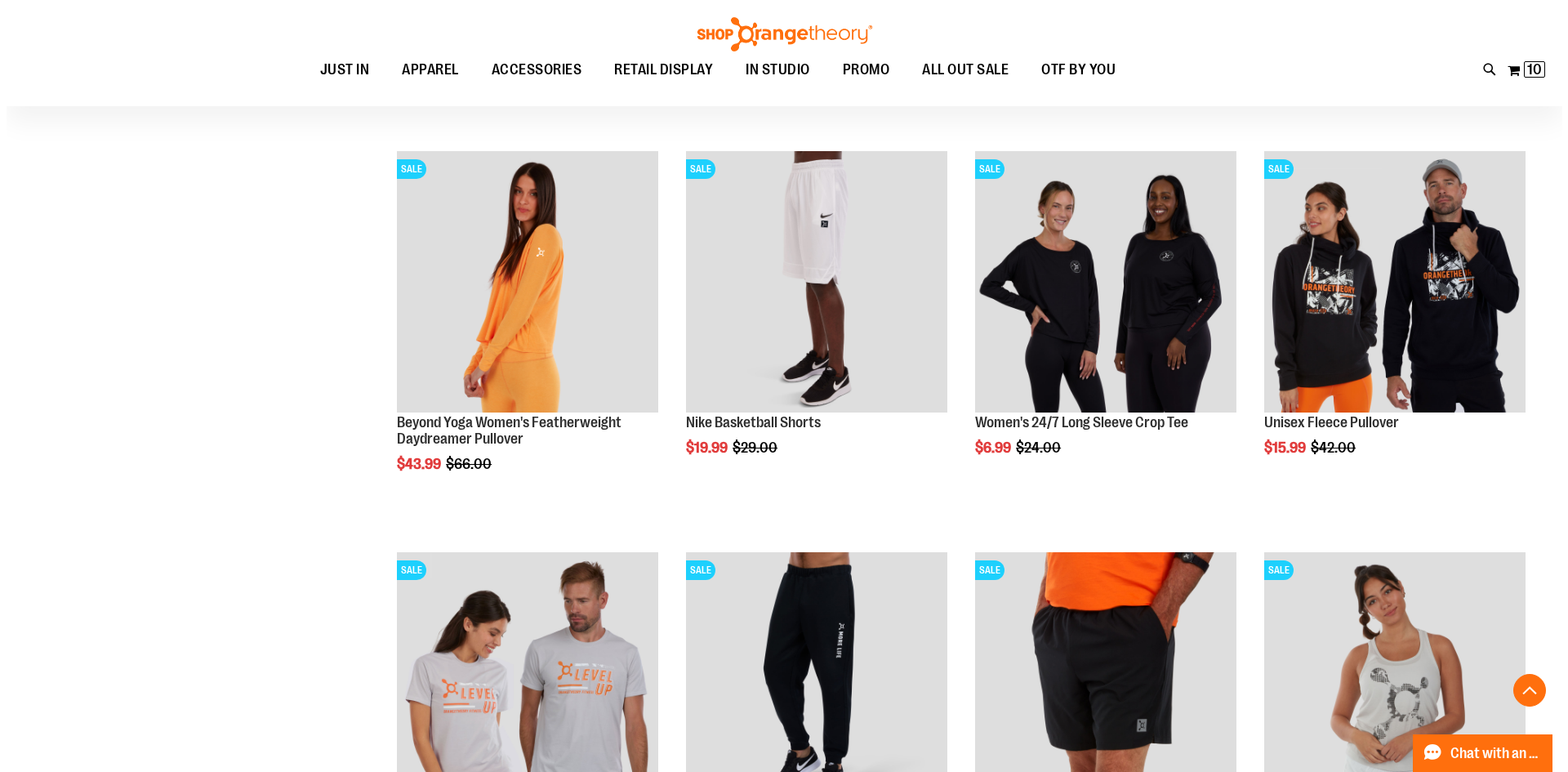
scroll to position [8986, 0]
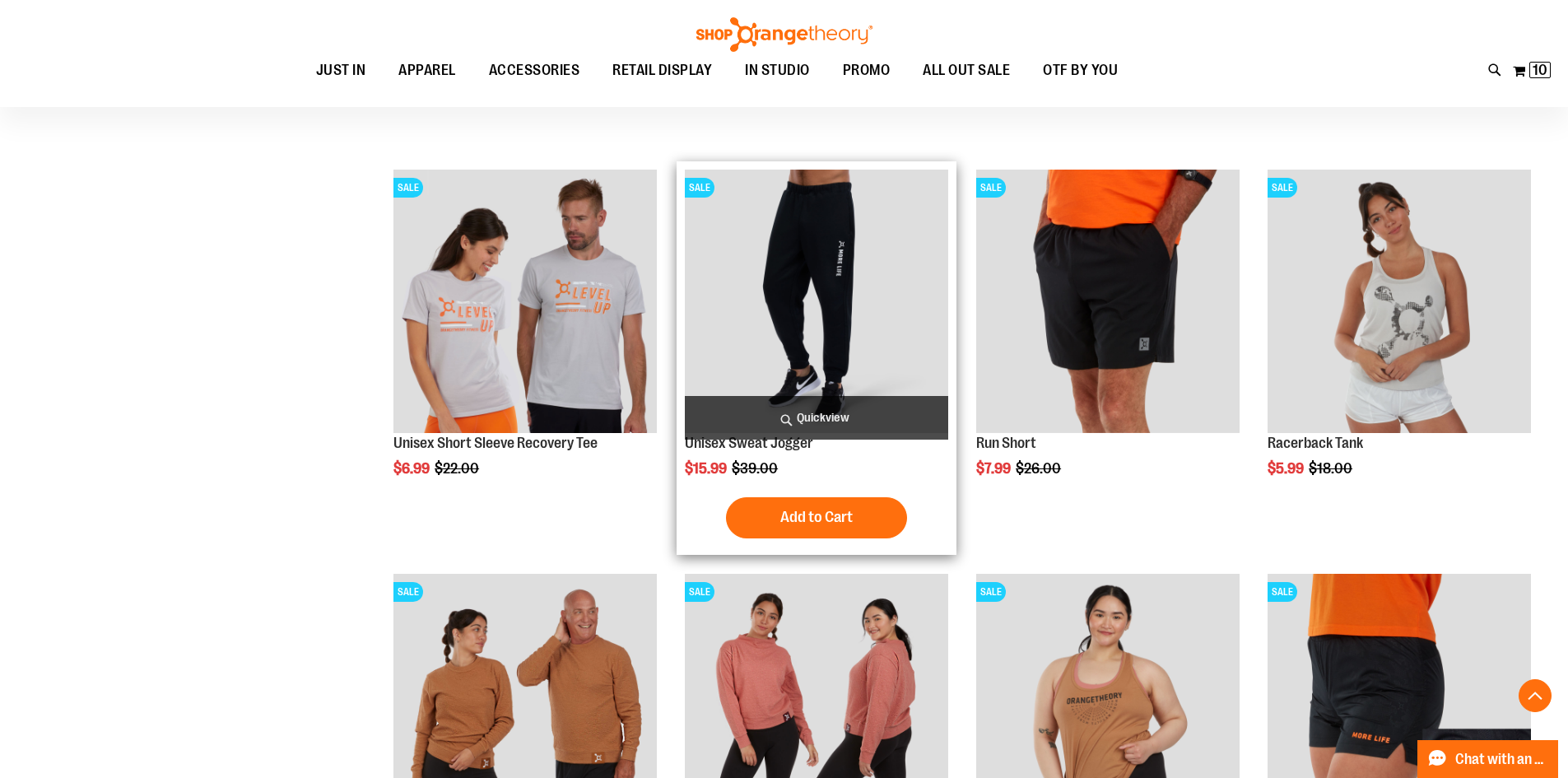
click at [846, 411] on span "Quickview" at bounding box center [816, 418] width 264 height 44
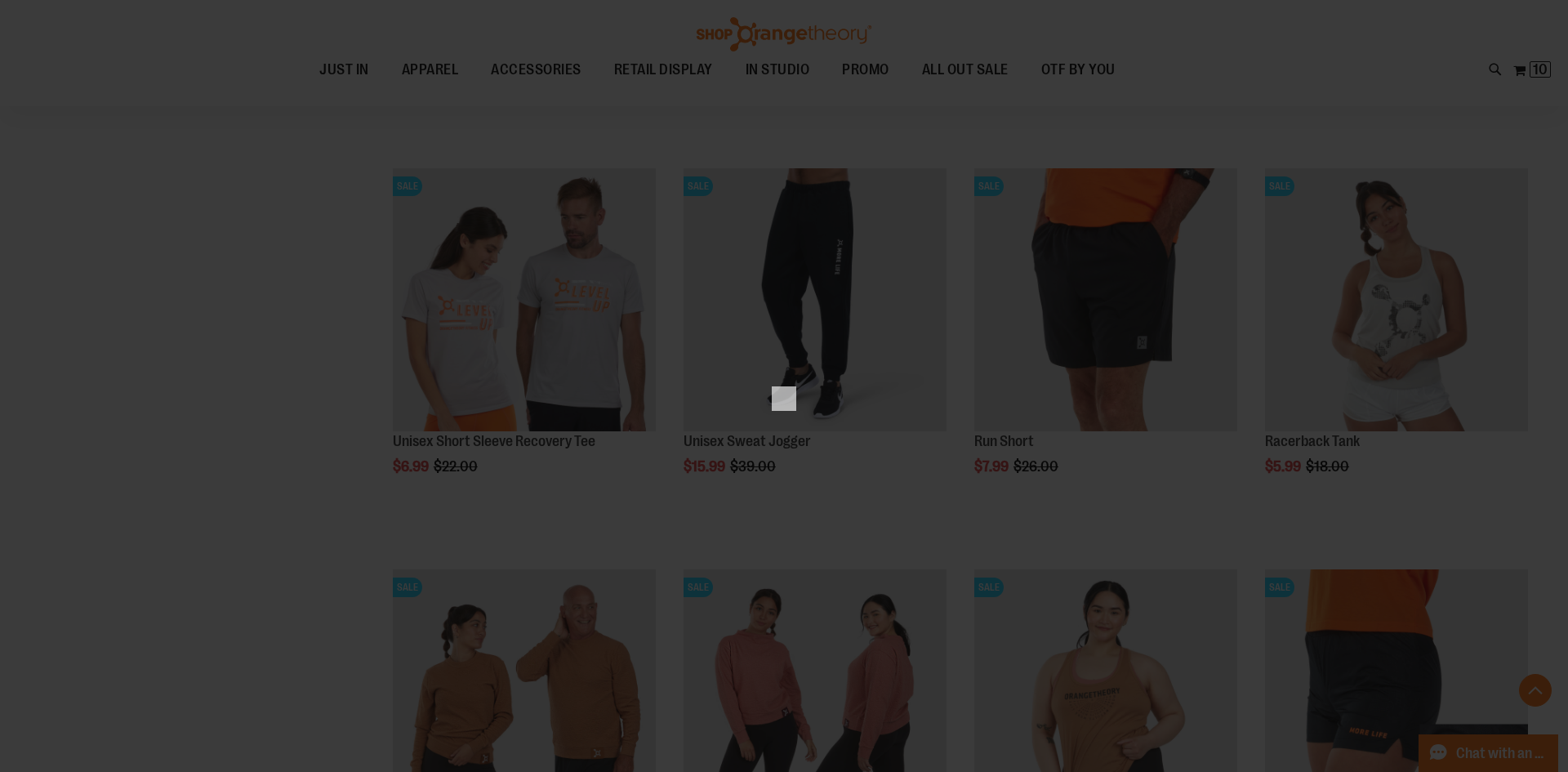
scroll to position [0, 0]
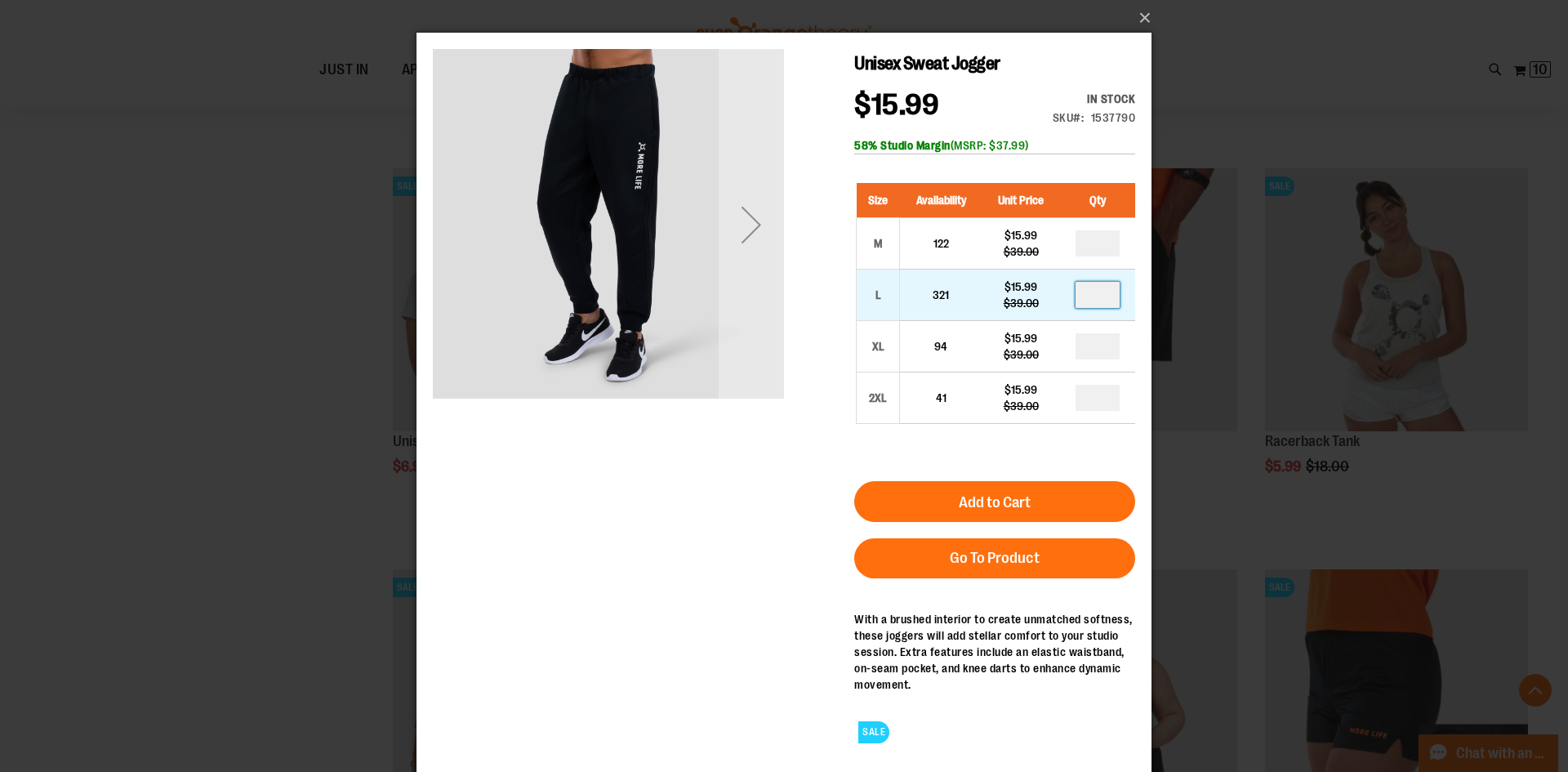
click at [1095, 284] on input "number" at bounding box center [1098, 295] width 44 height 26
type input "*"
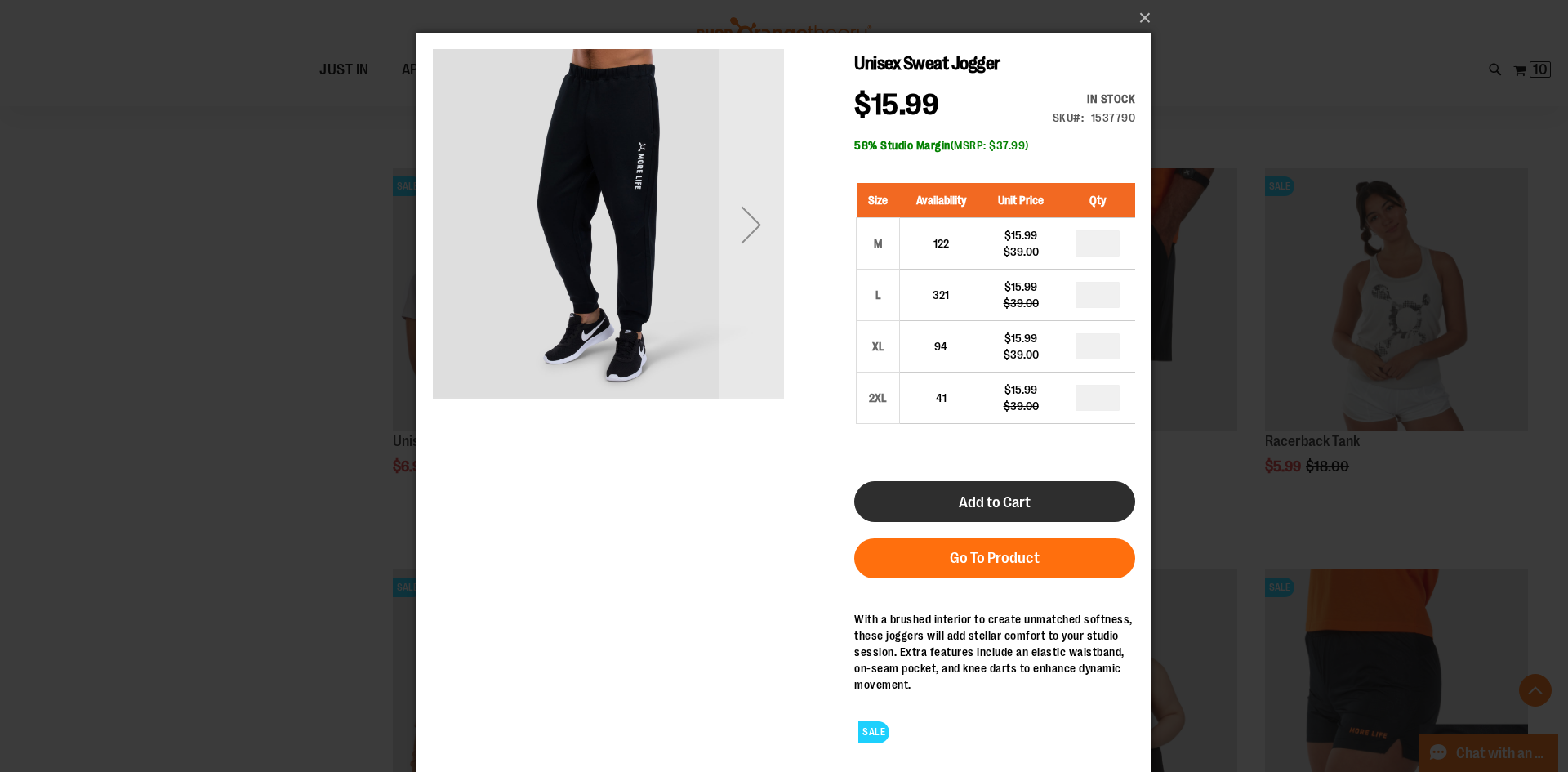
click at [990, 502] on span "Add to Cart" at bounding box center [994, 502] width 72 height 18
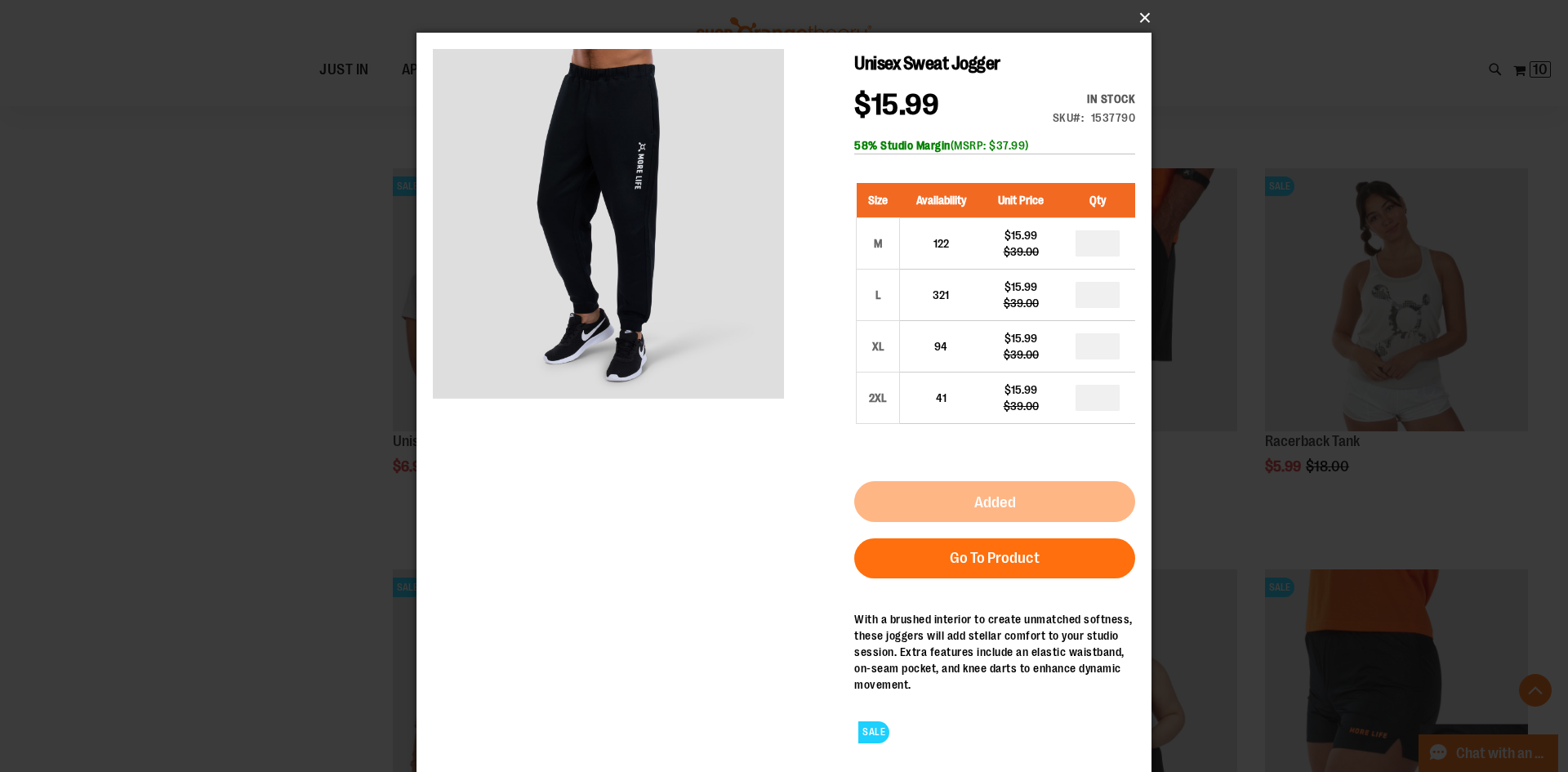
click at [1146, 16] on button "×" at bounding box center [788, 18] width 735 height 36
click at [1144, 20] on button "×" at bounding box center [788, 18] width 735 height 36
click at [1144, 12] on button "×" at bounding box center [788, 18] width 735 height 36
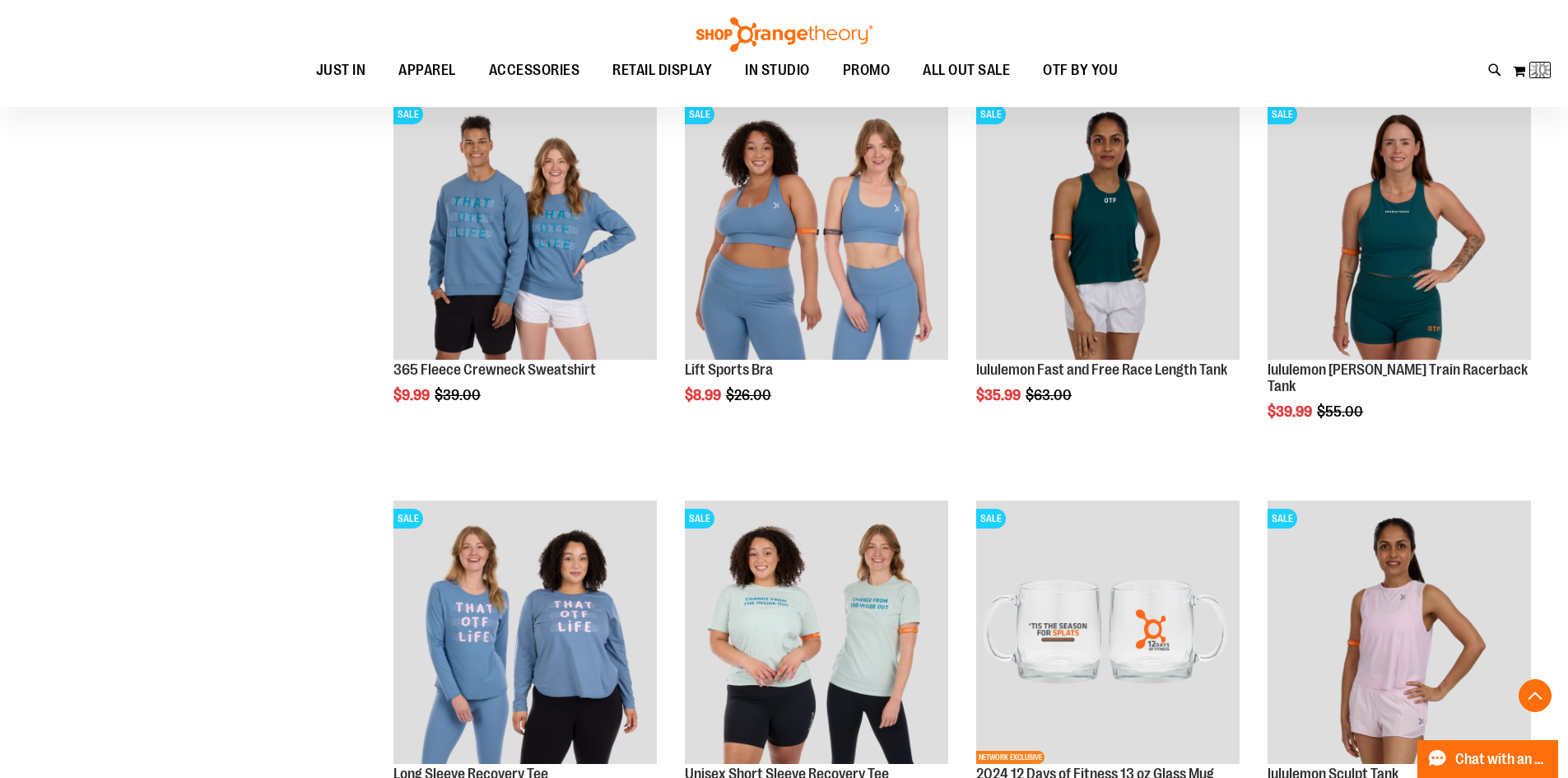
scroll to position [1, 0]
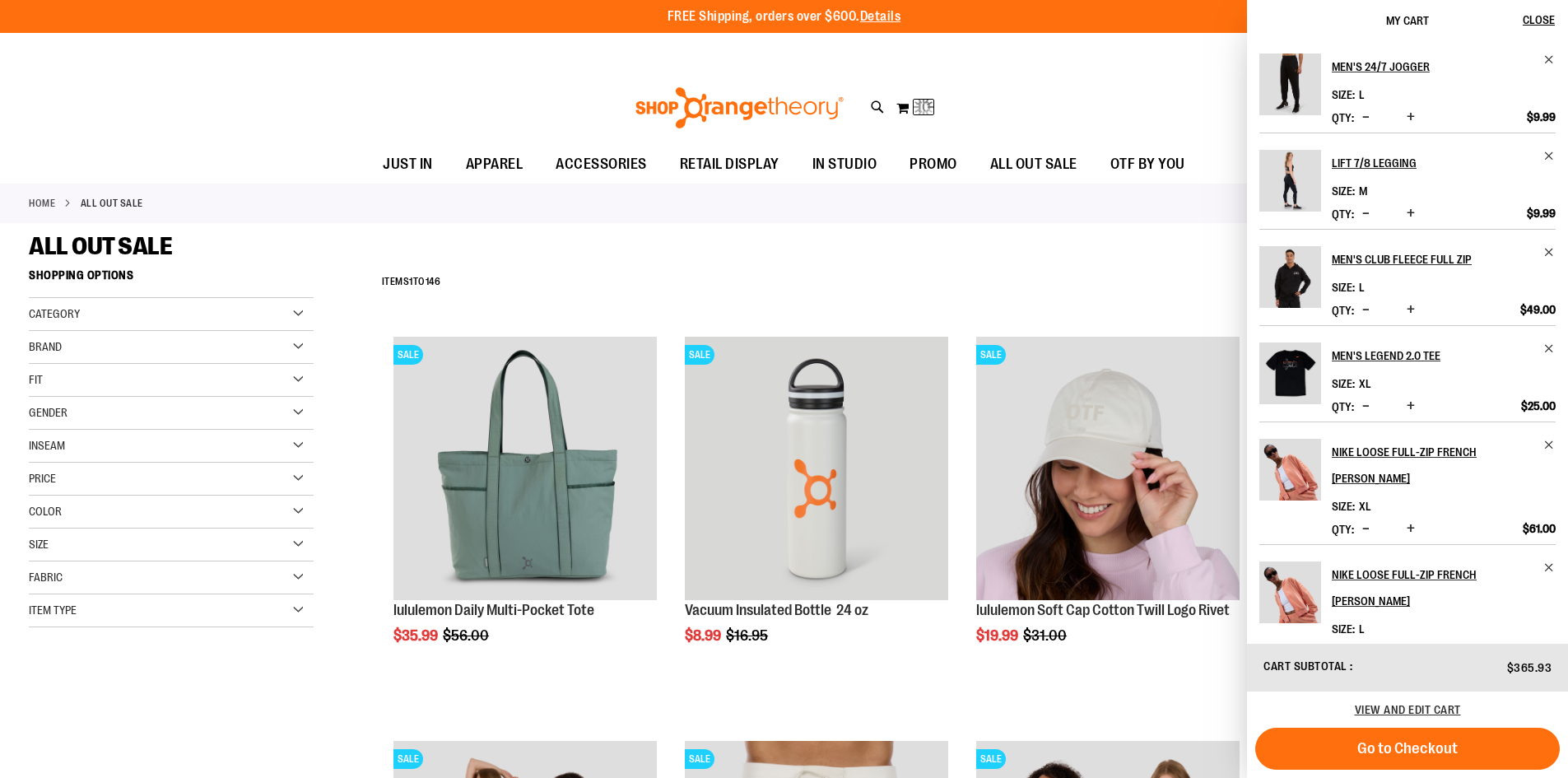
drag, startPoint x: 1130, startPoint y: 258, endPoint x: 1140, endPoint y: 260, distance: 10.2
click at [1130, 258] on div "ALL OUT SALE" at bounding box center [783, 246] width 1510 height 30
click at [1546, 11] on button "Close" at bounding box center [1546, 21] width 45 height 41
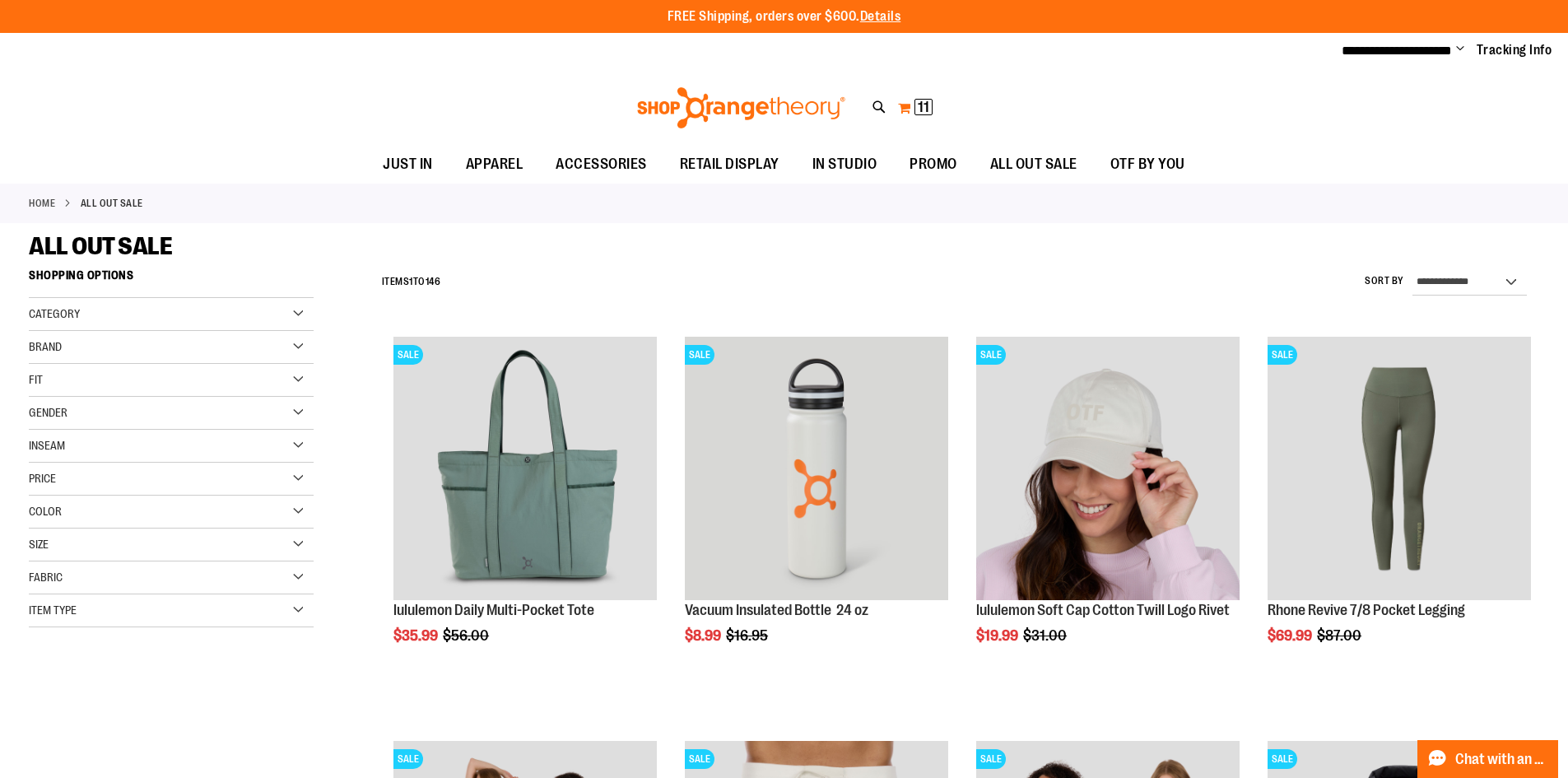
click at [905, 106] on button "My Cart 11 11 items" at bounding box center [915, 107] width 37 height 26
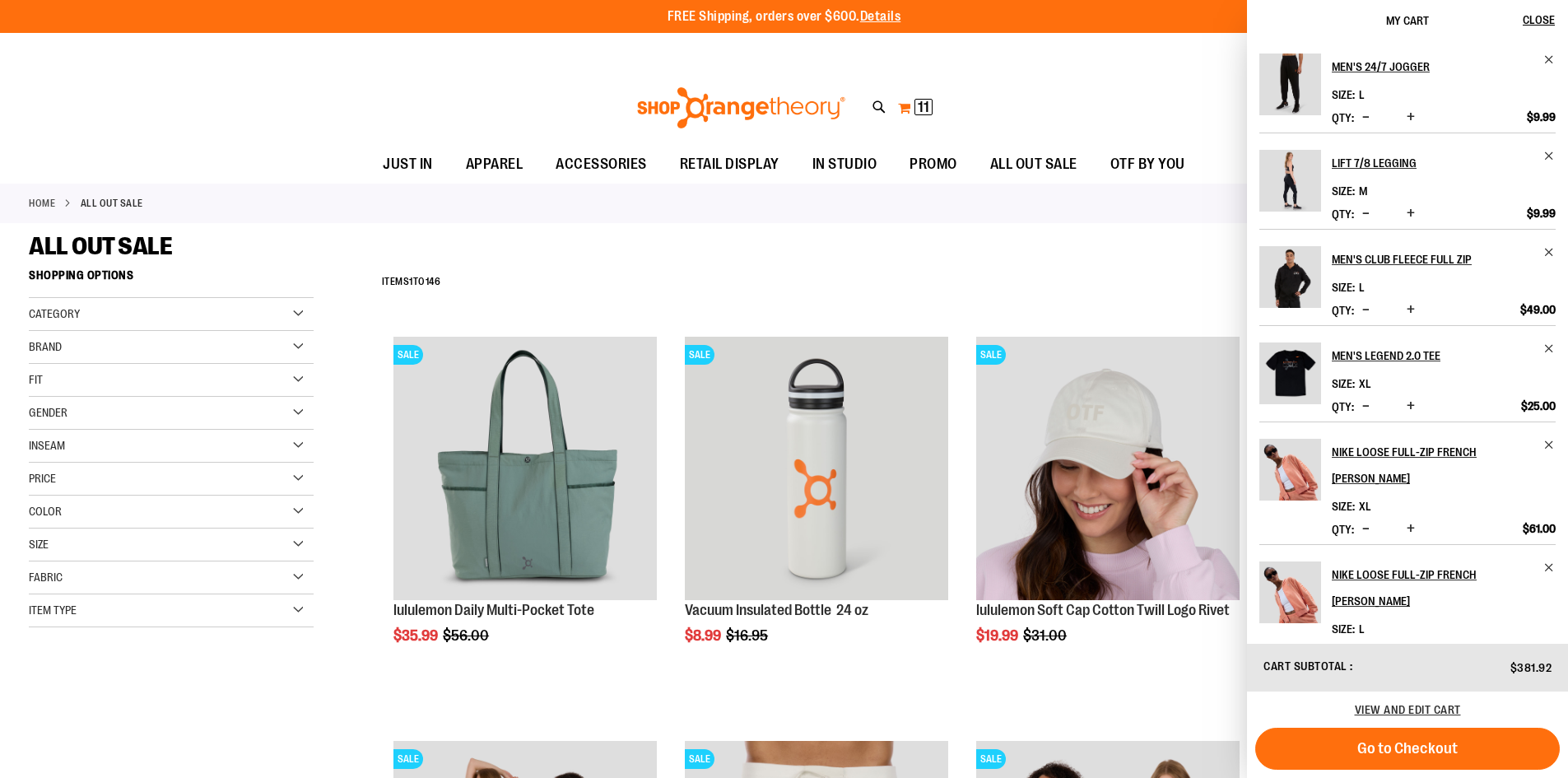
click at [908, 114] on button "My Cart 11 11 items" at bounding box center [915, 107] width 37 height 26
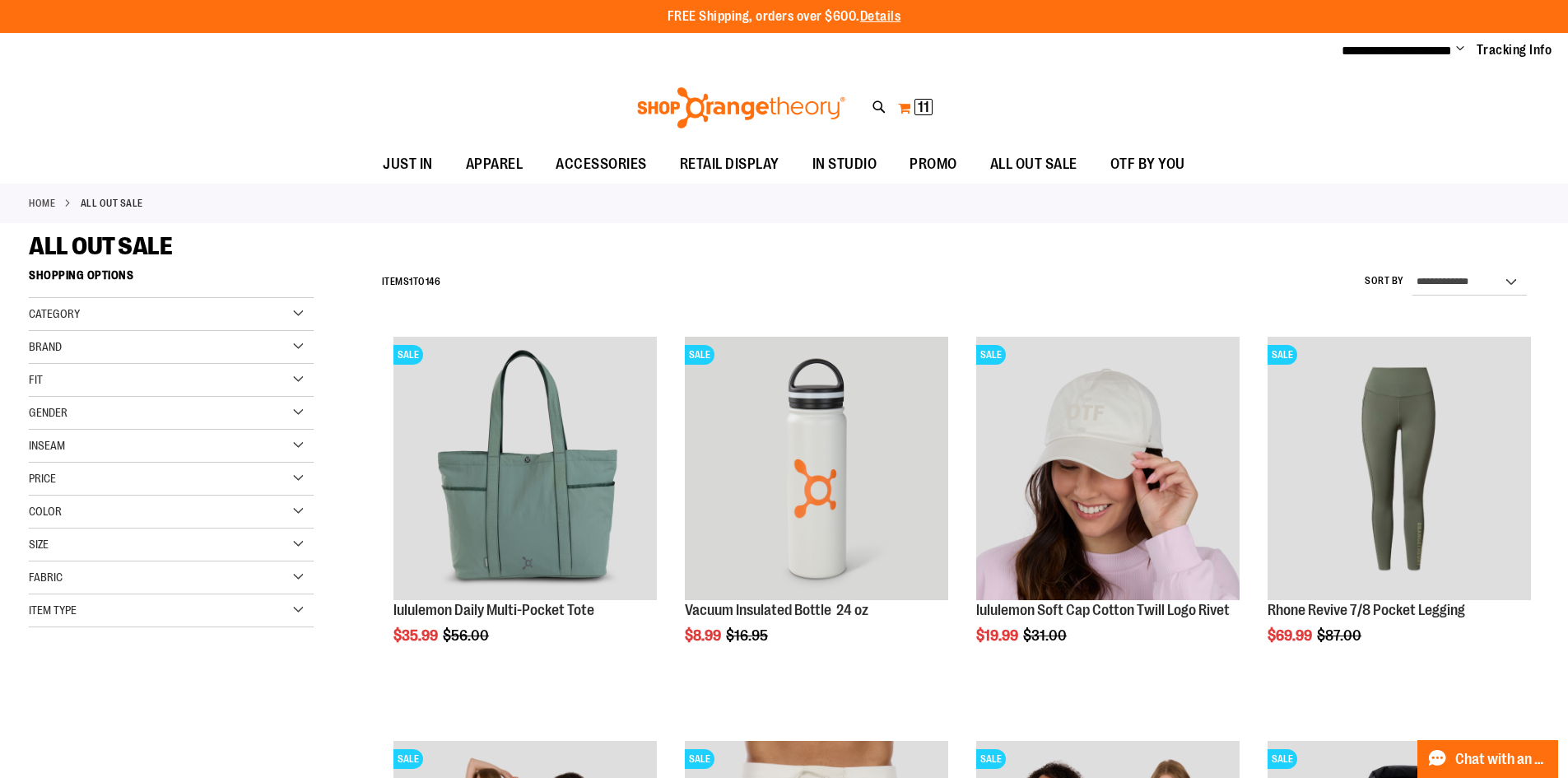
click at [918, 108] on span "11" at bounding box center [923, 106] width 12 height 16
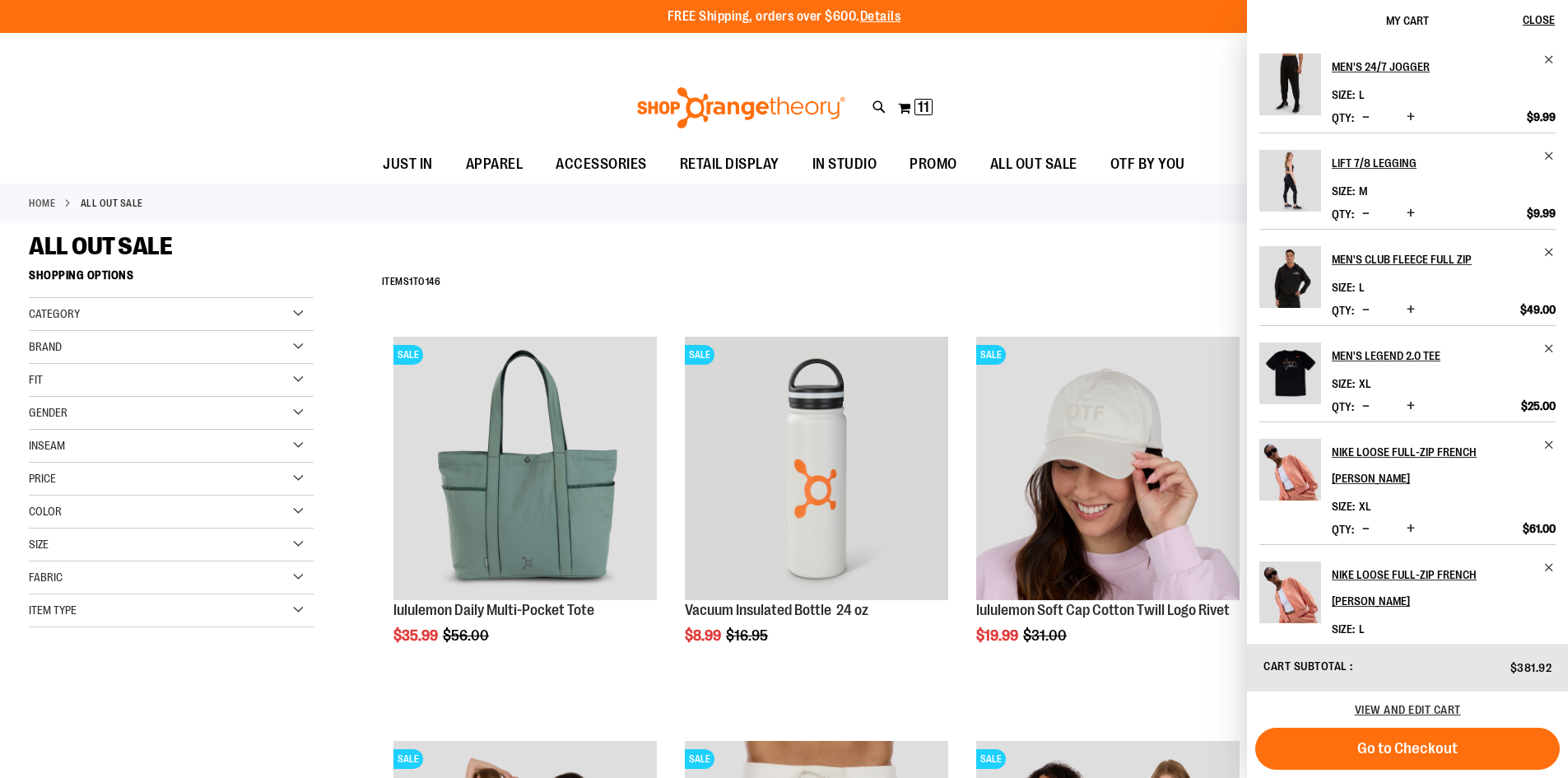
click at [1454, 753] on button "Go to Checkout" at bounding box center [1407, 748] width 305 height 42
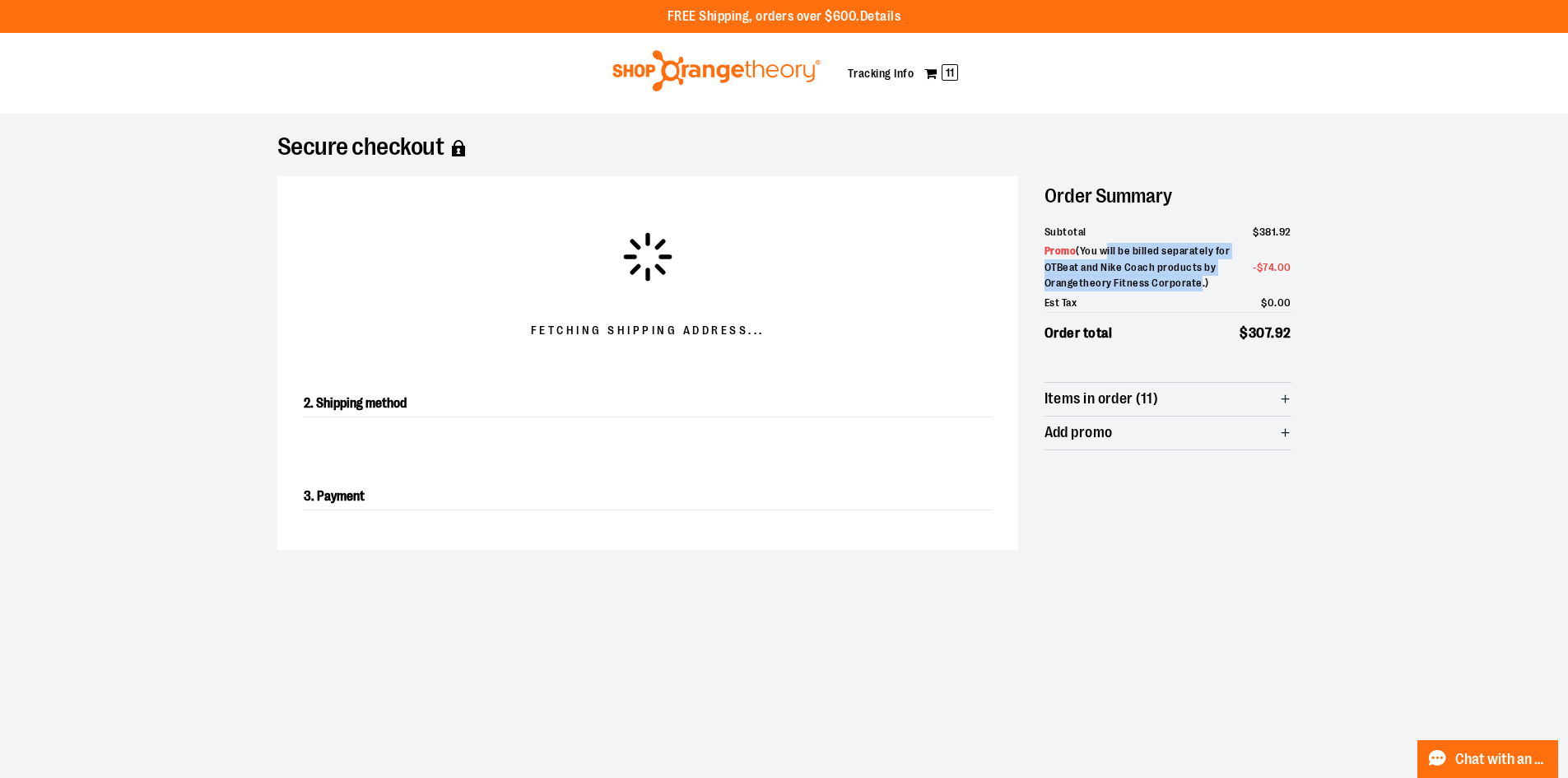
drag, startPoint x: 1109, startPoint y: 251, endPoint x: 1198, endPoint y: 282, distance: 94.2
click at [1198, 282] on span "( You will be billed separately for OTBeat and Nike Coach products by Orangethe…" at bounding box center [1137, 266] width 186 height 45
click at [1202, 257] on span "Promo ( You will be billed separately for OTBeat and Nike Coach products by Ora…" at bounding box center [1143, 267] width 199 height 48
drag, startPoint x: 1245, startPoint y: 232, endPoint x: 1303, endPoint y: 305, distance: 93.2
click at [1303, 305] on div "Secure checkout Fetching Shipping address... 2. Shipping method 3. Payment Orde…" at bounding box center [784, 344] width 1053 height 462
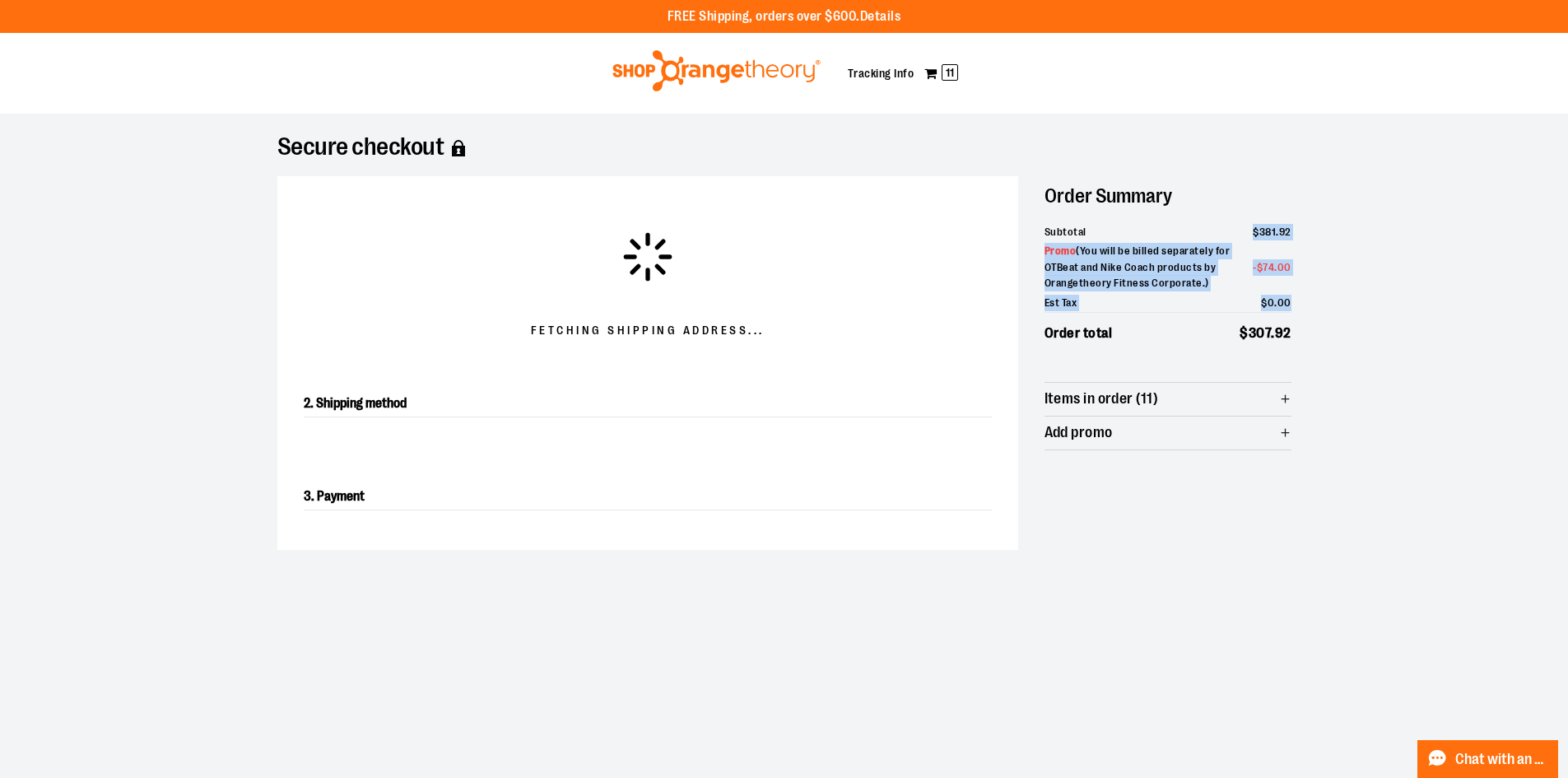
click at [1336, 303] on div "Secure checkout Fetching Shipping address... 2. Shipping method 3. Payment Orde…" at bounding box center [785, 509] width 1185 height 791
drag, startPoint x: 1042, startPoint y: 232, endPoint x: 1312, endPoint y: 300, distance: 278.4
click at [1312, 300] on div "Secure checkout Fetching Shipping address... 2. Shipping method 3. Payment Orde…" at bounding box center [785, 509] width 1185 height 791
click at [1318, 300] on div "Secure checkout Fetching Shipping address... 2. Shipping method 3. Payment Orde…" at bounding box center [785, 509] width 1185 height 791
drag, startPoint x: 1049, startPoint y: 233, endPoint x: 1294, endPoint y: 297, distance: 253.2
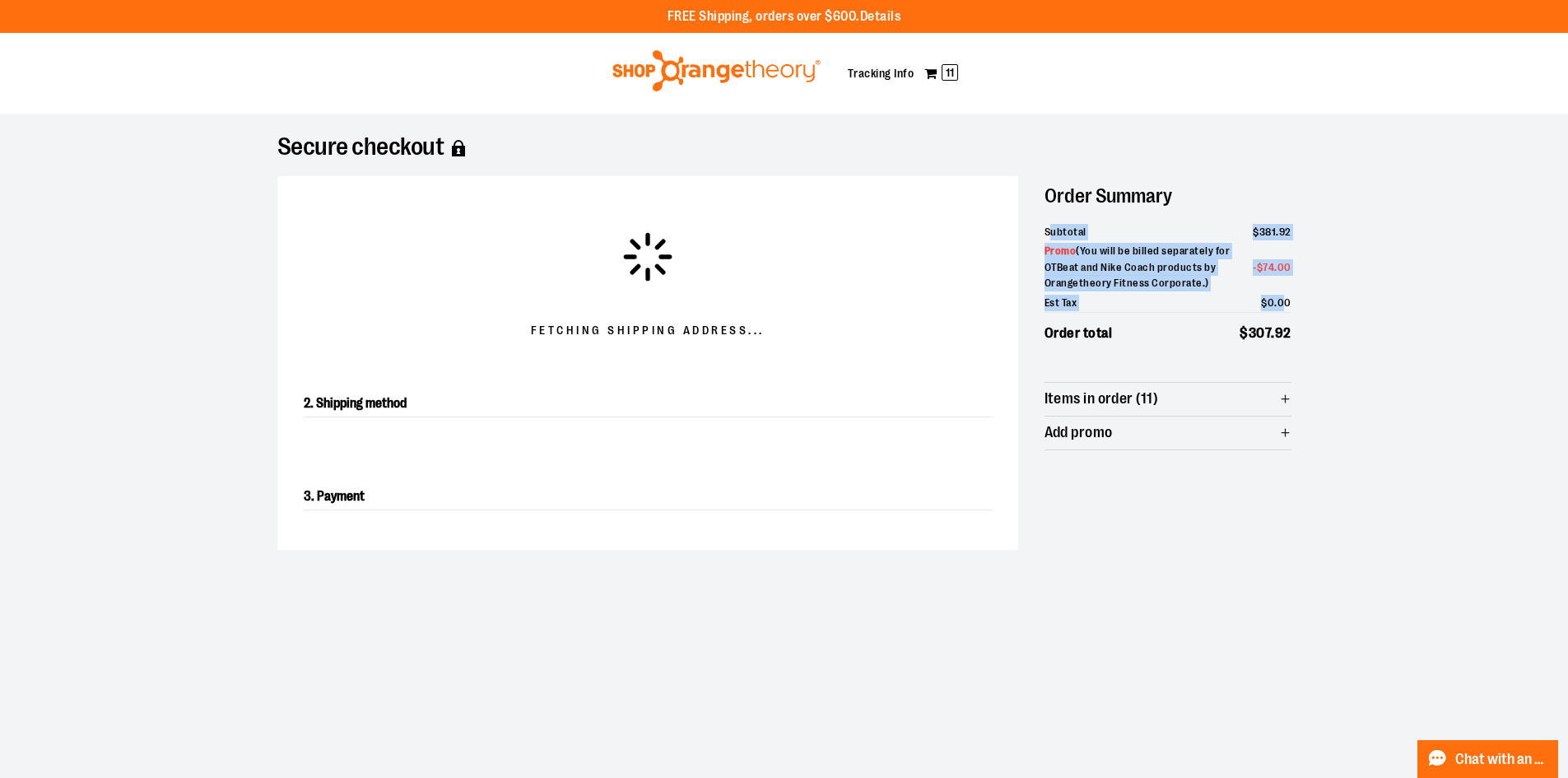
click at [1292, 297] on div "Secure checkout Fetching Shipping address... 2. Shipping method 3. Payment Orde…" at bounding box center [784, 344] width 1053 height 462
click at [1334, 291] on div "Secure checkout Fetching Shipping address... 2. Shipping method 3. Payment Orde…" at bounding box center [785, 509] width 1185 height 791
drag, startPoint x: 1328, startPoint y: 303, endPoint x: 1032, endPoint y: 191, distance: 316.5
click at [1032, 191] on div "Secure checkout Fetching Shipping address... 2. Shipping method 3. Payment Orde…" at bounding box center [785, 509] width 1185 height 791
click at [1044, 124] on div "Secure checkout Fetching Shipping address... 2. Shipping method 3. Payment Orde…" at bounding box center [784, 344] width 1053 height 462
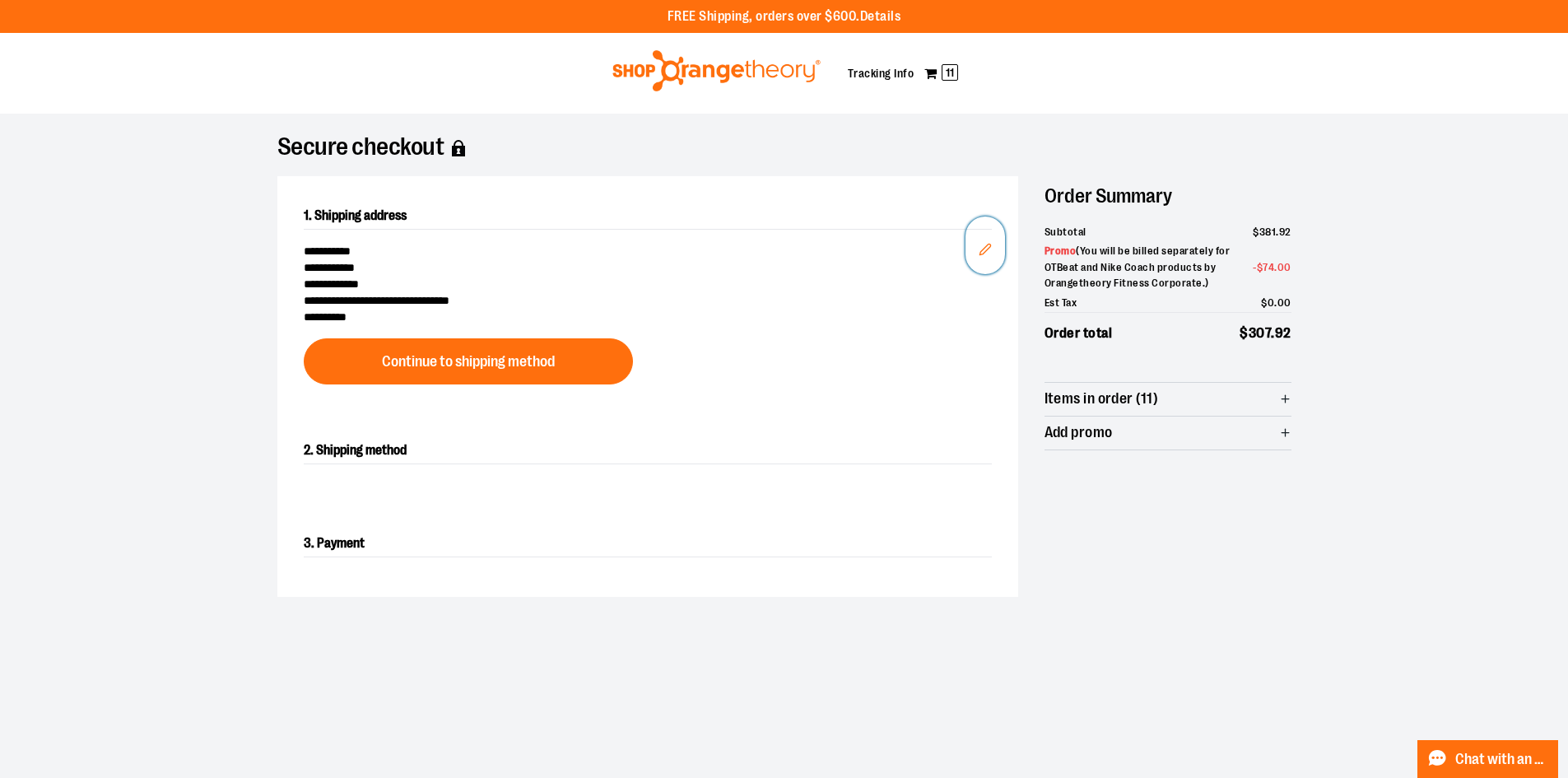
click at [984, 249] on icon "Edit" at bounding box center [985, 249] width 13 height 13
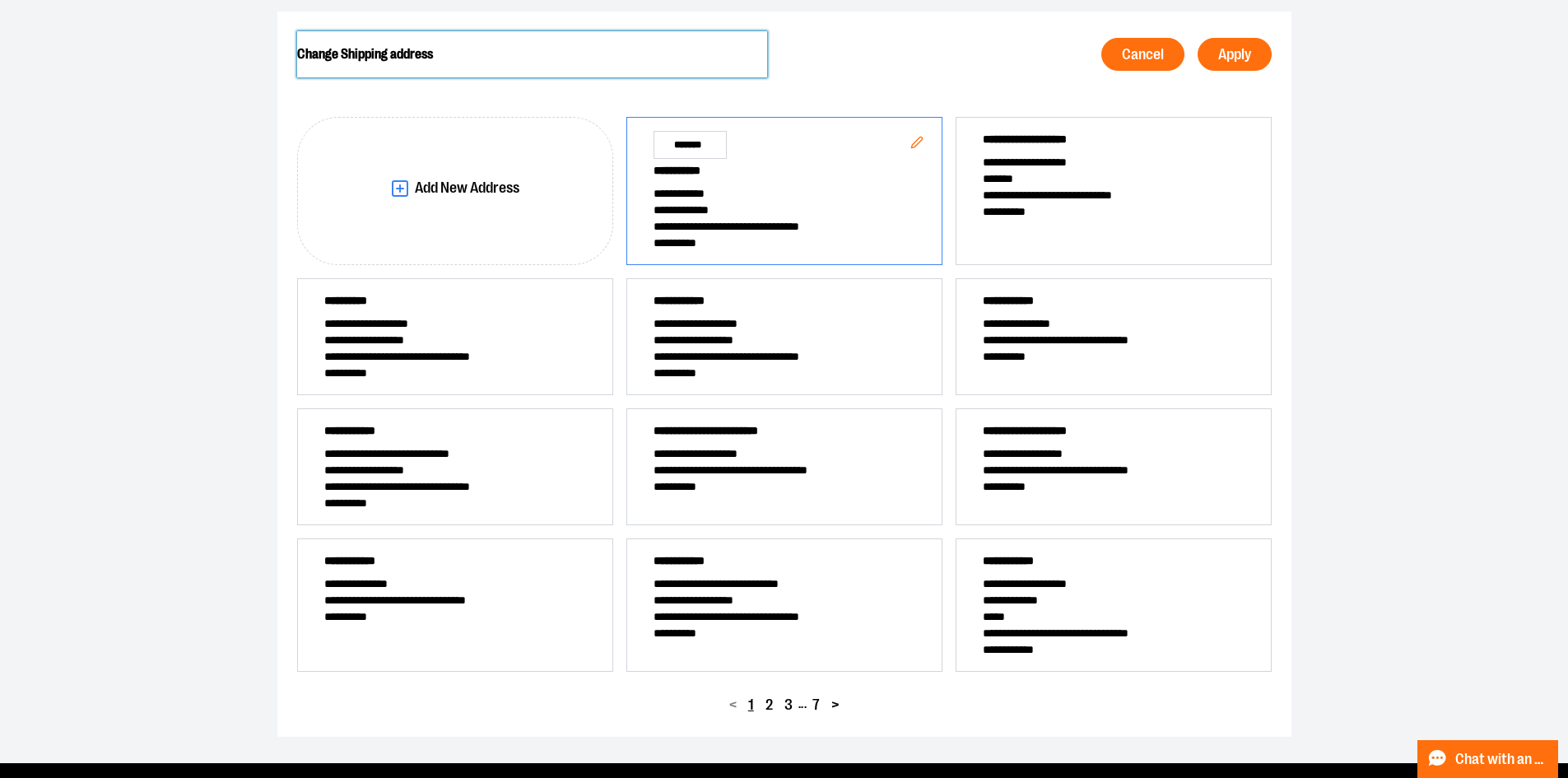
scroll to position [247, 0]
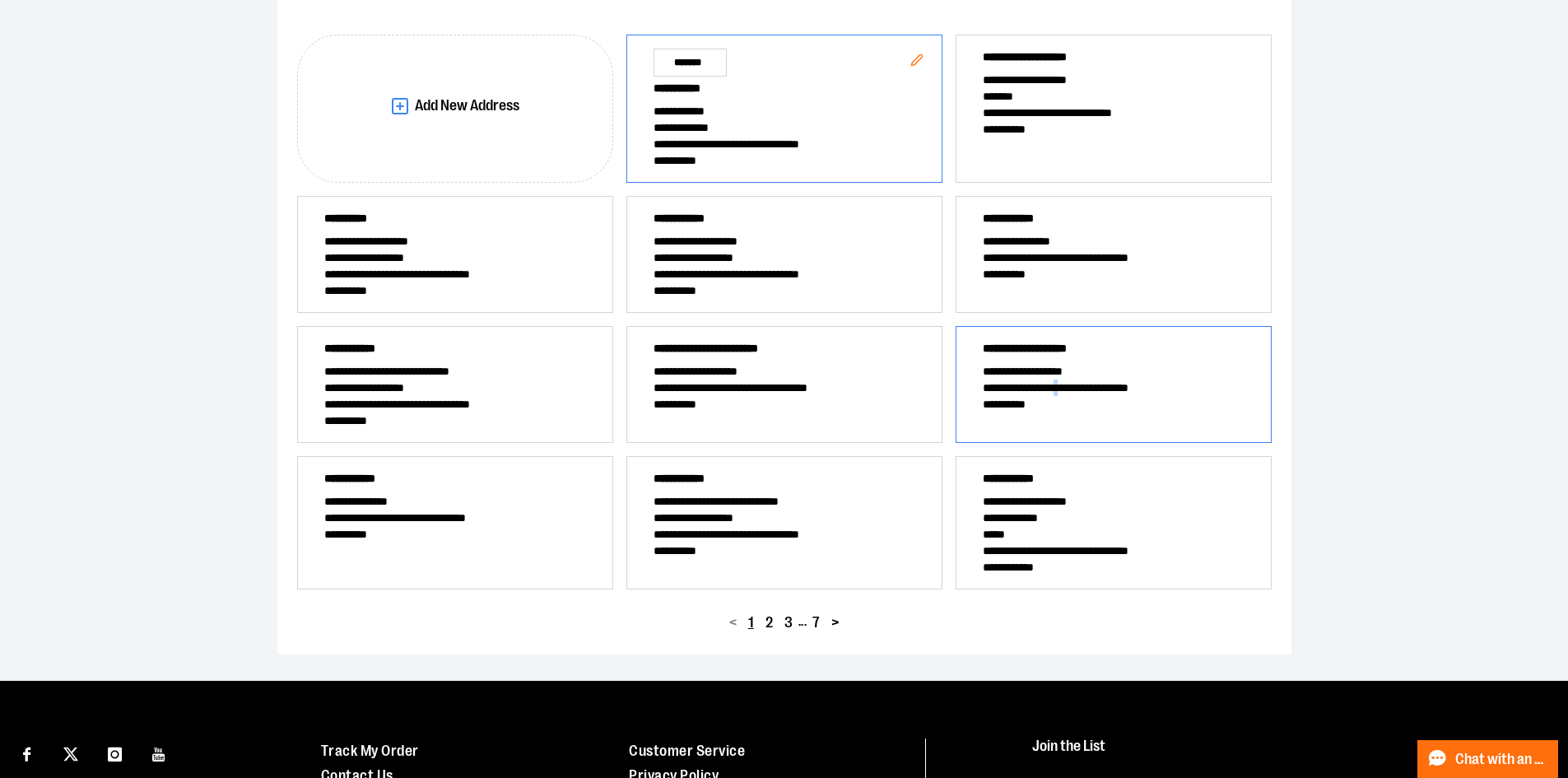
click at [1086, 390] on span "**********" at bounding box center [1113, 387] width 262 height 16
click at [1254, 351] on button "Edit" at bounding box center [1246, 353] width 39 height 44
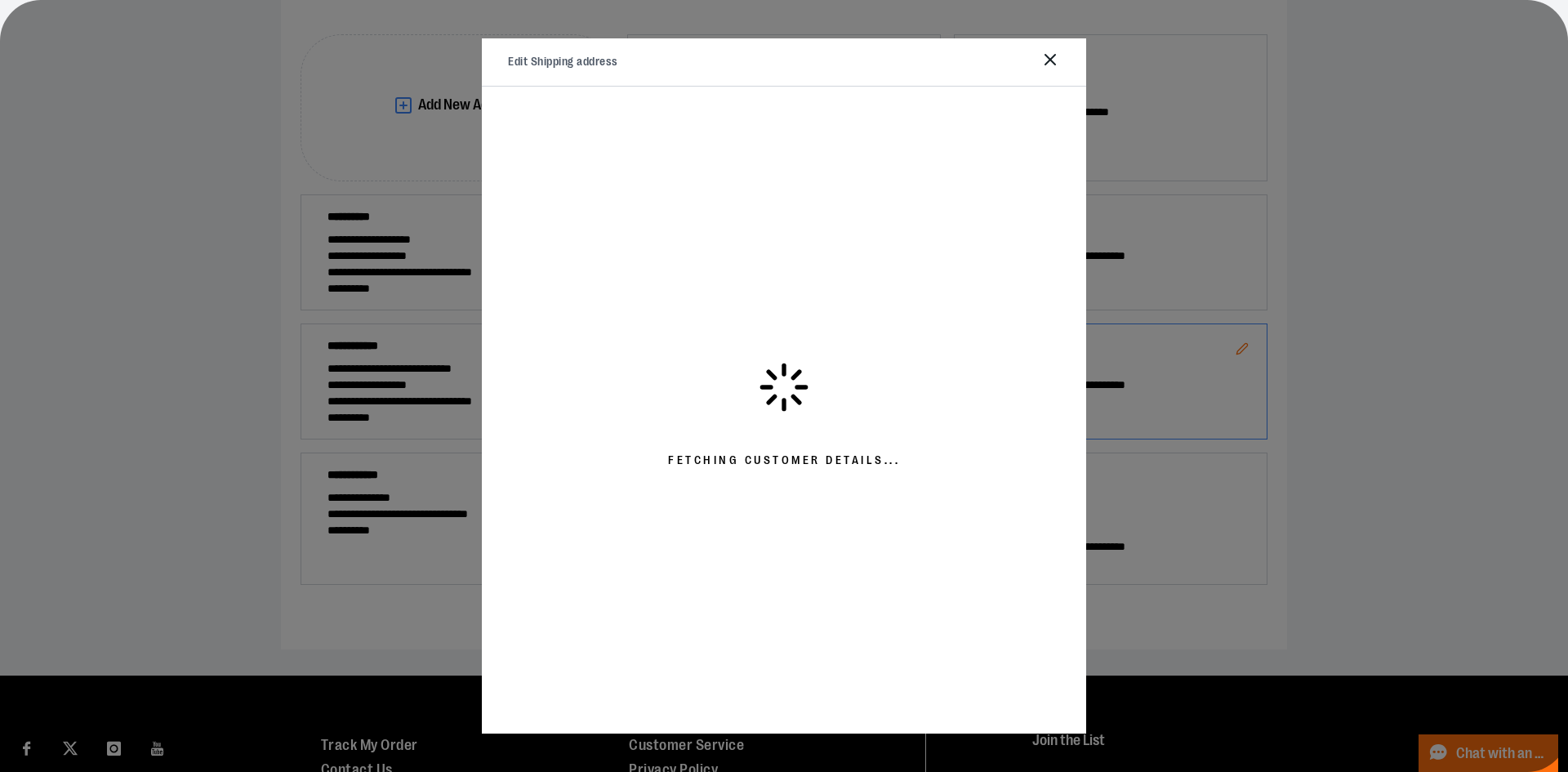
select select "**"
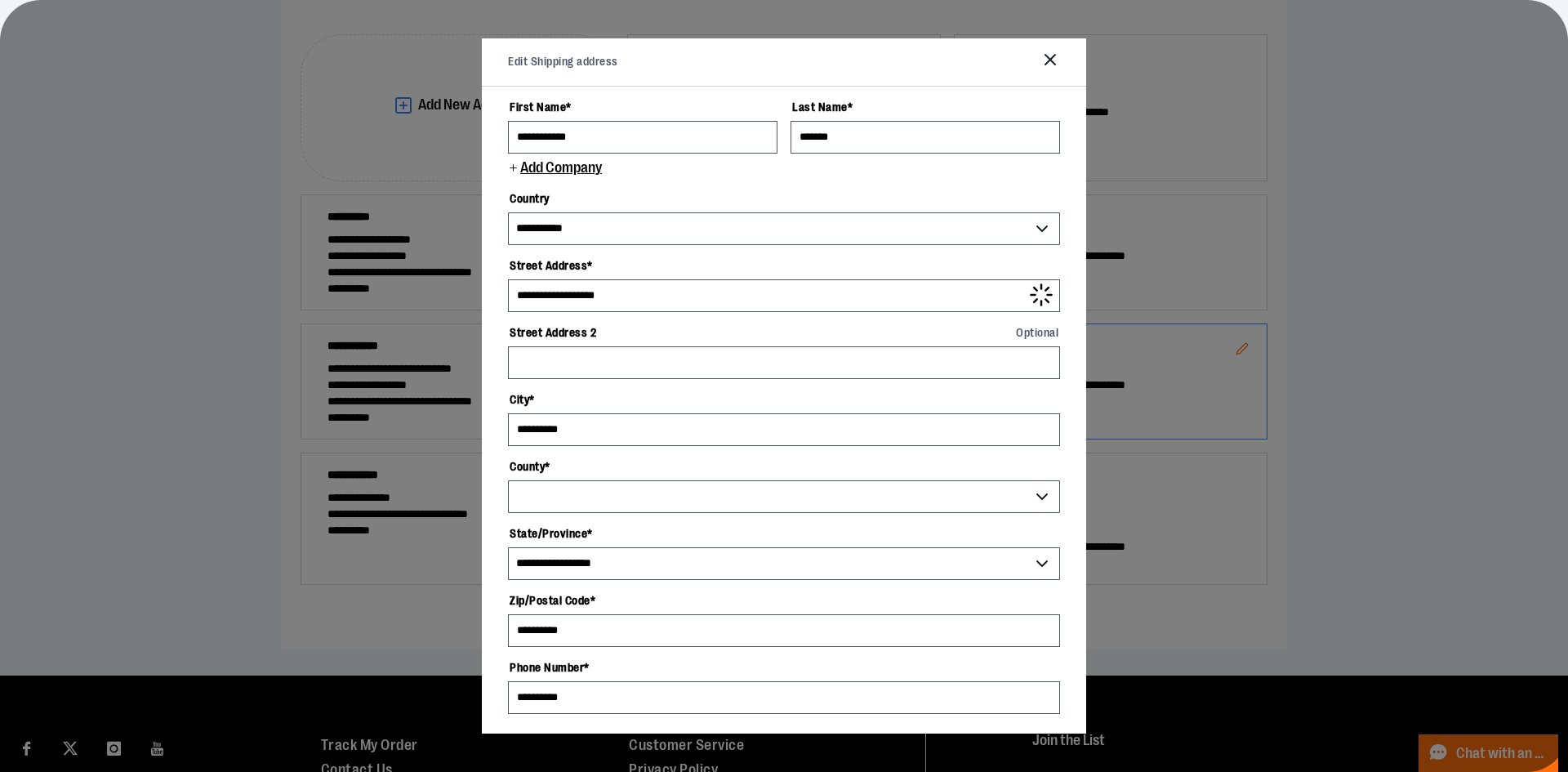
select select "******"
select select "**"
drag, startPoint x: 715, startPoint y: 136, endPoint x: 392, endPoint y: 139, distance: 323.0
click at [392, 139] on div "**********" at bounding box center [784, 272] width 1568 height 808
click at [1050, 57] on icon "Close" at bounding box center [1050, 59] width 20 height 20
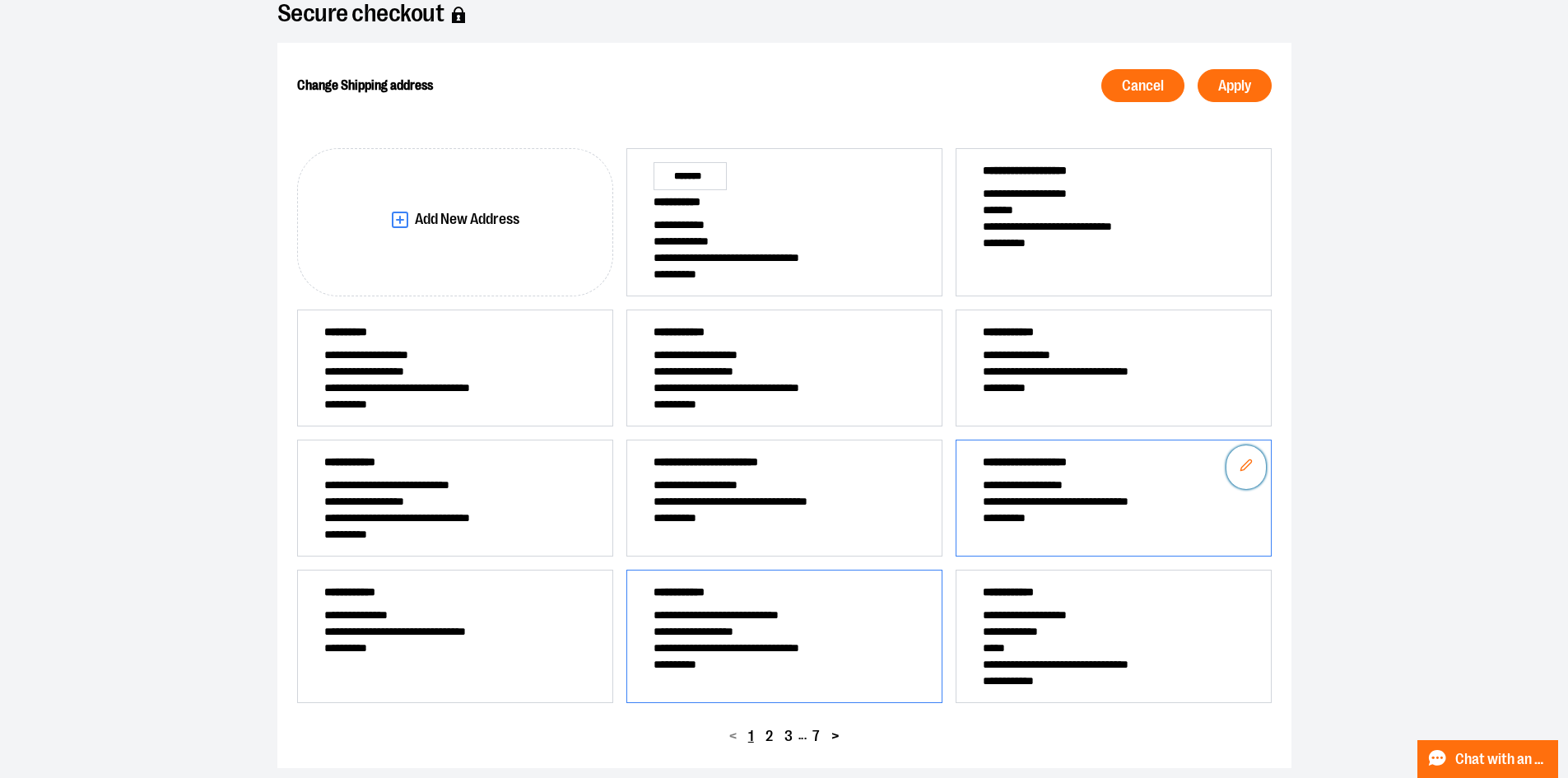
scroll to position [0, 0]
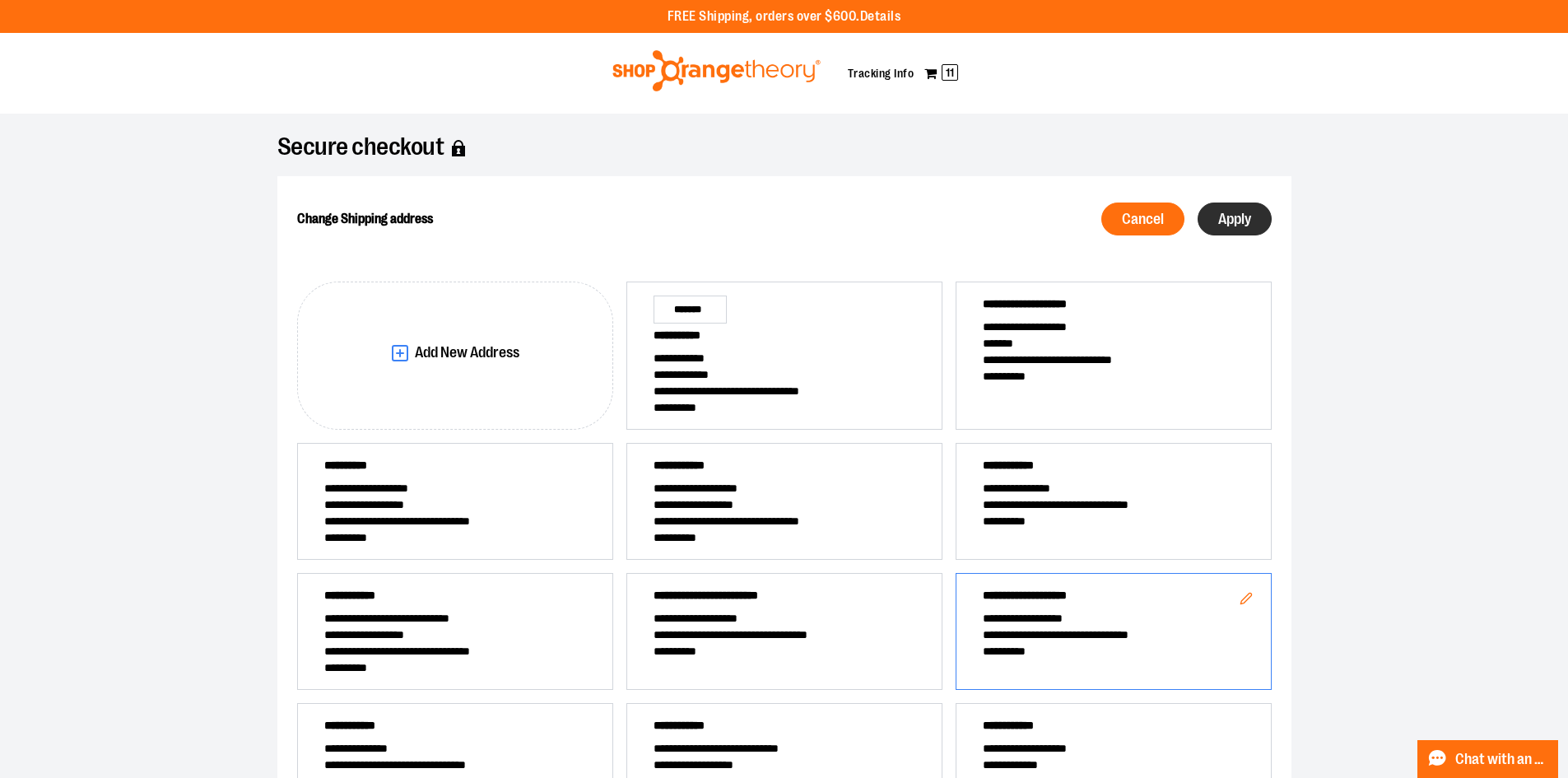
click at [1244, 218] on span "Apply" at bounding box center [1235, 219] width 33 height 15
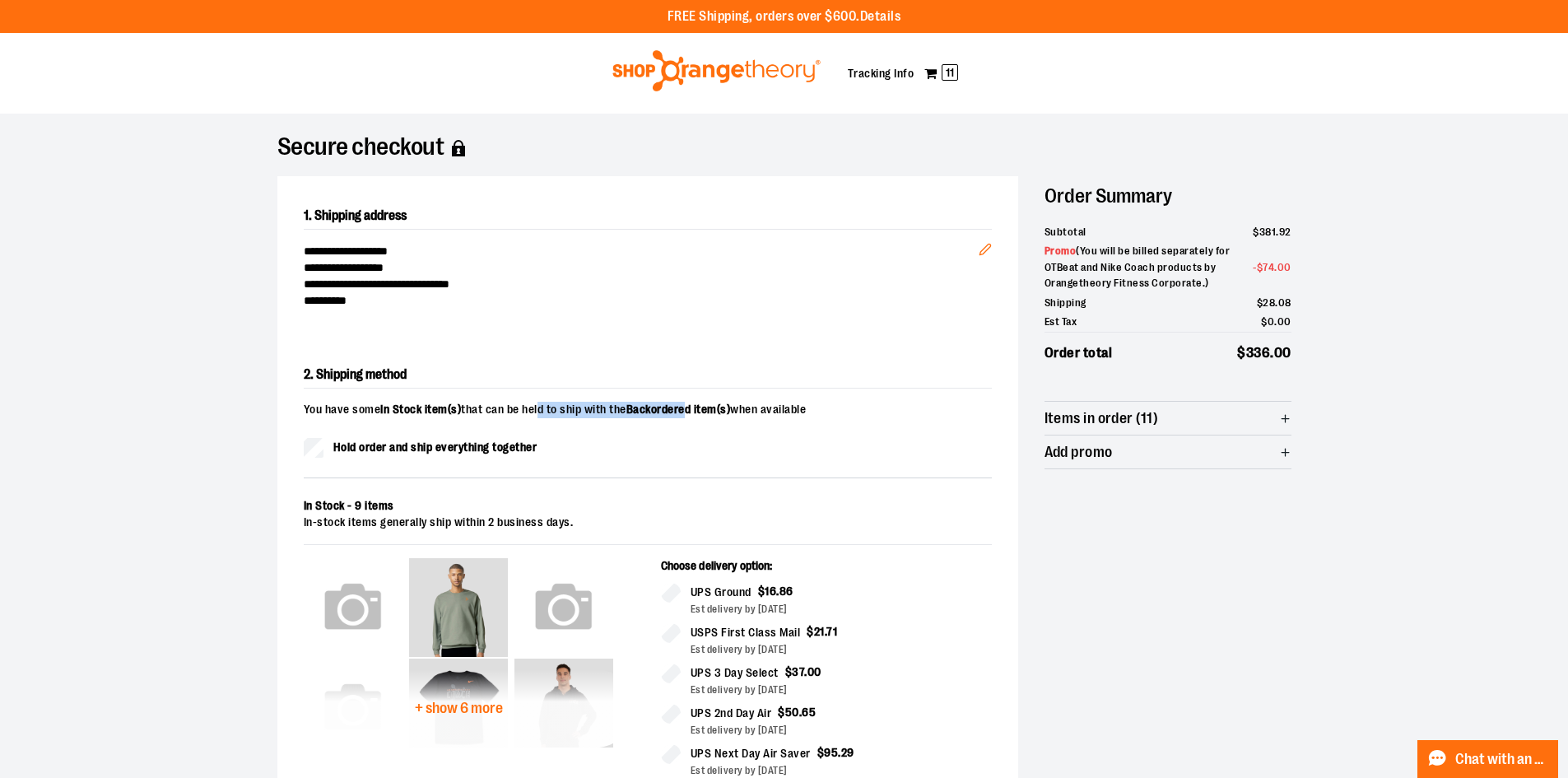
drag, startPoint x: 536, startPoint y: 410, endPoint x: 721, endPoint y: 428, distance: 185.9
click at [743, 456] on div "Hold order and ship everything together" at bounding box center [648, 448] width 688 height 20
drag, startPoint x: 297, startPoint y: 410, endPoint x: 606, endPoint y: 399, distance: 309.2
click at [582, 400] on div "2. Shipping method You have some In Stock item(s) that can be held to ship with…" at bounding box center [647, 784] width 741 height 898
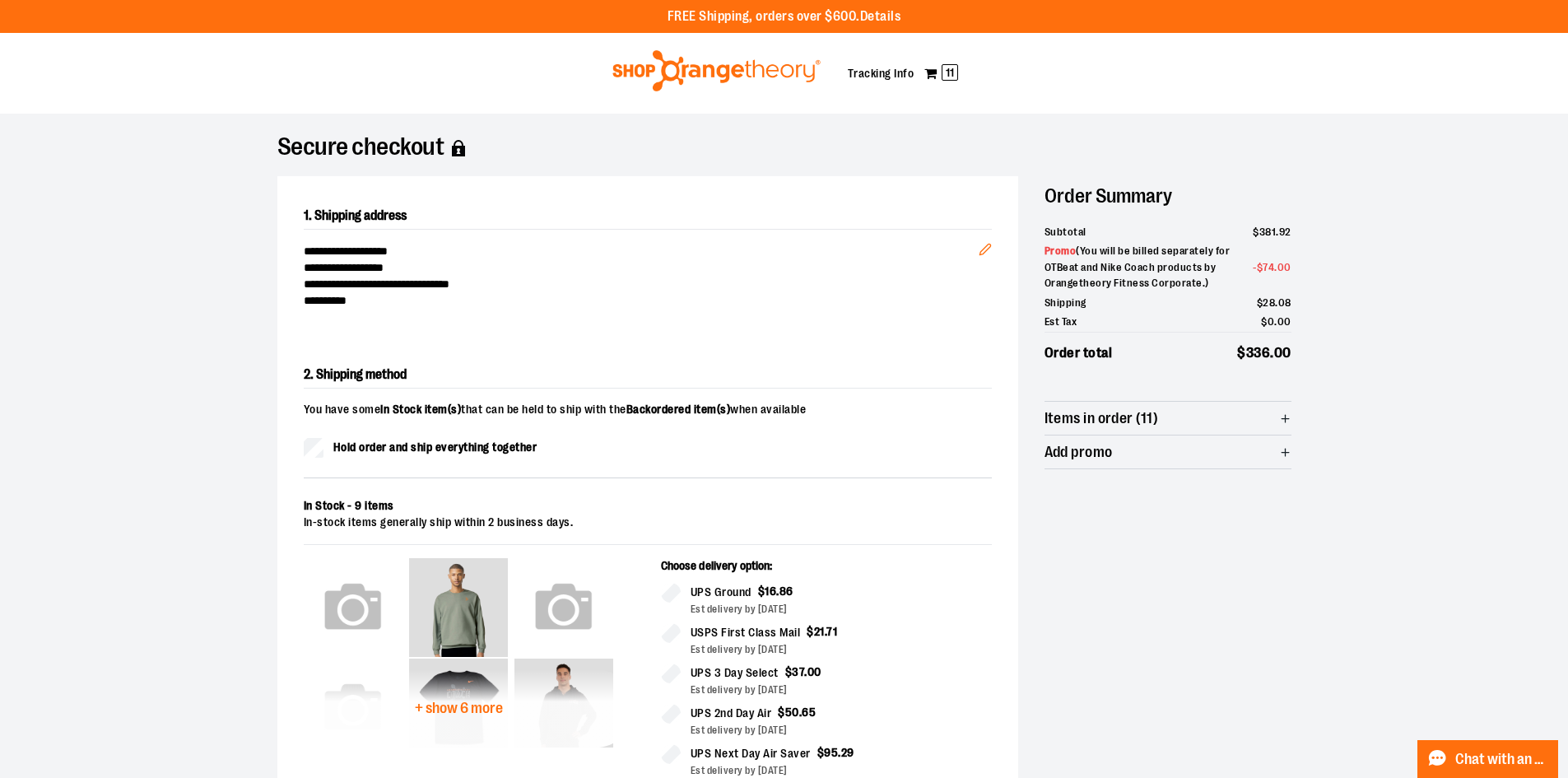
drag, startPoint x: 608, startPoint y: 441, endPoint x: 582, endPoint y: 455, distance: 29.5
click at [603, 442] on div "Hold order and ship everything together" at bounding box center [648, 448] width 688 height 20
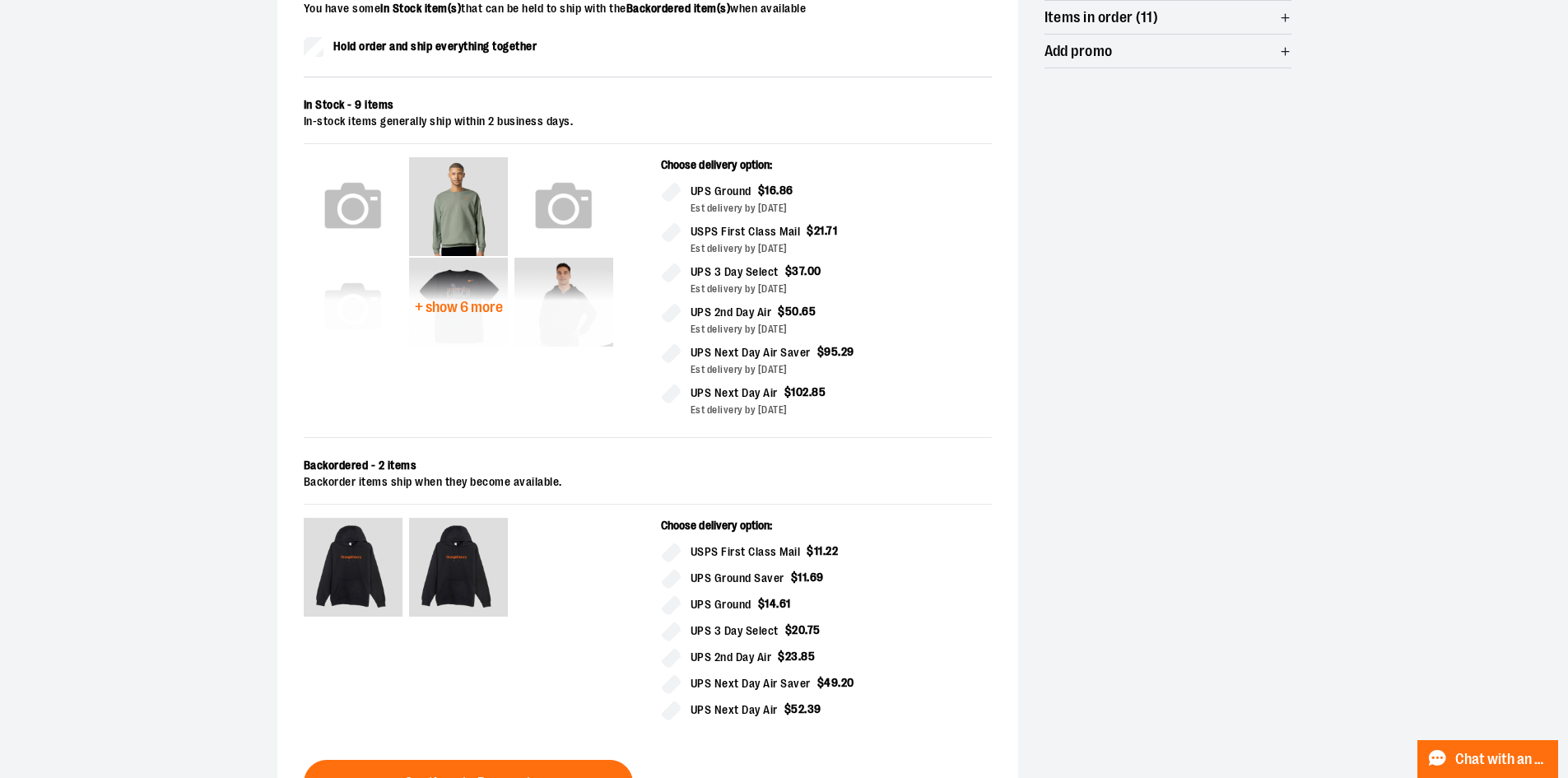
scroll to position [494, 0]
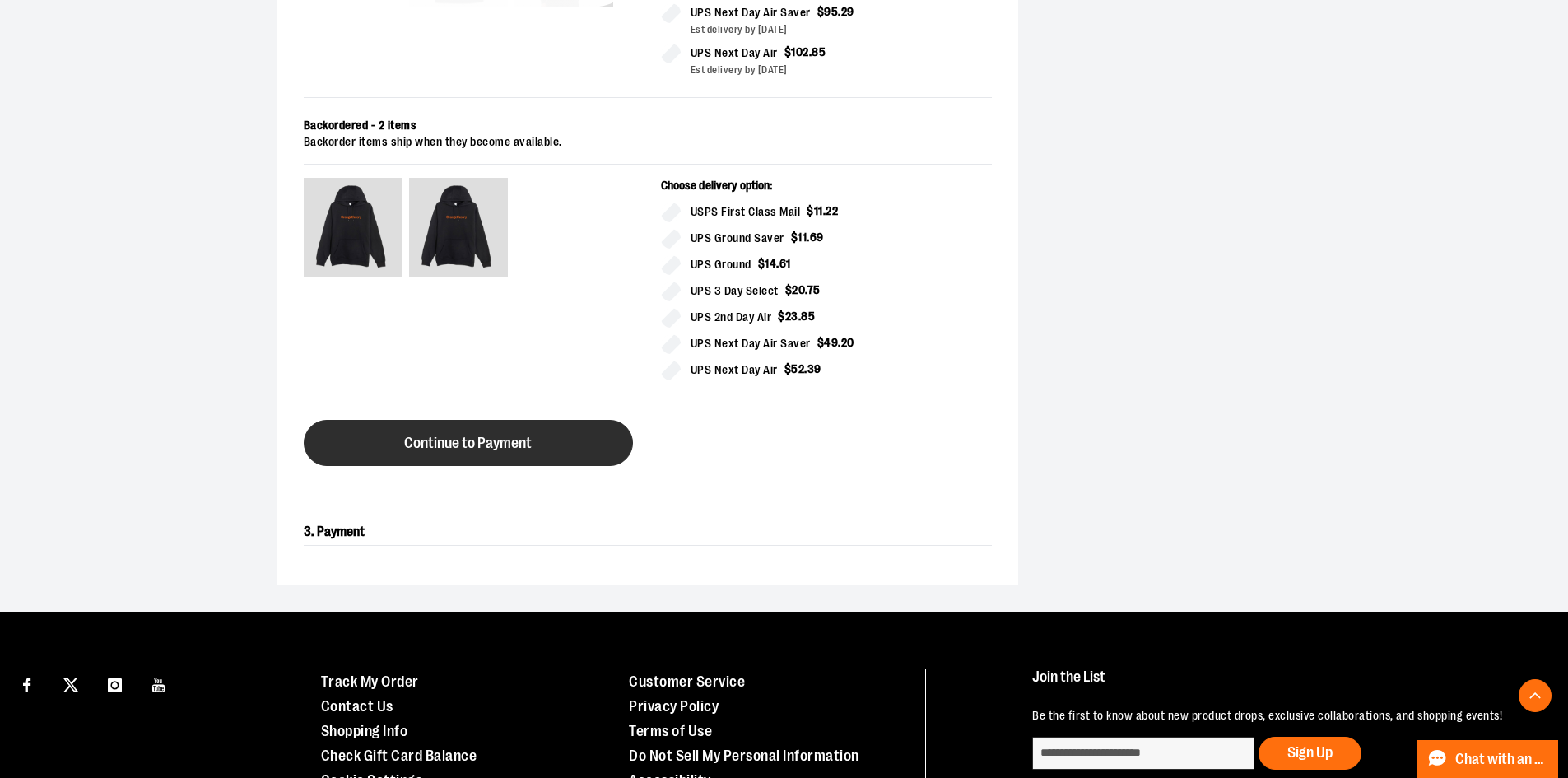
click at [510, 452] on button "Continue to Payment" at bounding box center [468, 444] width 329 height 47
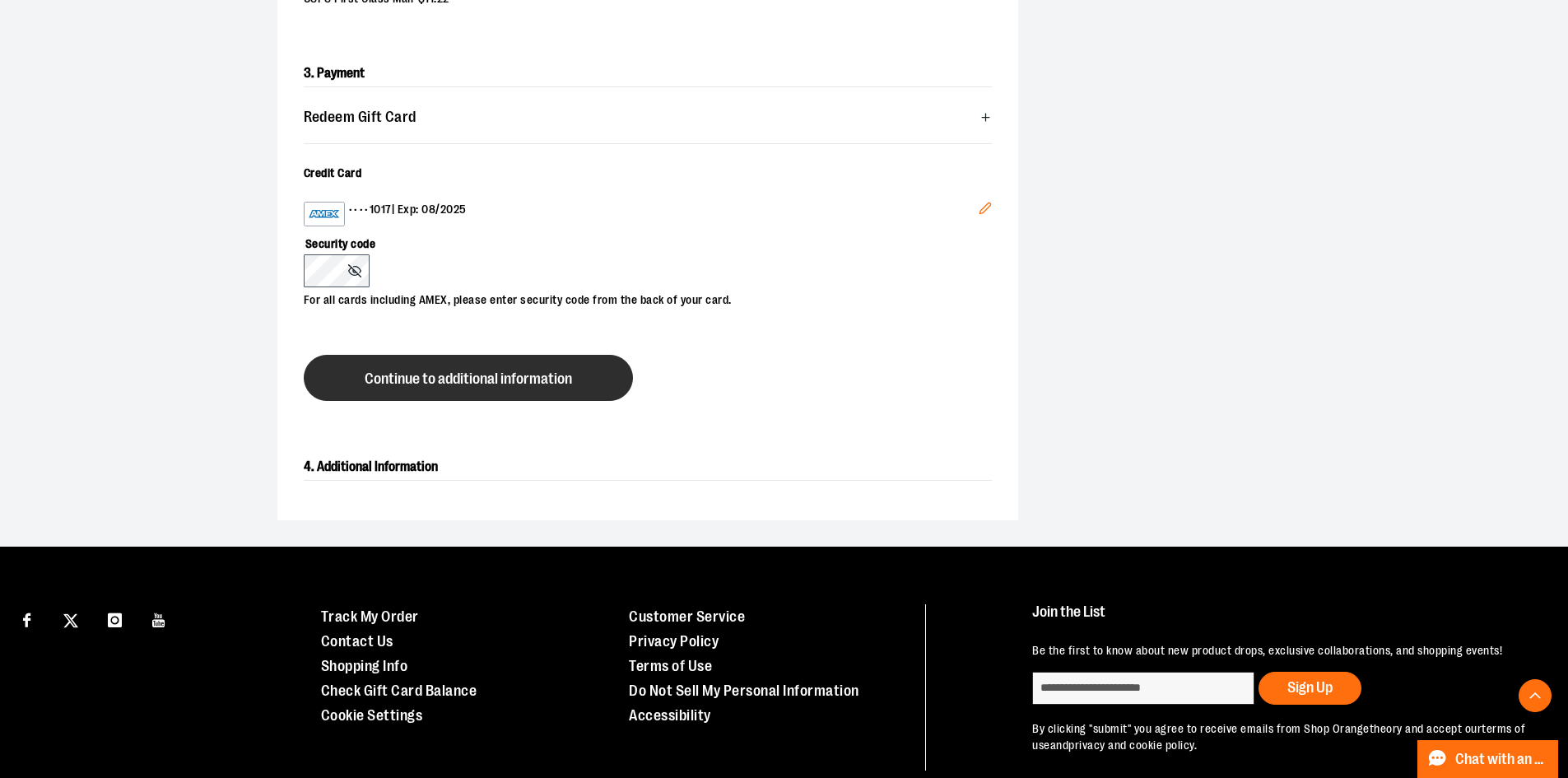
click at [493, 384] on span "Continue to additional information" at bounding box center [468, 378] width 207 height 15
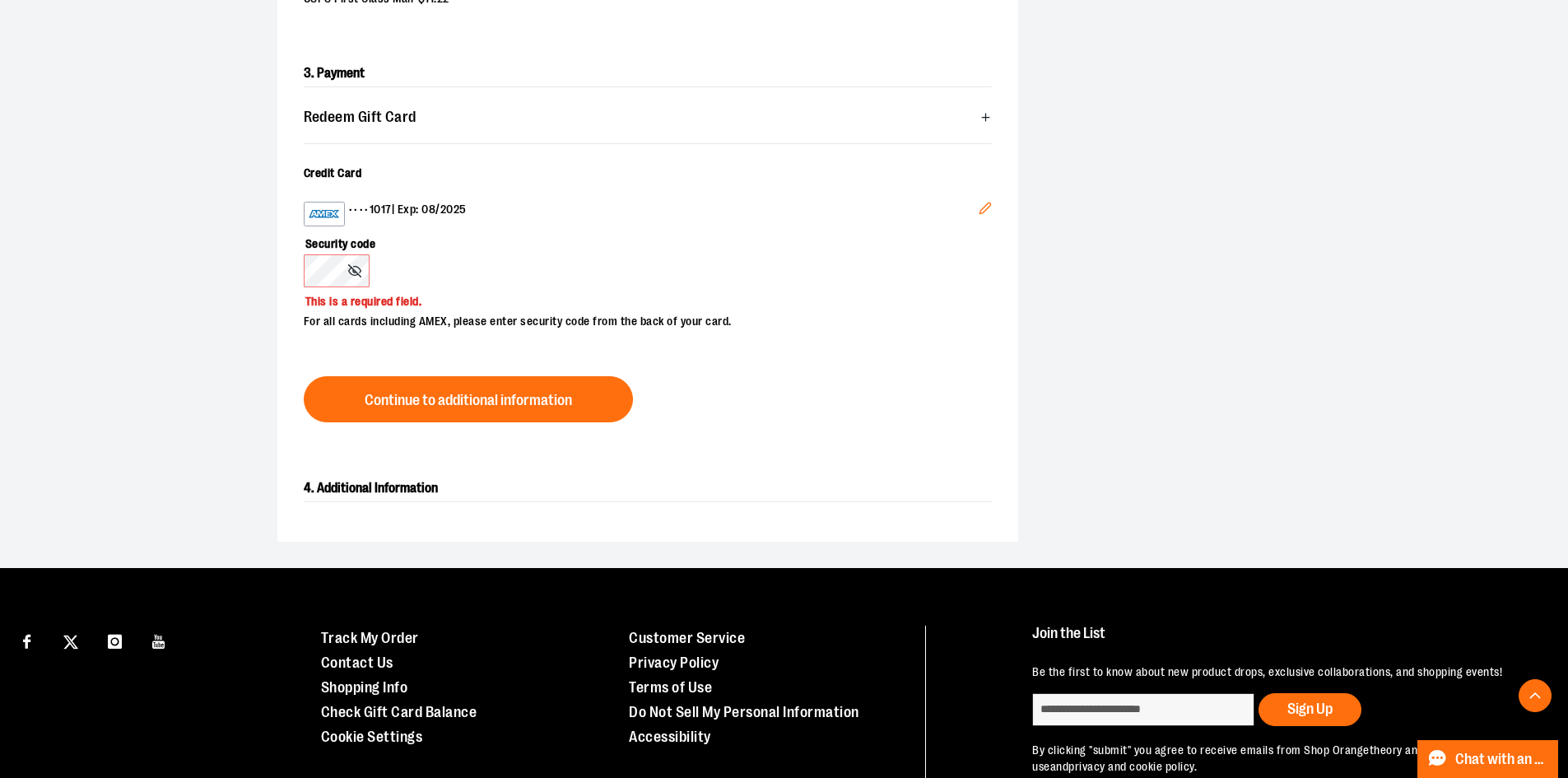
click at [356, 271] on line at bounding box center [354, 271] width 13 height 13
click at [356, 271] on circle at bounding box center [355, 271] width 4 height 4
click at [362, 267] on button at bounding box center [356, 271] width 17 height 13
drag, startPoint x: 492, startPoint y: 247, endPoint x: 430, endPoint y: 275, distance: 68.0
click at [493, 247] on label "Security code" at bounding box center [639, 240] width 671 height 28
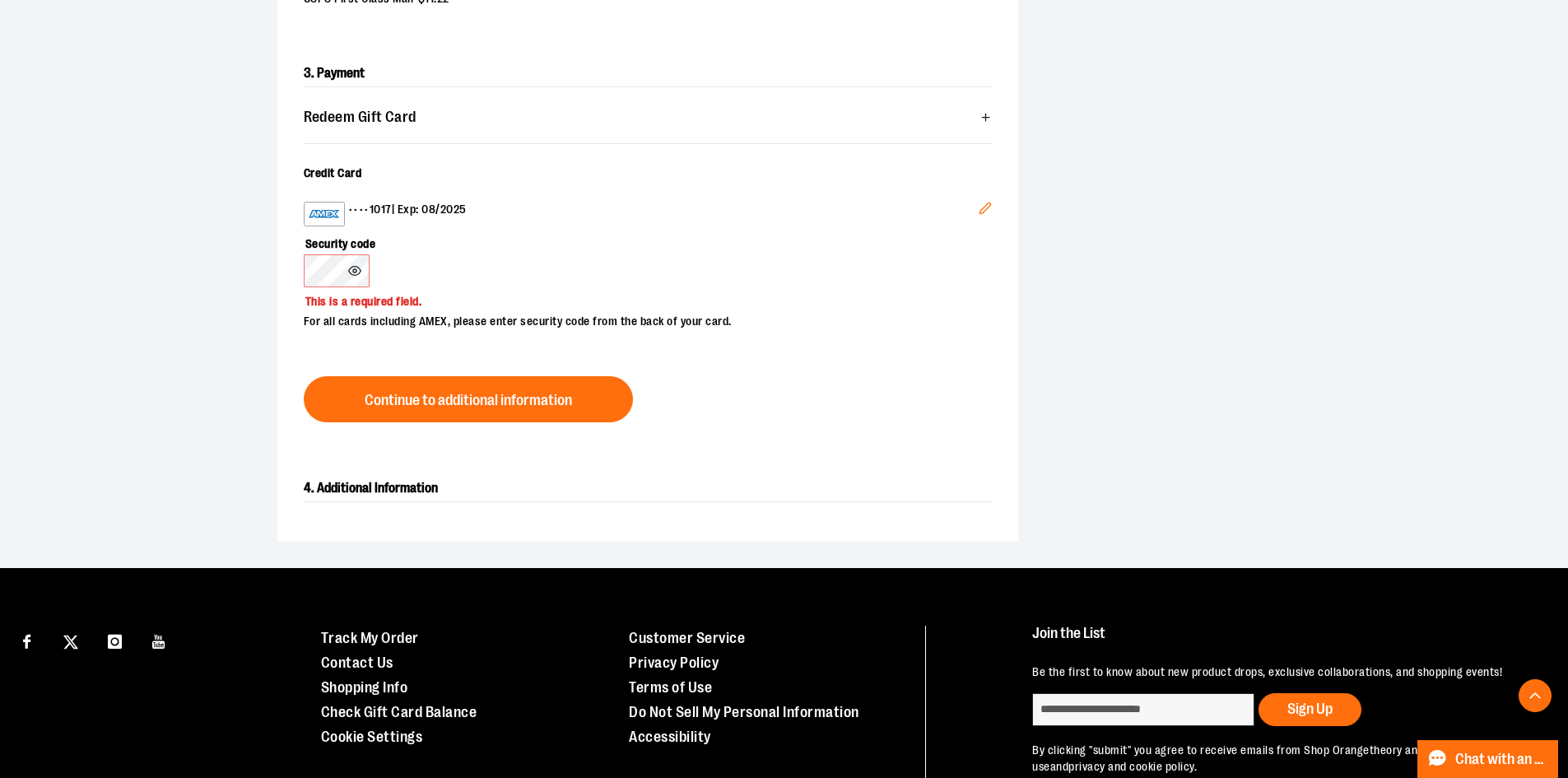
click at [988, 207] on icon "Edit" at bounding box center [985, 207] width 11 height 11
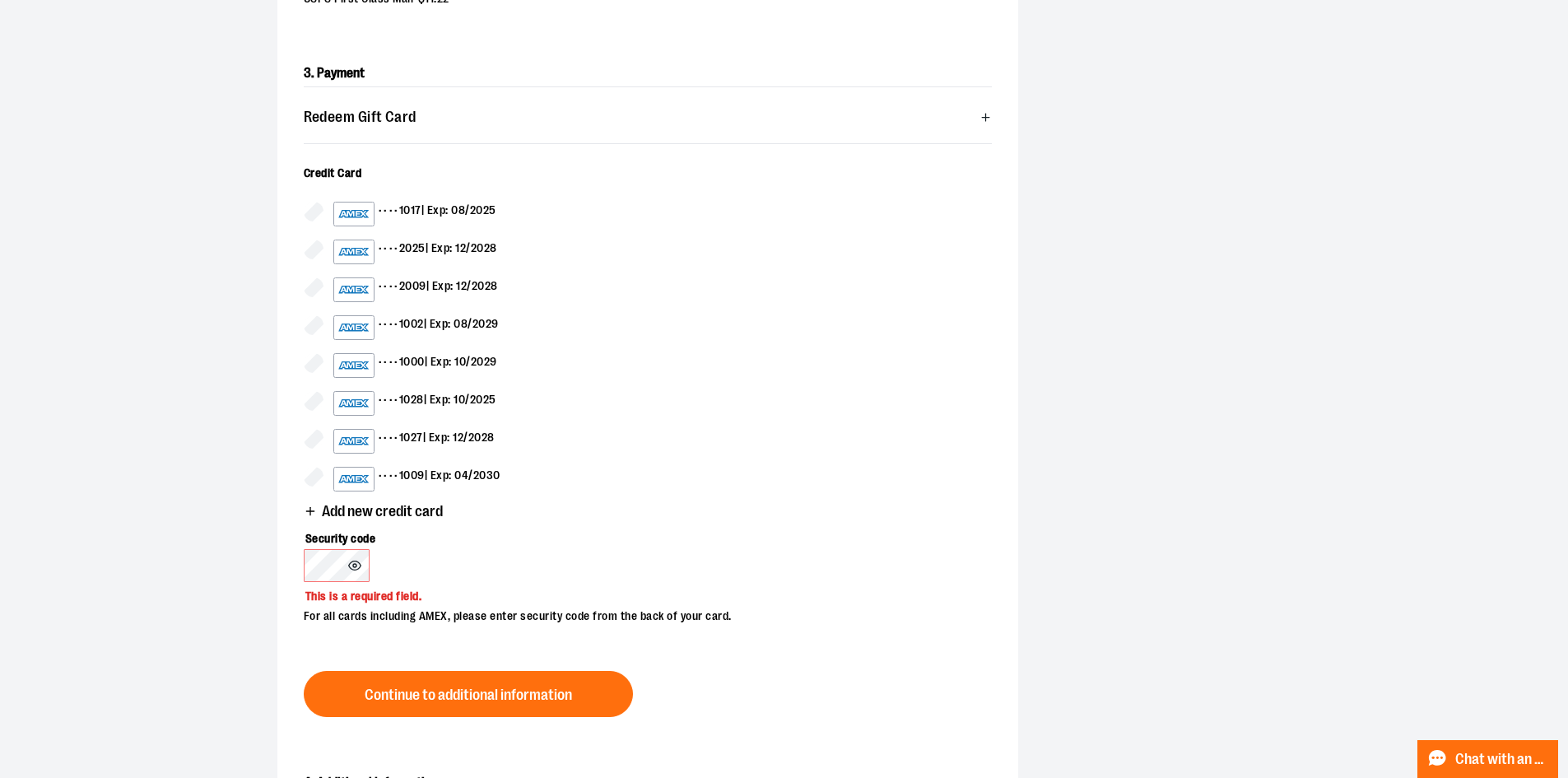
click at [499, 210] on span "•••• 1017 | Exp: 08/2025" at bounding box center [662, 215] width 659 height 25
click at [576, 524] on label "Security code" at bounding box center [639, 535] width 671 height 28
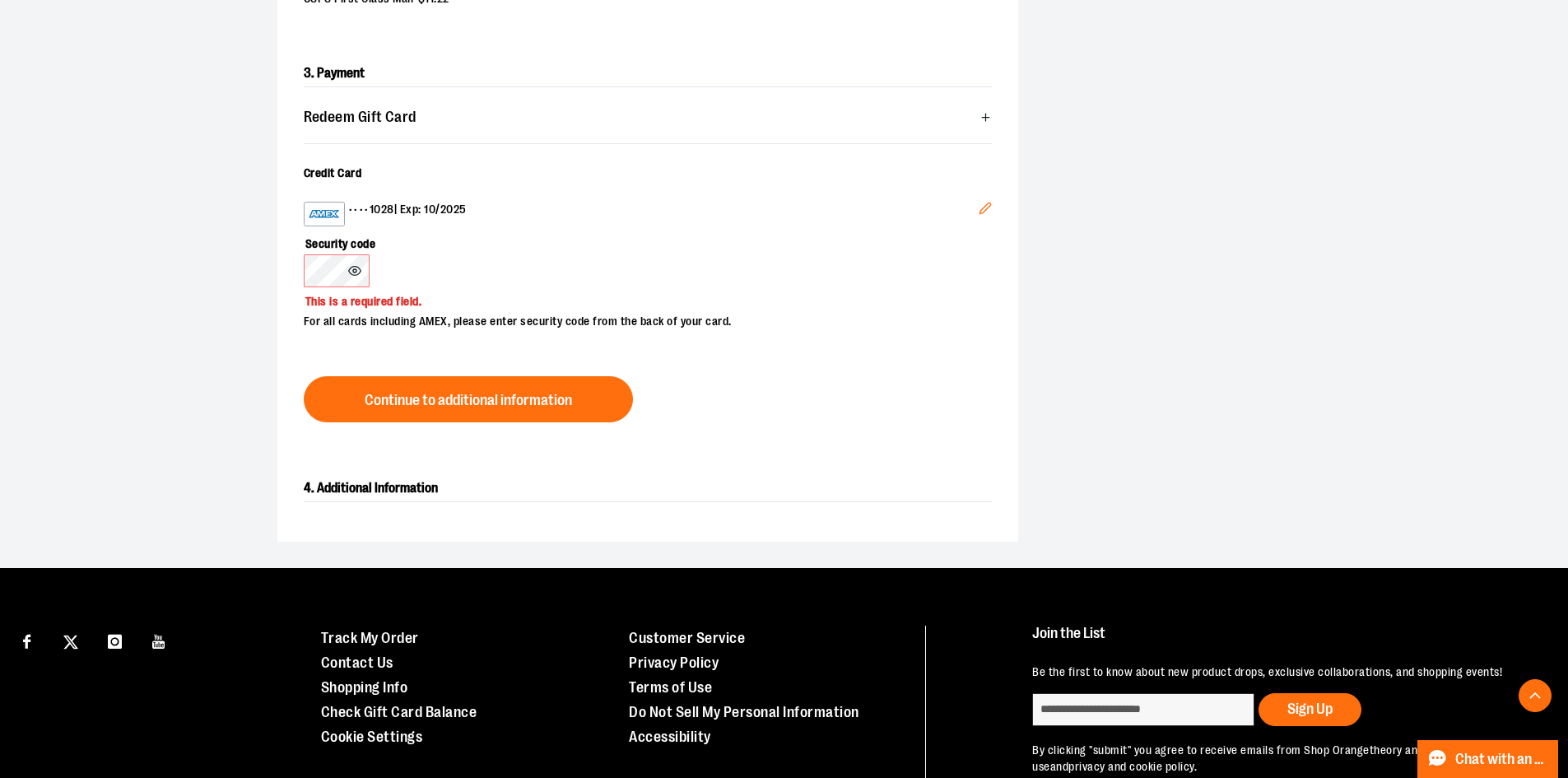
click at [541, 262] on div "Security code This is a required field. For all cards including AMEX, please en…" at bounding box center [639, 278] width 671 height 104
click at [352, 273] on icon at bounding box center [354, 271] width 13 height 13
click at [430, 255] on div "Security code This is a required field. For all cards including AMEX, please en…" at bounding box center [639, 278] width 671 height 104
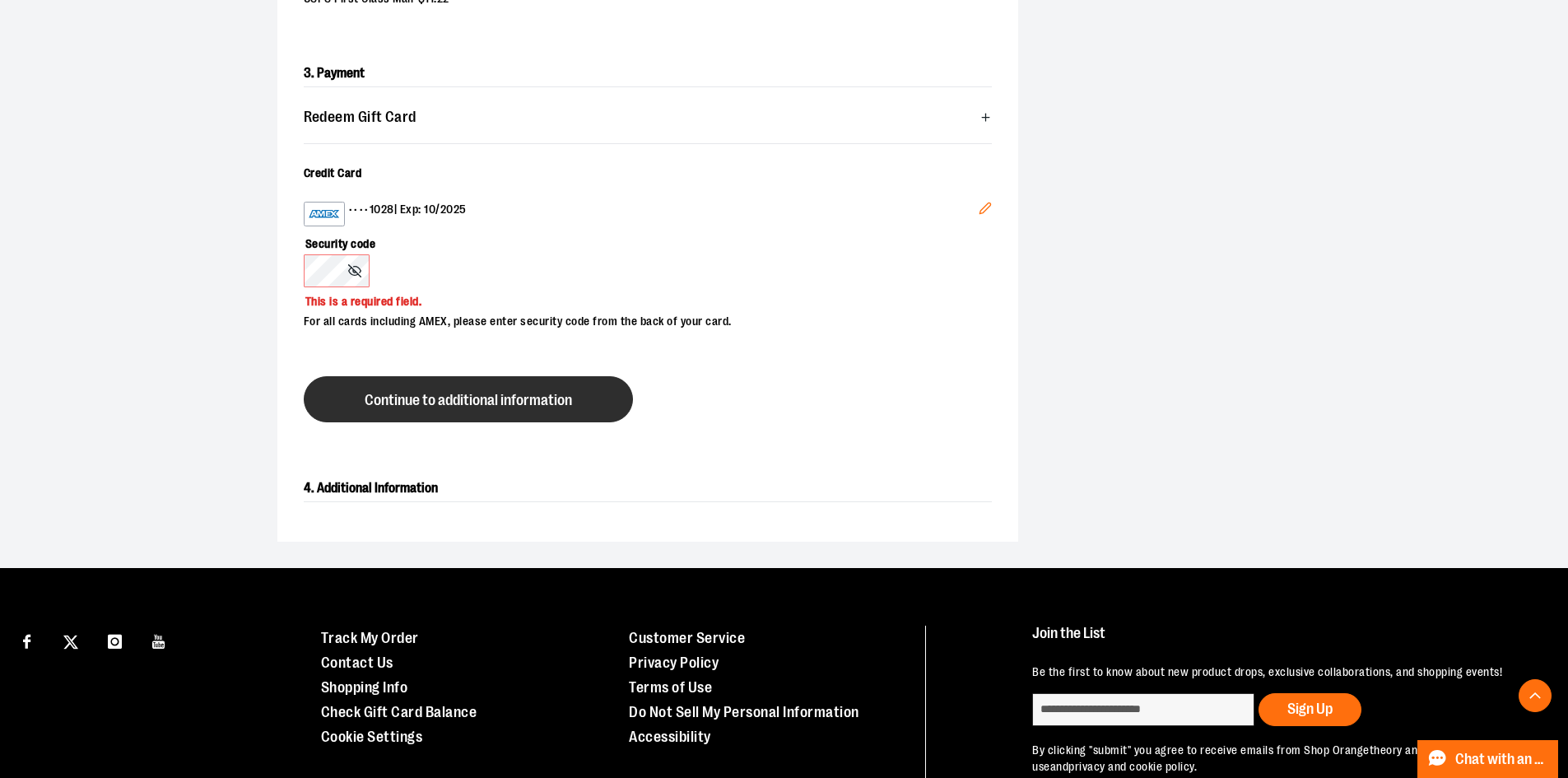
click at [459, 393] on span "Continue to additional information" at bounding box center [468, 400] width 207 height 15
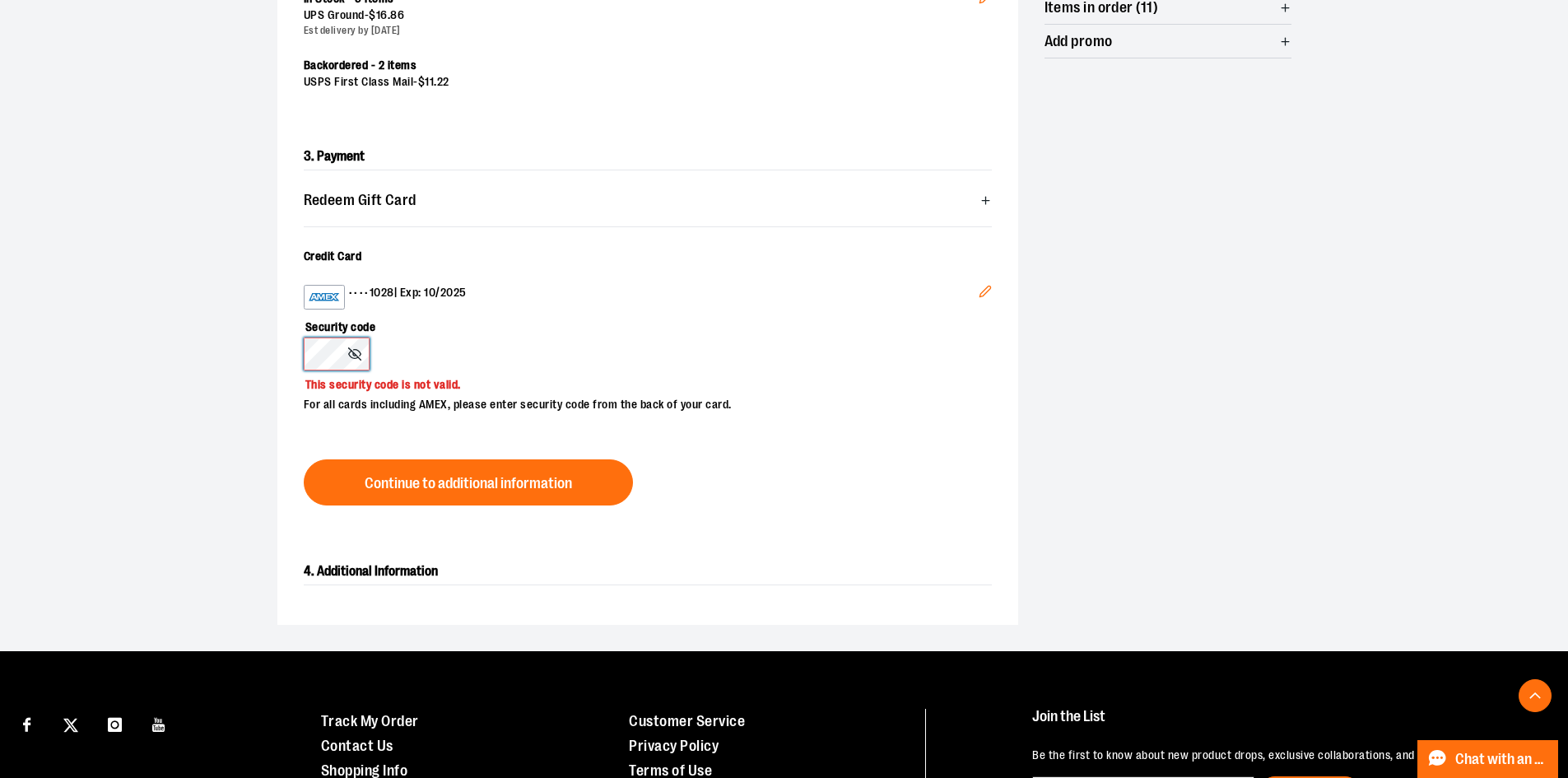
scroll to position [411, 0]
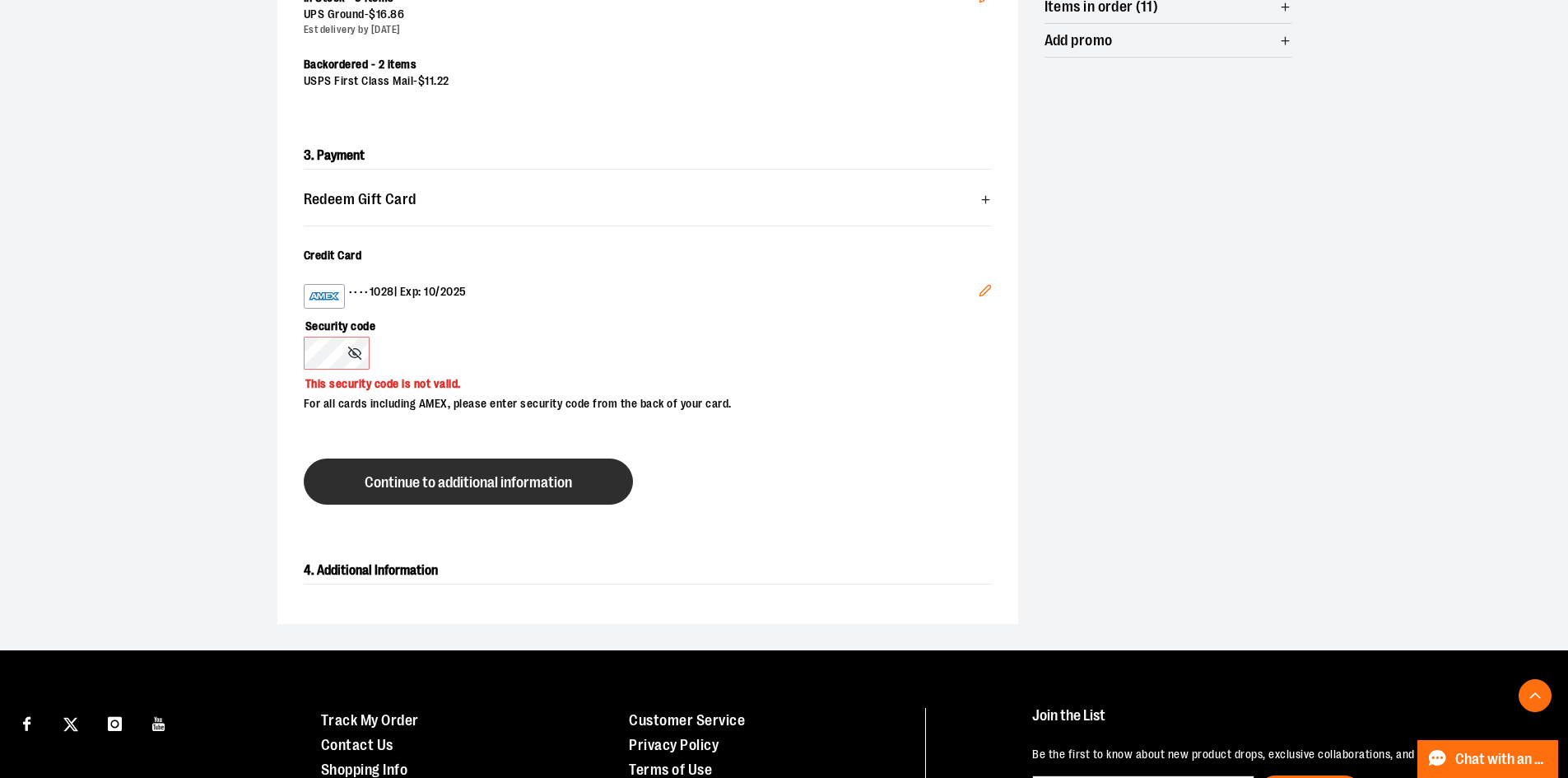
click at [552, 460] on button "Continue to additional information" at bounding box center [468, 482] width 329 height 47
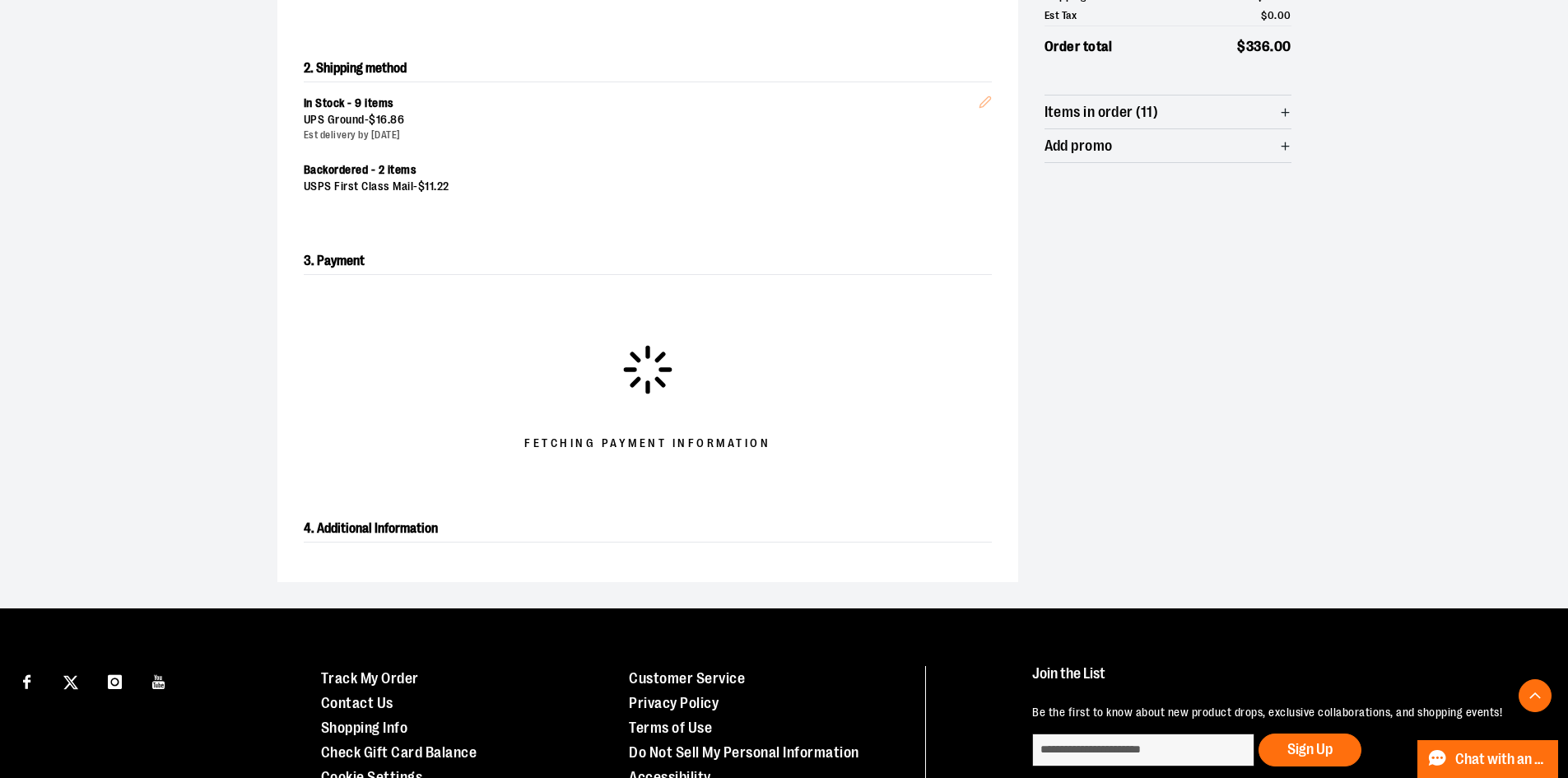
scroll to position [295, 0]
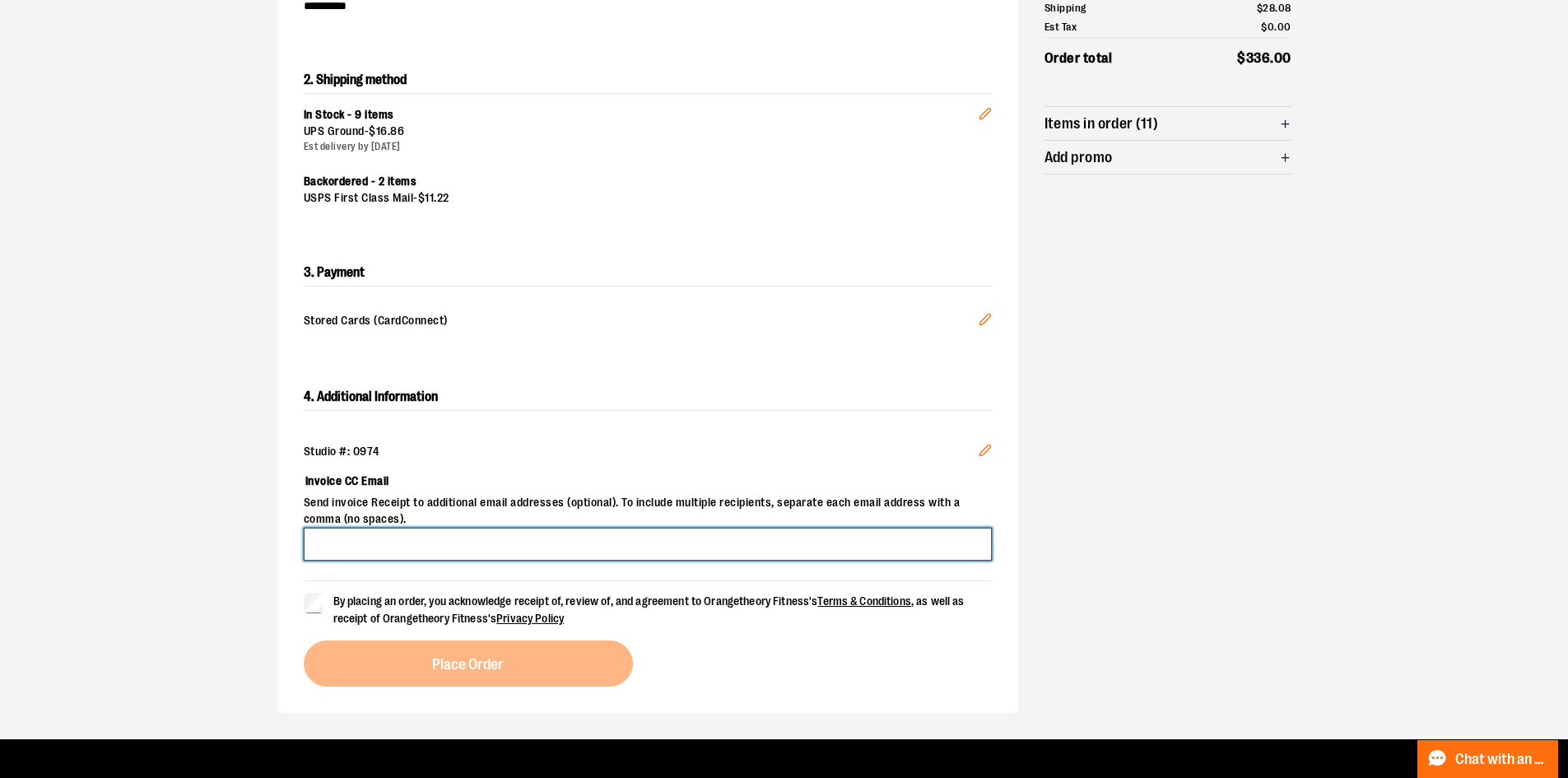
click at [445, 545] on input "Invoice CC Email" at bounding box center [648, 544] width 688 height 33
click at [656, 537] on input "Invoice CC Email" at bounding box center [648, 544] width 688 height 33
type input "*"
type input "**********"
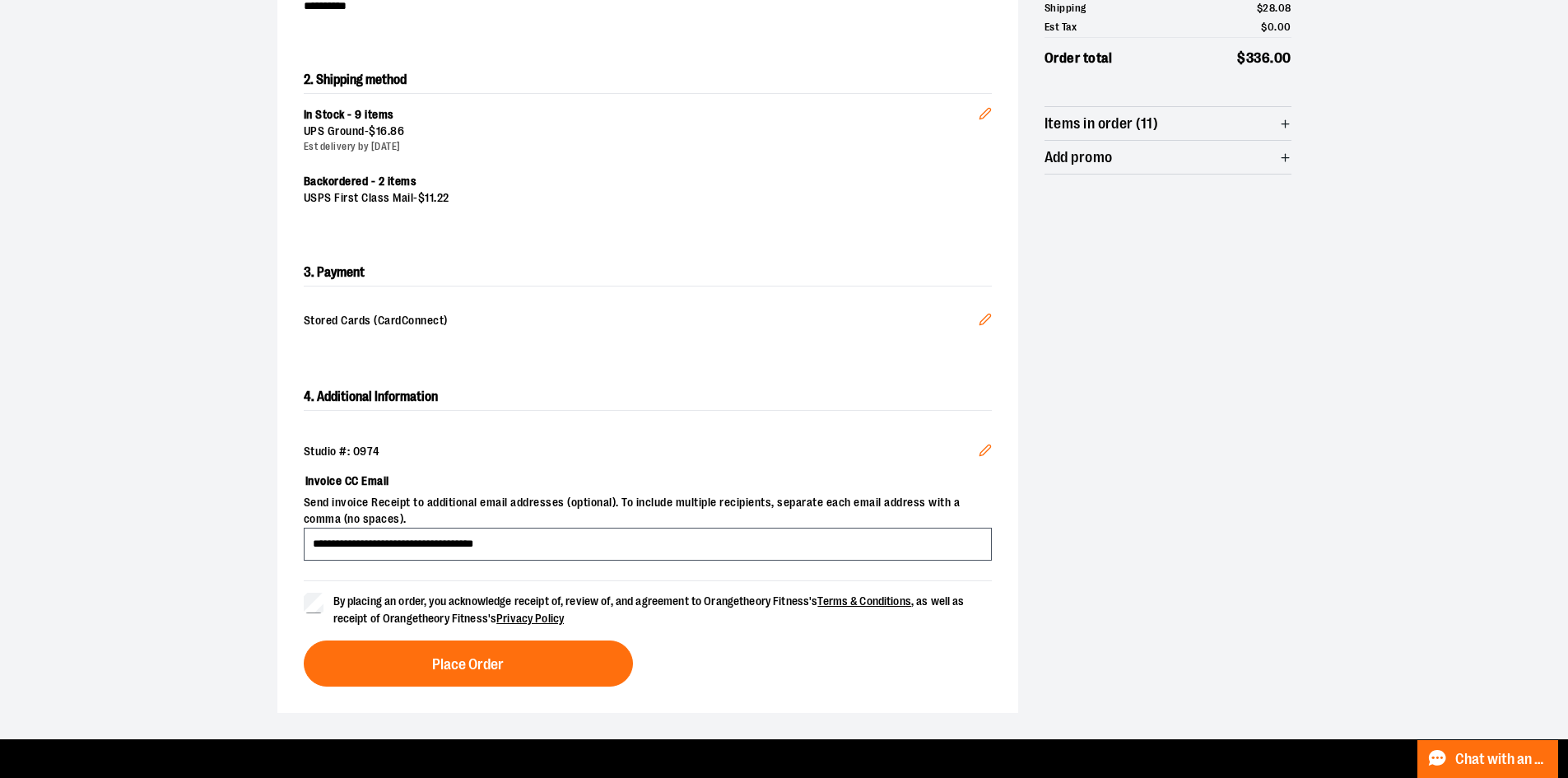
click at [984, 447] on icon "Edit" at bounding box center [985, 450] width 13 height 13
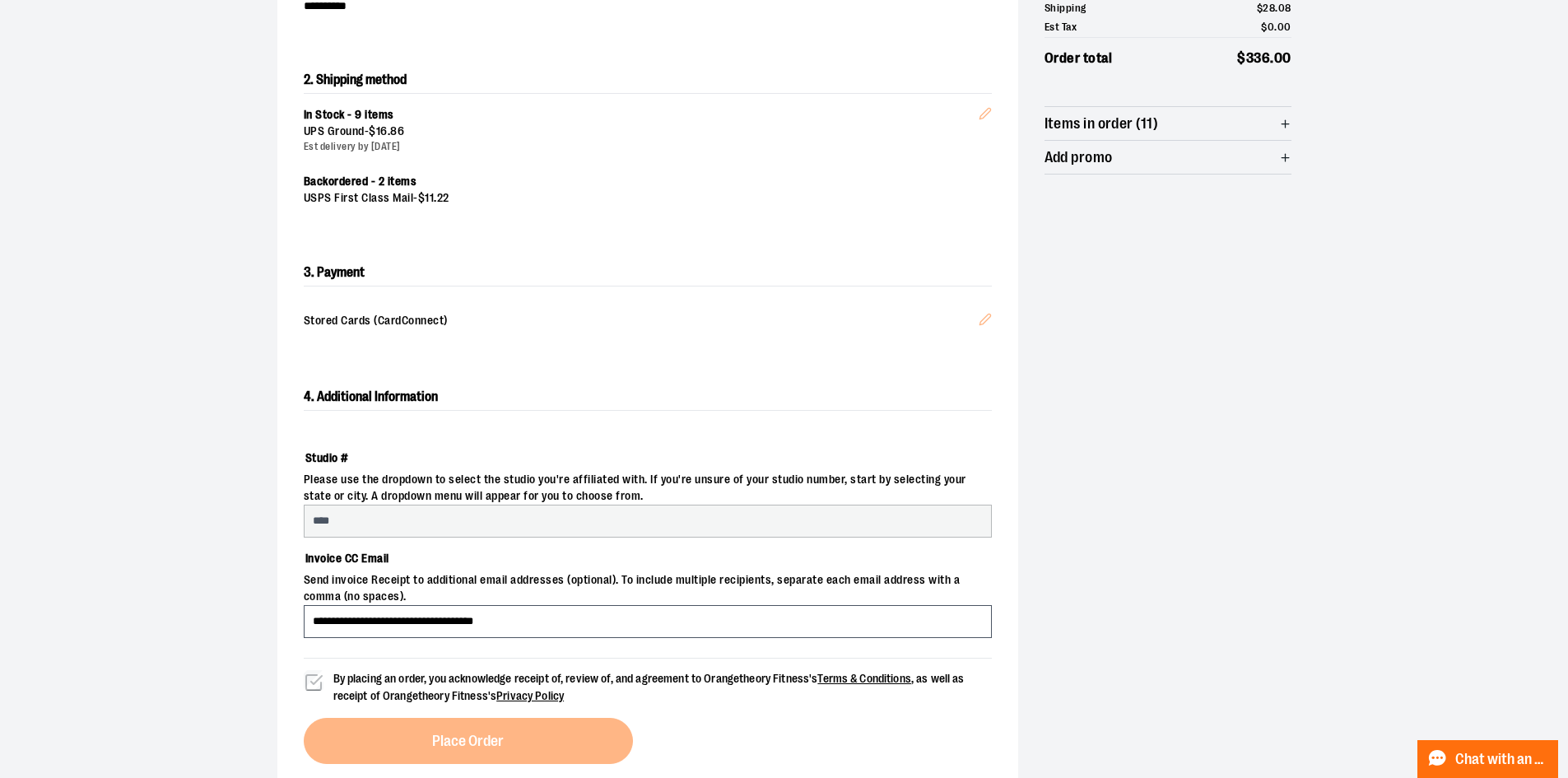
click at [181, 505] on section "**********" at bounding box center [784, 317] width 1568 height 998
select select "***"
select select "*********"
select select "********"
select select "****"
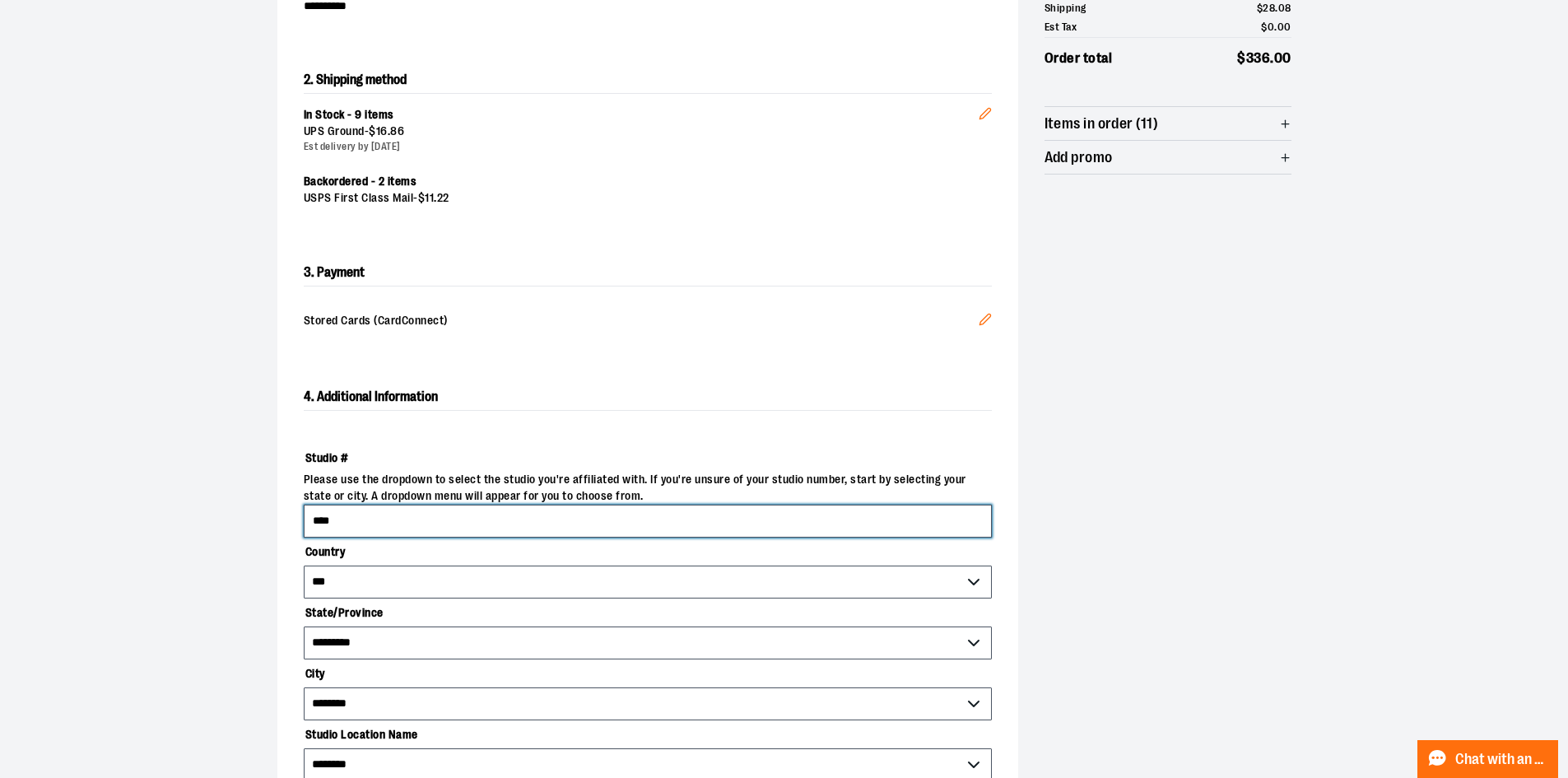
click at [669, 529] on input "****" at bounding box center [648, 520] width 688 height 33
click at [356, 520] on input "****" at bounding box center [648, 520] width 688 height 33
type input "****"
click at [229, 523] on div "**********" at bounding box center [785, 439] width 1185 height 1241
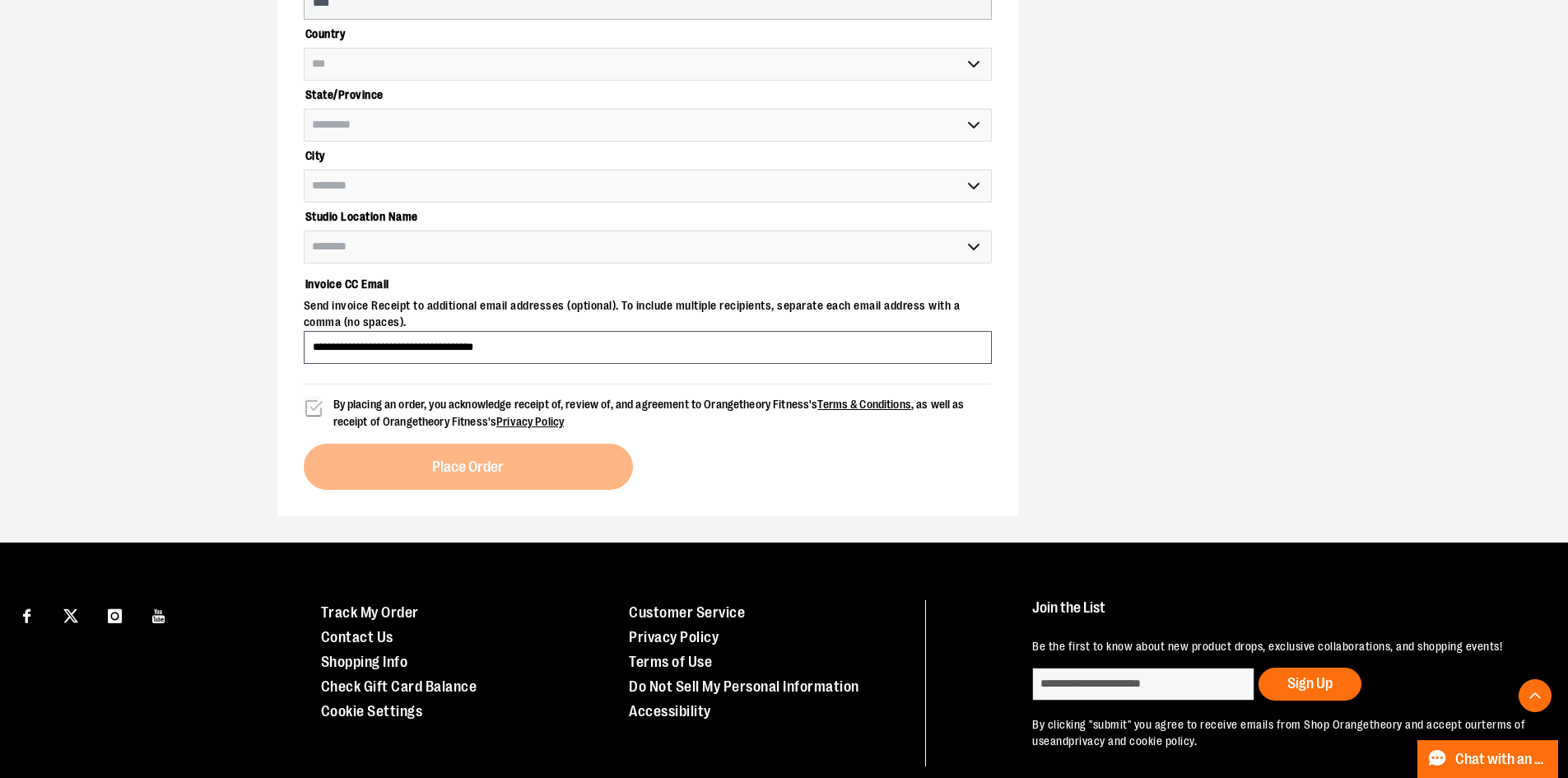
select select "**********"
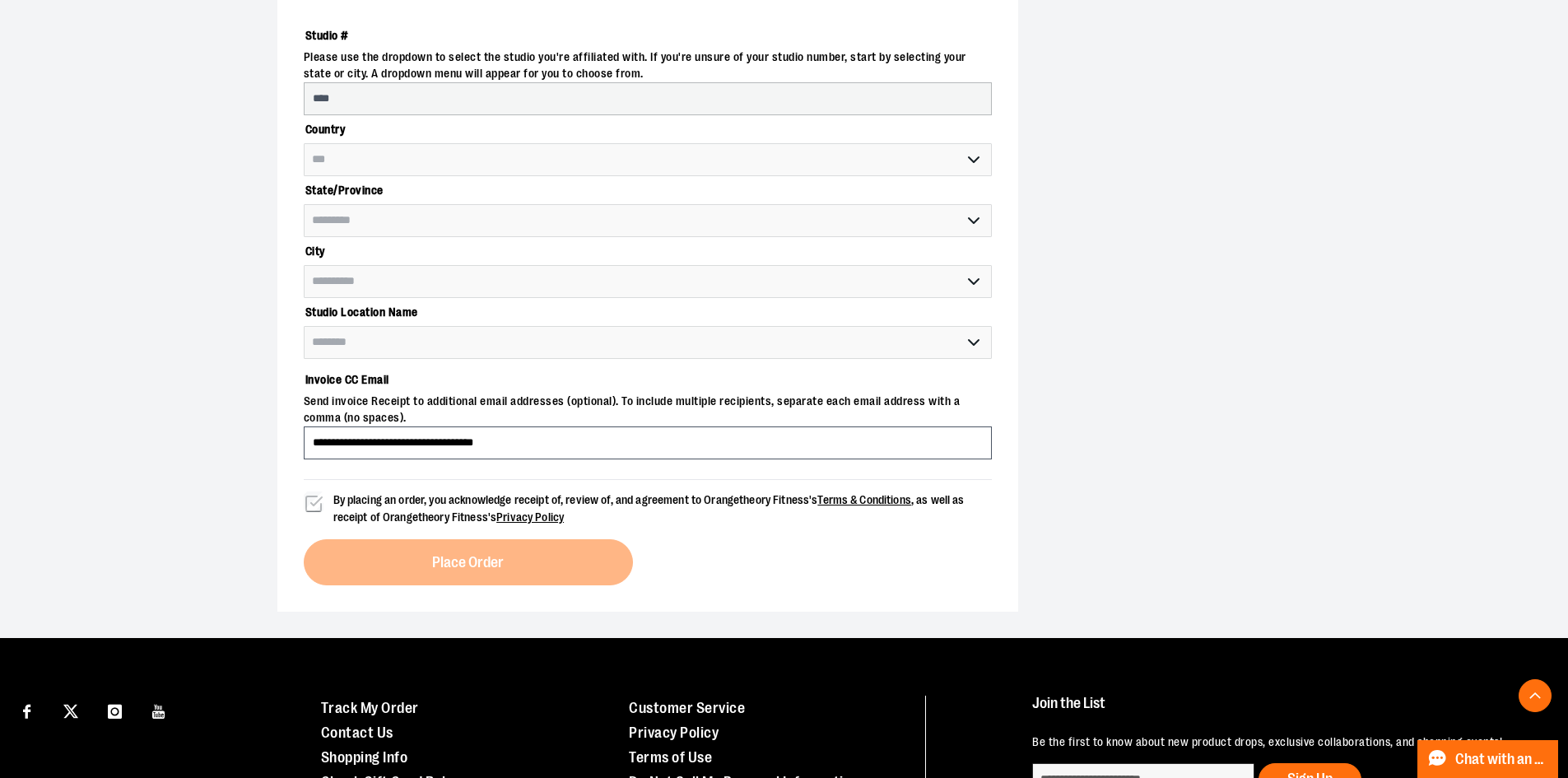
scroll to position [706, 0]
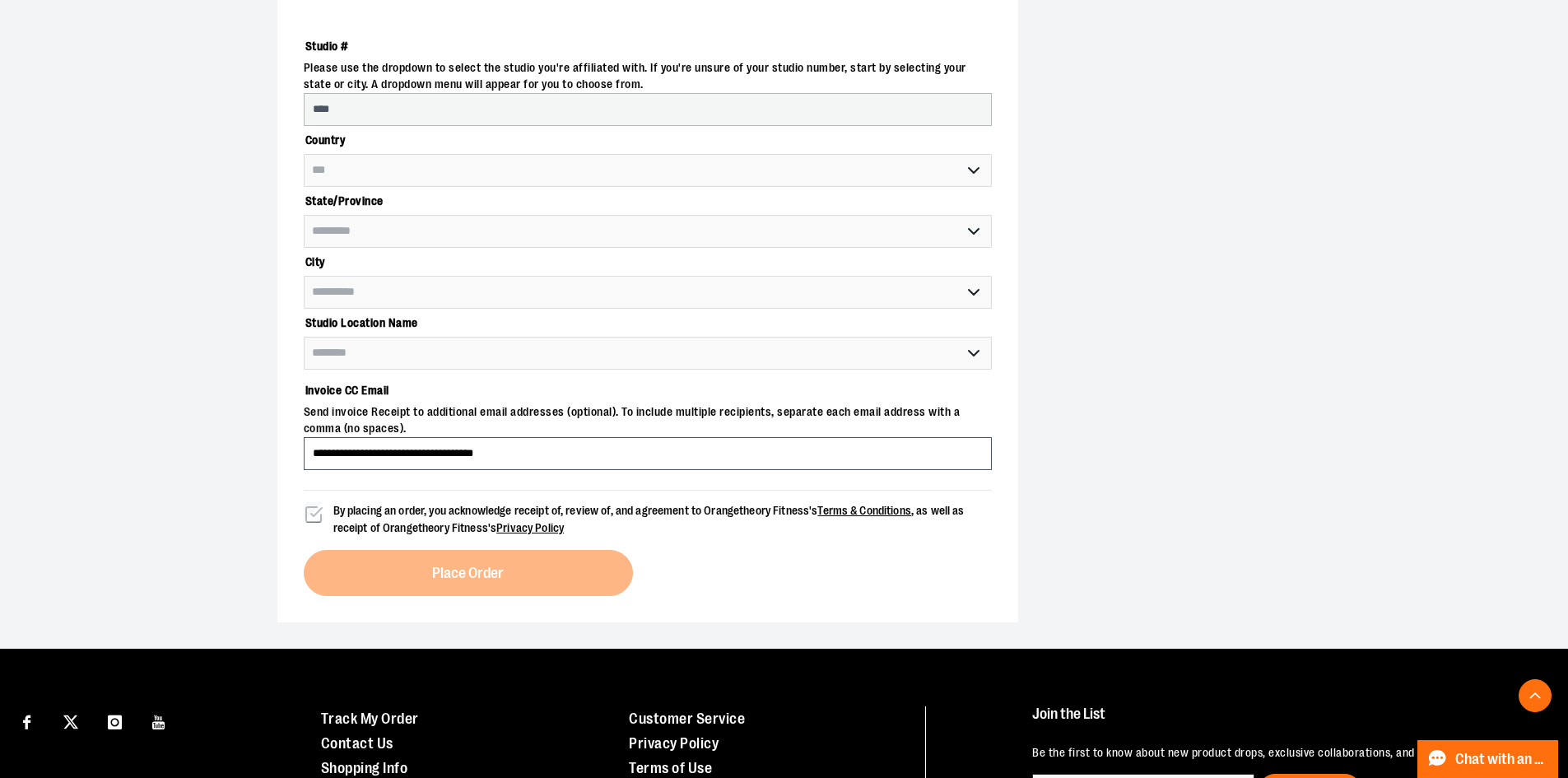
select select "****"
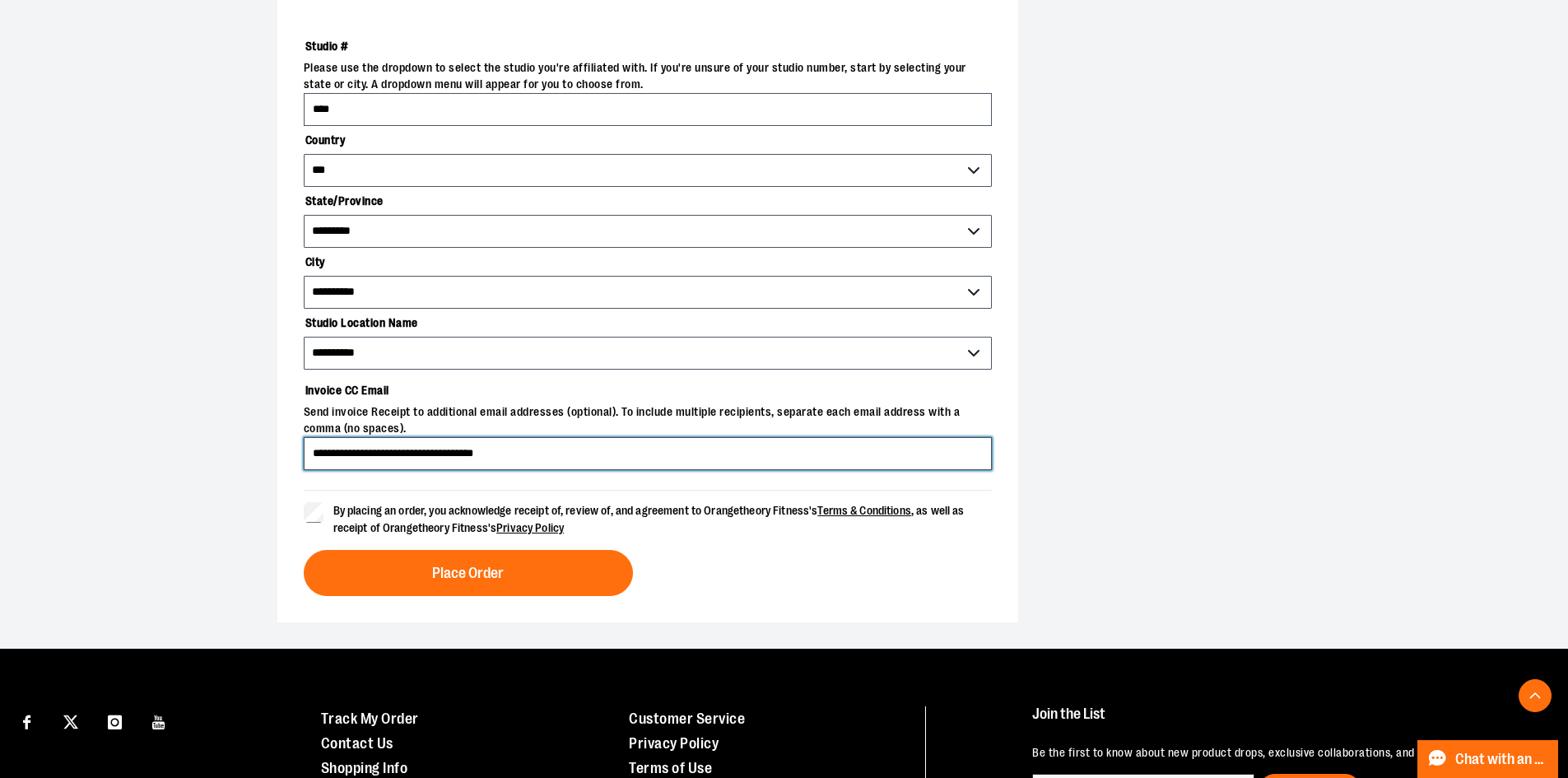
click at [568, 455] on input "**********" at bounding box center [648, 453] width 688 height 33
drag, startPoint x: 543, startPoint y: 454, endPoint x: 236, endPoint y: 445, distance: 307.1
click at [236, 445] on div "**********" at bounding box center [785, 28] width 1185 height 1241
click at [137, 448] on section "**********" at bounding box center [784, 28] width 1568 height 1241
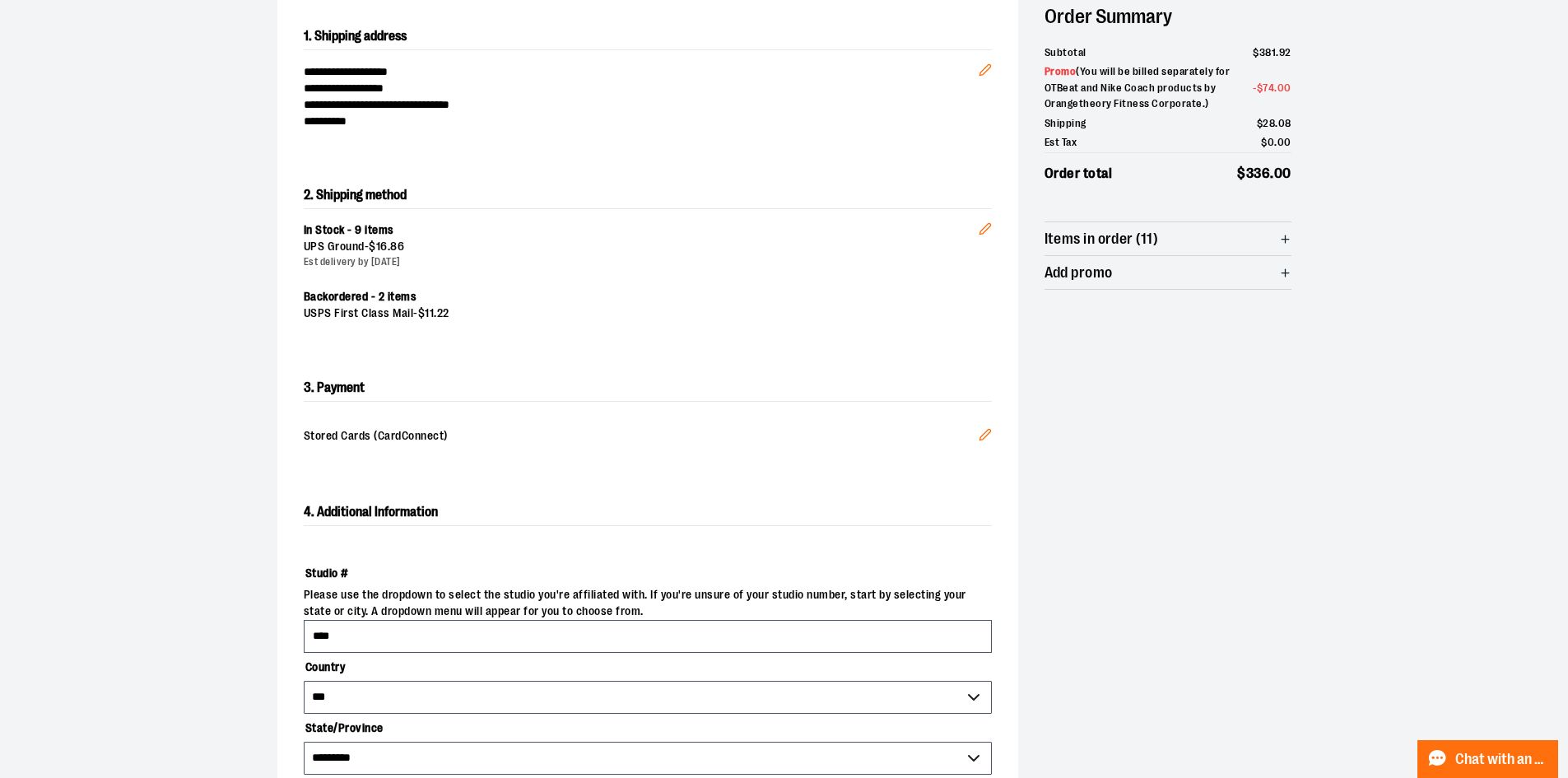
scroll to position [165, 0]
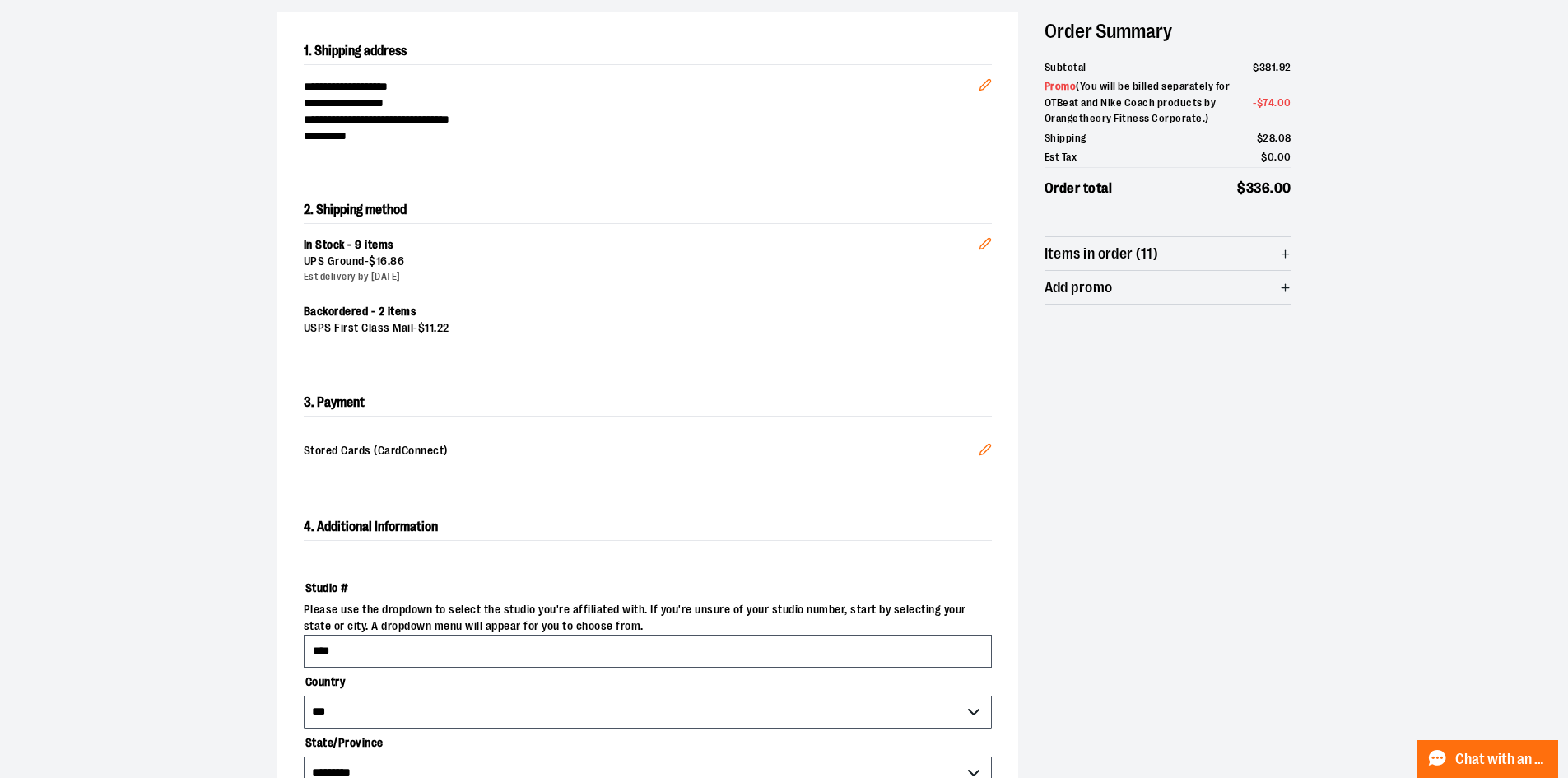
click at [1288, 249] on icon "button" at bounding box center [1286, 254] width 13 height 13
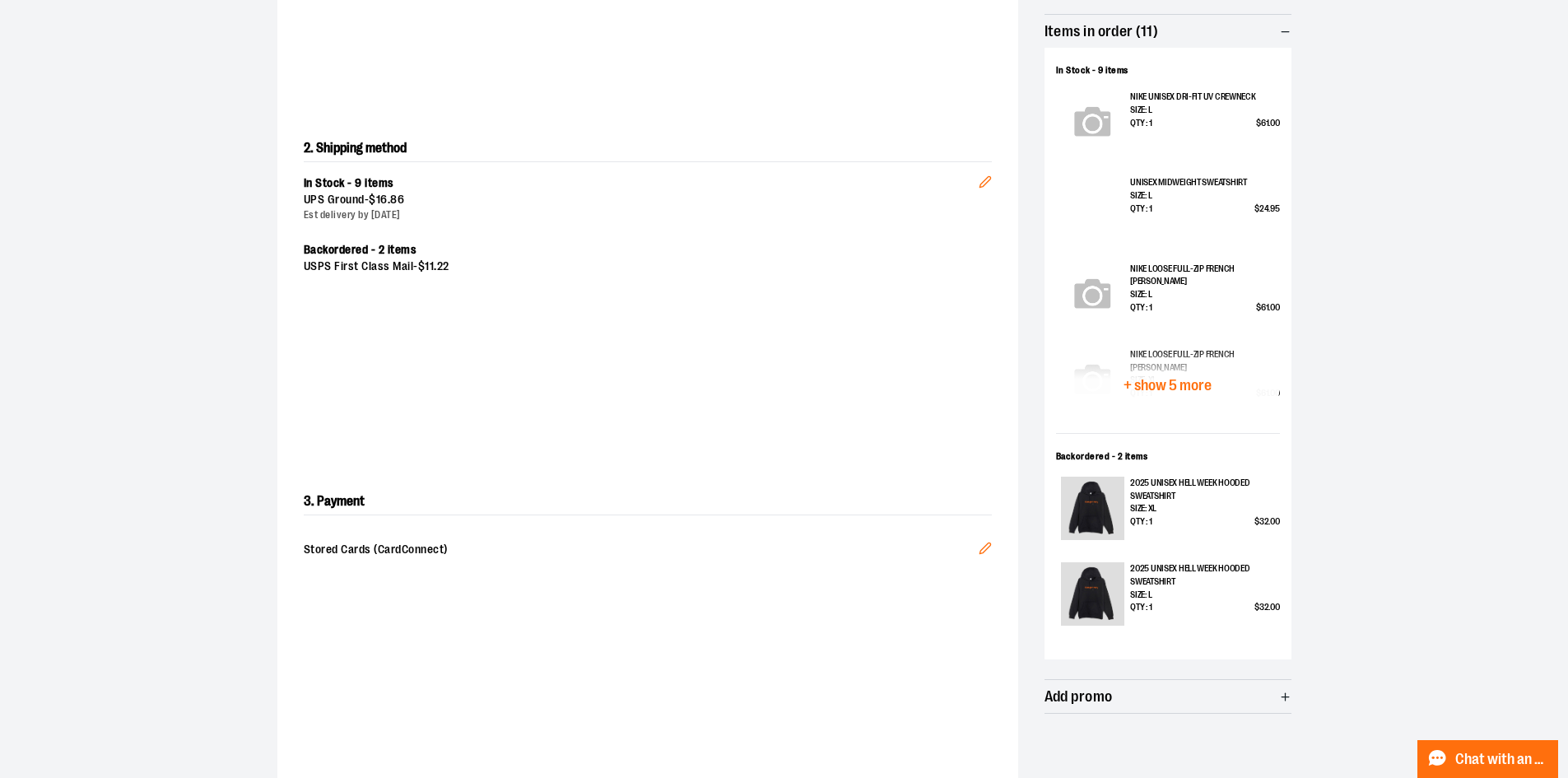
scroll to position [411, 0]
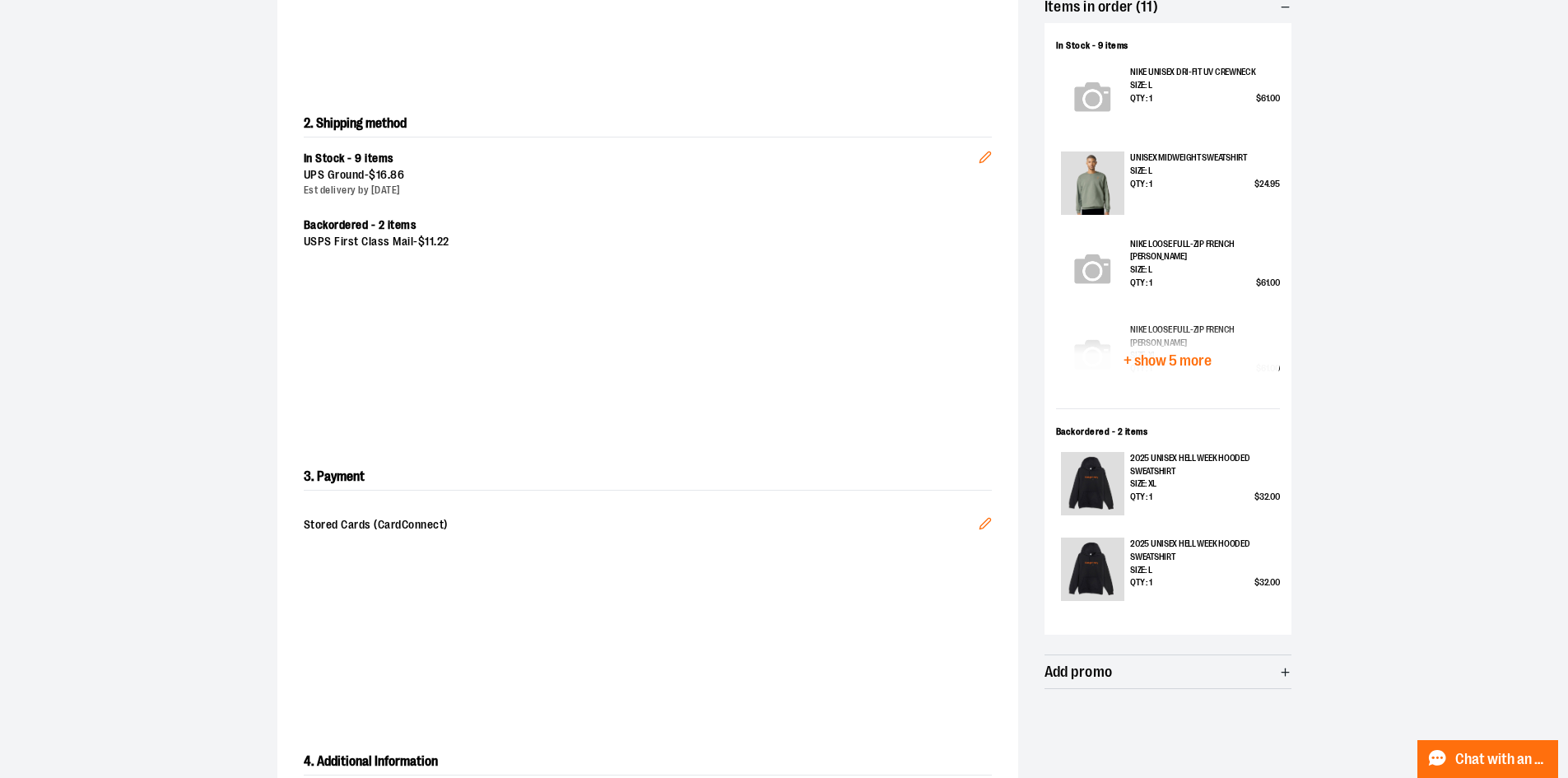
click at [1193, 363] on span "+ show 5 more" at bounding box center [1168, 360] width 89 height 15
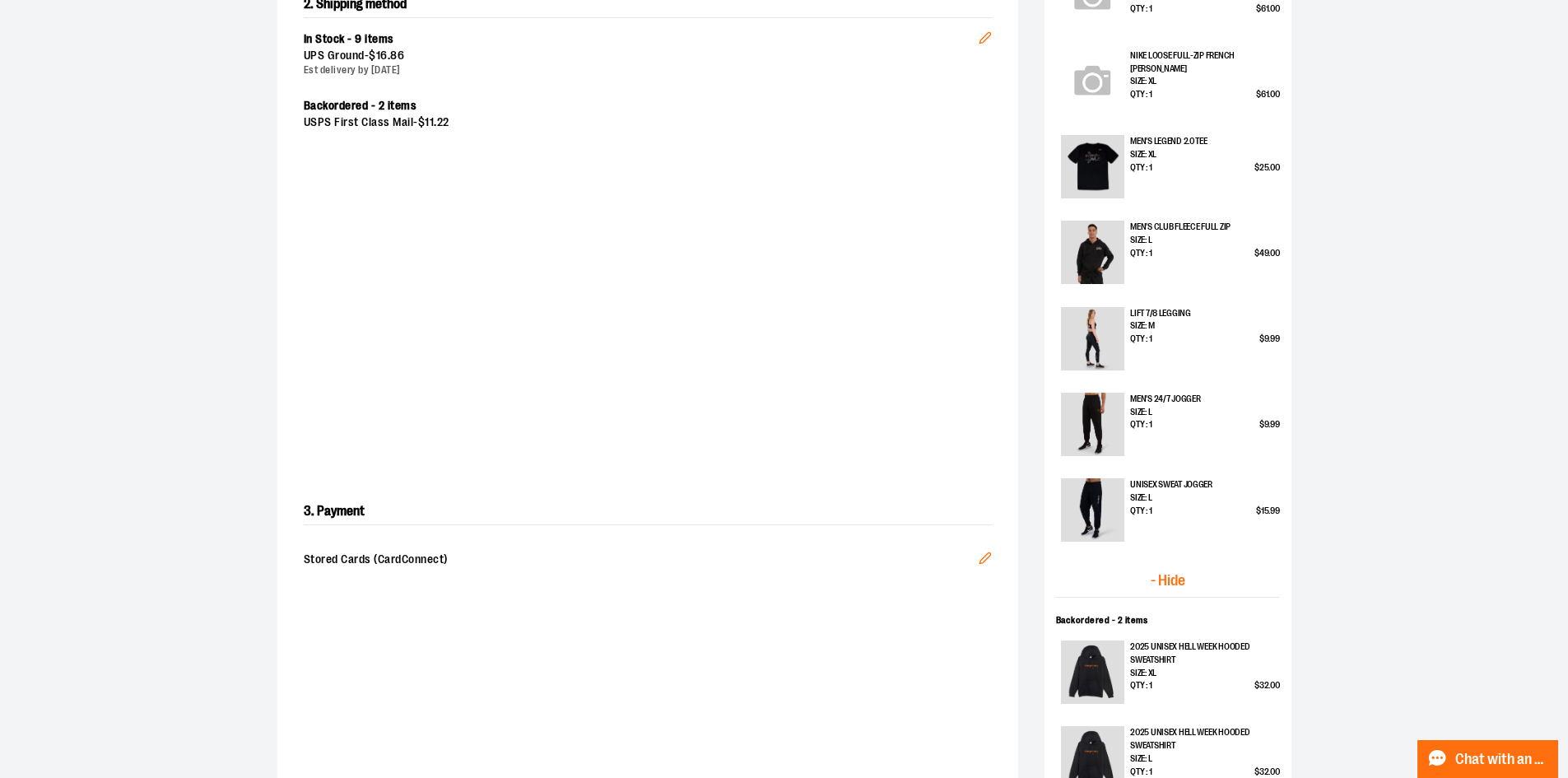
scroll to position [659, 0]
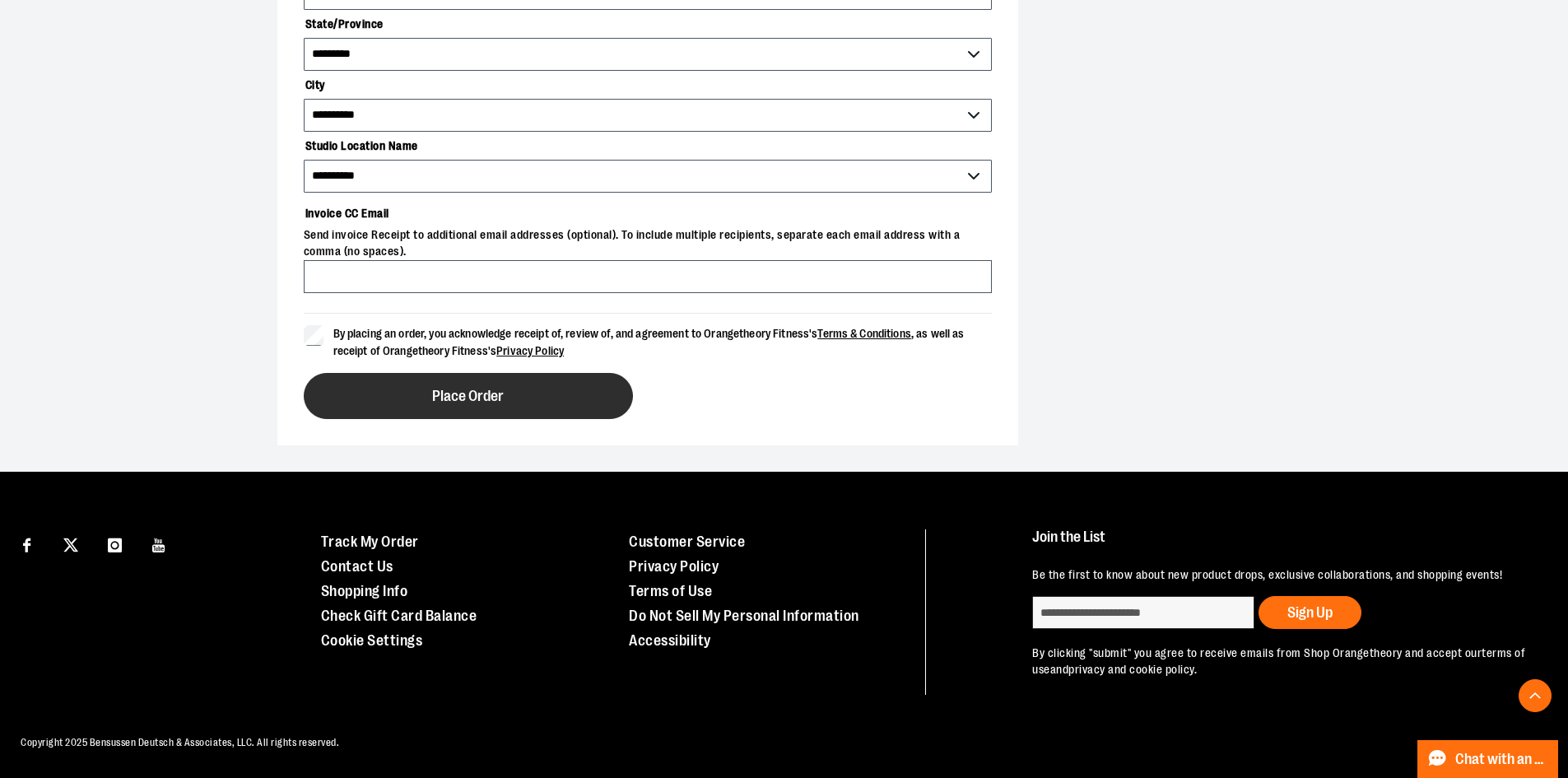
click at [590, 378] on button "Place Order" at bounding box center [468, 396] width 329 height 47
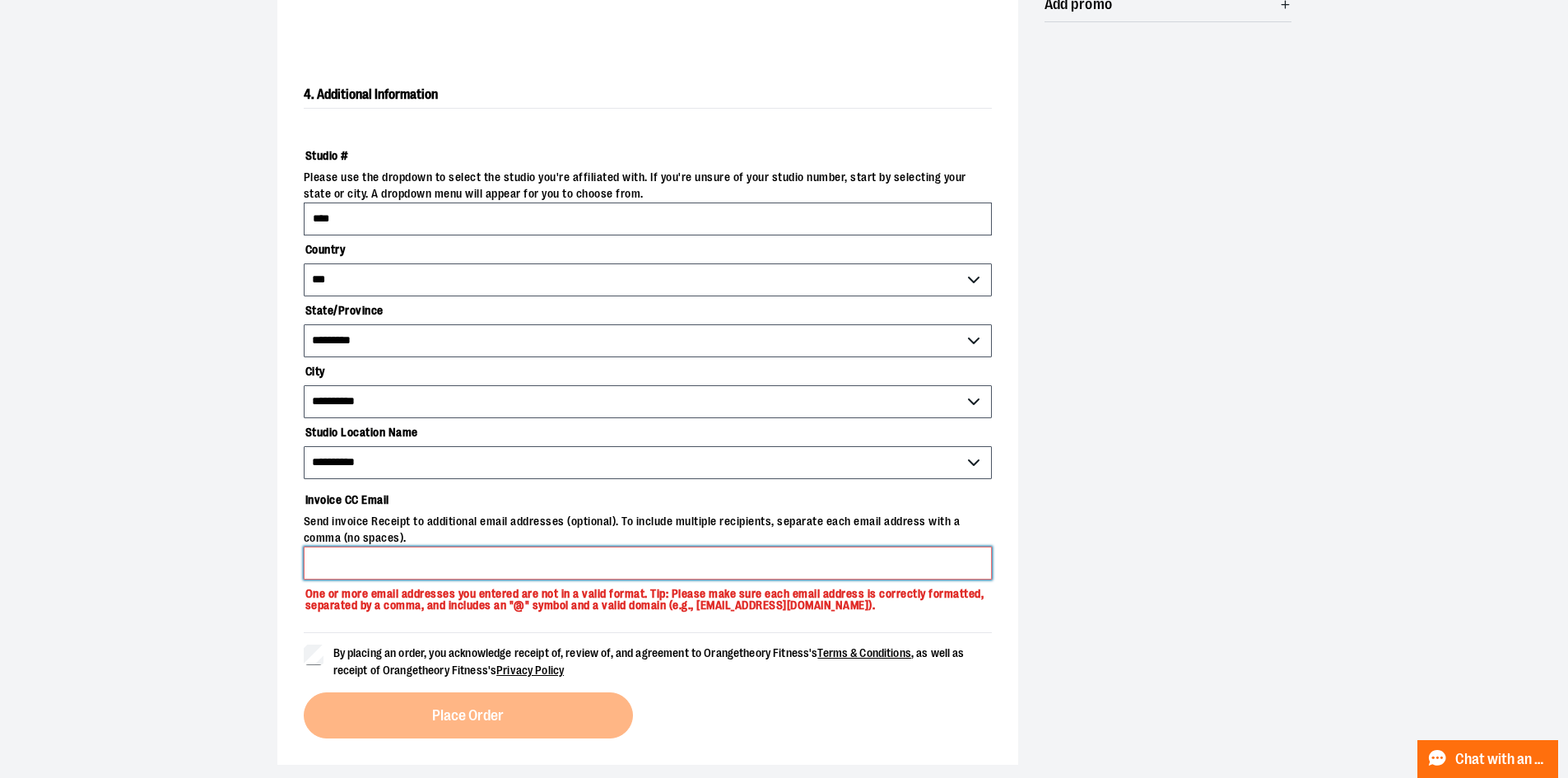
click at [605, 557] on input "Invoice CC Email" at bounding box center [648, 562] width 688 height 33
type input "*"
type input "**********"
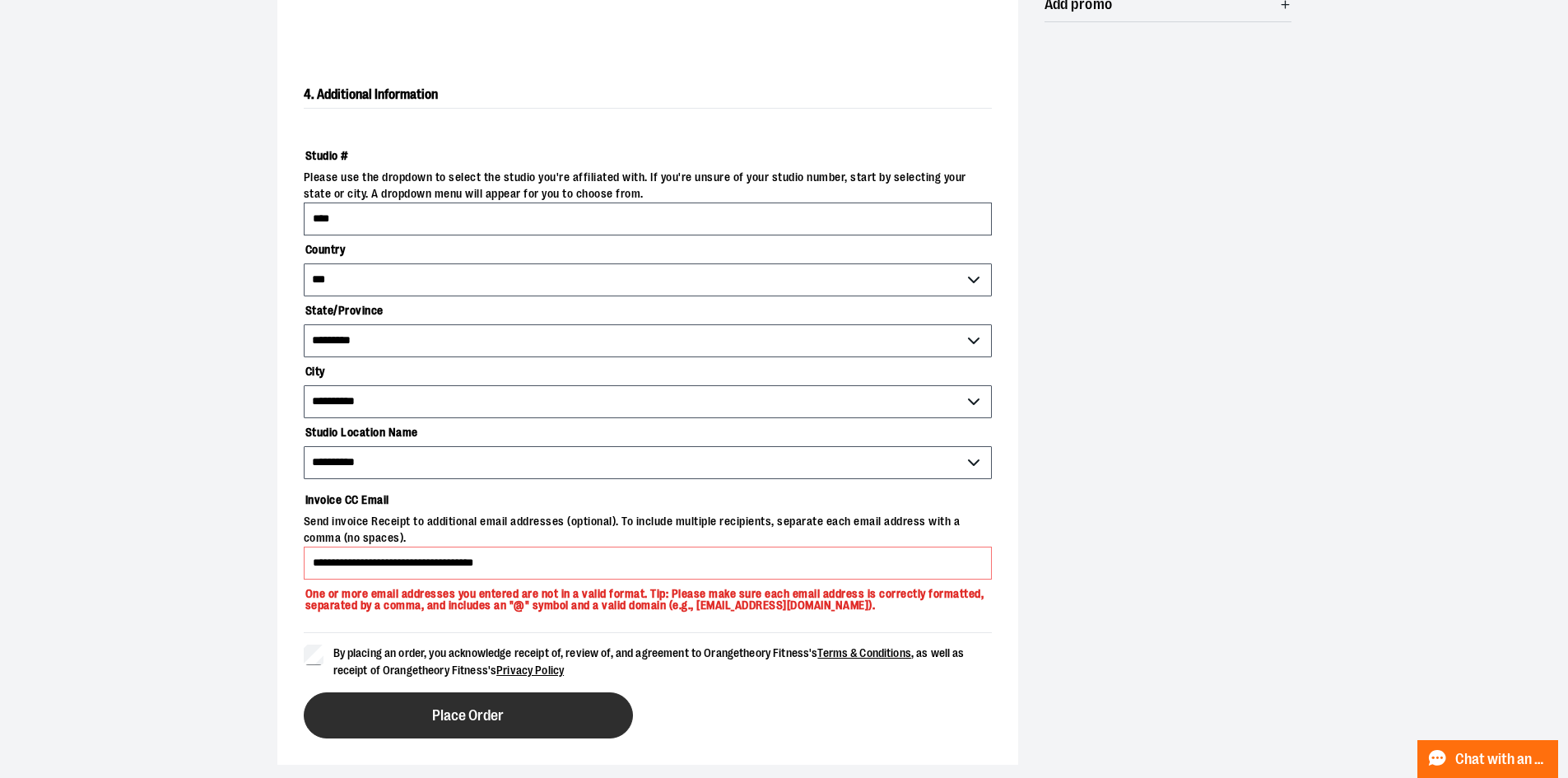
click at [507, 704] on button "Place Order" at bounding box center [468, 715] width 329 height 47
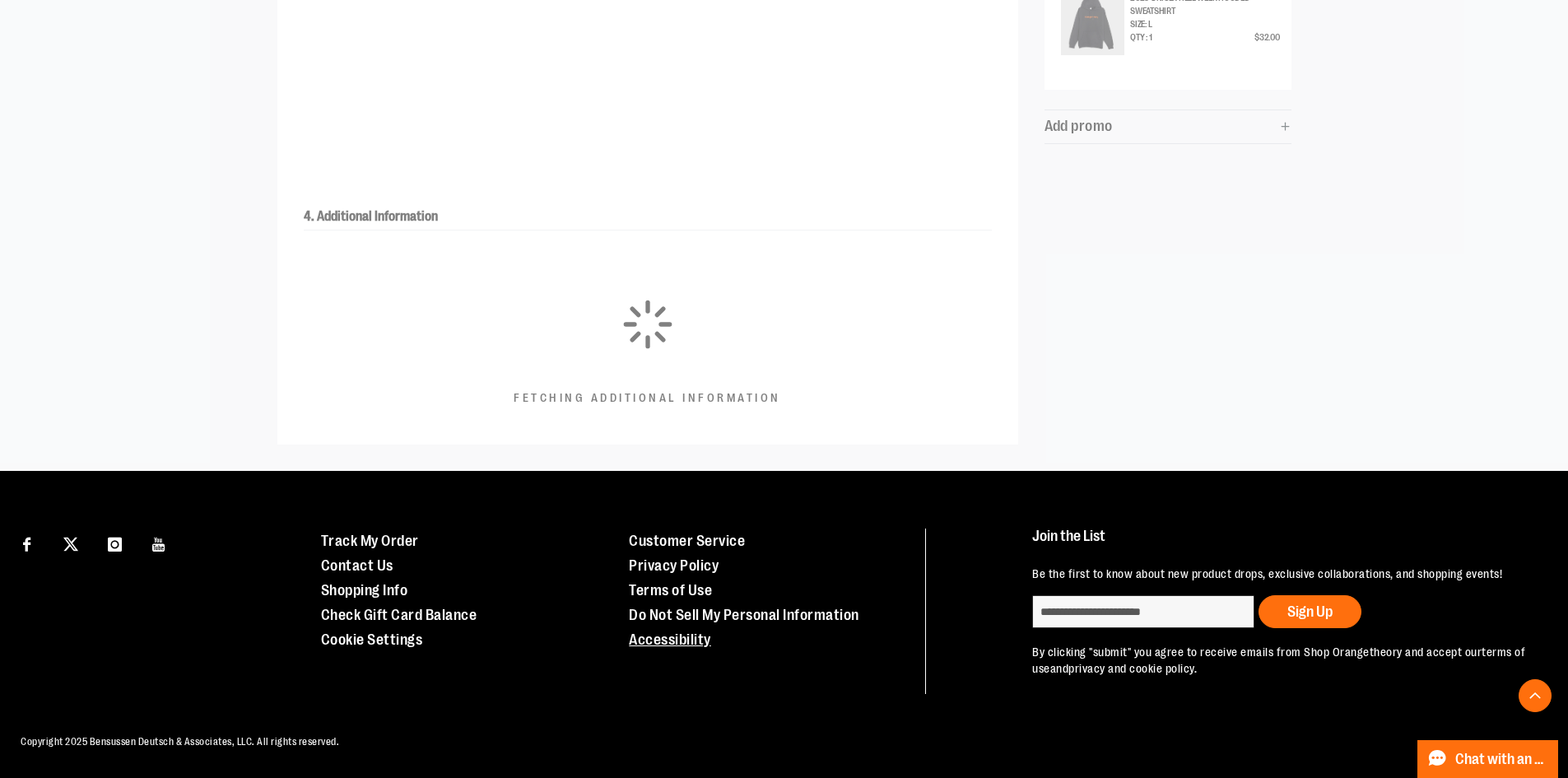
scroll to position [449, 0]
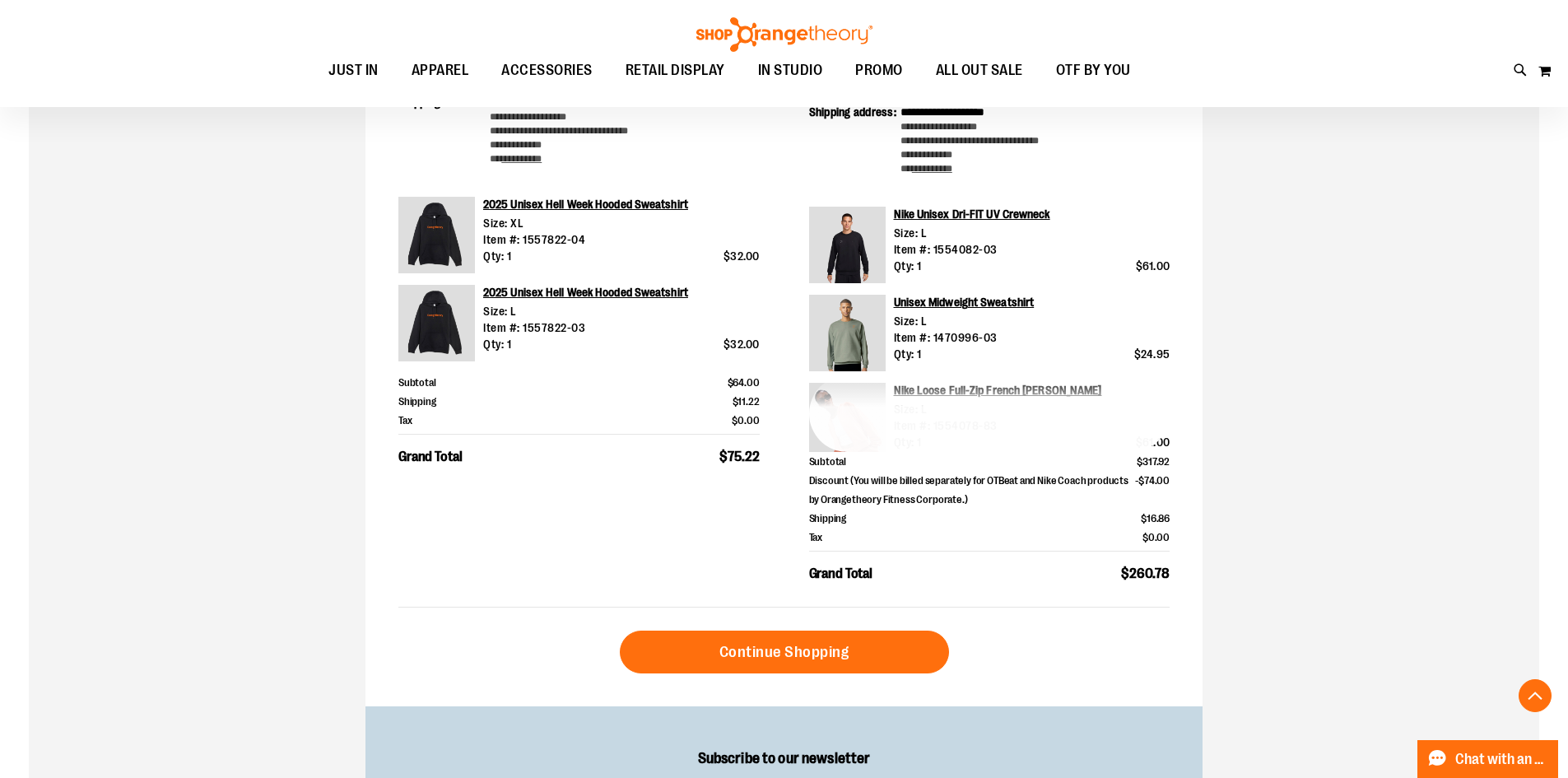
scroll to position [493, 0]
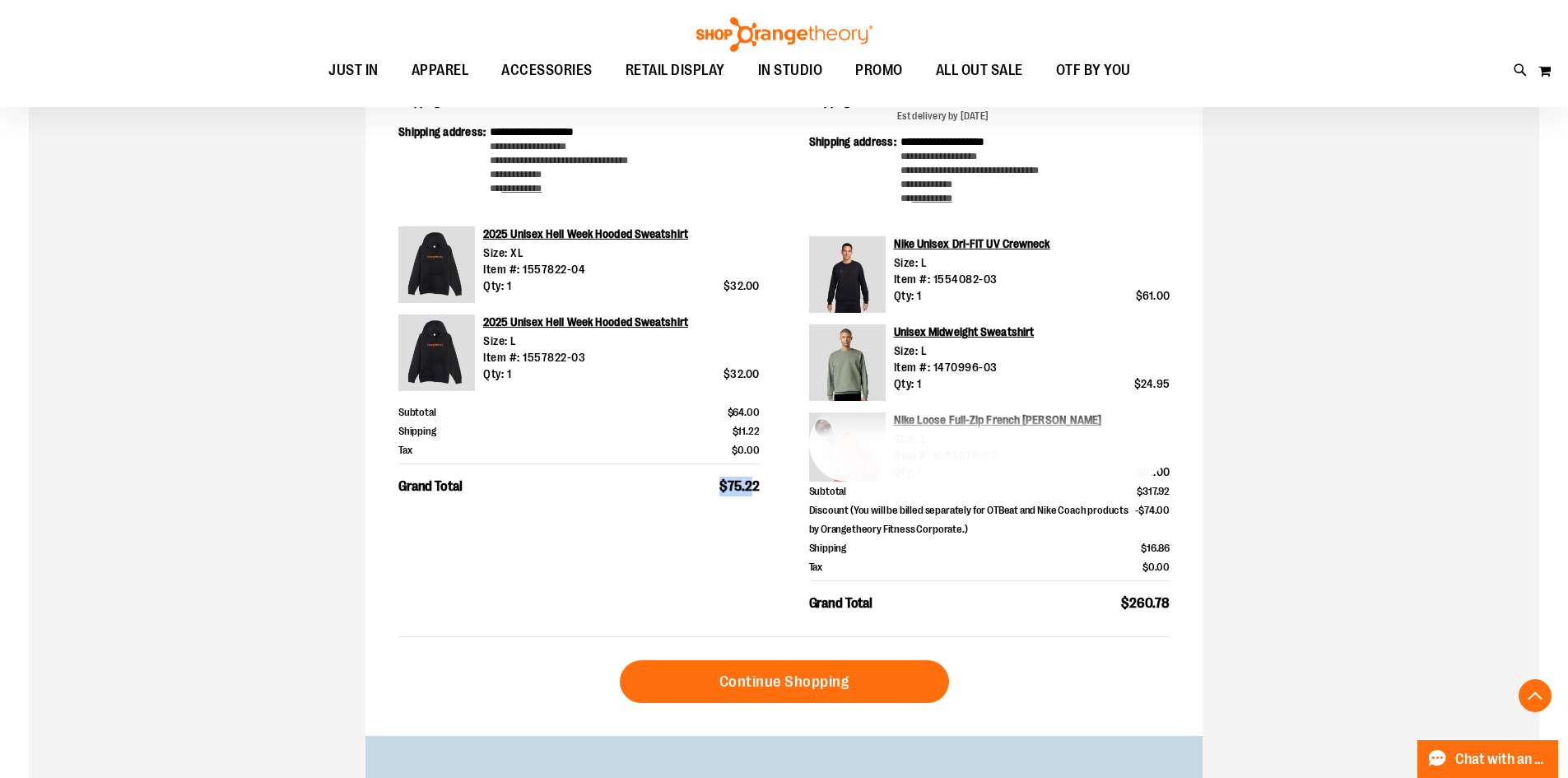
drag, startPoint x: 670, startPoint y: 492, endPoint x: 819, endPoint y: 515, distance: 150.8
click at [770, 493] on div "**********" at bounding box center [784, 346] width 771 height 585
click at [1096, 639] on div "**********" at bounding box center [784, 233] width 837 height 1004
click at [996, 442] on button "+ show 7 more" at bounding box center [990, 444] width 361 height 77
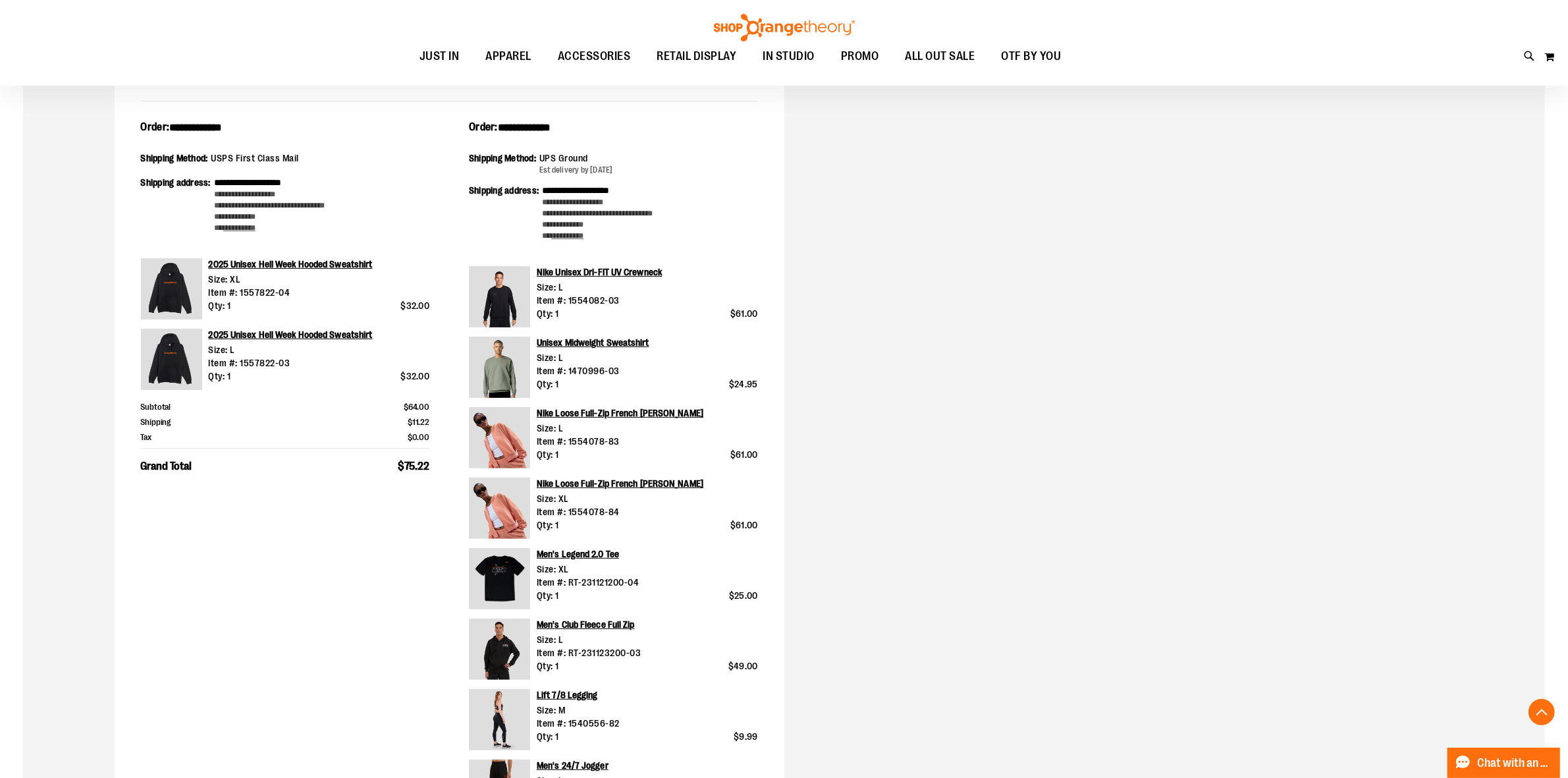
scroll to position [0, 0]
